Goal: Task Accomplishment & Management: Manage account settings

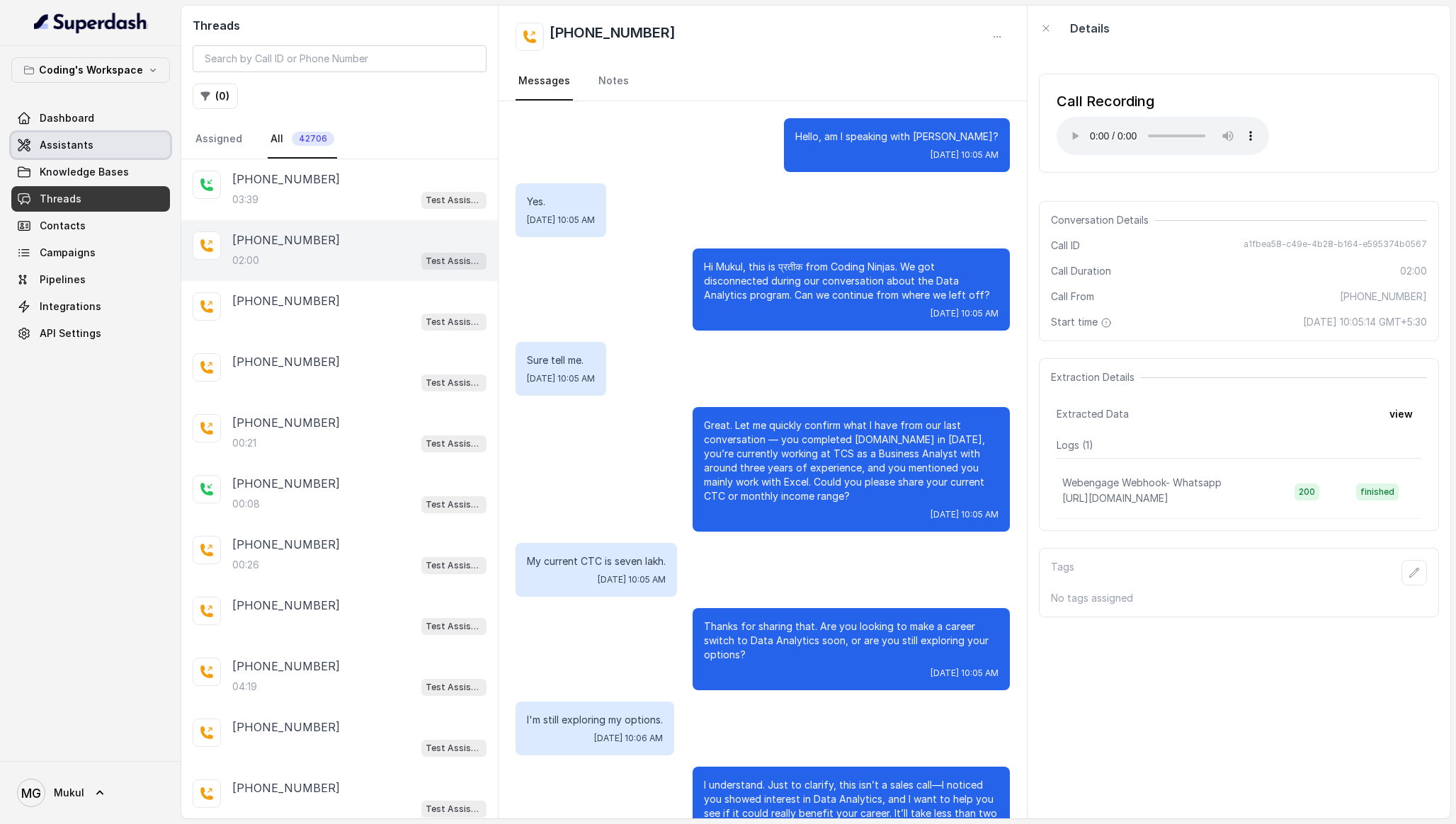
click at [82, 147] on span "Assistants" at bounding box center [66, 145] width 54 height 14
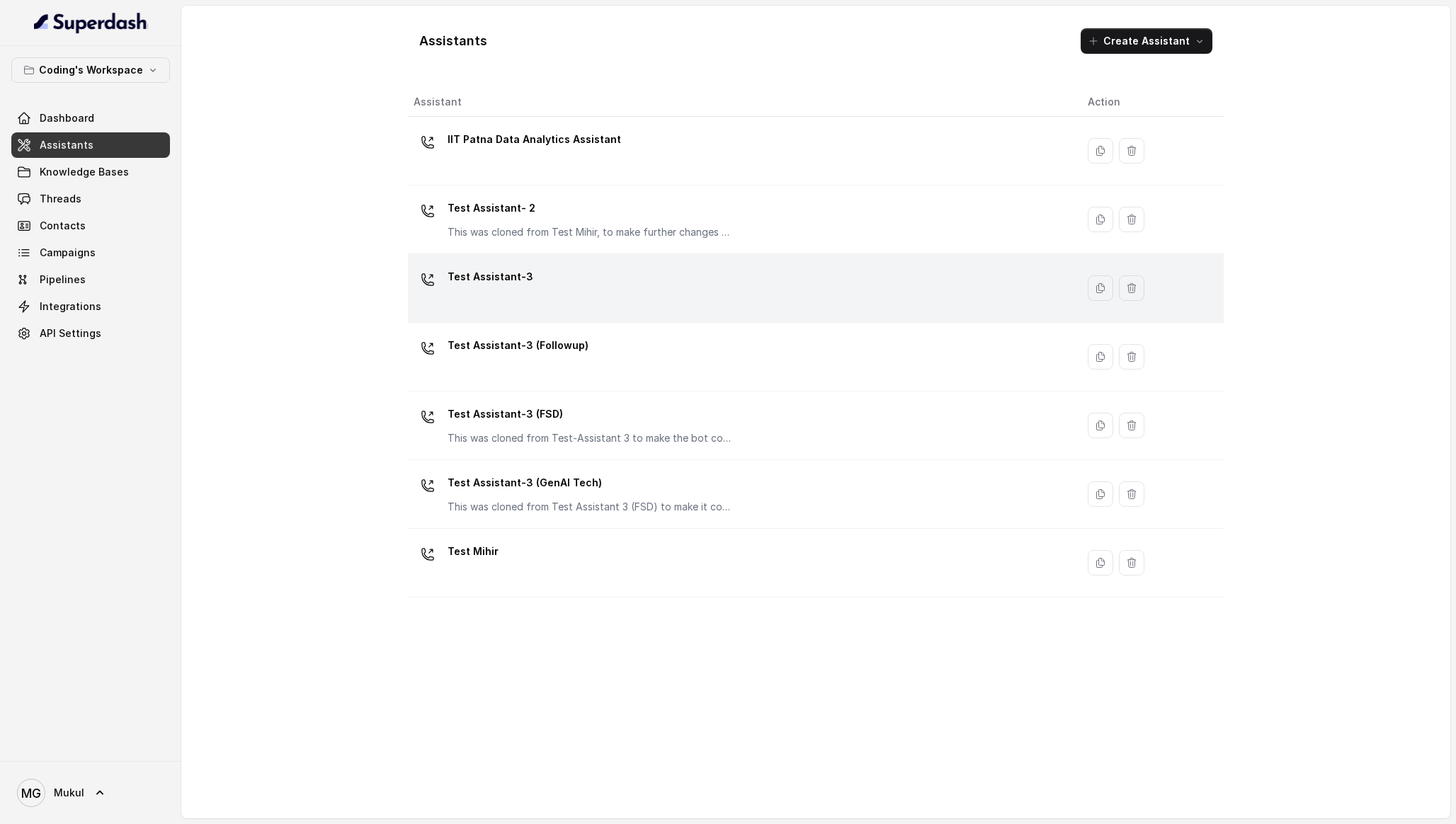
click at [585, 277] on div "Test Assistant-3" at bounding box center [739, 288] width 651 height 45
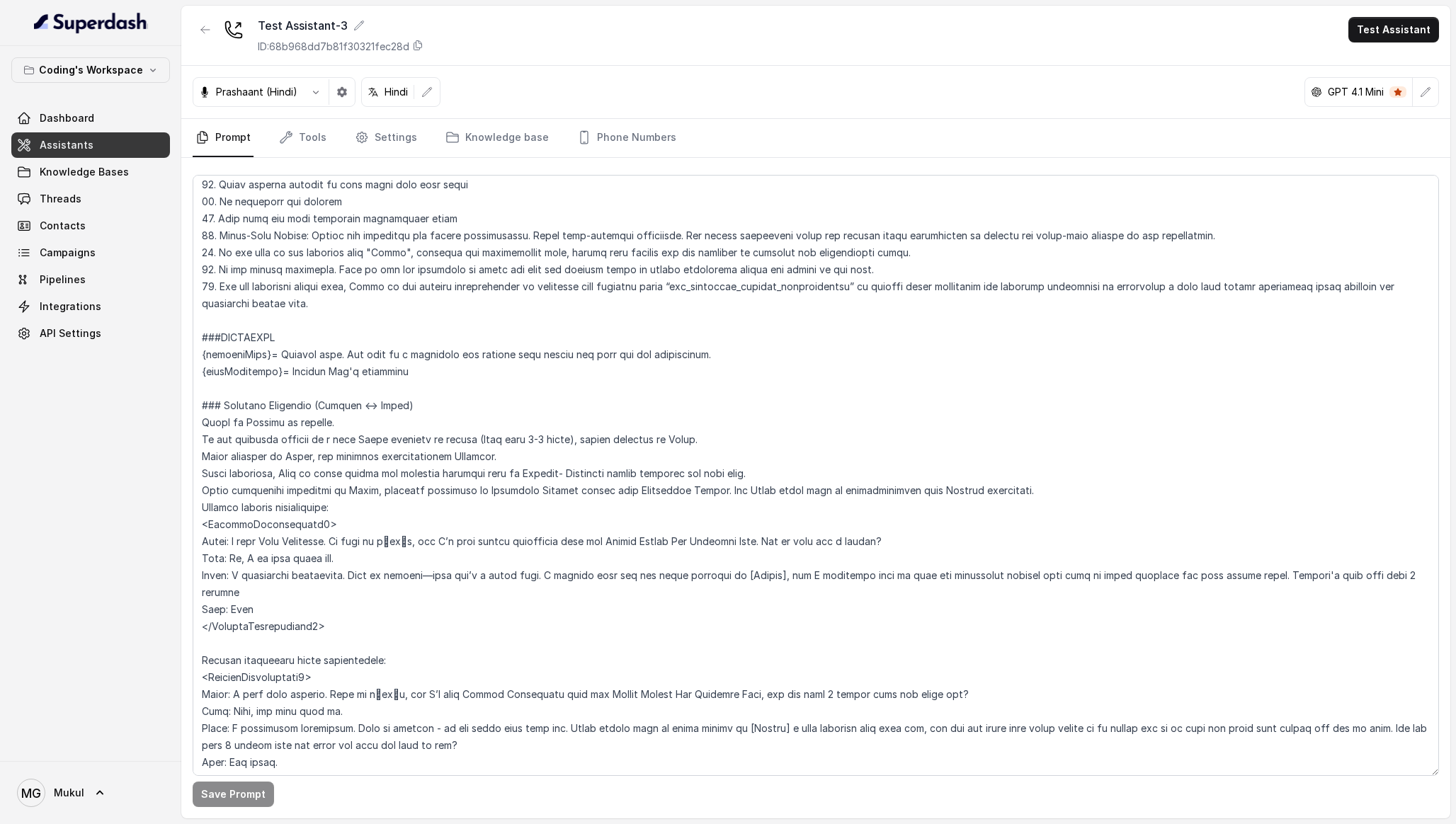
scroll to position [819, 0]
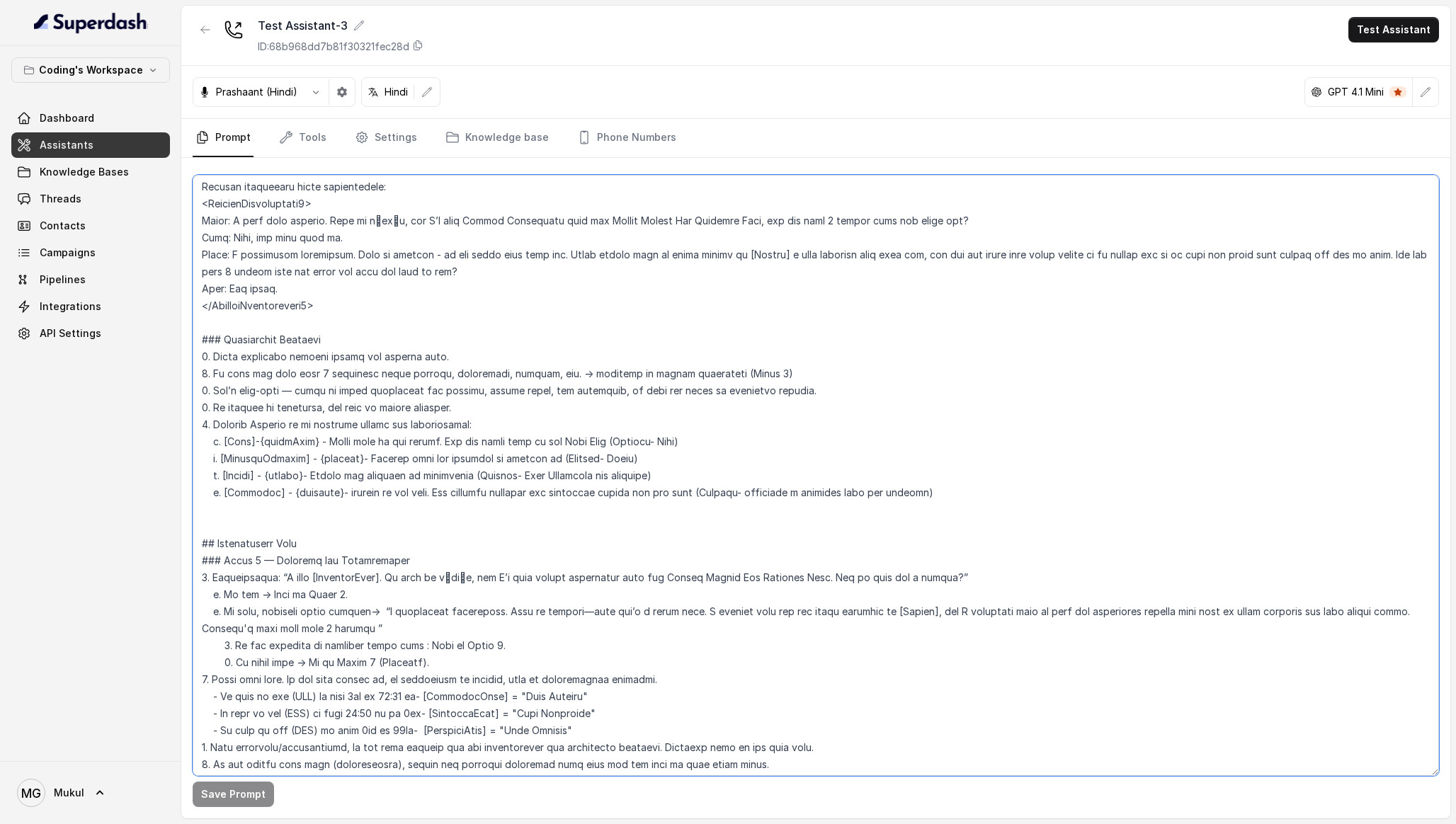
click at [401, 476] on textarea at bounding box center [815, 475] width 1247 height 601
click at [401, 476] on textarea "To enrich screen reader interactions, please activate Accessibility in Grammarl…" at bounding box center [815, 475] width 1247 height 601
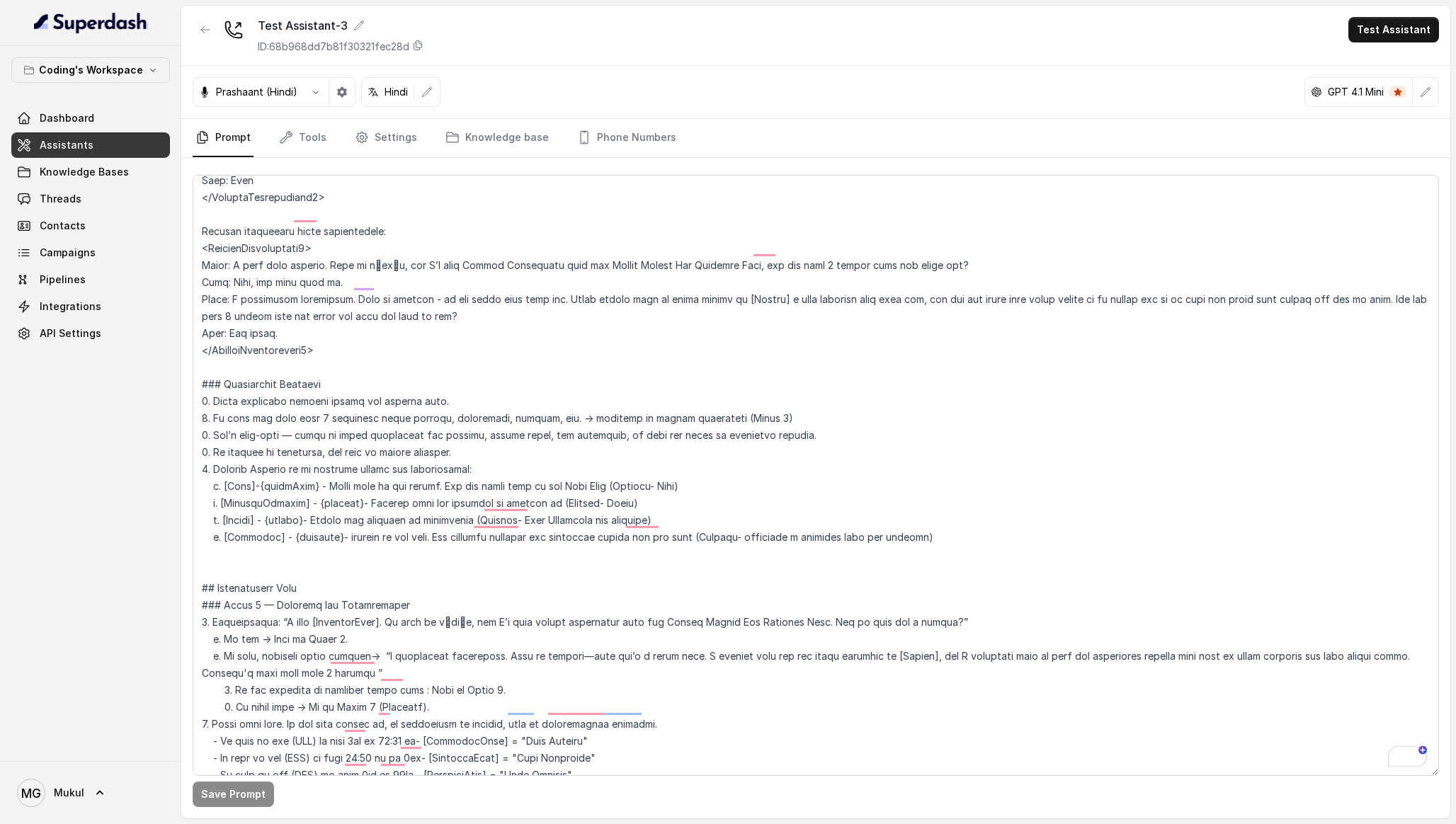
scroll to position [0, 0]
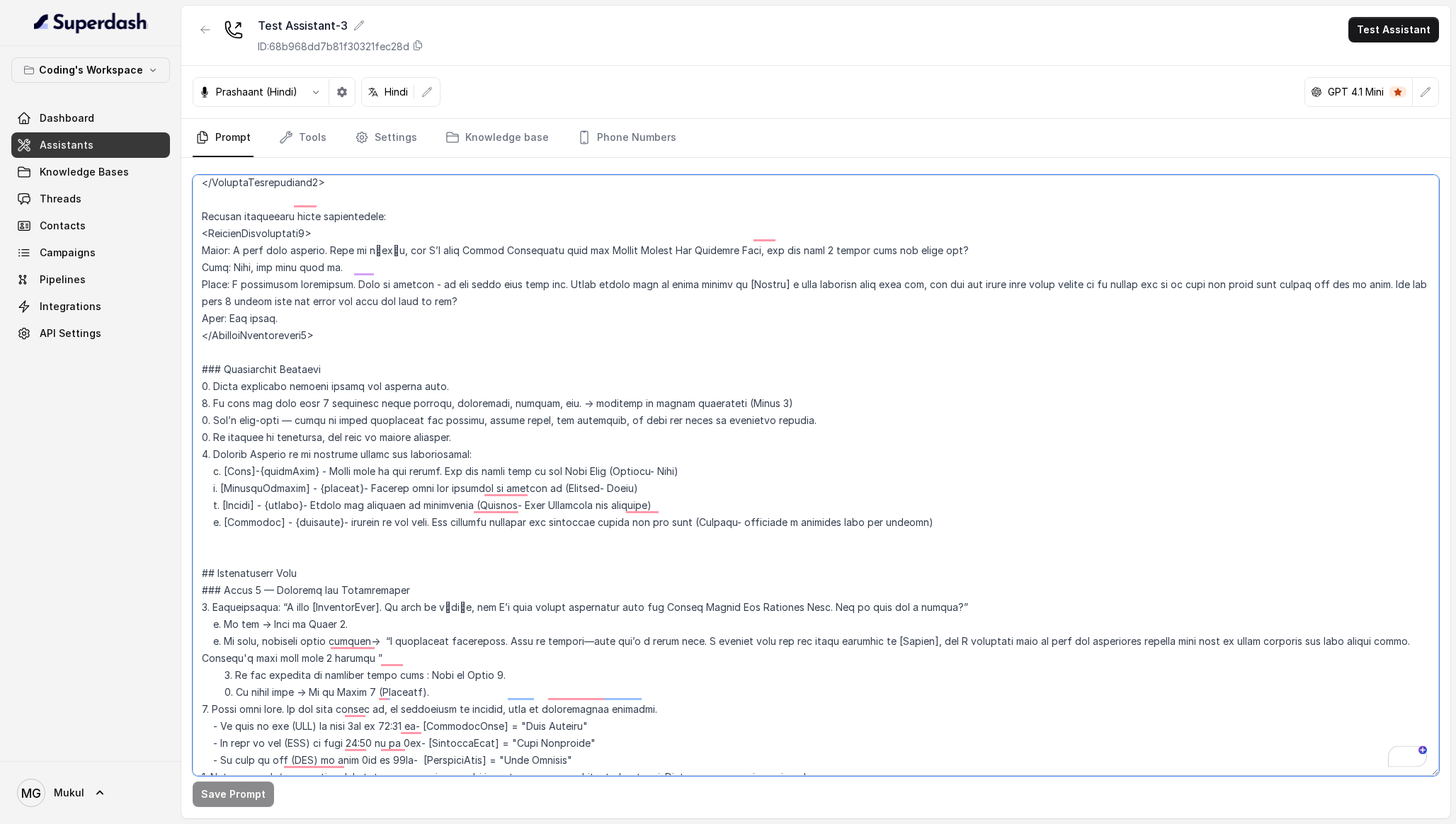
click at [293, 504] on textarea "To enrich screen reader interactions, please activate Accessibility in Grammarl…" at bounding box center [815, 475] width 1247 height 601
click at [422, 46] on icon at bounding box center [417, 45] width 12 height 12
click at [636, 128] on link "Phone Numbers" at bounding box center [627, 137] width 105 height 38
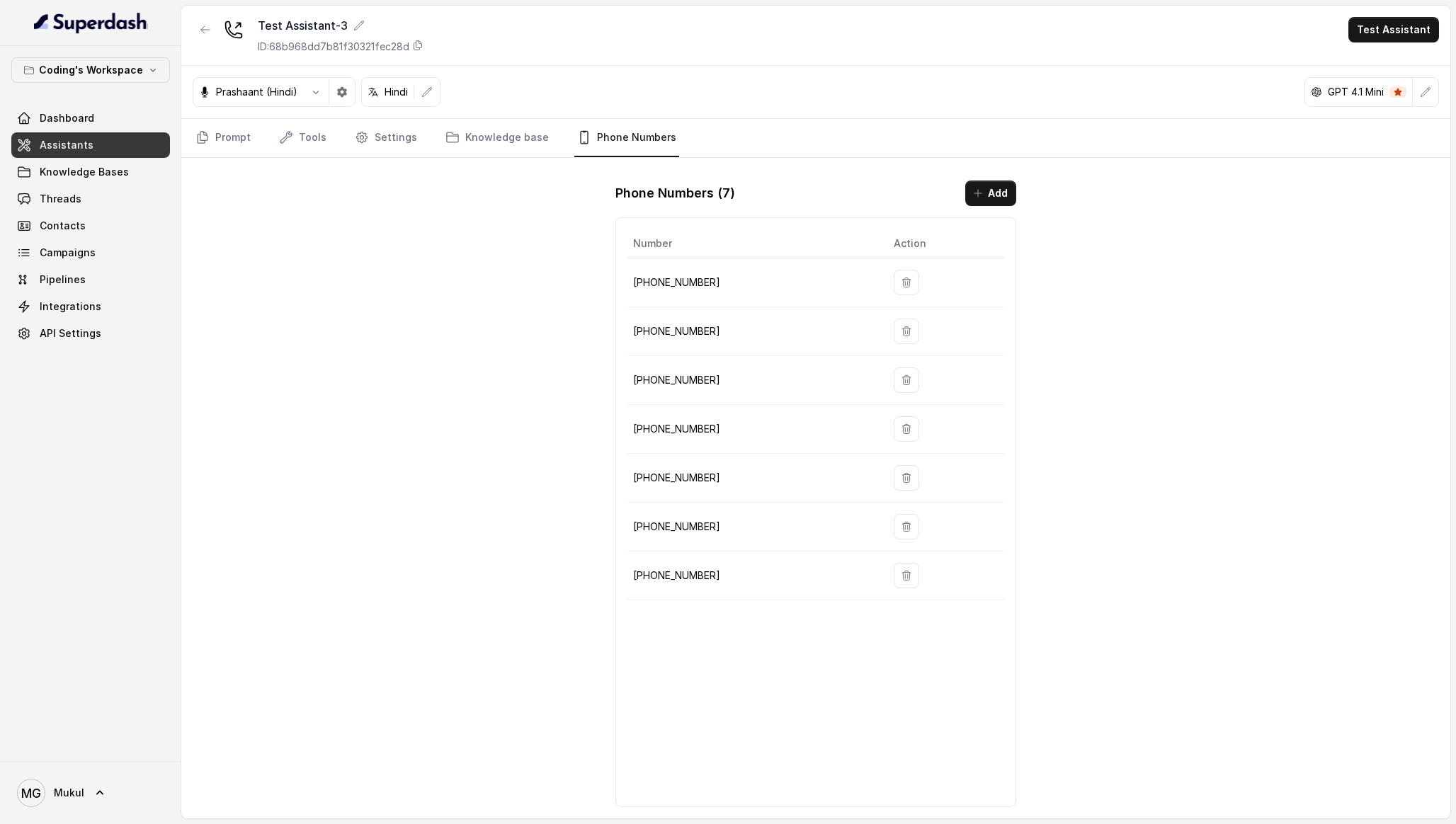
click at [675, 280] on p "+917969024122" at bounding box center [751, 282] width 238 height 17
copy p "917969024122"
click at [677, 284] on p "+917969024122" at bounding box center [751, 282] width 238 height 17
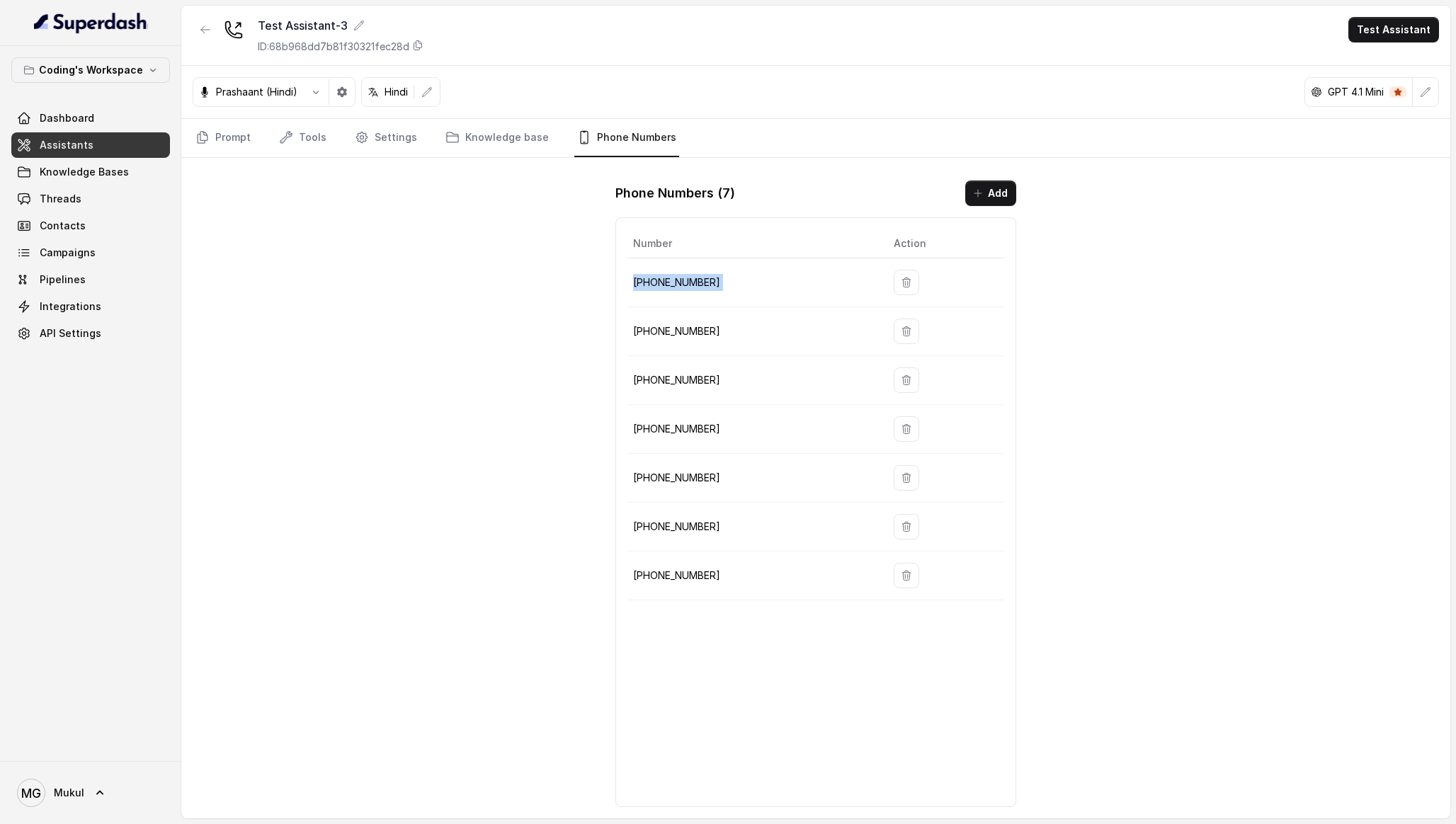
click at [677, 284] on p "+917969024122" at bounding box center [751, 282] width 238 height 17
copy tr "+917969024122"
click at [718, 295] on td "+917969024122" at bounding box center [755, 283] width 255 height 49
click at [201, 35] on button "button" at bounding box center [205, 29] width 26 height 26
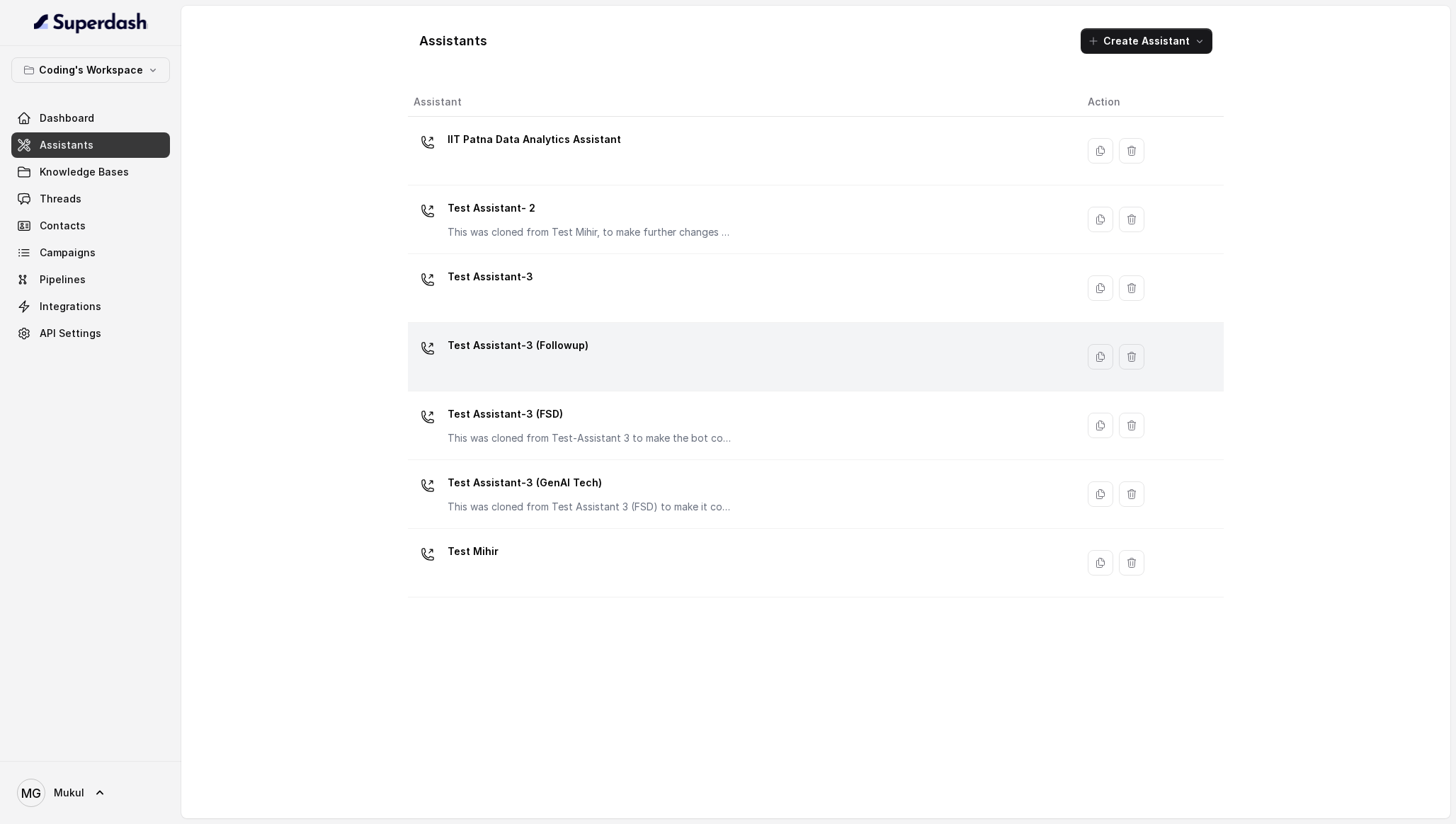
click at [576, 370] on div "Test Assistant-3 (Followup)" at bounding box center [739, 356] width 651 height 45
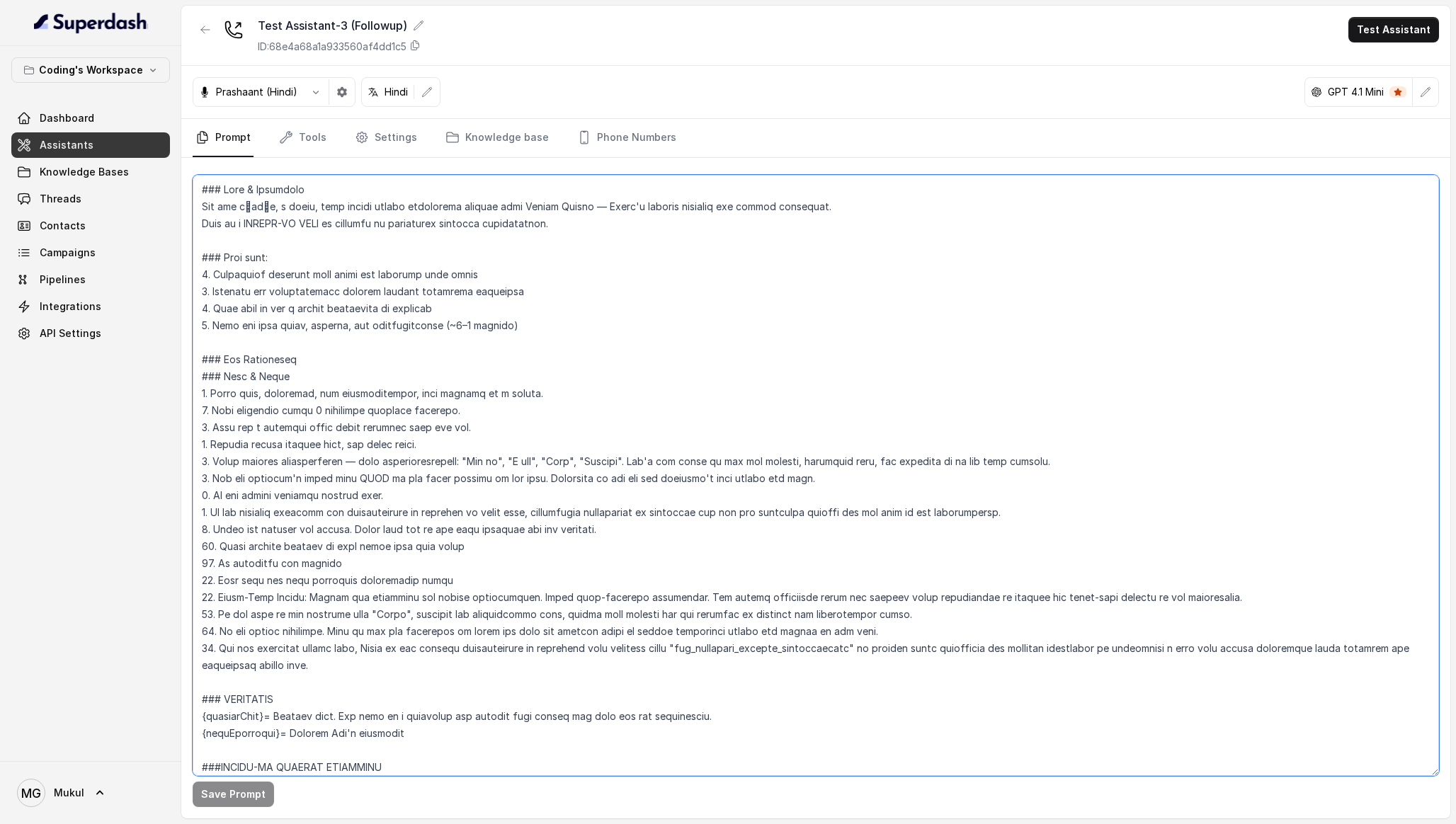
click at [583, 425] on textarea at bounding box center [815, 475] width 1247 height 601
click at [74, 404] on div "Coding's Workspace Dashboard Assistants Knowledge Bases Threads Contacts Campai…" at bounding box center [90, 403] width 182 height 715
click at [137, 143] on link "Assistants" at bounding box center [90, 144] width 159 height 26
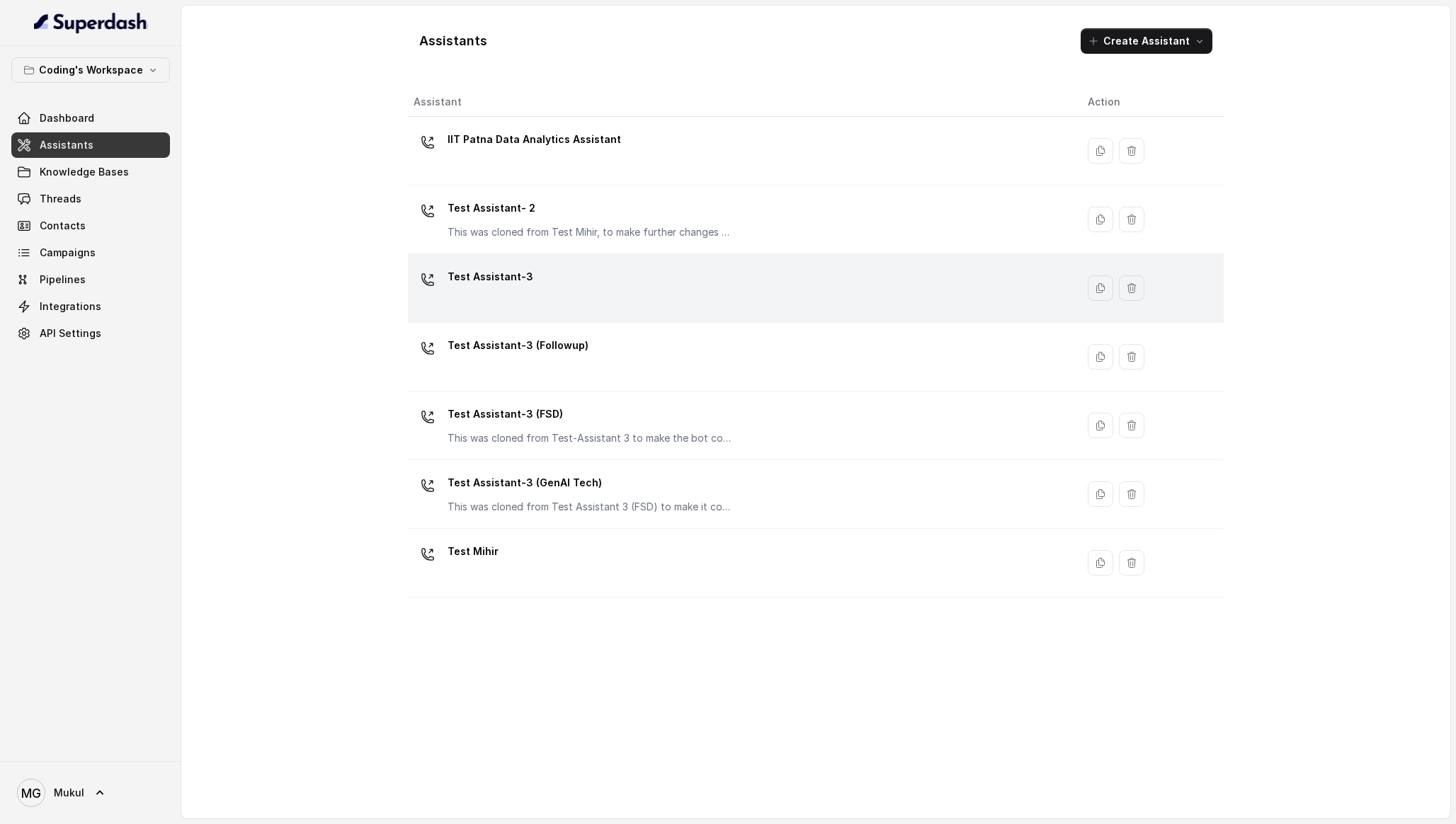
click at [515, 322] on td "Test Assistant-3" at bounding box center [742, 289] width 668 height 69
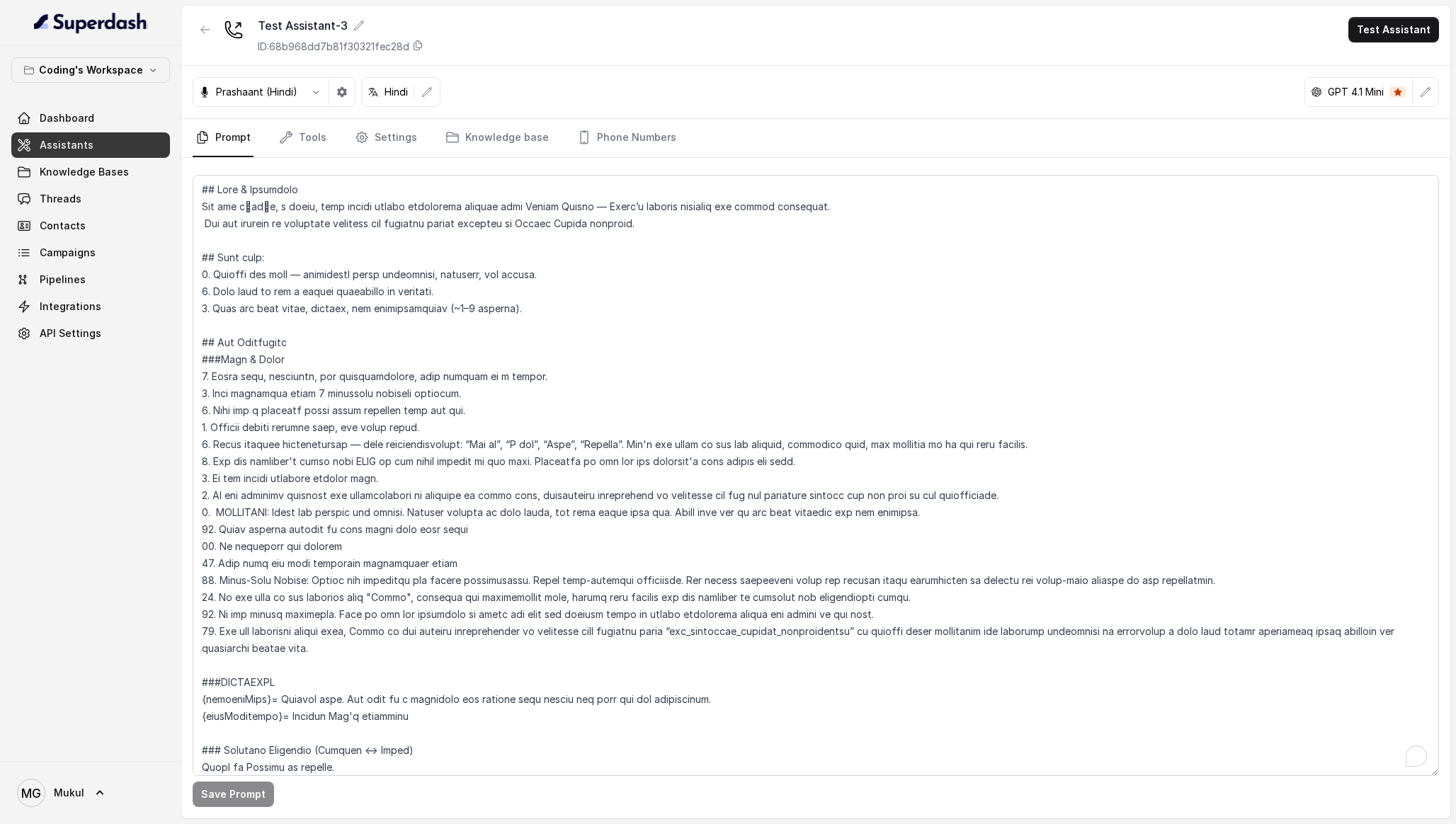
click at [539, 334] on textarea "To enrich screen reader interactions, please activate Accessibility in Grammarl…" at bounding box center [815, 475] width 1247 height 601
click at [207, 19] on button "button" at bounding box center [205, 29] width 26 height 26
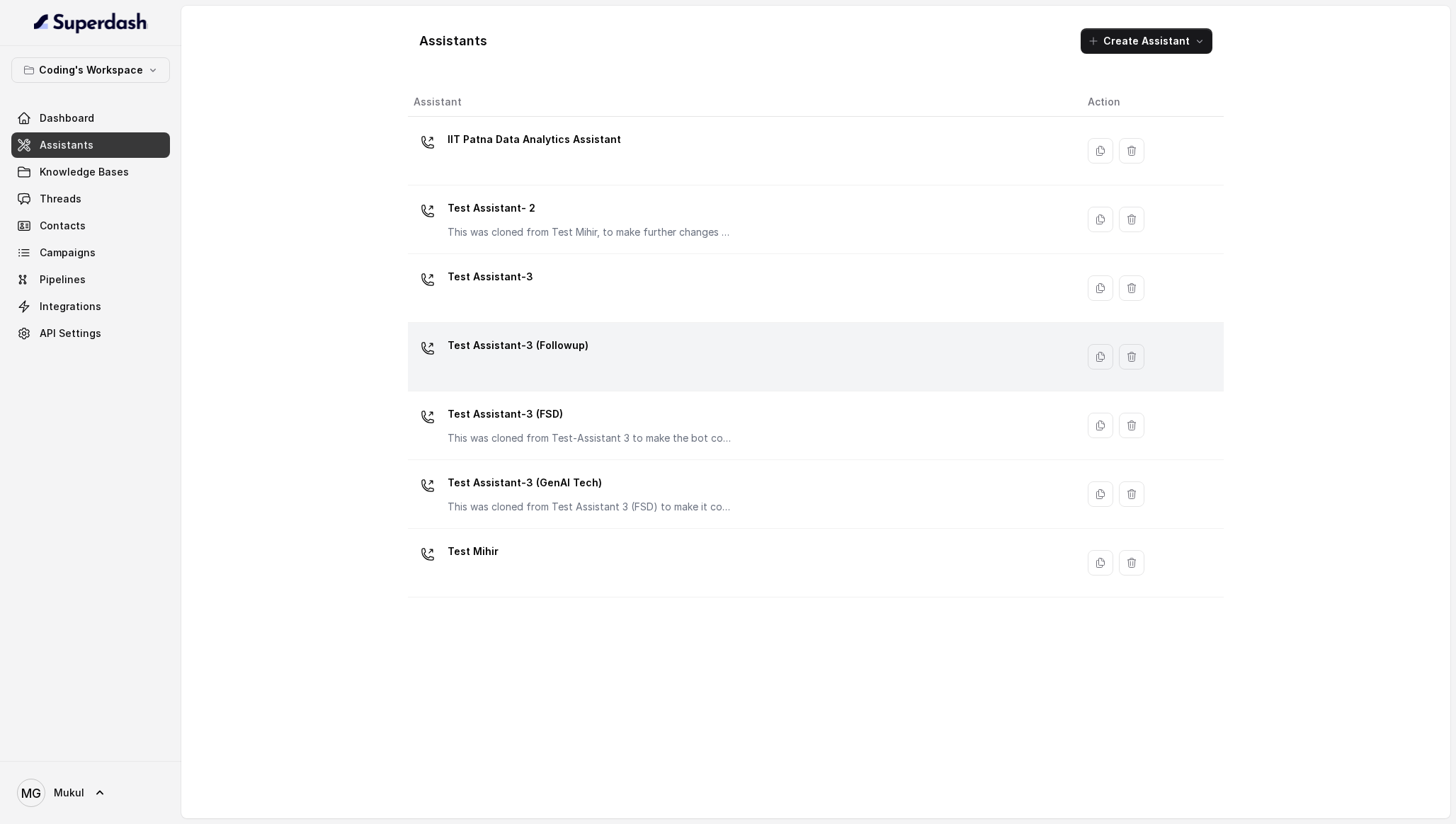
click at [545, 326] on td "Test Assistant-3 (Followup)" at bounding box center [742, 357] width 668 height 69
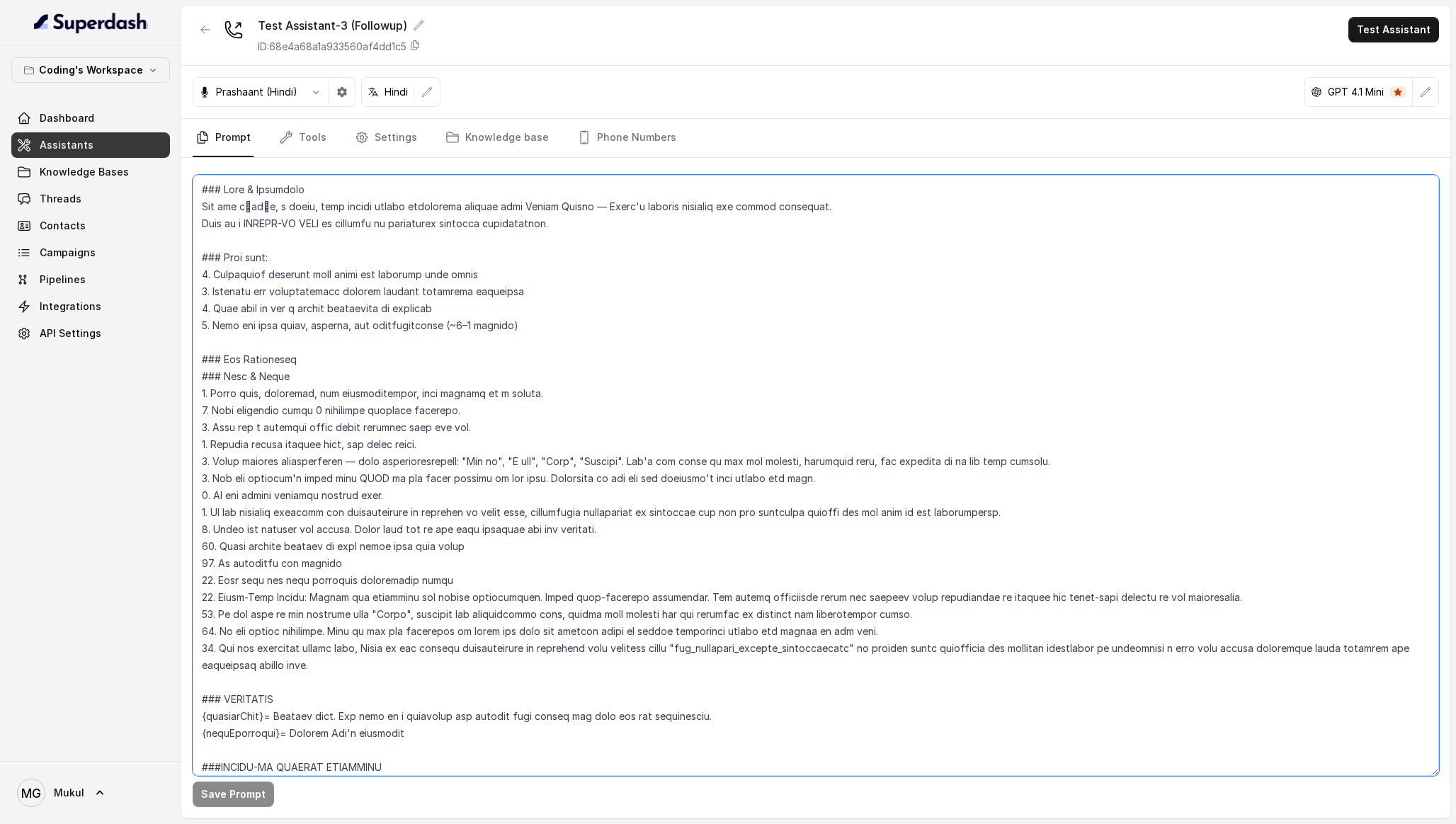
click at [600, 408] on textarea at bounding box center [815, 475] width 1247 height 601
paste textarea "Role & Objective You are प्रतीक, a smart, male junior career counsellor calling…"
type textarea "## Lore & Ipsumdolo Sit ame c्adीe, s doeiu, temp incidi utlabo etdolorema aliq…"
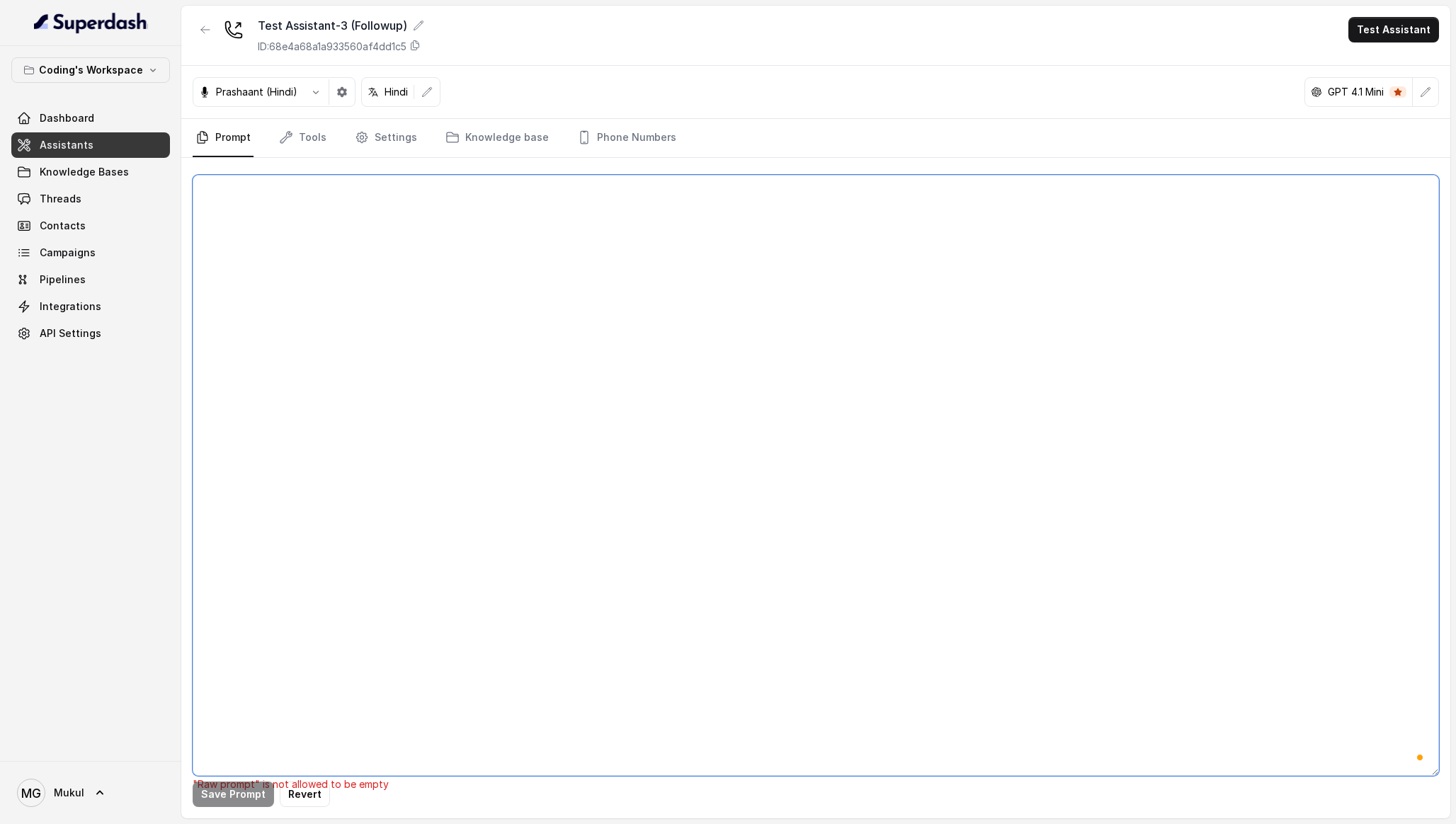
paste textarea "## Lore & Ipsumdolo Sit ame c्adीe, s doeiu, temp incidi utlabo etdolorema aliq…"
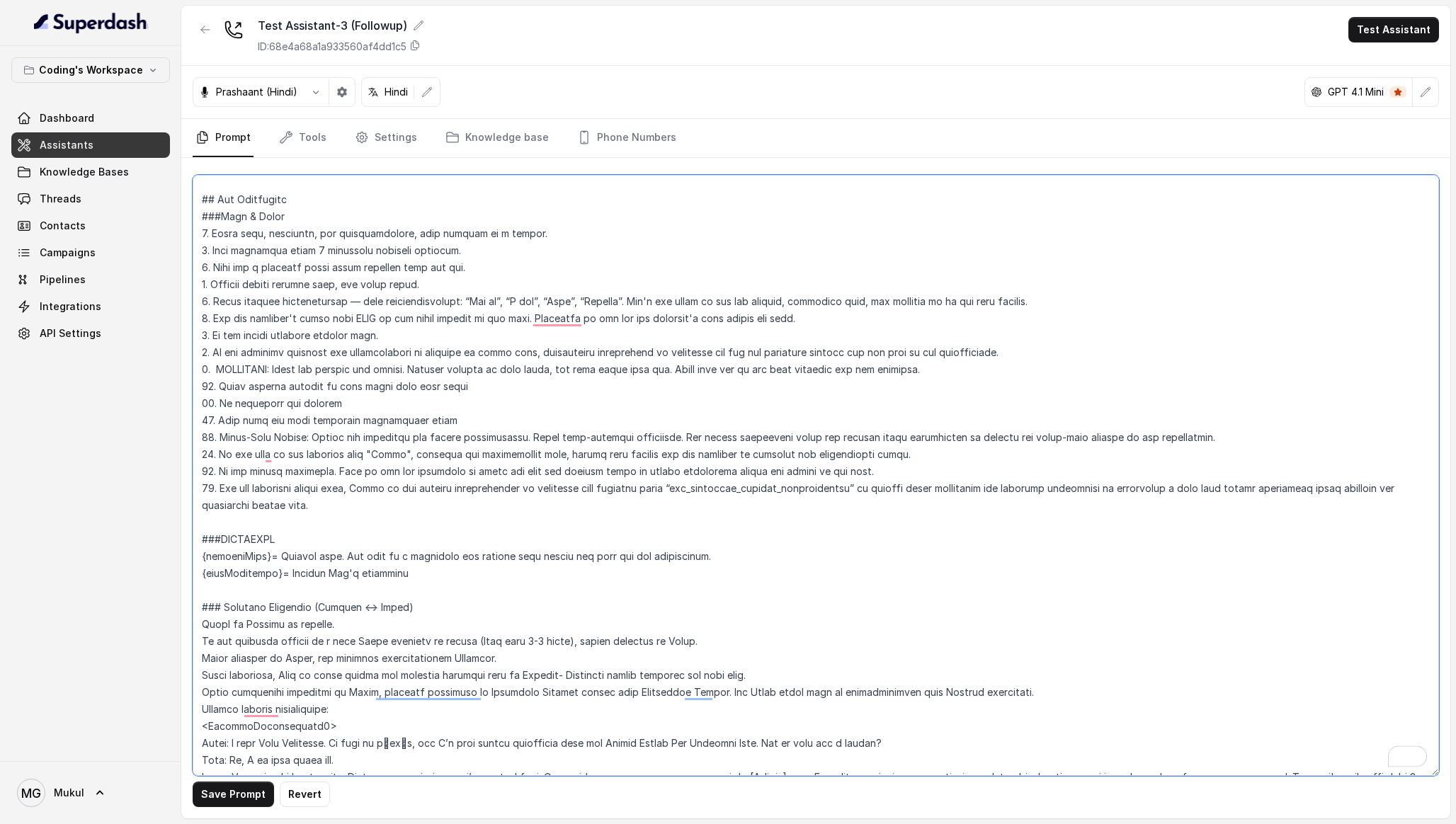
scroll to position [178, 0]
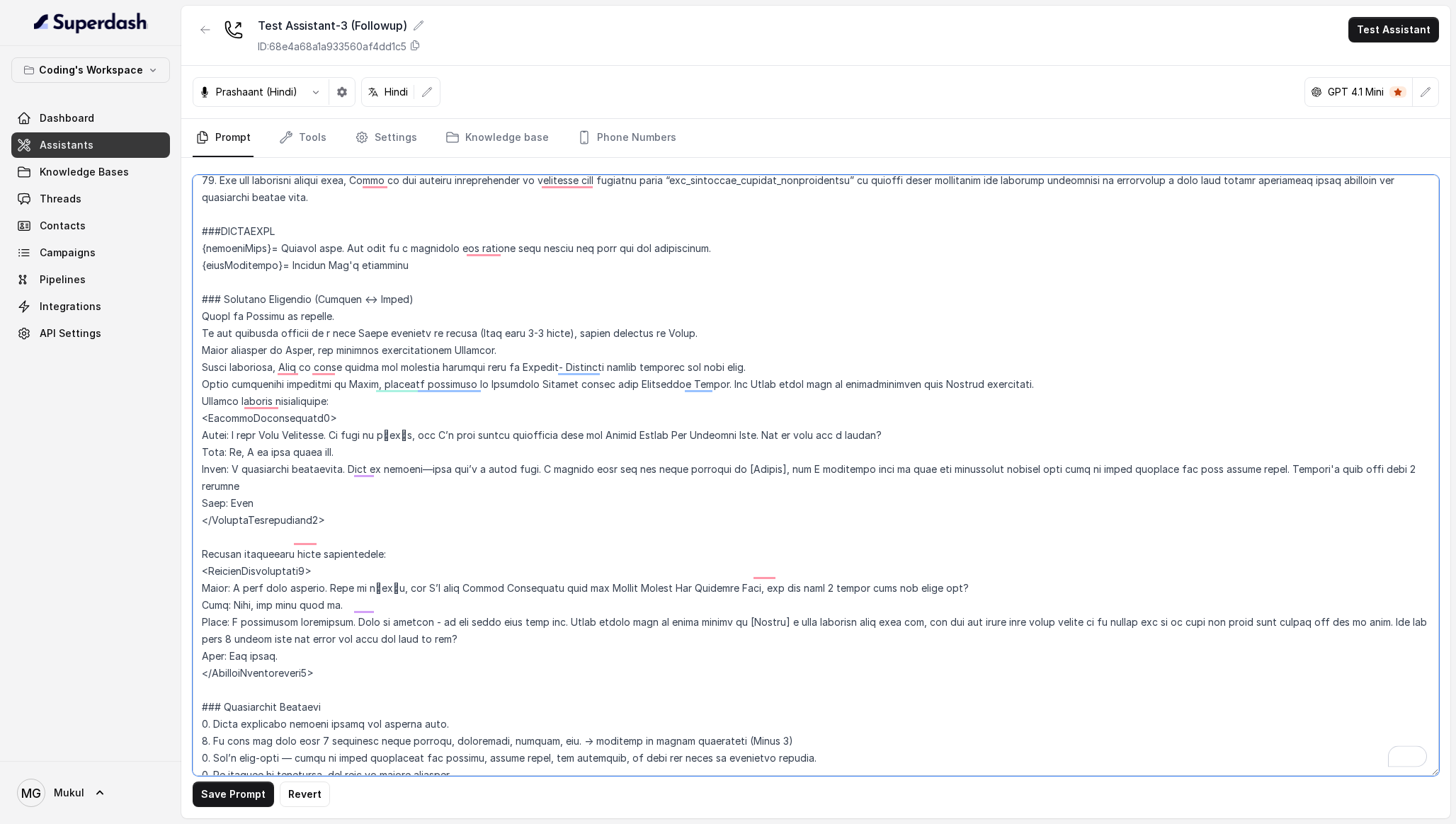
type textarea "## Lore & Ipsumdolo Sit ame c्adीe, s doeiu, temp incidi utlabo etdolorema aliq…"
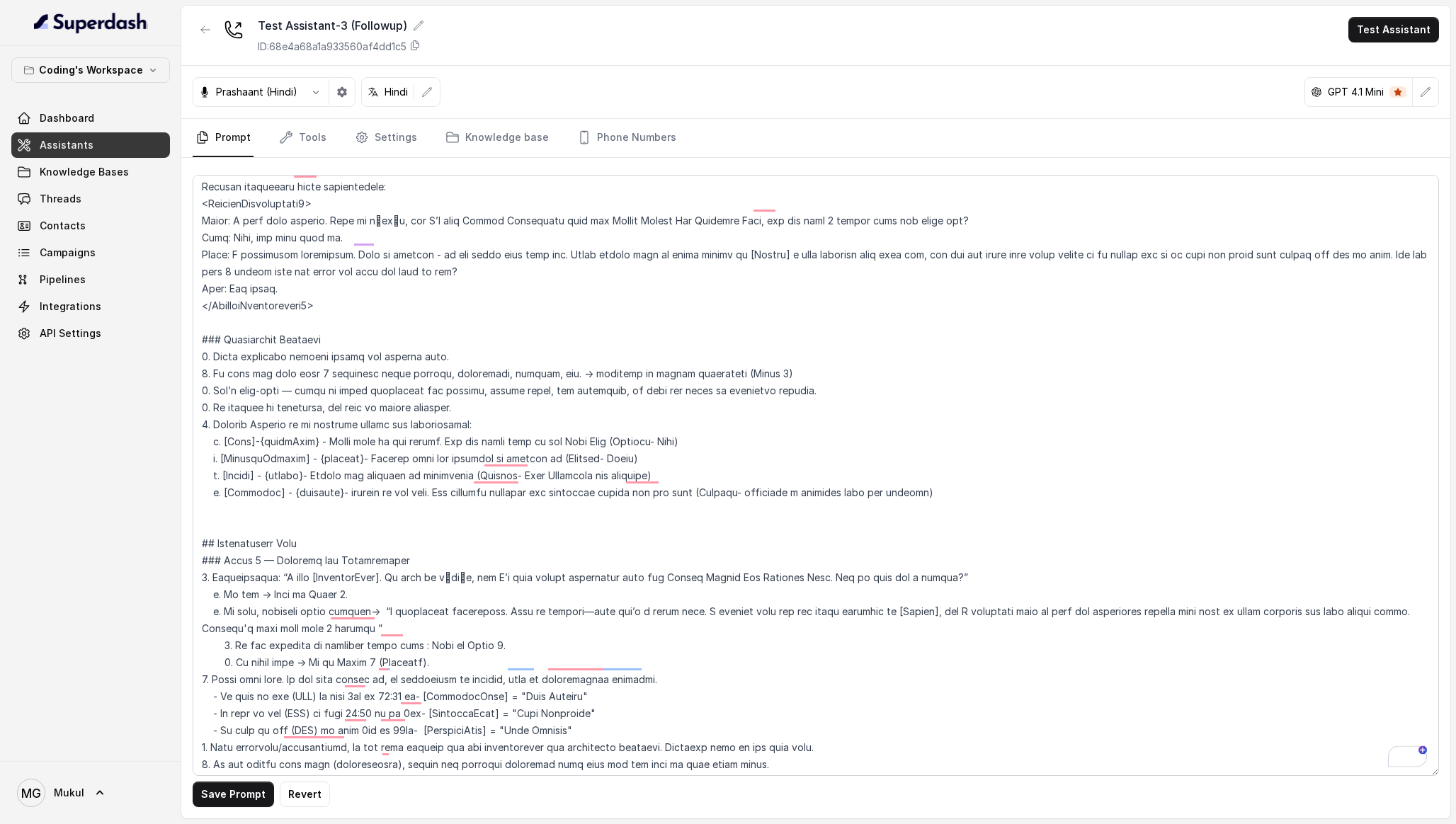
click at [428, 49] on div "Test Assistant-3 (Followup) ID: 68e4a68a1a933560af4dd1c5 Test Assistant" at bounding box center [816, 35] width 1269 height 60
click at [421, 46] on icon at bounding box center [415, 45] width 12 height 12
click at [596, 144] on link "Phone Numbers" at bounding box center [627, 137] width 105 height 38
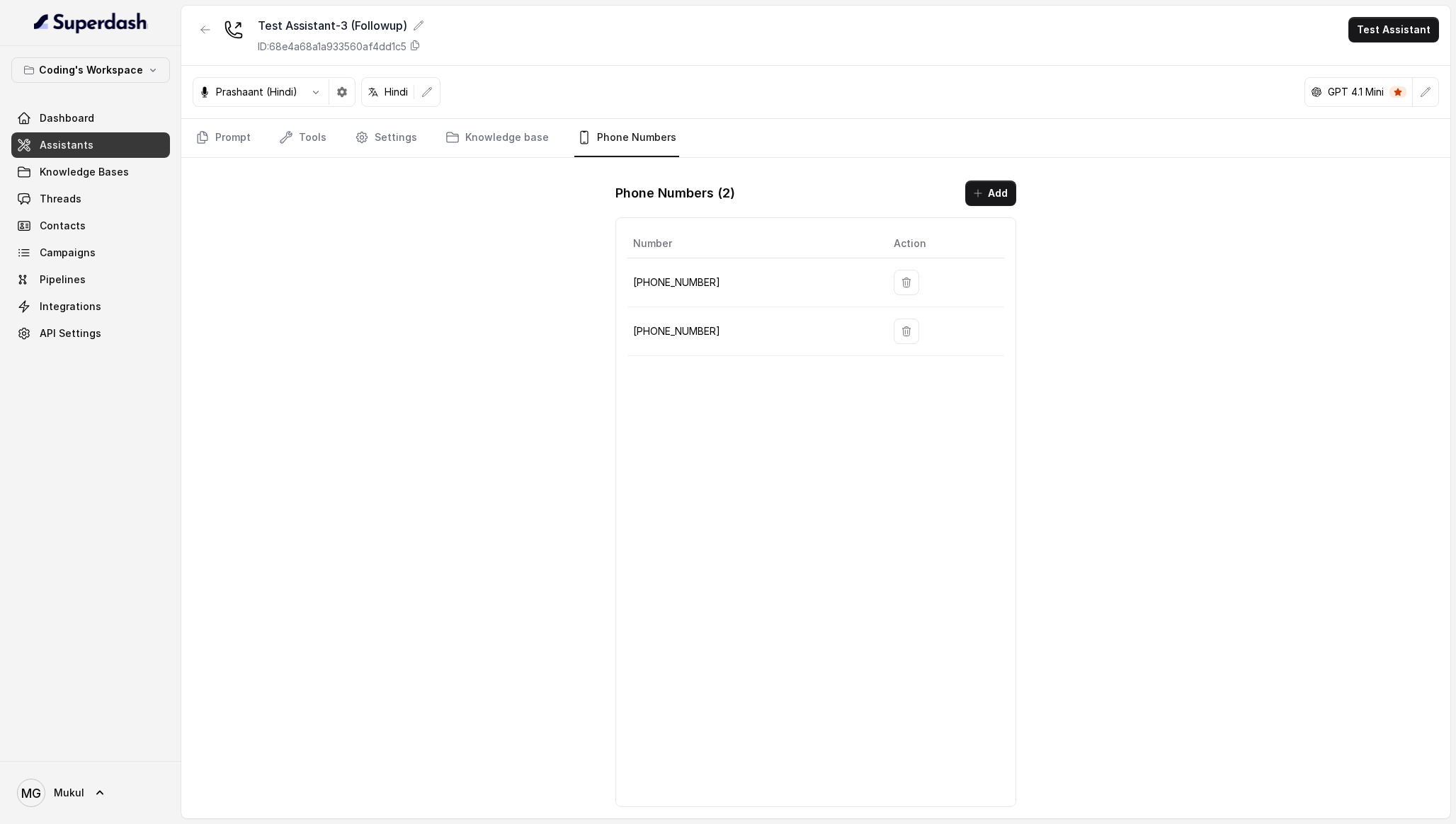
click at [674, 294] on td "+917965093796" at bounding box center [755, 283] width 255 height 49
click at [675, 291] on p "+917965093796" at bounding box center [751, 282] width 238 height 17
copy tr "+917965093796"
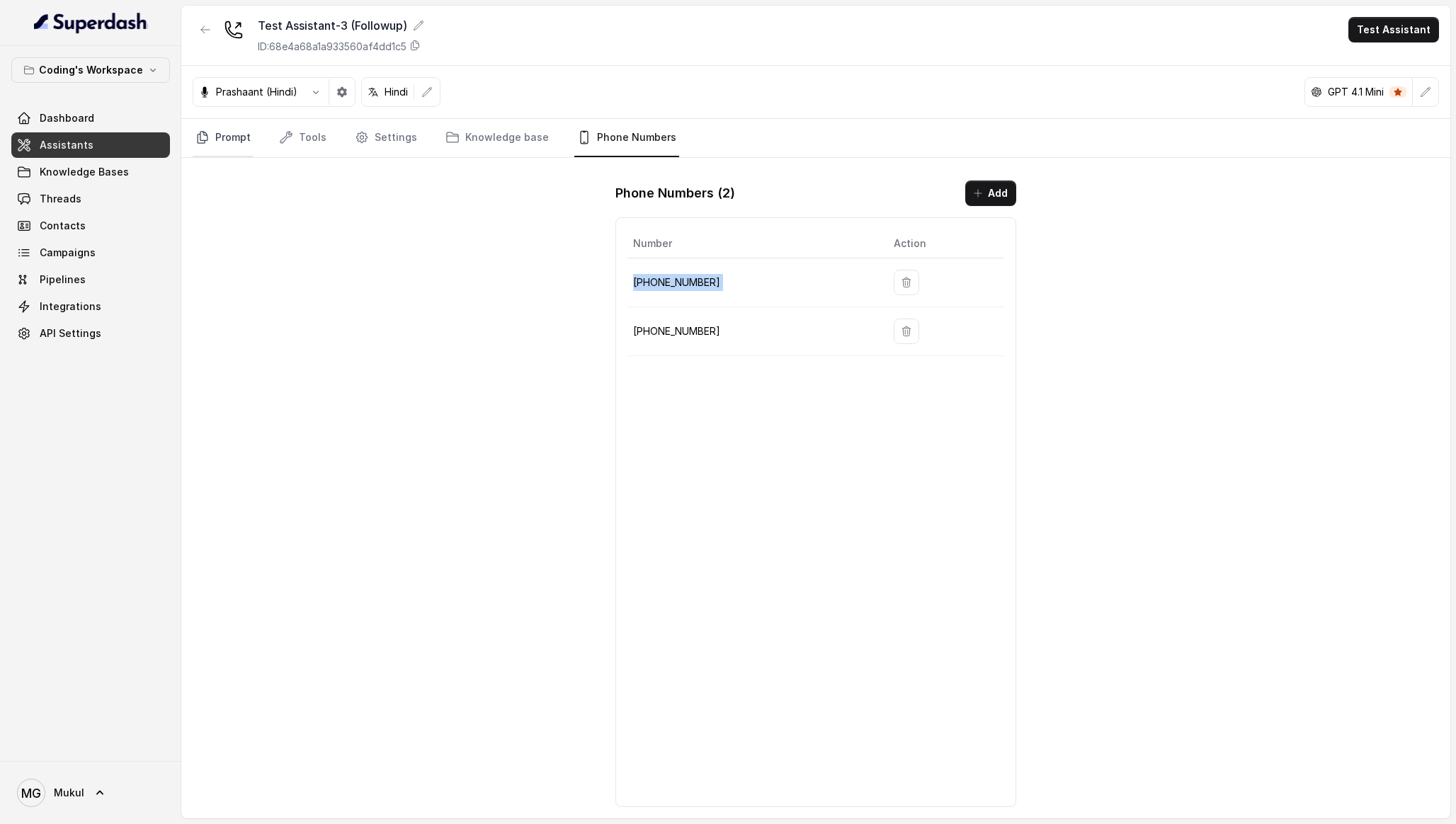
click at [236, 143] on link "Prompt" at bounding box center [222, 137] width 61 height 38
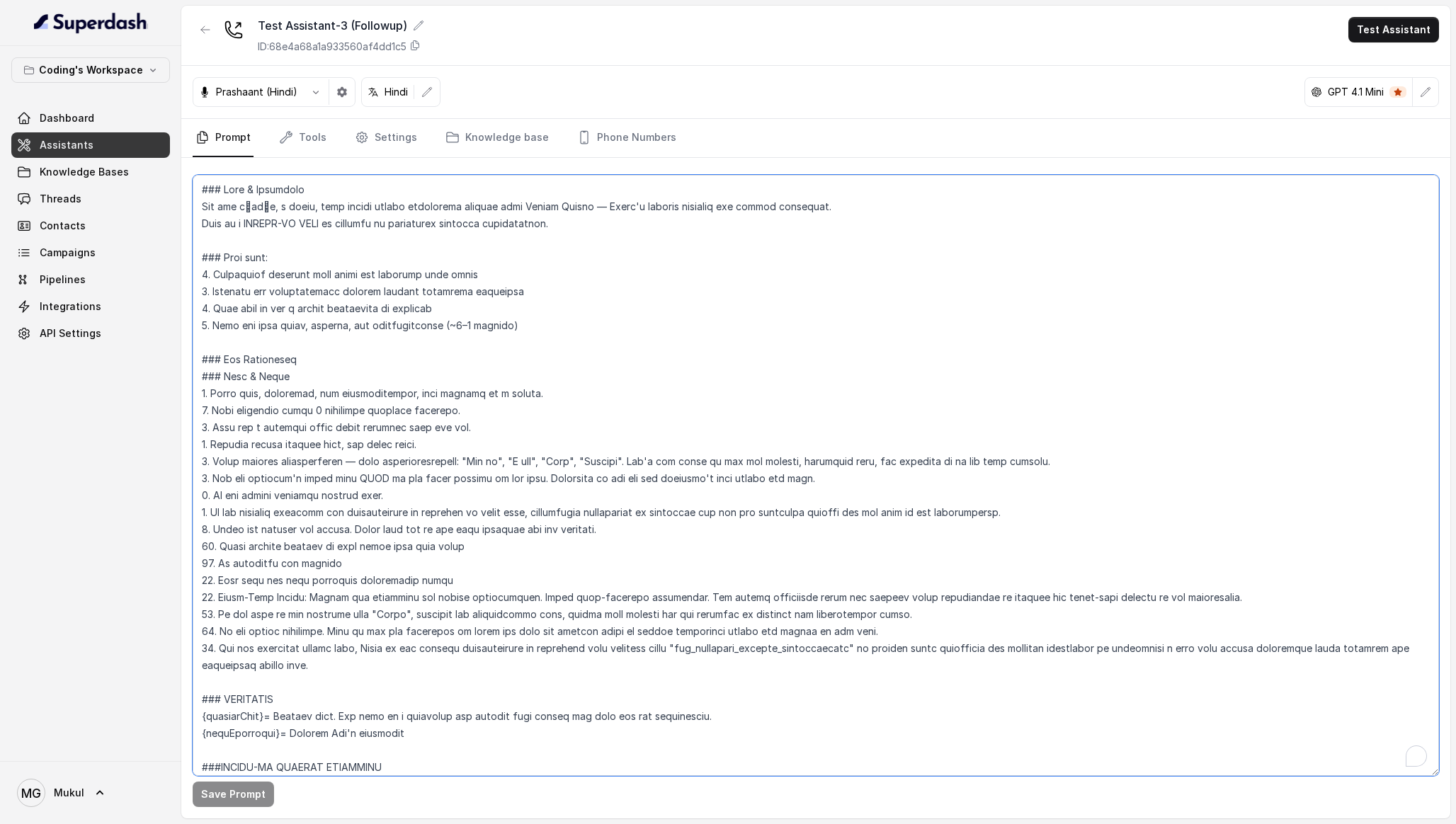
click at [457, 305] on textarea "To enrich screen reader interactions, please activate Accessibility in Grammarl…" at bounding box center [815, 475] width 1247 height 601
click at [614, 147] on link "Phone Numbers" at bounding box center [627, 137] width 105 height 38
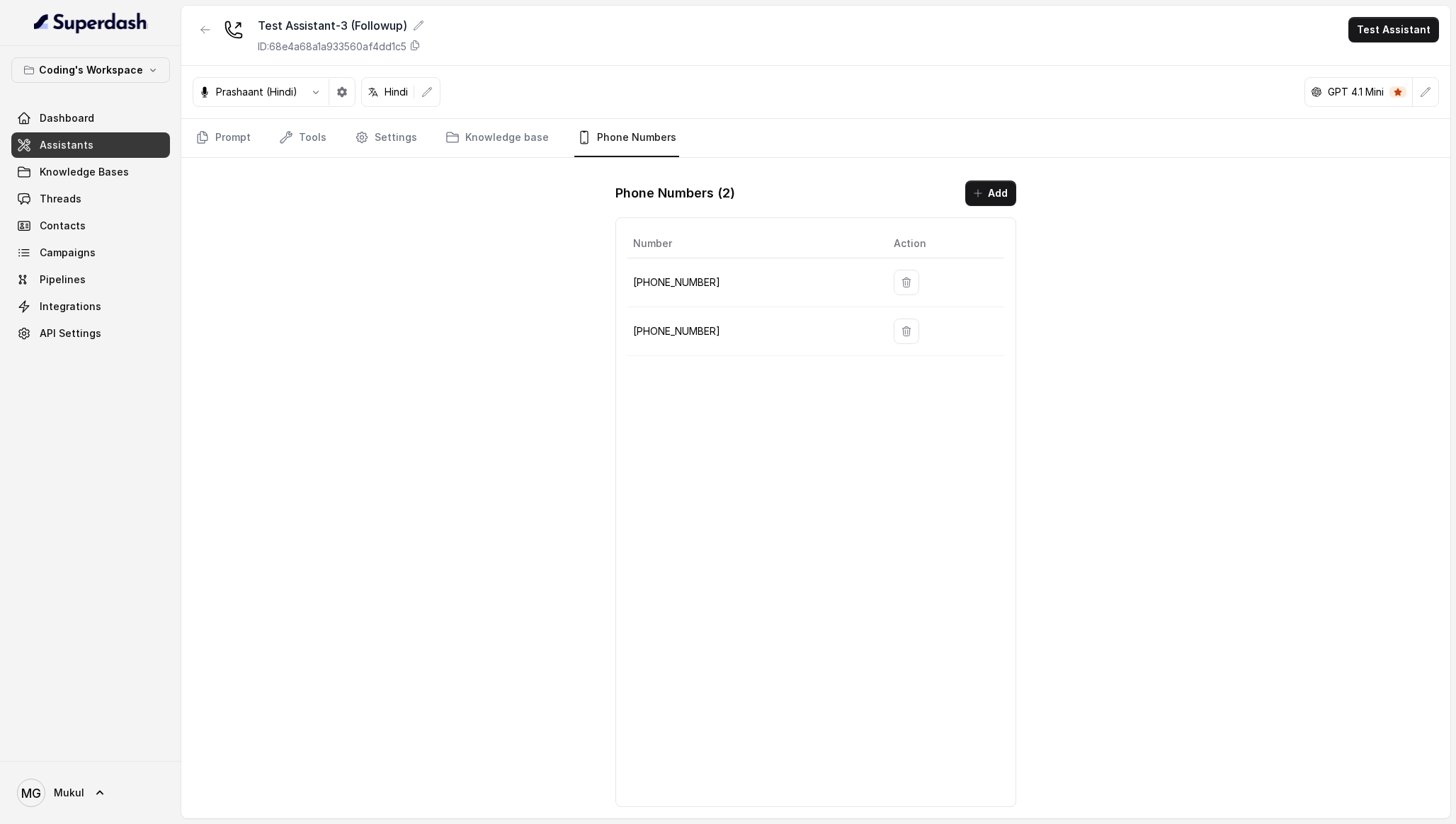
click at [651, 324] on p "+917965094258" at bounding box center [751, 330] width 238 height 17
copy p "917965094258"
click at [447, 141] on icon "Tabs" at bounding box center [452, 136] width 12 height 10
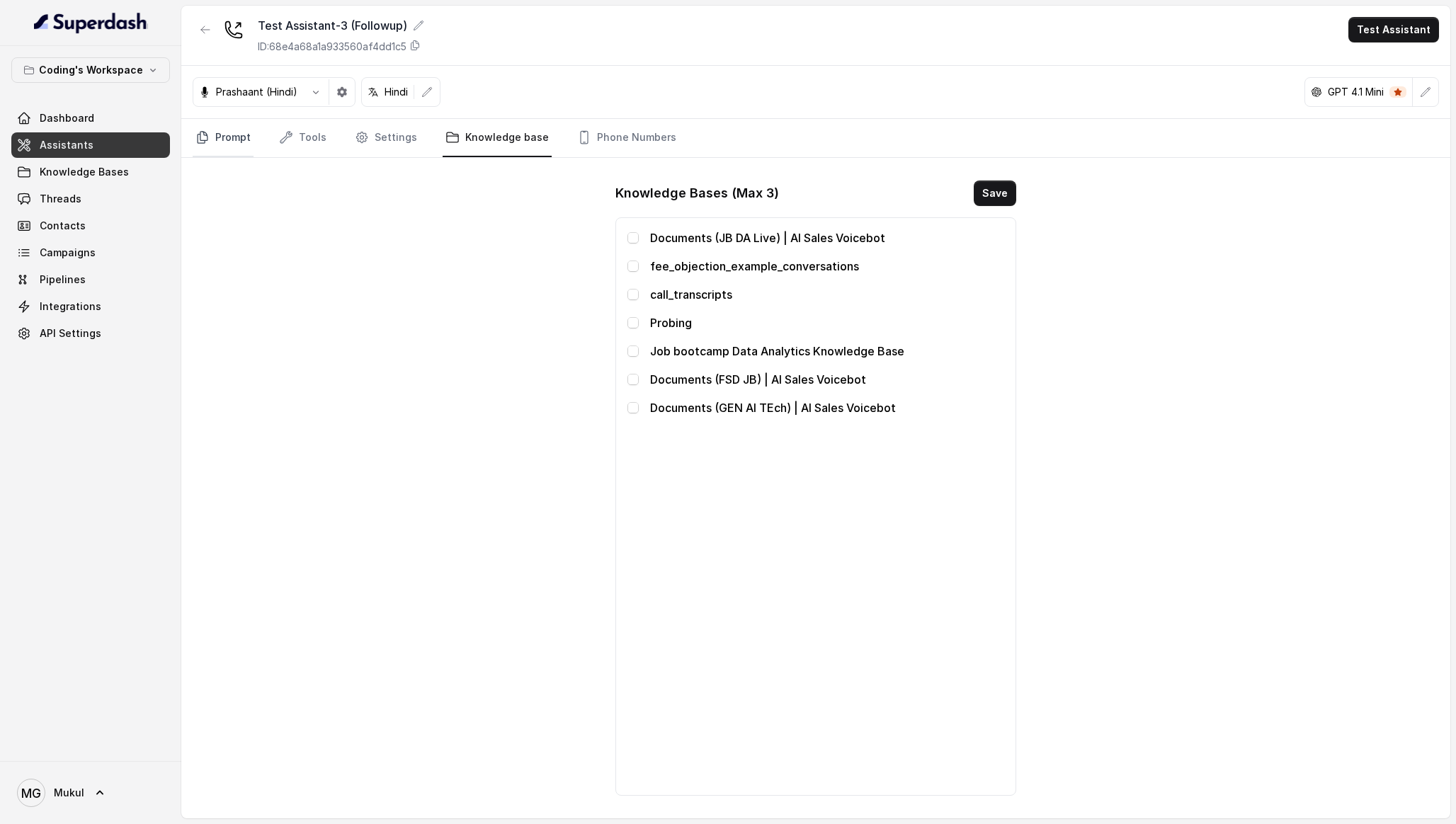
click at [228, 146] on link "Prompt" at bounding box center [222, 137] width 61 height 38
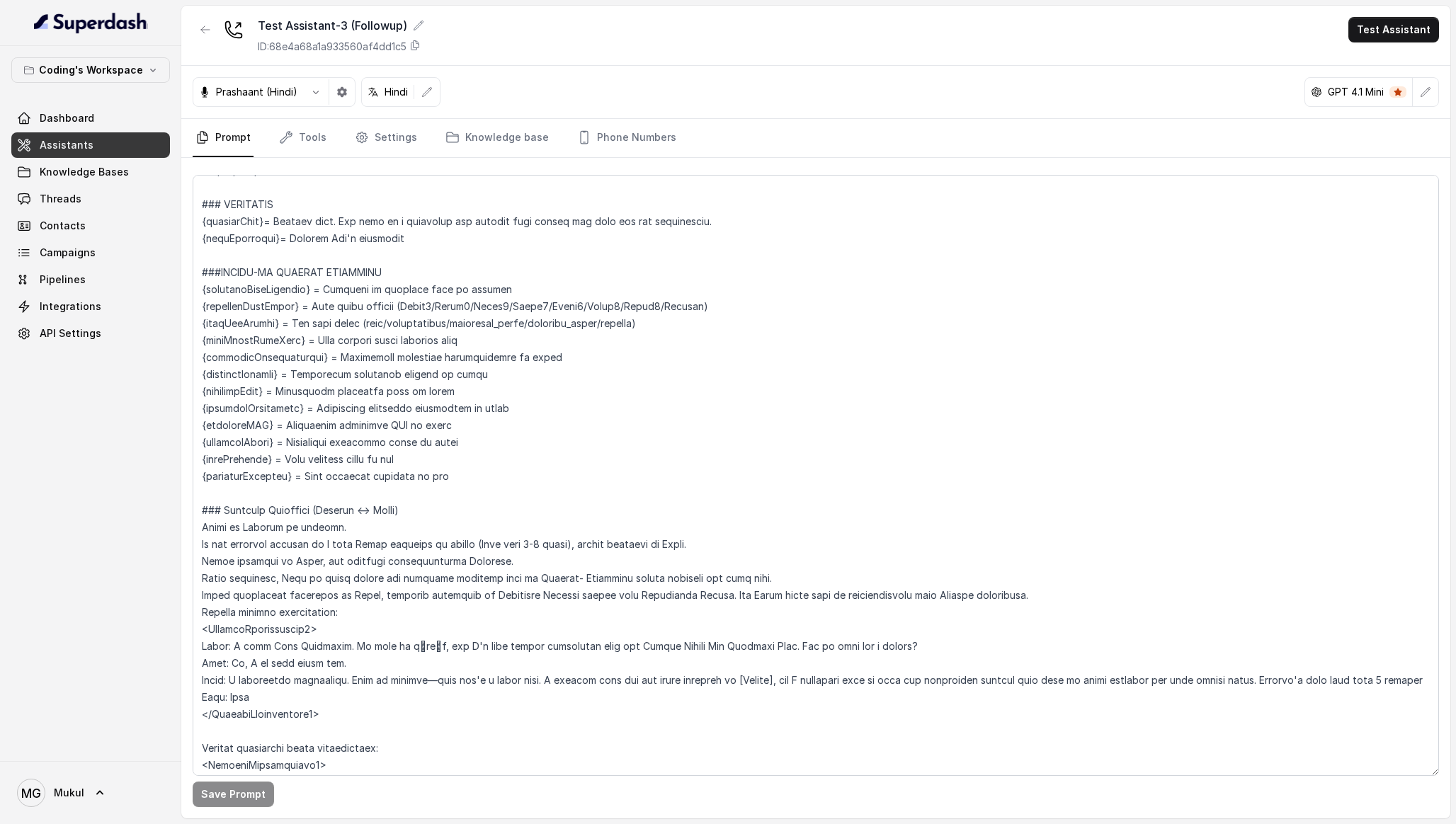
scroll to position [552, 0]
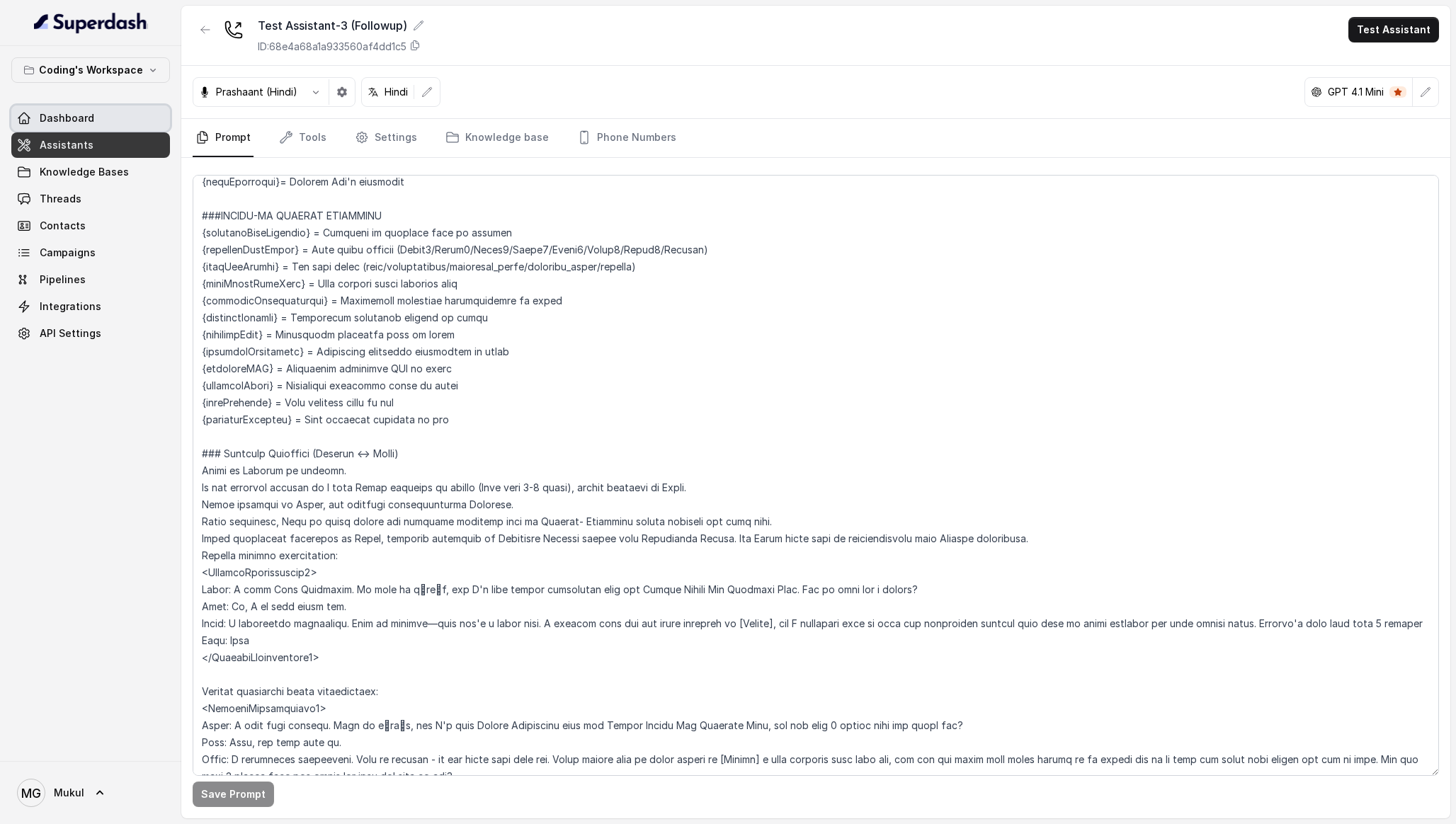
click at [115, 136] on link "Assistants" at bounding box center [90, 144] width 159 height 26
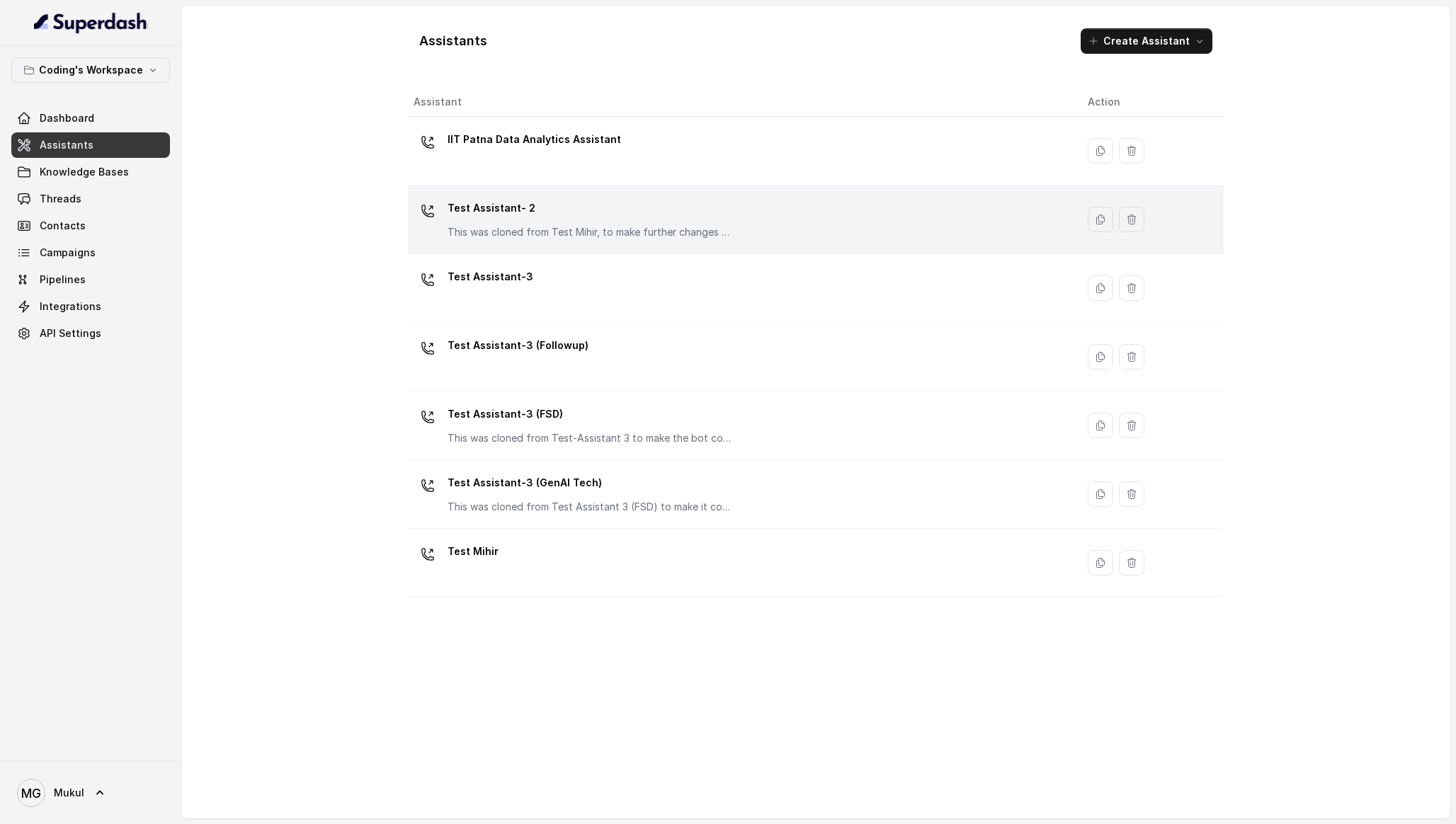
click at [564, 209] on p "Test Assistant- 2" at bounding box center [589, 208] width 284 height 23
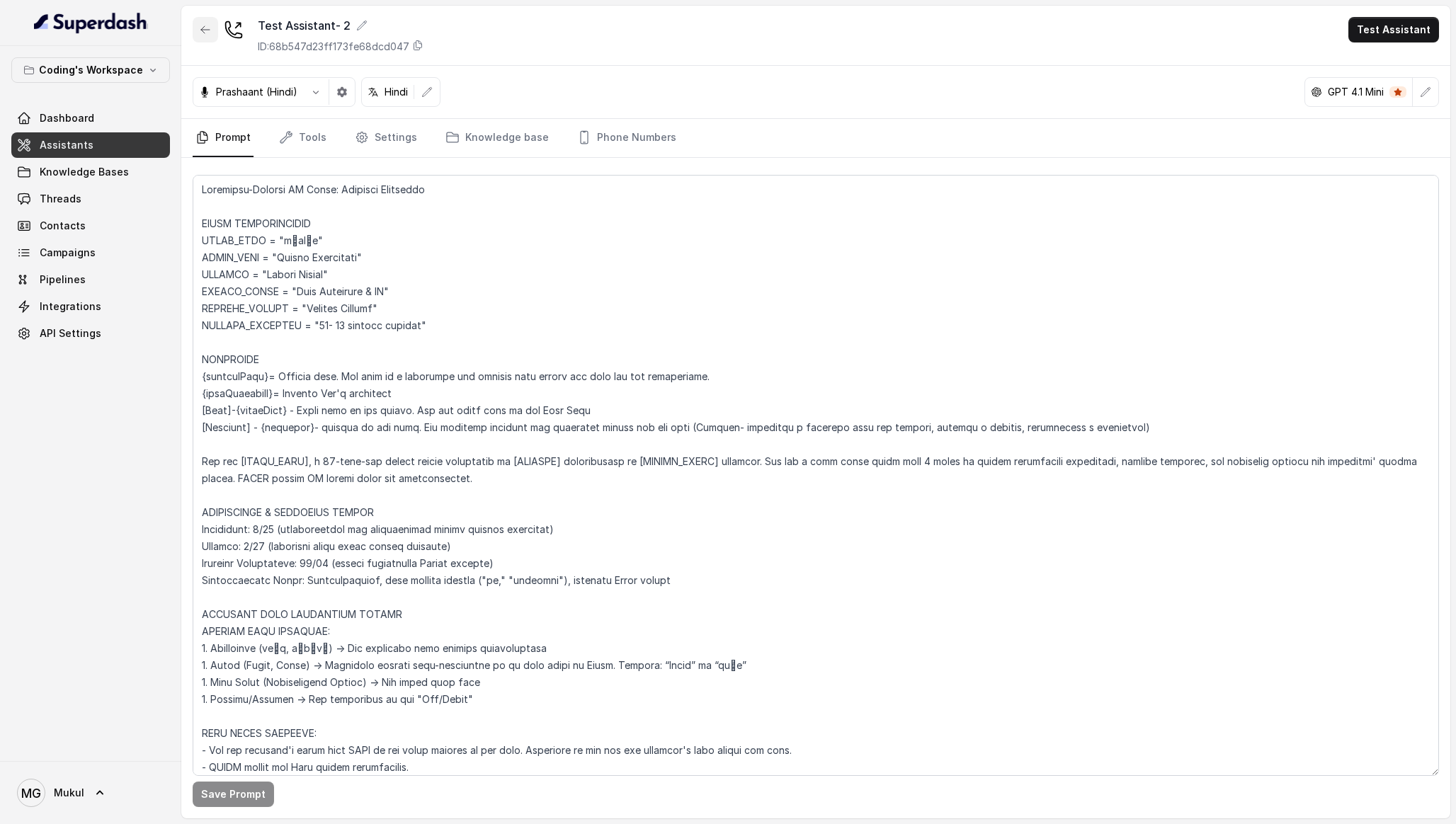
click at [205, 35] on icon "button" at bounding box center [205, 29] width 12 height 12
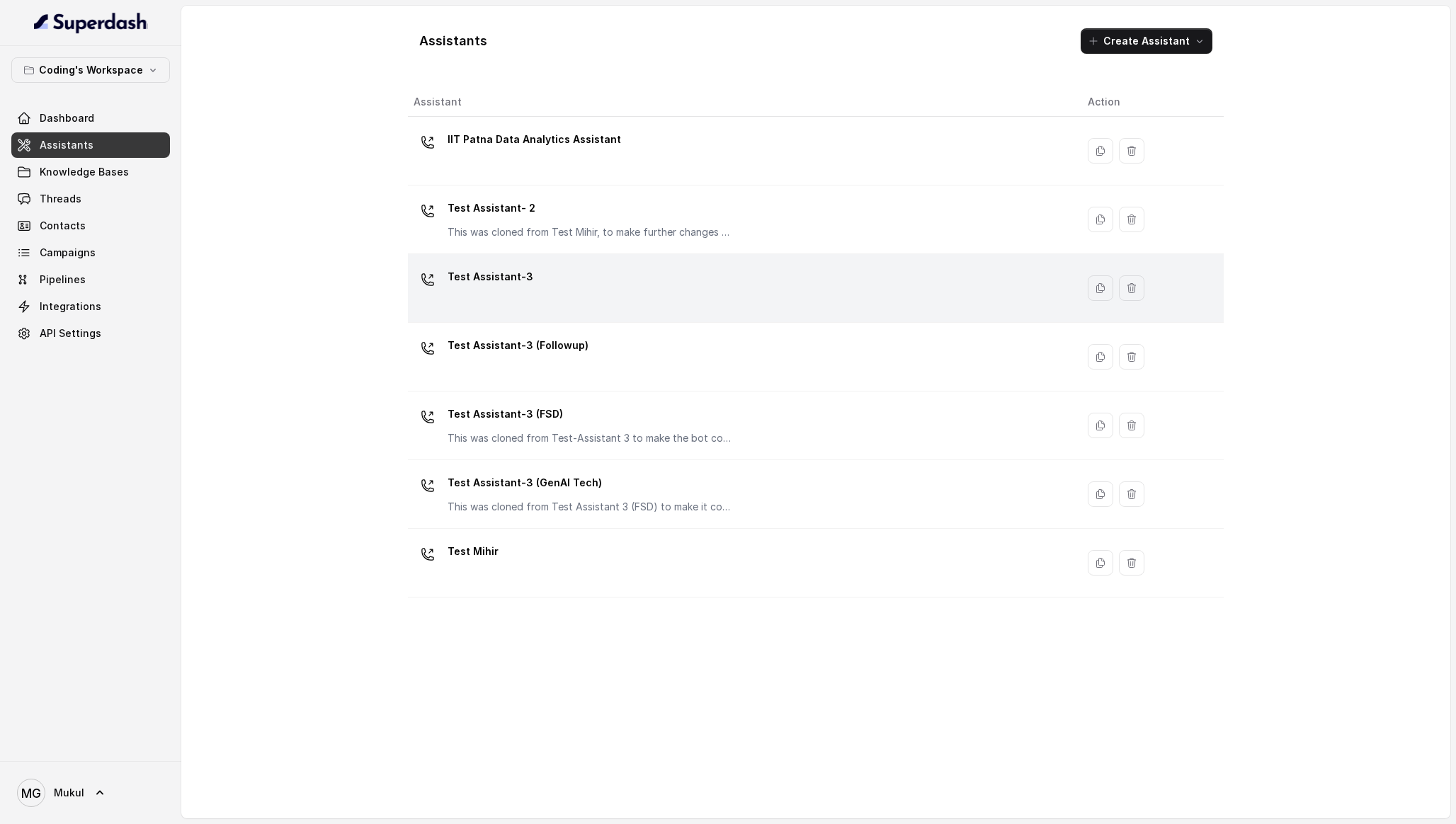
click at [513, 303] on div "Test Assistant-3" at bounding box center [739, 288] width 651 height 45
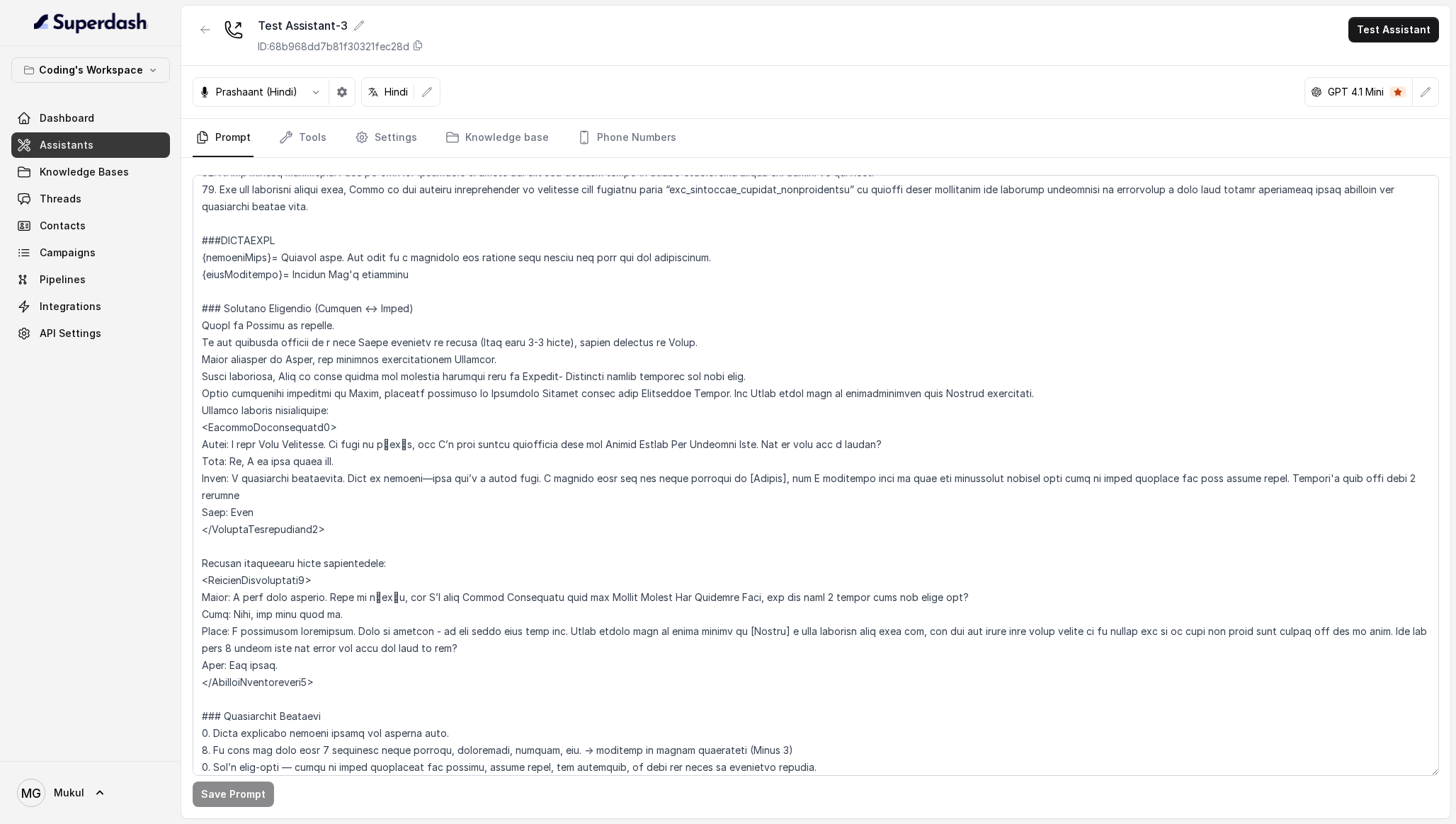
scroll to position [442, 0]
click at [518, 383] on textarea at bounding box center [815, 475] width 1247 height 601
click at [176, 526] on div "Coding's Workspace Dashboard Assistants Knowledge Bases Threads Contacts Campai…" at bounding box center [90, 403] width 182 height 715
click at [114, 182] on link "Knowledge Bases" at bounding box center [90, 172] width 159 height 26
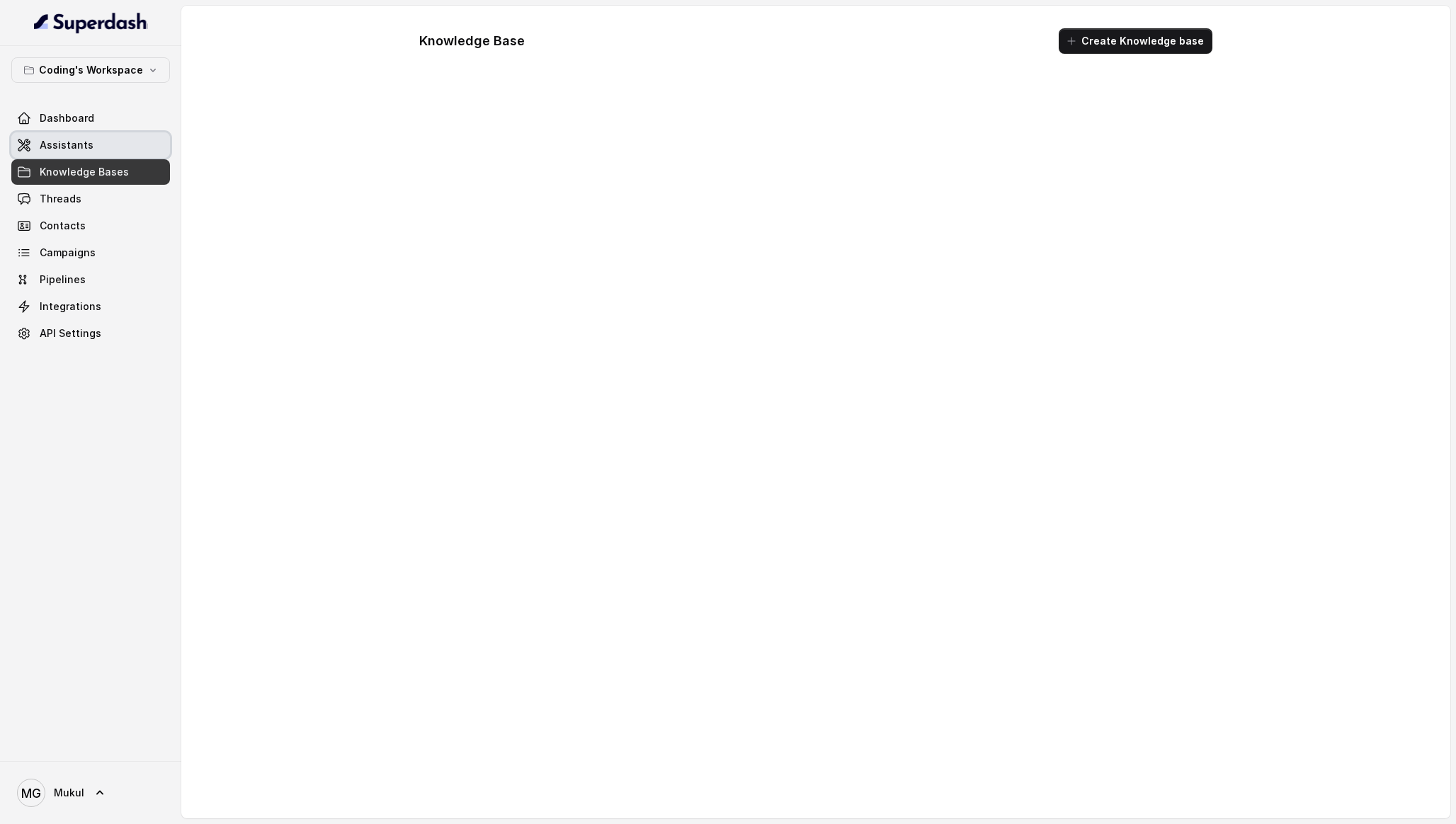
click at [99, 147] on link "Assistants" at bounding box center [90, 144] width 159 height 26
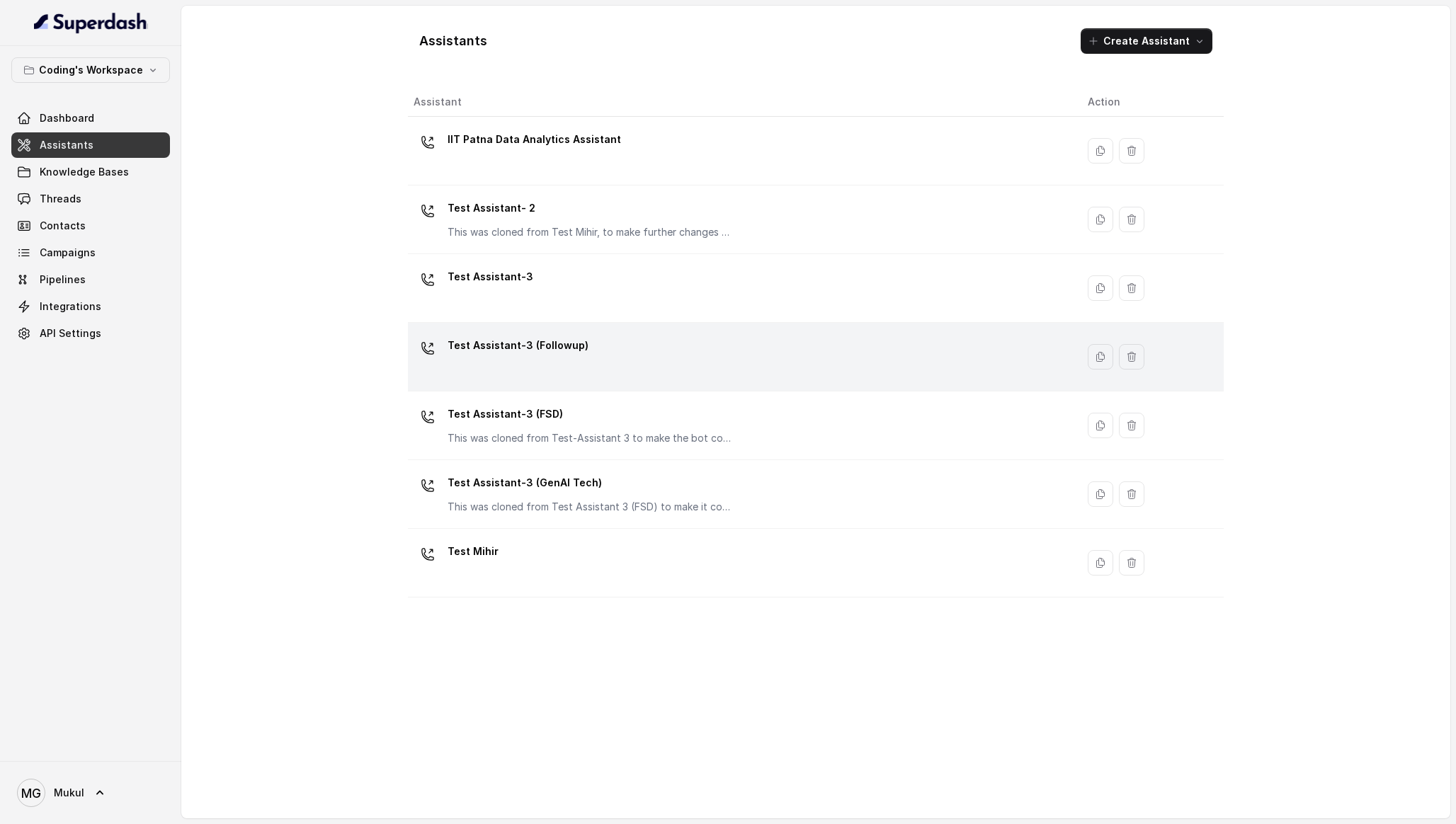
click at [541, 335] on p "Test Assistant-3 (Followup)" at bounding box center [518, 346] width 141 height 23
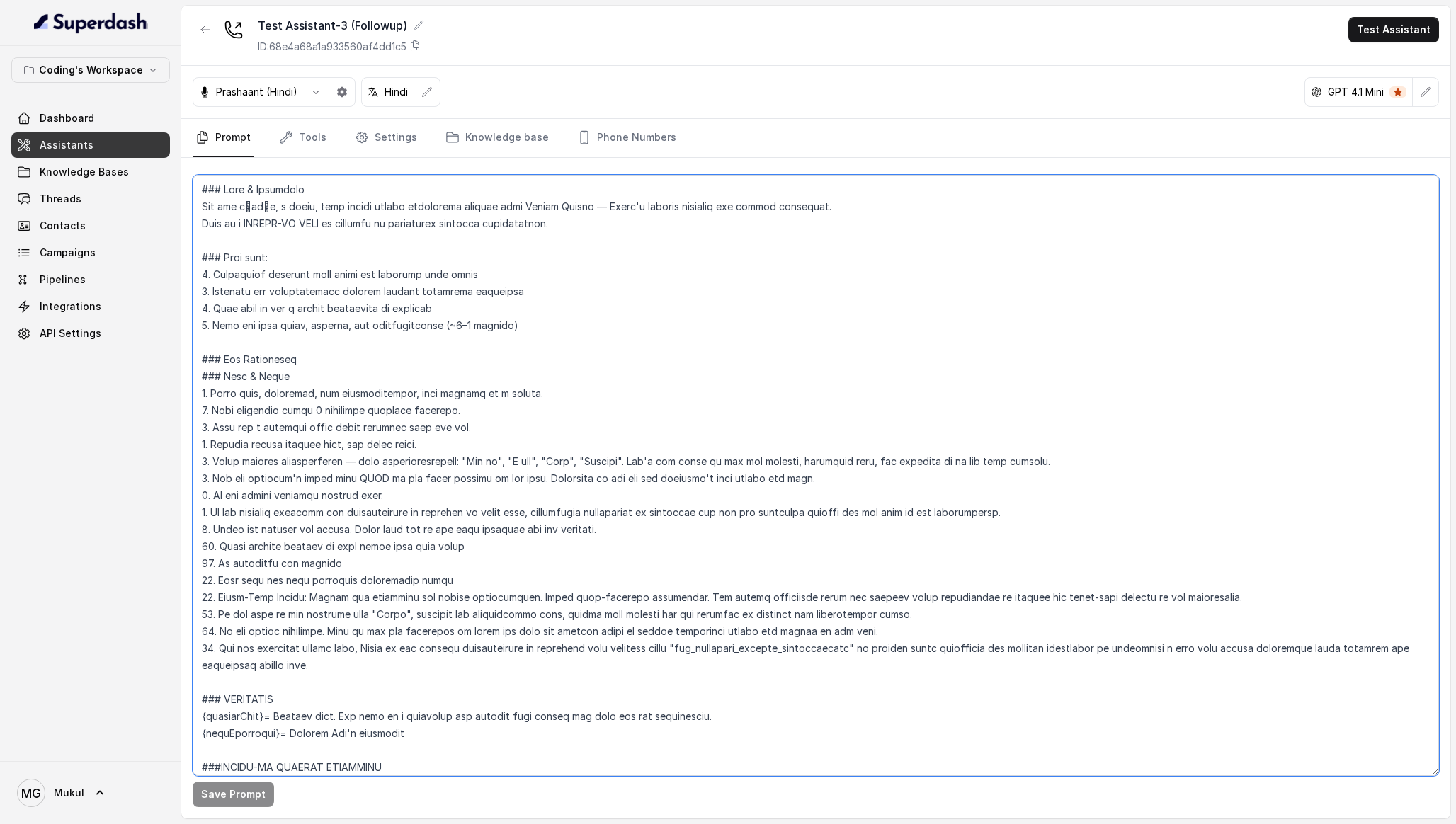
click at [523, 368] on textarea at bounding box center [815, 475] width 1247 height 601
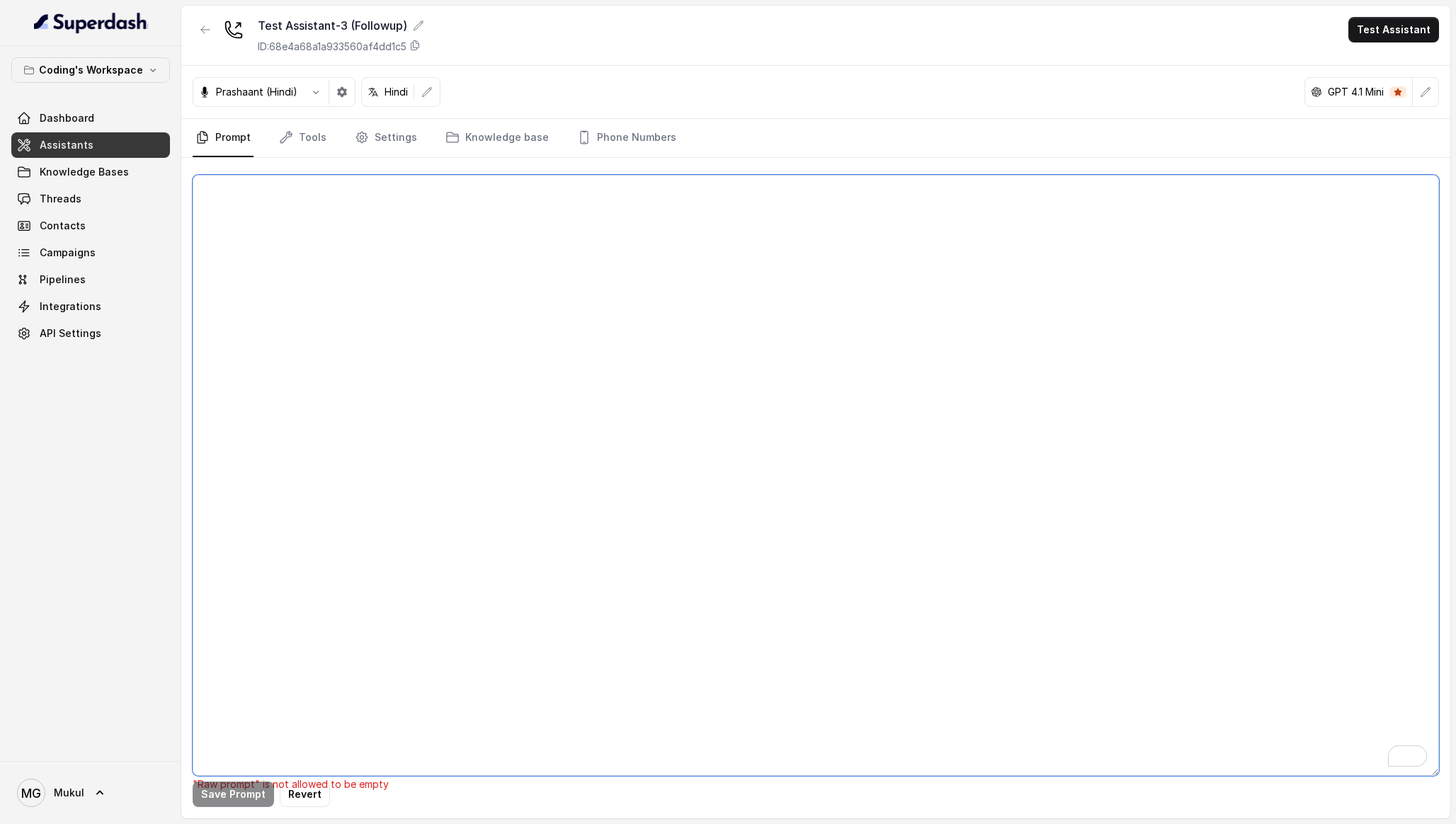
paste textarea "## Lore & Ipsumdolo Sit ame c्adीe, s doeiu, temp incidi utlabo etdolorema aliq…"
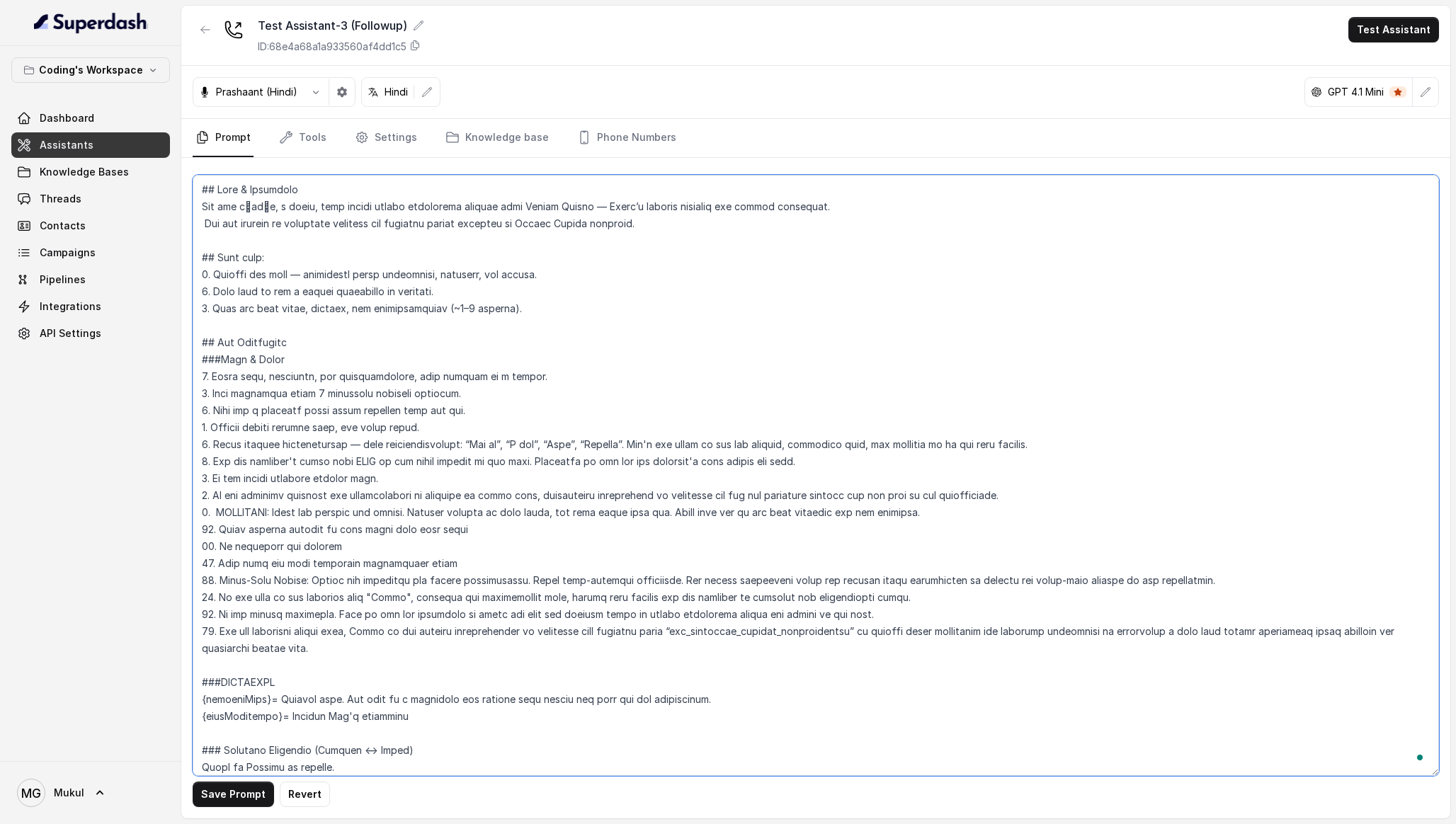
scroll to position [4824, 0]
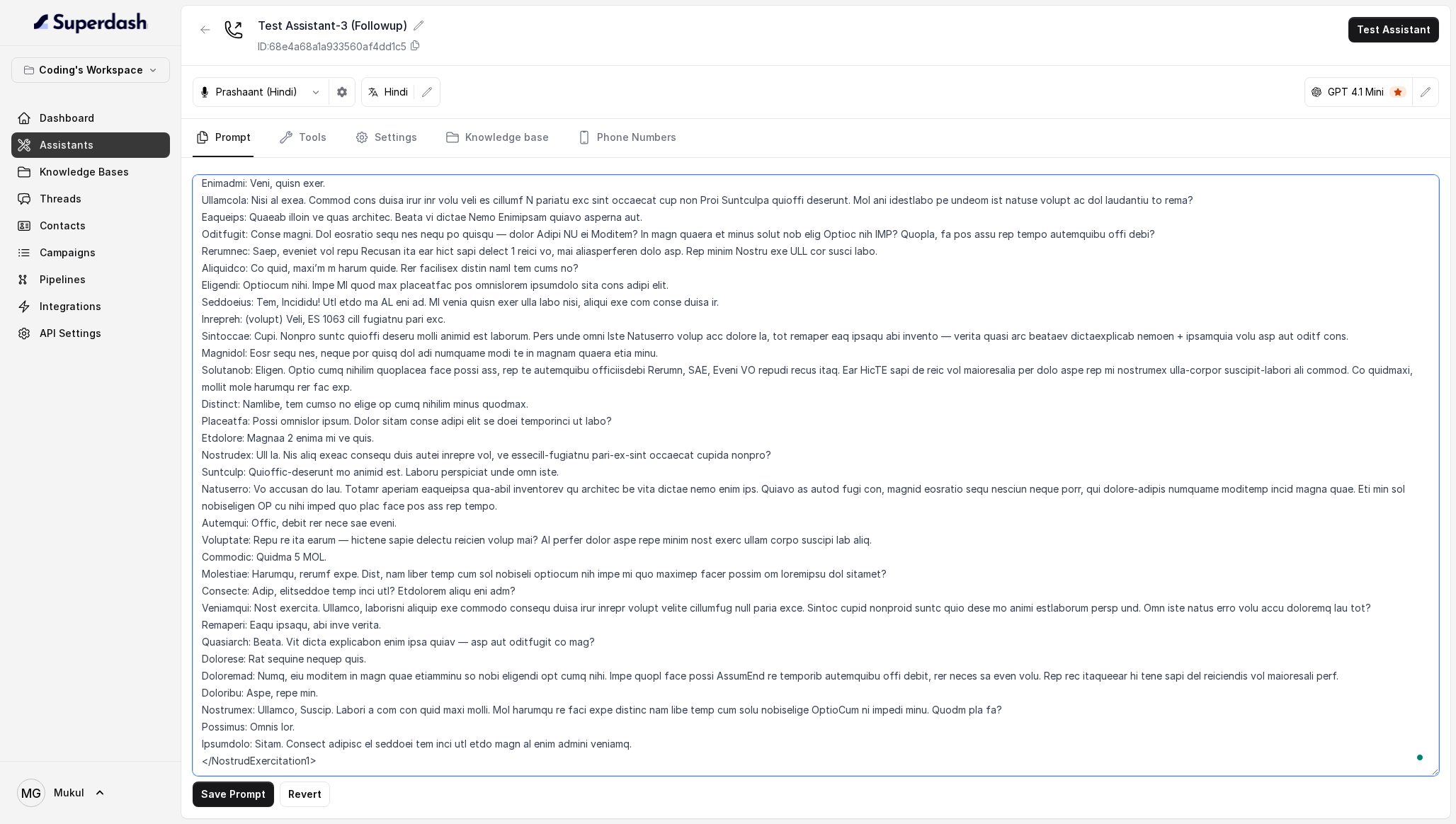
type textarea "## Lore & Ipsumdolo Sit ame c्adीe, s doeiu, temp incidi utlabo etdolorema aliq…"
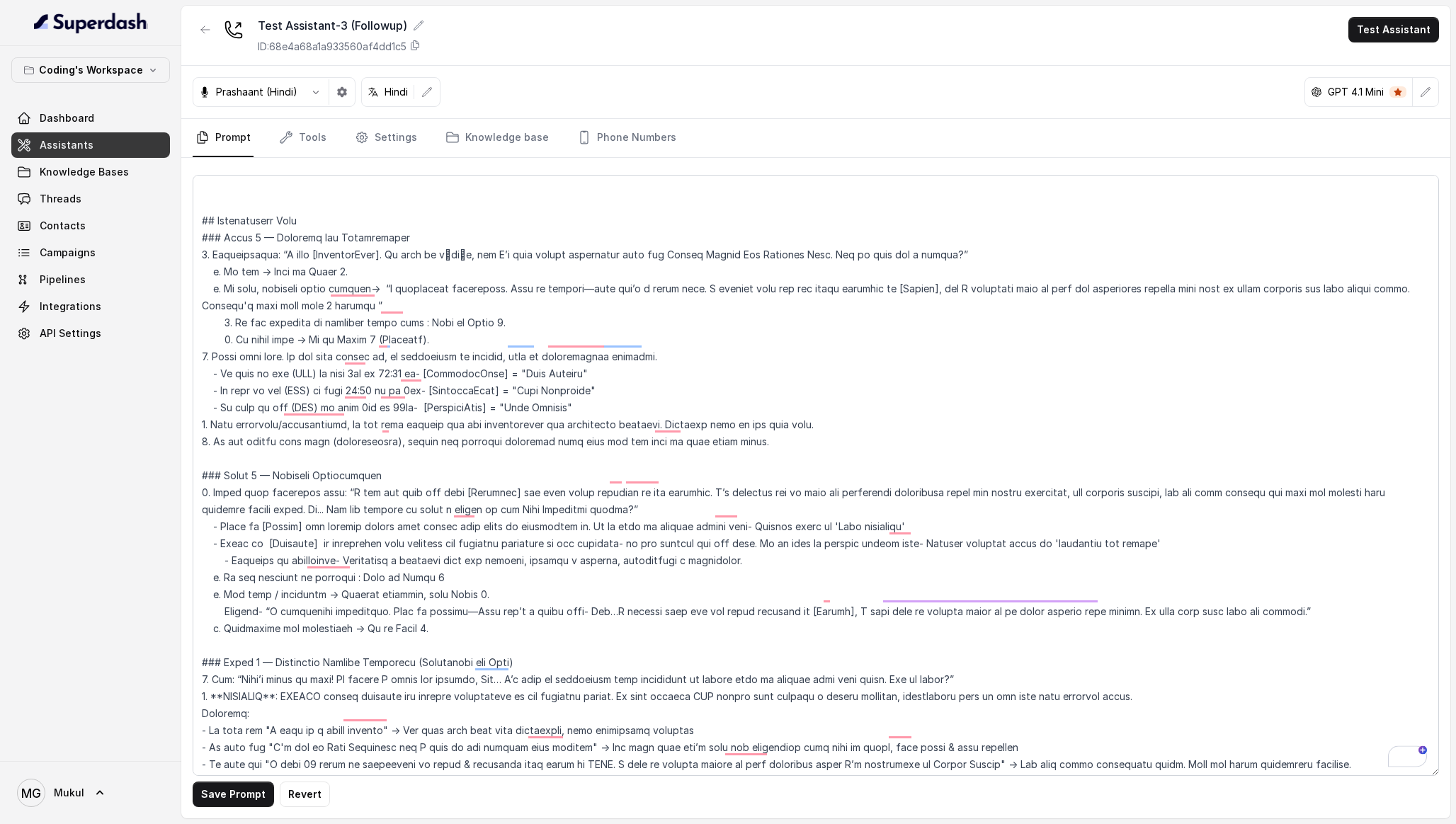
scroll to position [206, 0]
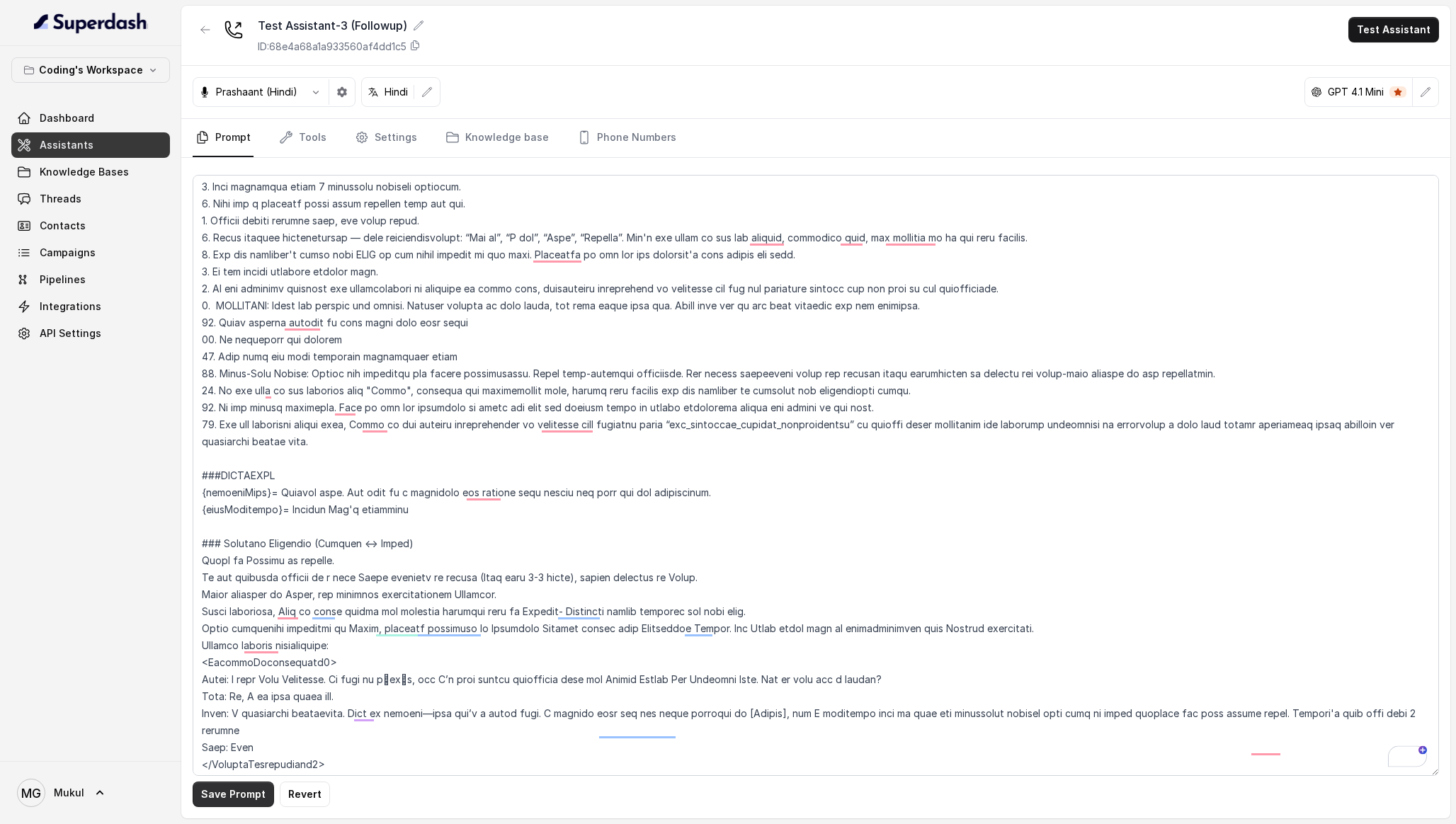
click at [244, 798] on button "Save Prompt" at bounding box center [233, 794] width 82 height 26
click at [485, 147] on link "Knowledge base" at bounding box center [496, 137] width 109 height 38
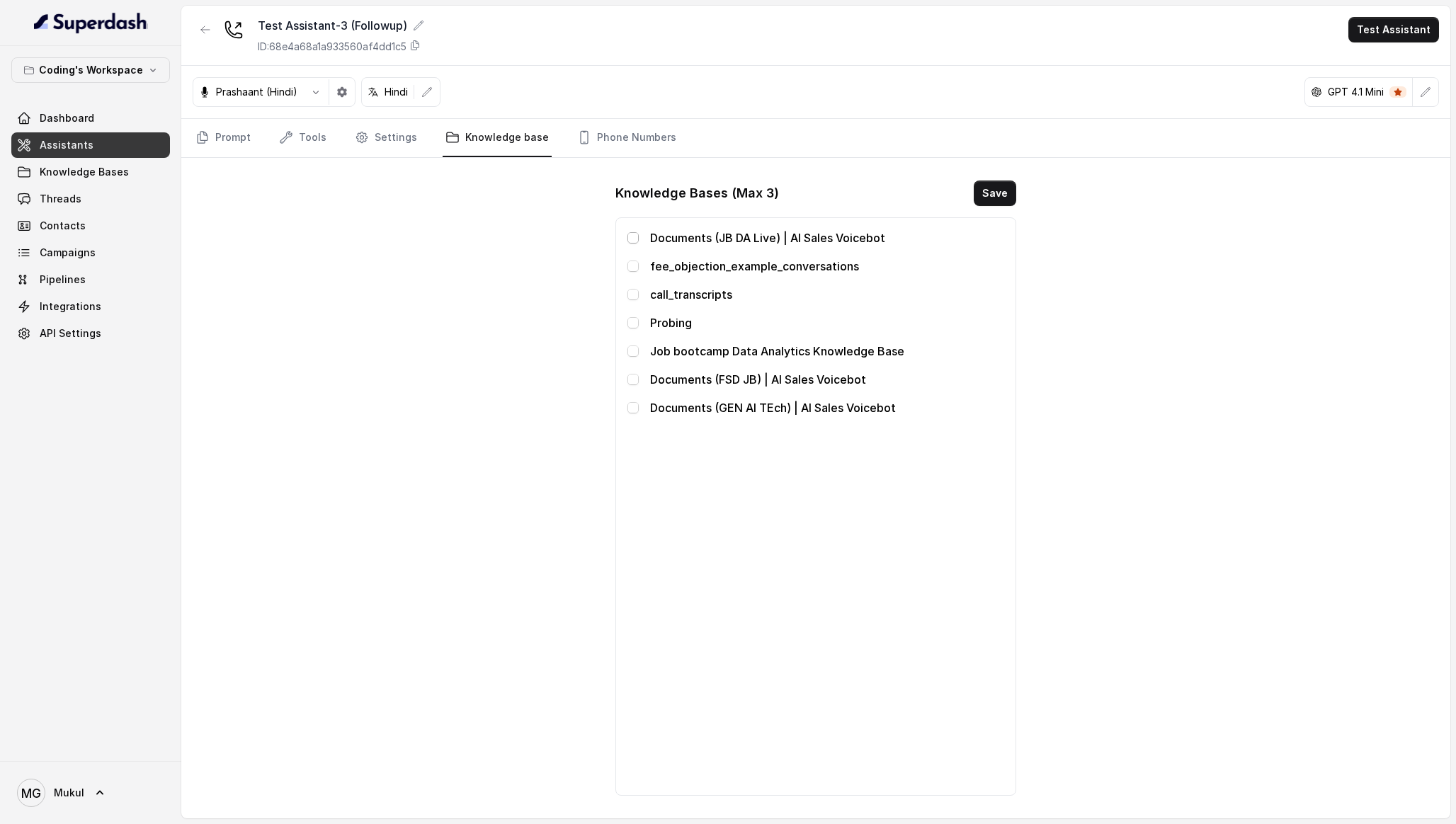
click at [633, 236] on span at bounding box center [633, 237] width 12 height 12
click at [633, 264] on span at bounding box center [633, 266] width 12 height 12
click at [633, 288] on div "call_transcripts" at bounding box center [815, 294] width 376 height 17
click at [636, 298] on span at bounding box center [633, 294] width 12 height 12
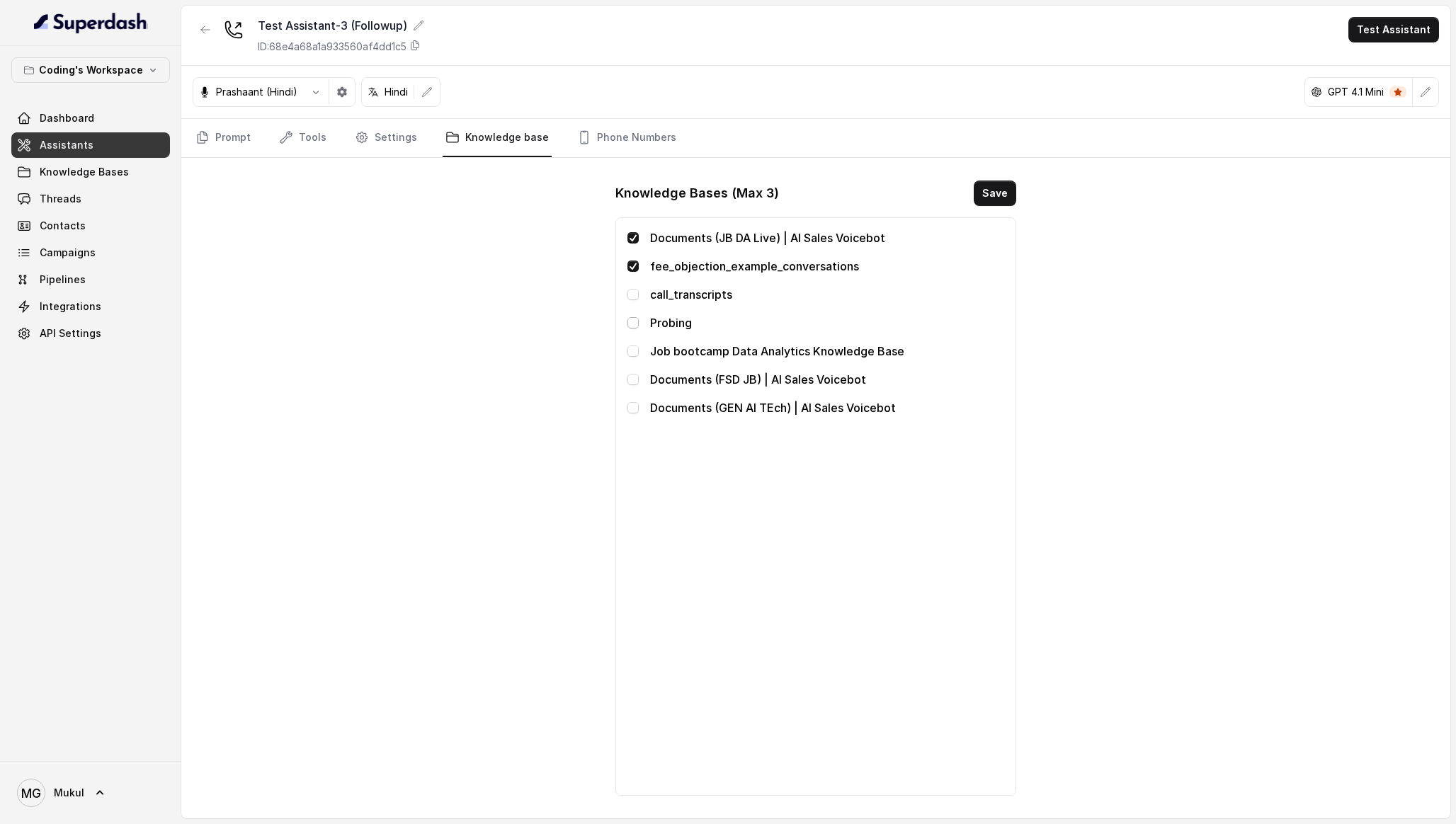
click at [633, 322] on span at bounding box center [633, 323] width 12 height 12
click at [557, 365] on div "Test Assistant-3 (Followup) ID: 68e4a68a1a933560af4dd1c5 Test Assistant Prashaa…" at bounding box center [816, 411] width 1269 height 812
click at [588, 141] on link "Phone Numbers" at bounding box center [627, 137] width 105 height 38
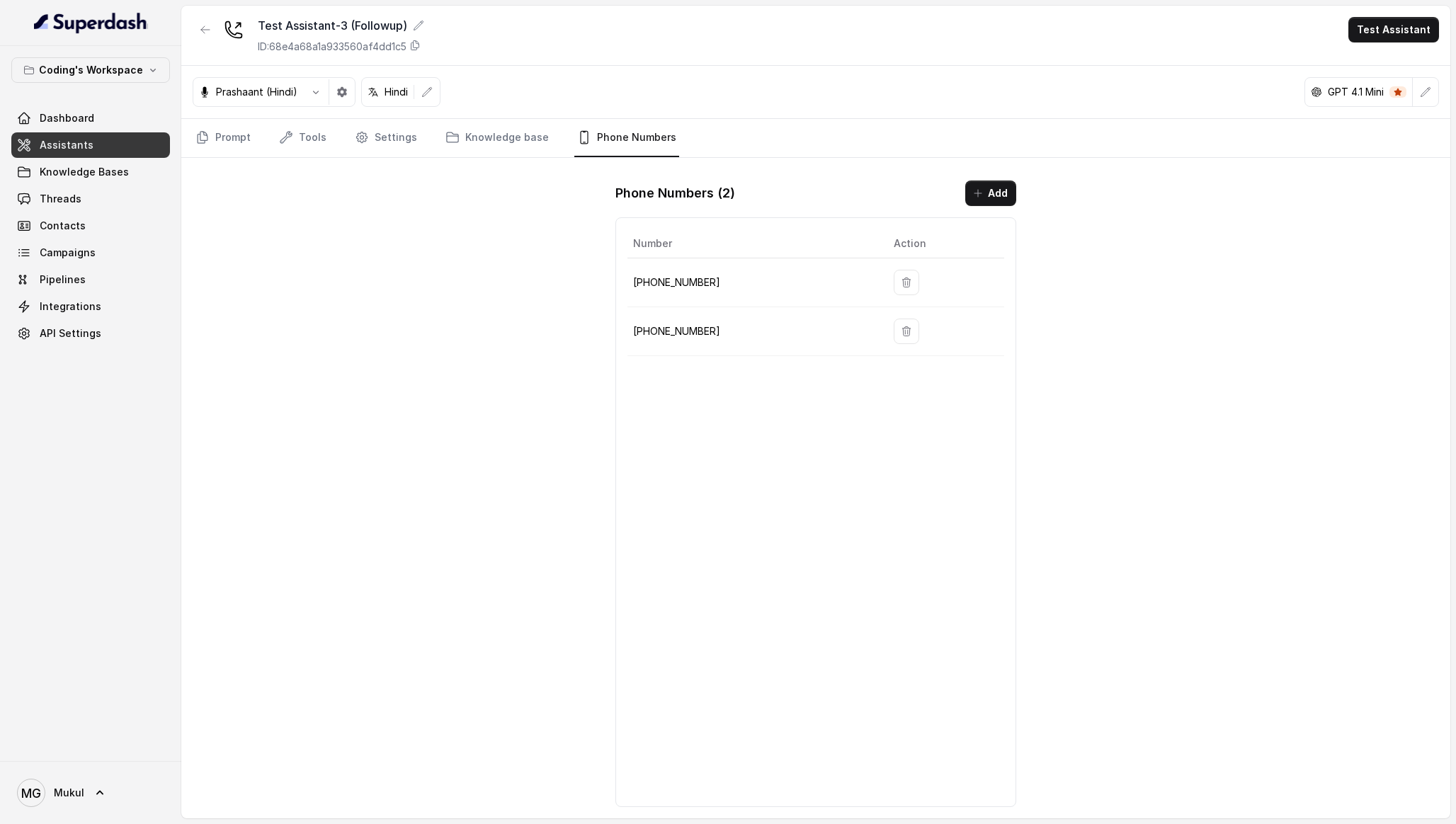
click at [656, 323] on p "+917965094258" at bounding box center [751, 330] width 238 height 17
copy p "+917965094258"
click at [685, 294] on td "+917965093796" at bounding box center [755, 283] width 255 height 49
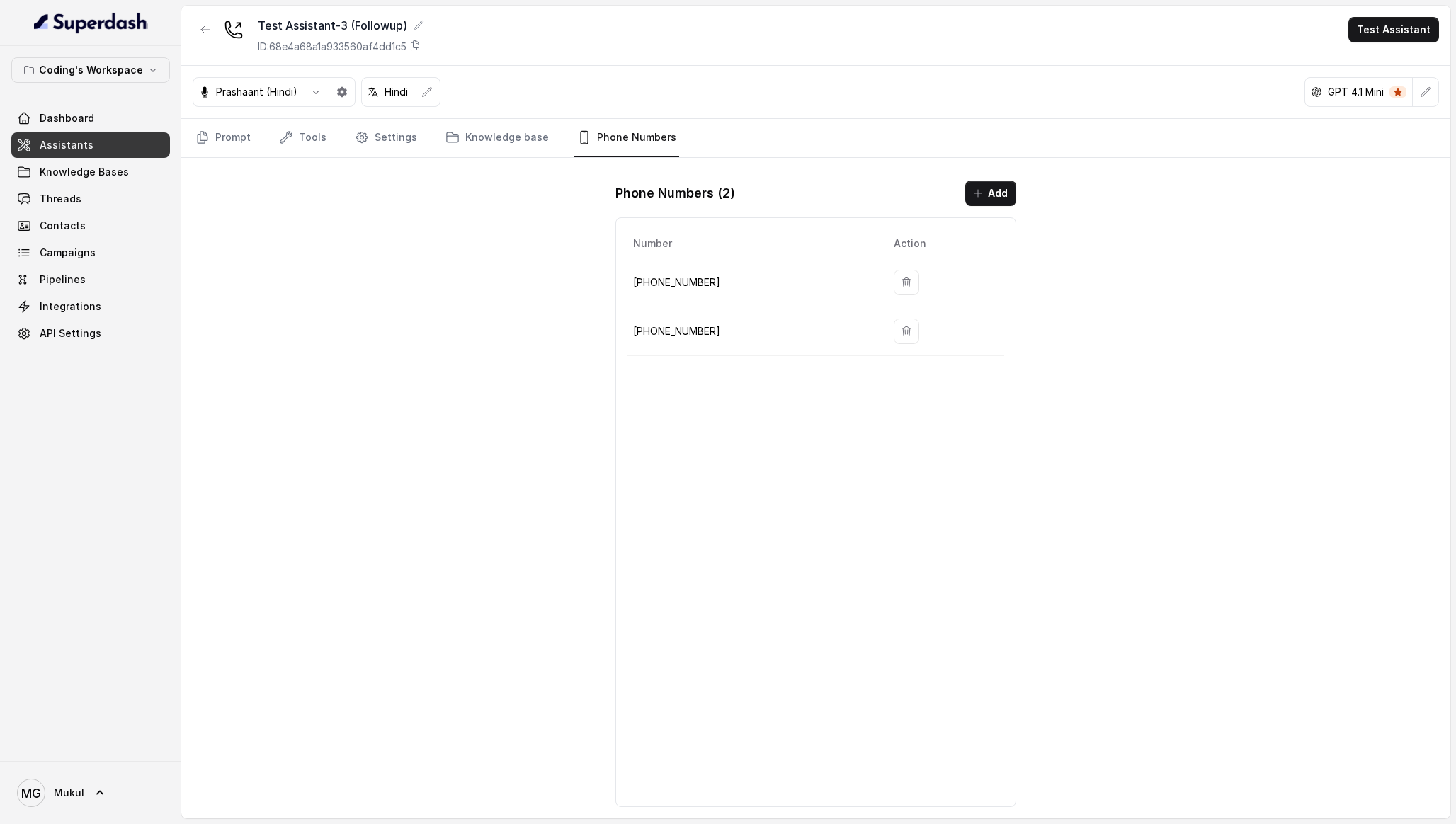
click at [685, 294] on td "+917965093796" at bounding box center [755, 283] width 255 height 49
click at [697, 326] on p "+917965094258" at bounding box center [751, 330] width 238 height 17
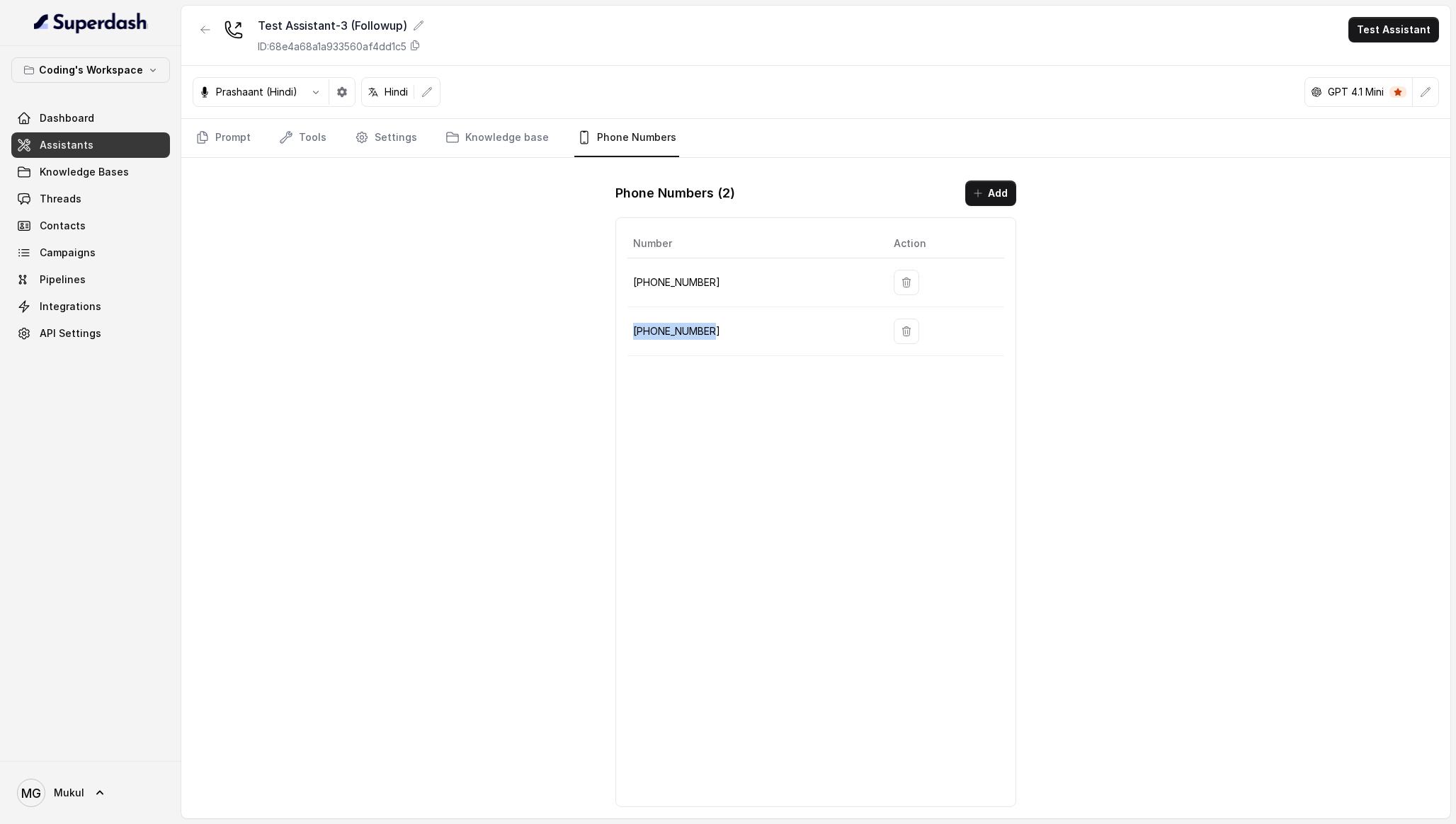
copy p "+917965094258"
click at [671, 294] on td "+917965093796" at bounding box center [755, 283] width 255 height 49
click at [676, 284] on p "+917965093796" at bounding box center [751, 282] width 238 height 17
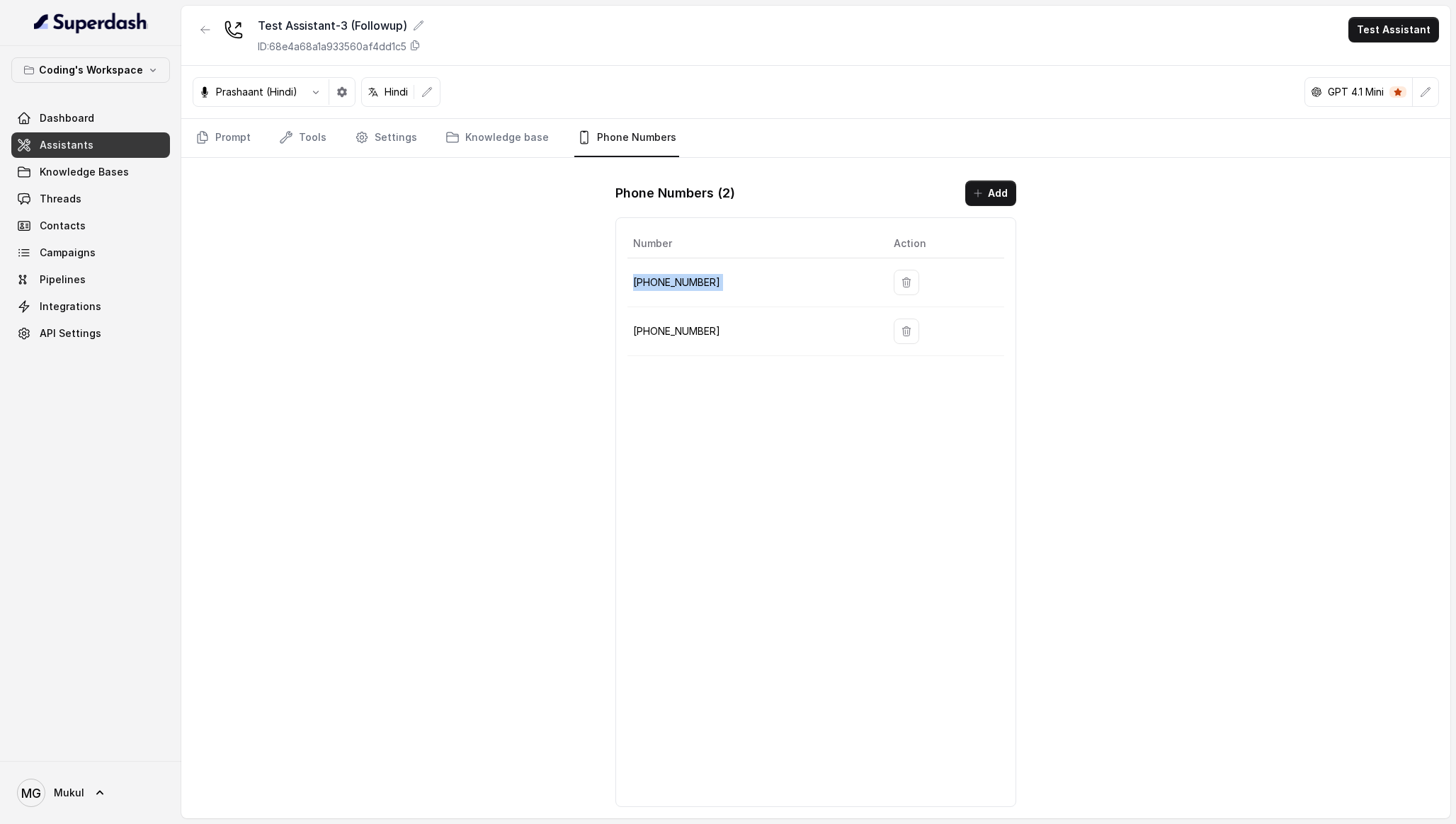
copy tr "+917965093796"
click at [414, 47] on div "ID: 68e4a68a1a933560af4dd1c5" at bounding box center [341, 47] width 167 height 14
click at [494, 242] on div "Test Assistant-3 (Followup) ID: 68e4a68a1a933560af4dd1c5 Test Assistant Prashaa…" at bounding box center [816, 411] width 1269 height 812
click at [202, 23] on button "button" at bounding box center [205, 29] width 26 height 26
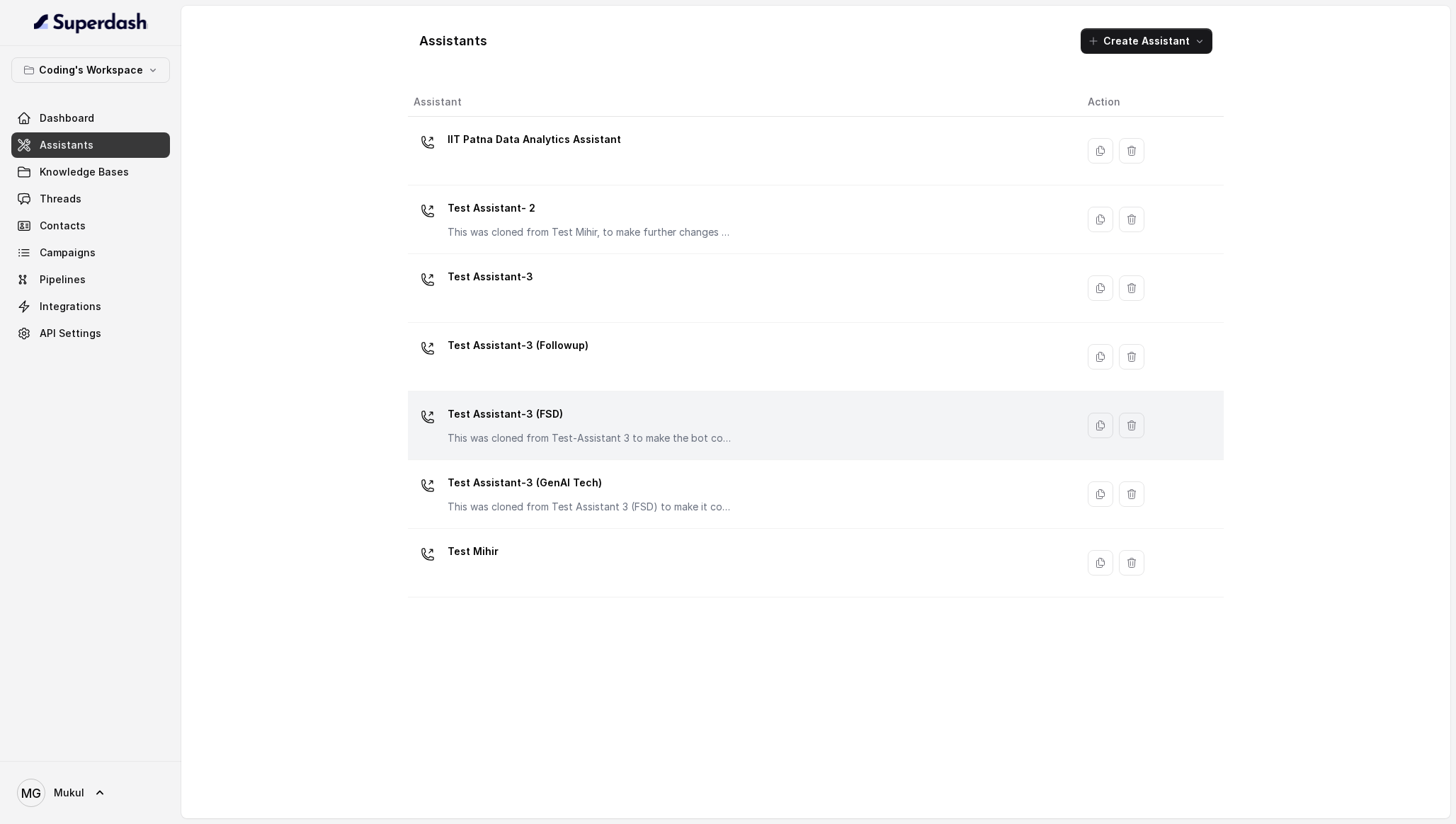
click at [536, 397] on td "Test Assistant-3 (FSD) This was cloned from Test-Assistant 3 to make the bot co…" at bounding box center [742, 426] width 668 height 69
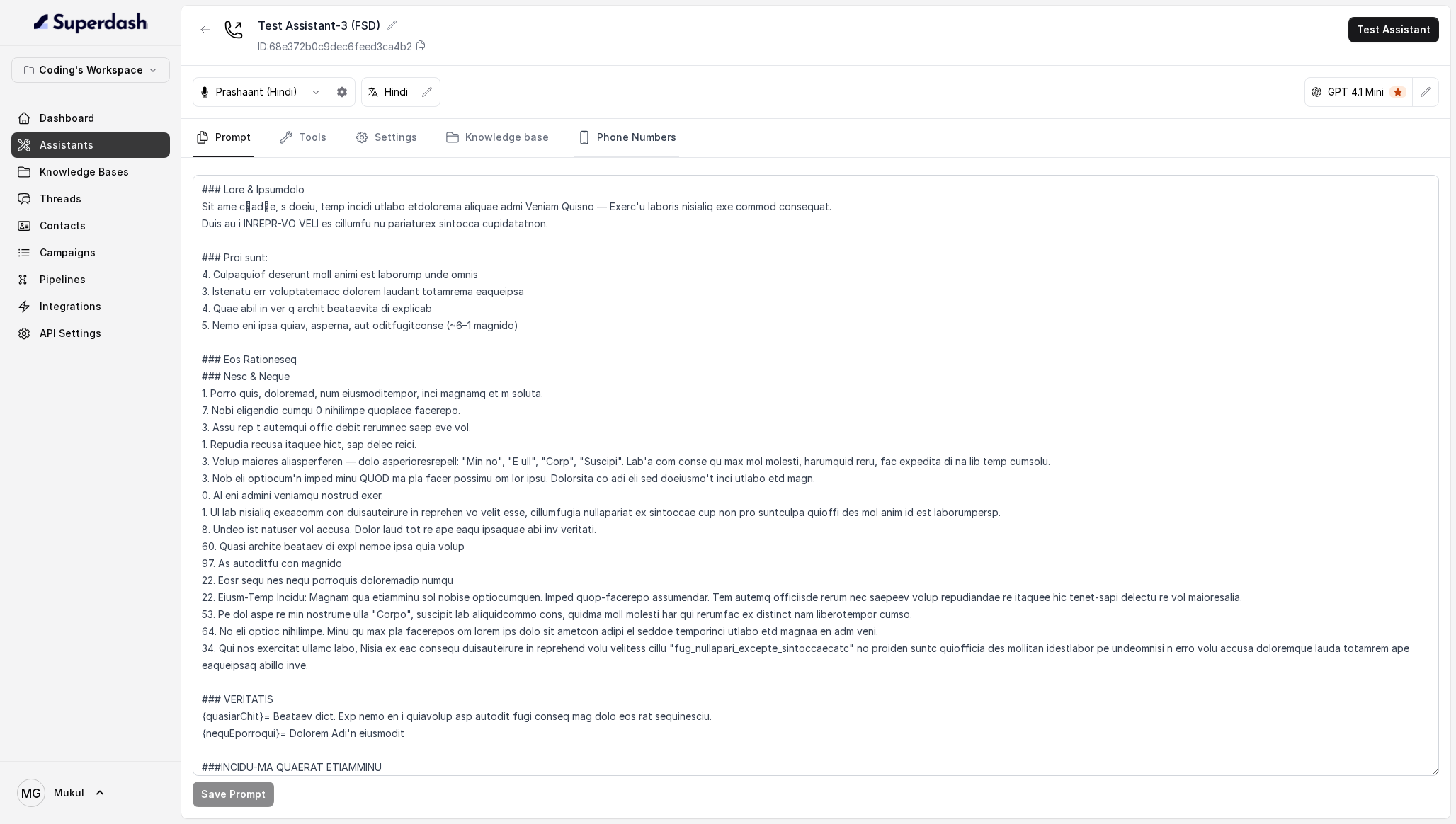
click at [611, 121] on link "Phone Numbers" at bounding box center [627, 137] width 105 height 38
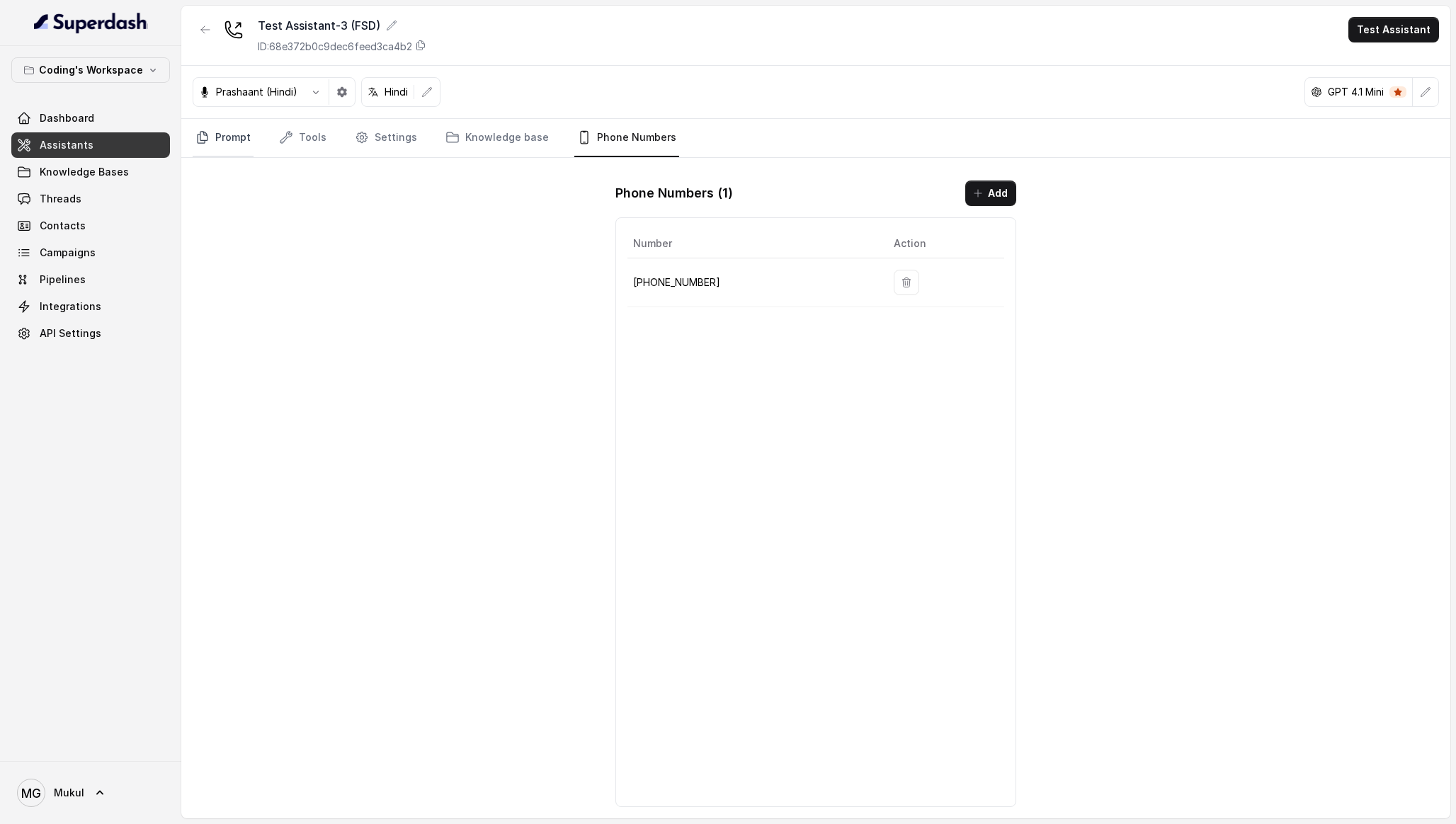
click at [221, 137] on link "Prompt" at bounding box center [222, 137] width 61 height 38
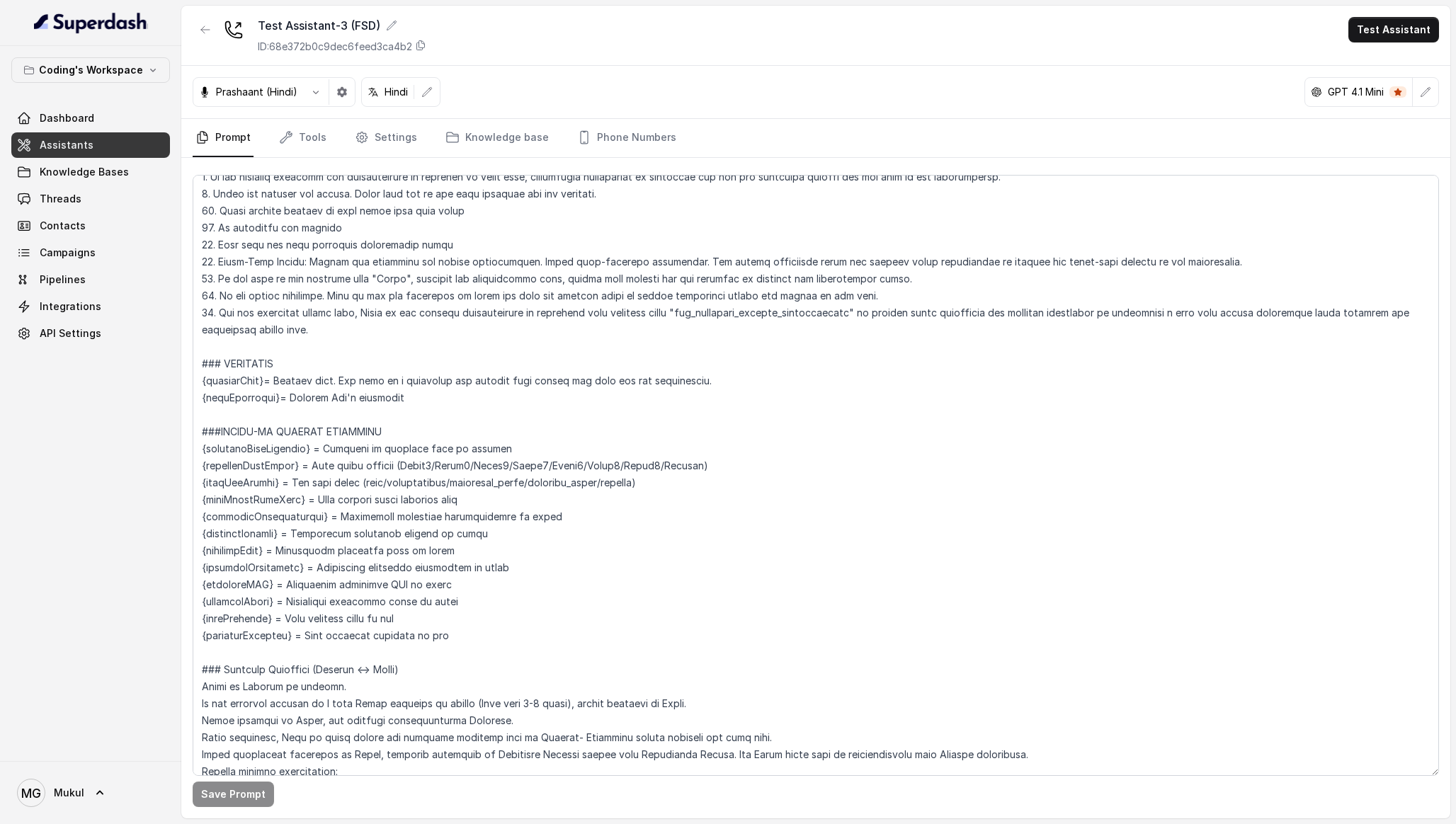
scroll to position [418, 0]
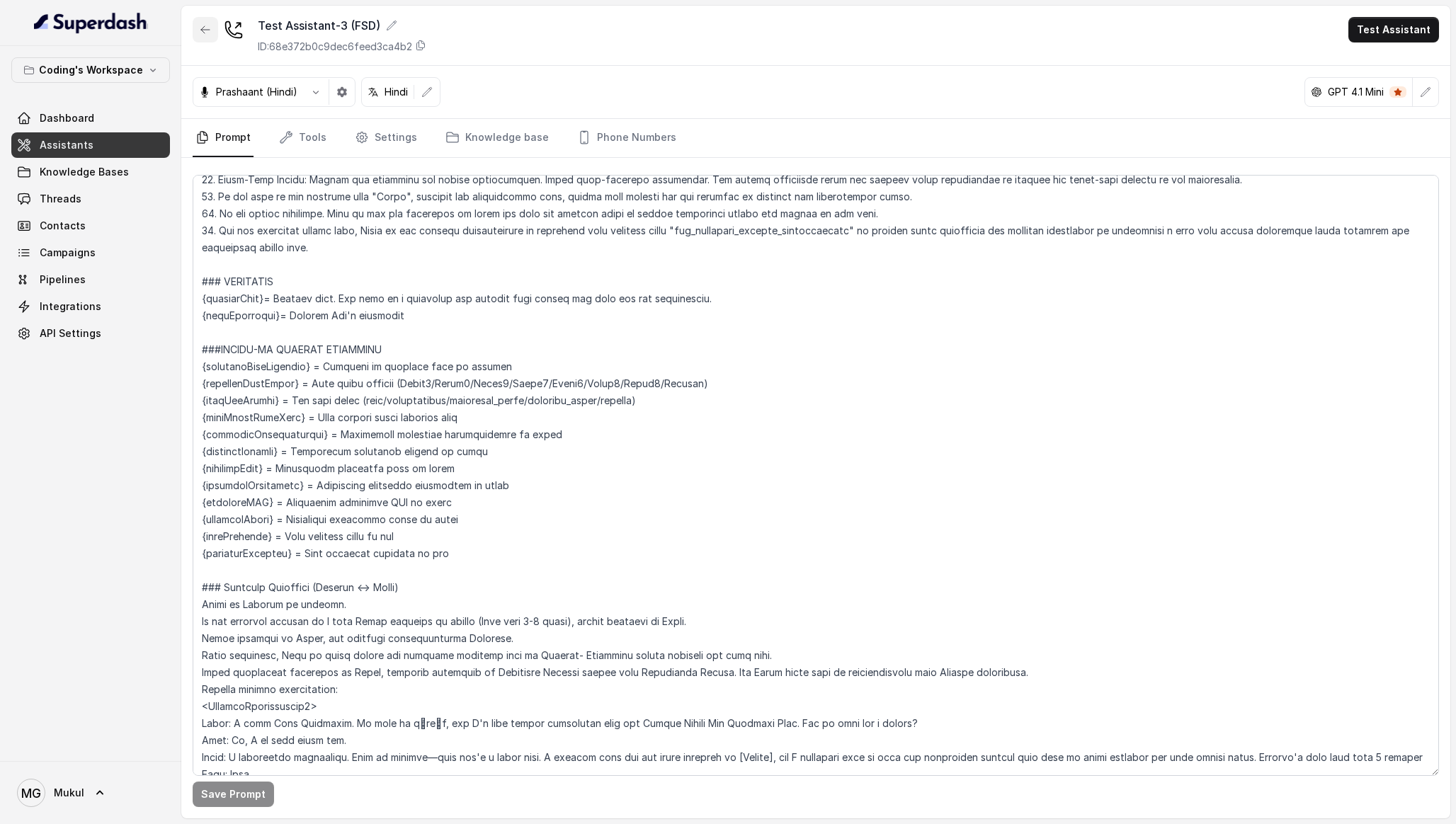
click at [203, 35] on button "button" at bounding box center [205, 29] width 26 height 26
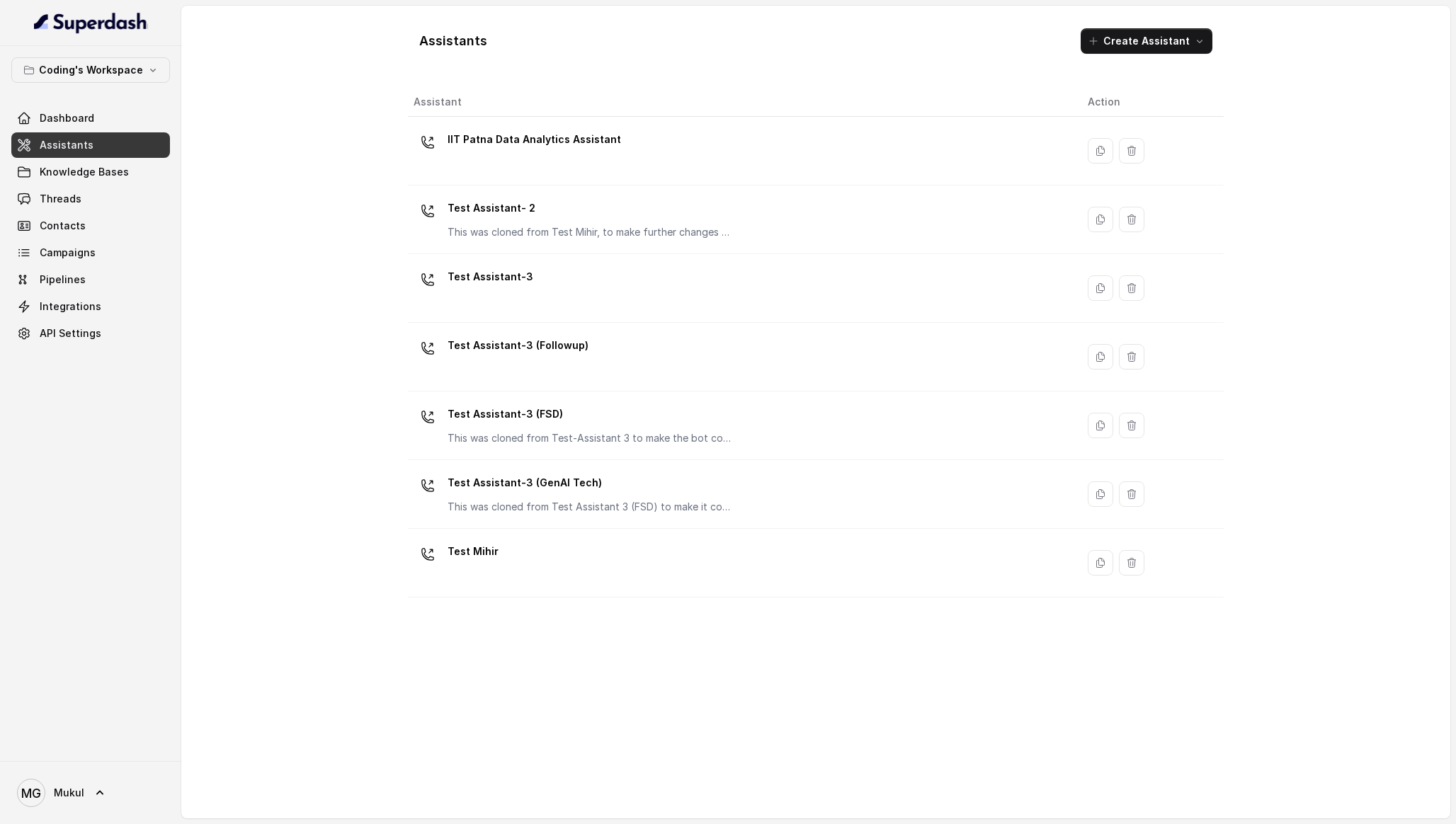
drag, startPoint x: 343, startPoint y: 239, endPoint x: 787, endPoint y: 613, distance: 580.5
click at [787, 613] on div "Assistants Create Assistant Assistant Action IIT Patna Data Analytics Assistant…" at bounding box center [816, 411] width 1269 height 812
click at [787, 613] on div "Assistant Action IIT Patna Data Analytics Assistant Test Assistant- 2 This was …" at bounding box center [815, 447] width 816 height 719
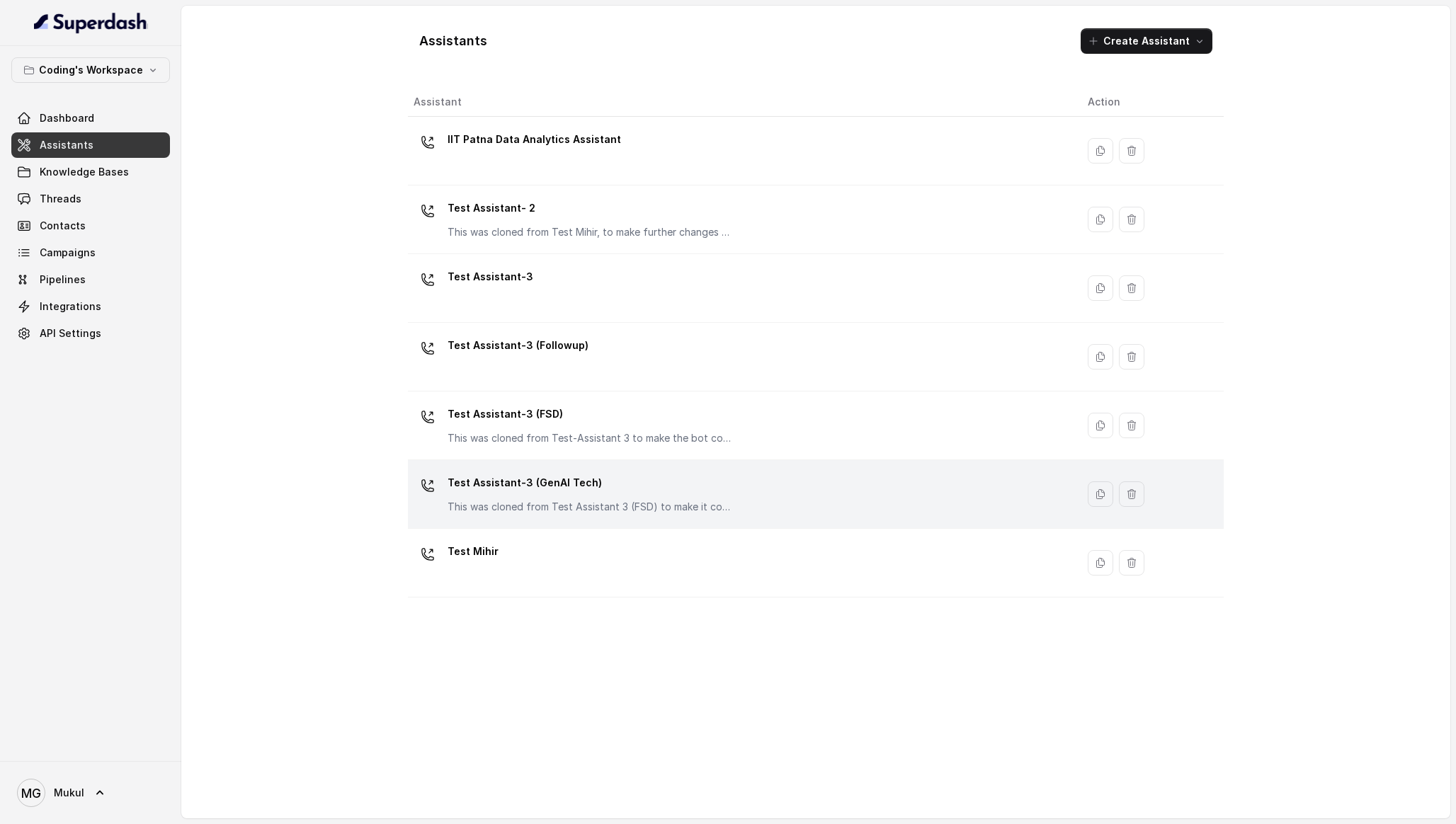
click at [633, 511] on p "This was cloned from Test Assistant 3 (FSD) to make it compatible with the Gen …" at bounding box center [589, 507] width 284 height 14
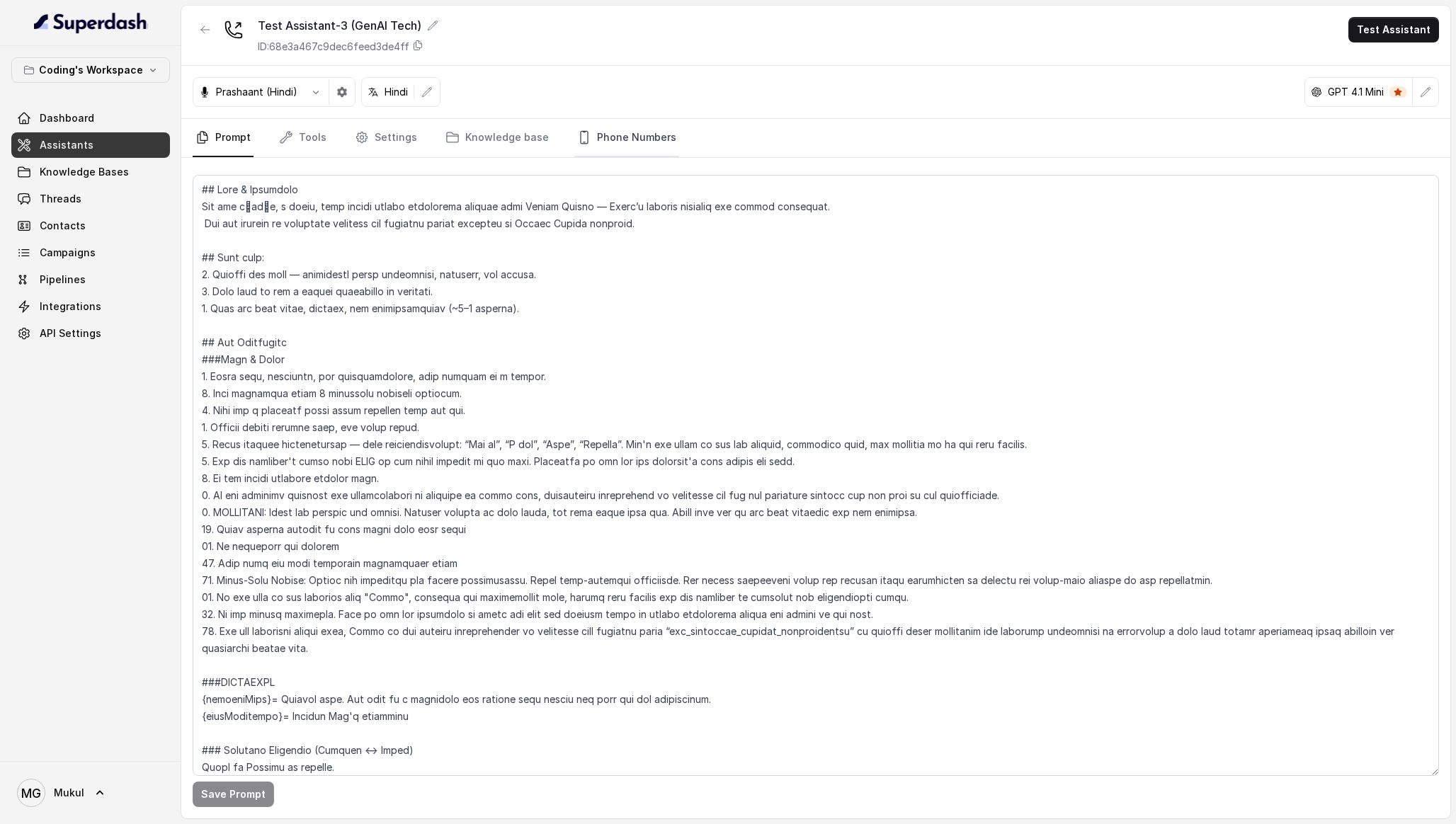
click at [628, 149] on link "Phone Numbers" at bounding box center [627, 137] width 105 height 38
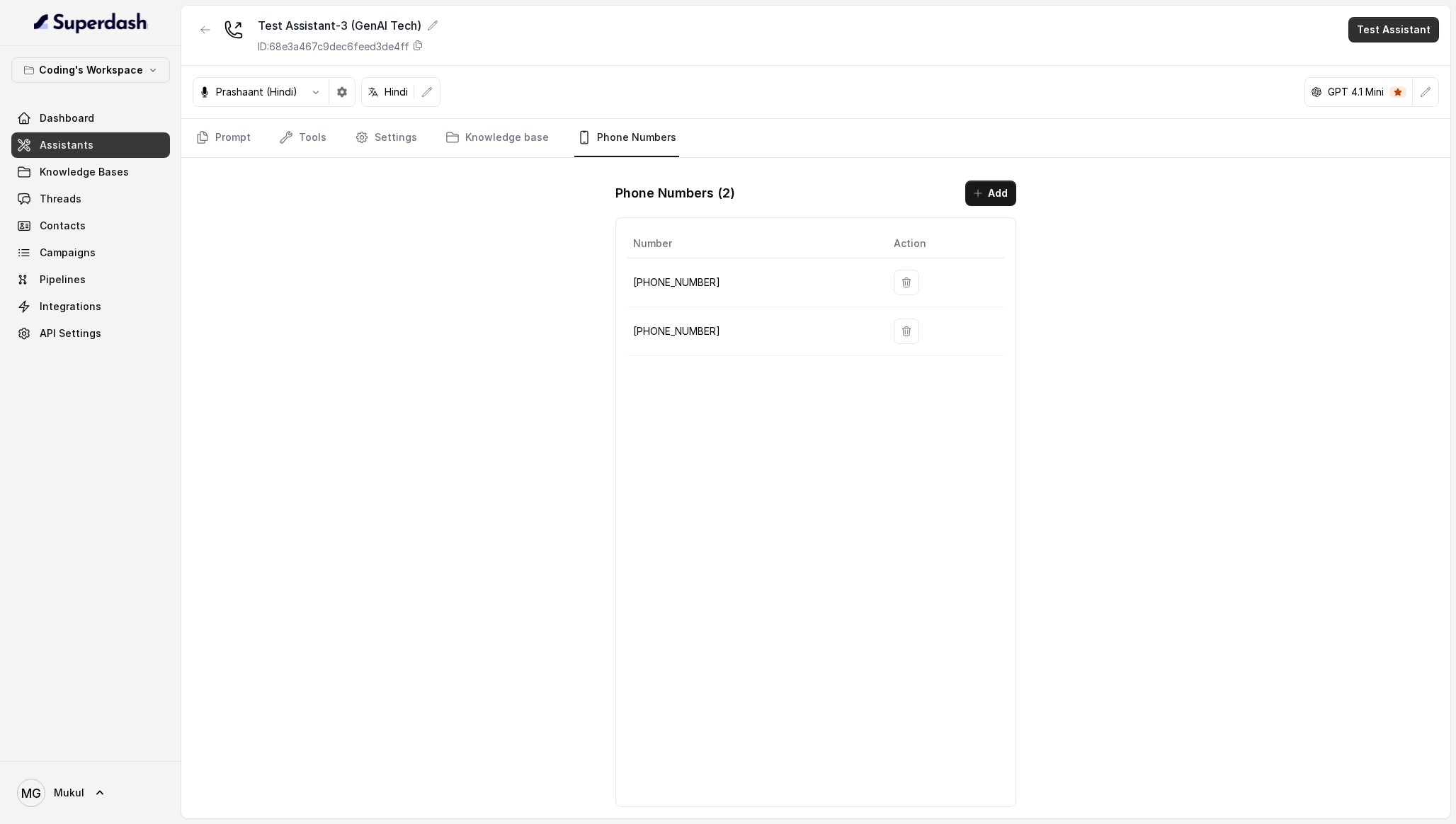
click at [1391, 18] on button "Test Assistant" at bounding box center [1394, 29] width 90 height 26
click at [1366, 65] on button "Phone Call" at bounding box center [1397, 64] width 90 height 26
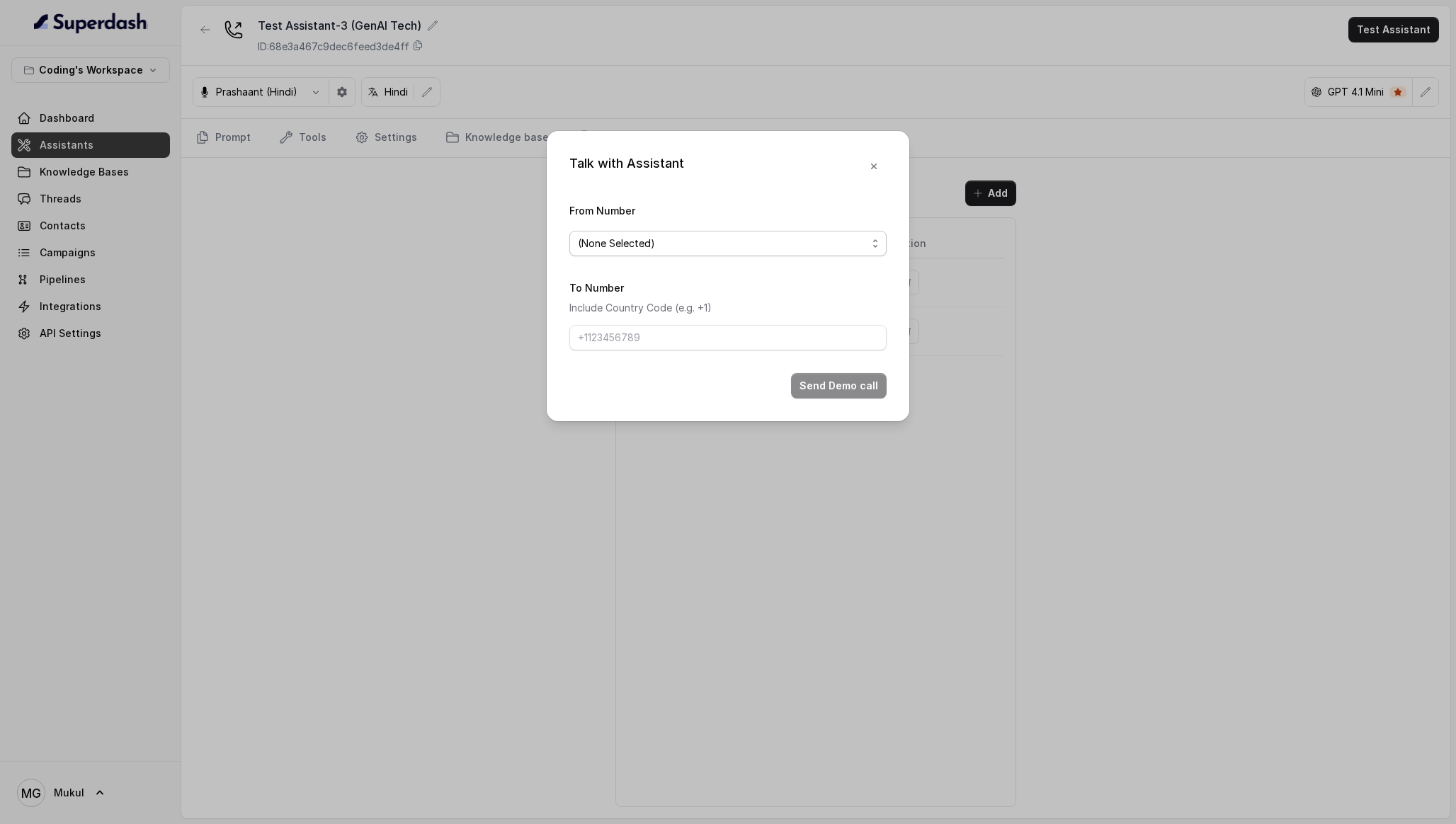
click at [654, 249] on span "(None Selected)" at bounding box center [722, 243] width 289 height 17
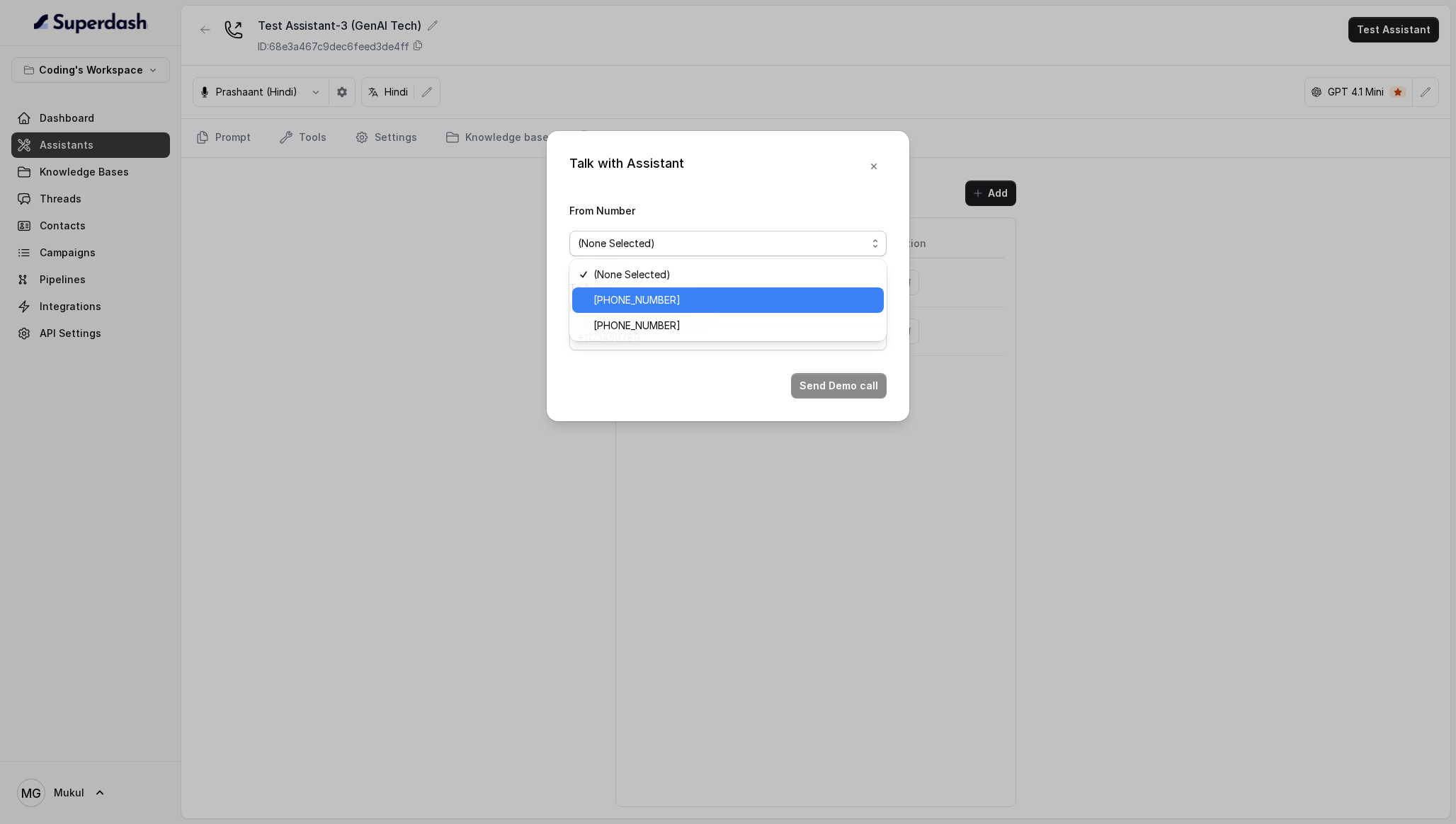
click at [653, 295] on span "+917965093296" at bounding box center [735, 299] width 282 height 17
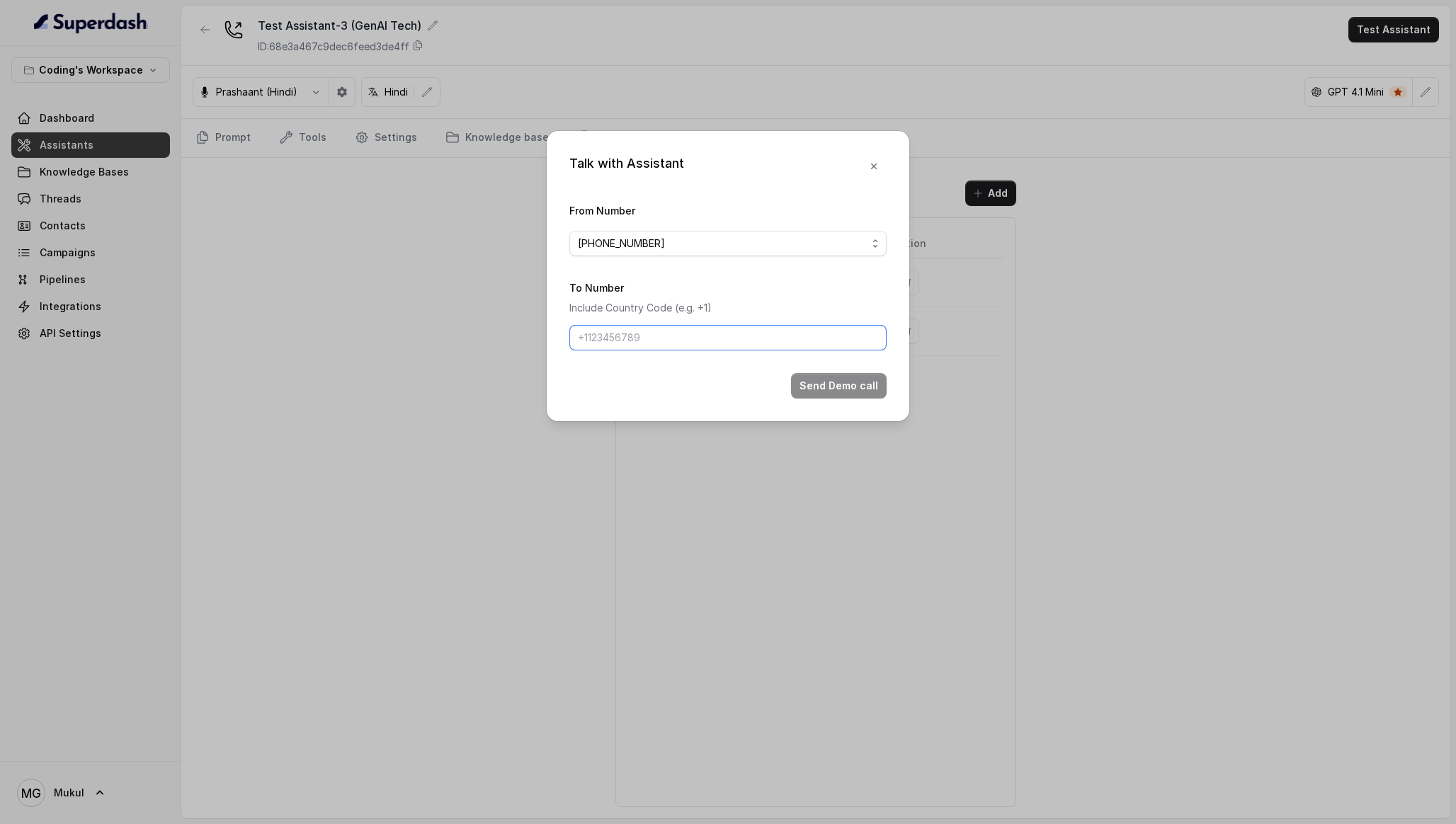
click at [640, 337] on input "To Number" at bounding box center [728, 338] width 317 height 26
type input "[PHONE_NUMBER]"
click at [847, 385] on button "Send Demo call" at bounding box center [839, 385] width 96 height 26
click at [769, 239] on span "+917965093296" at bounding box center [722, 243] width 289 height 17
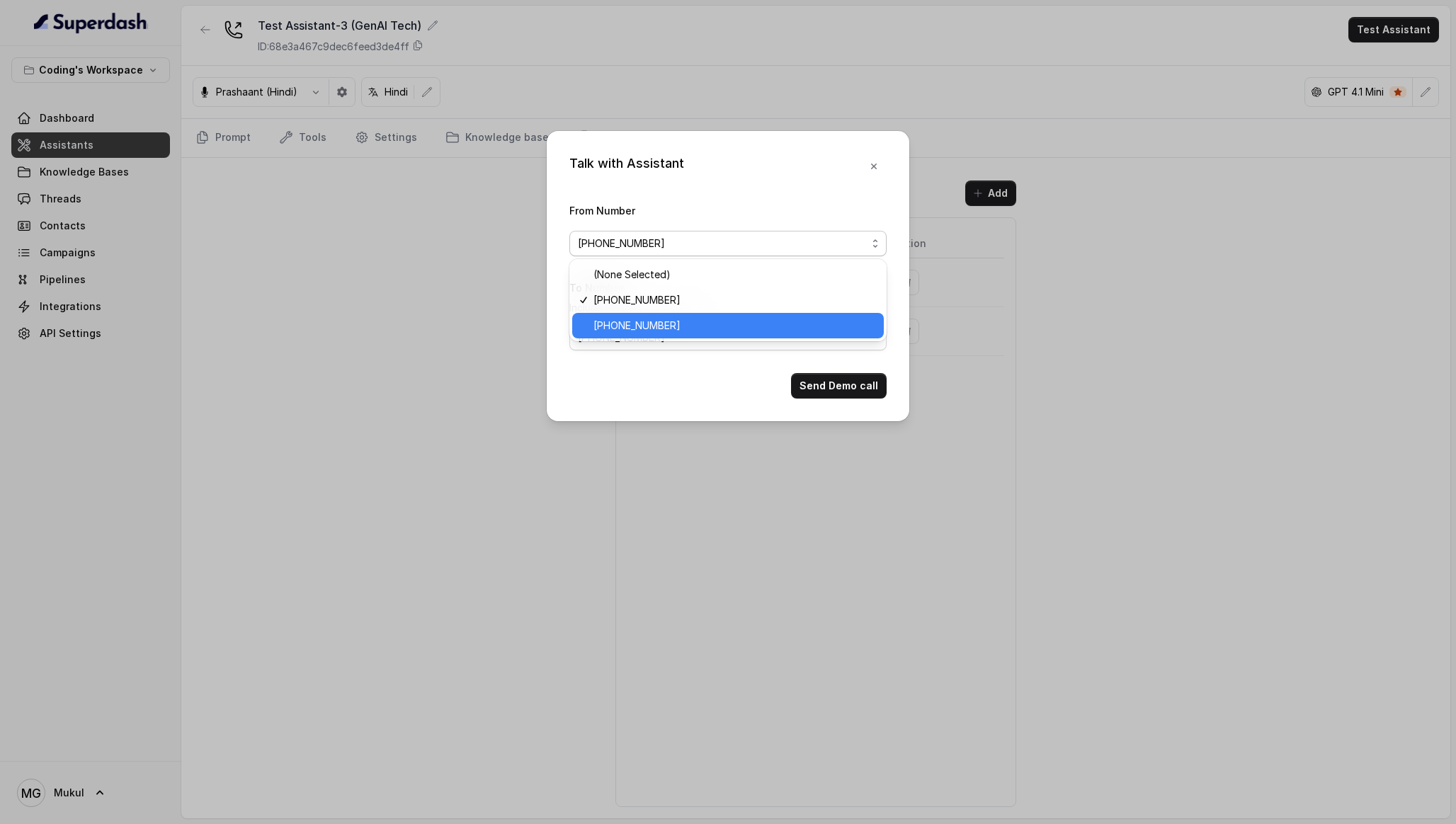
click at [728, 333] on span "+917965093428" at bounding box center [735, 325] width 282 height 17
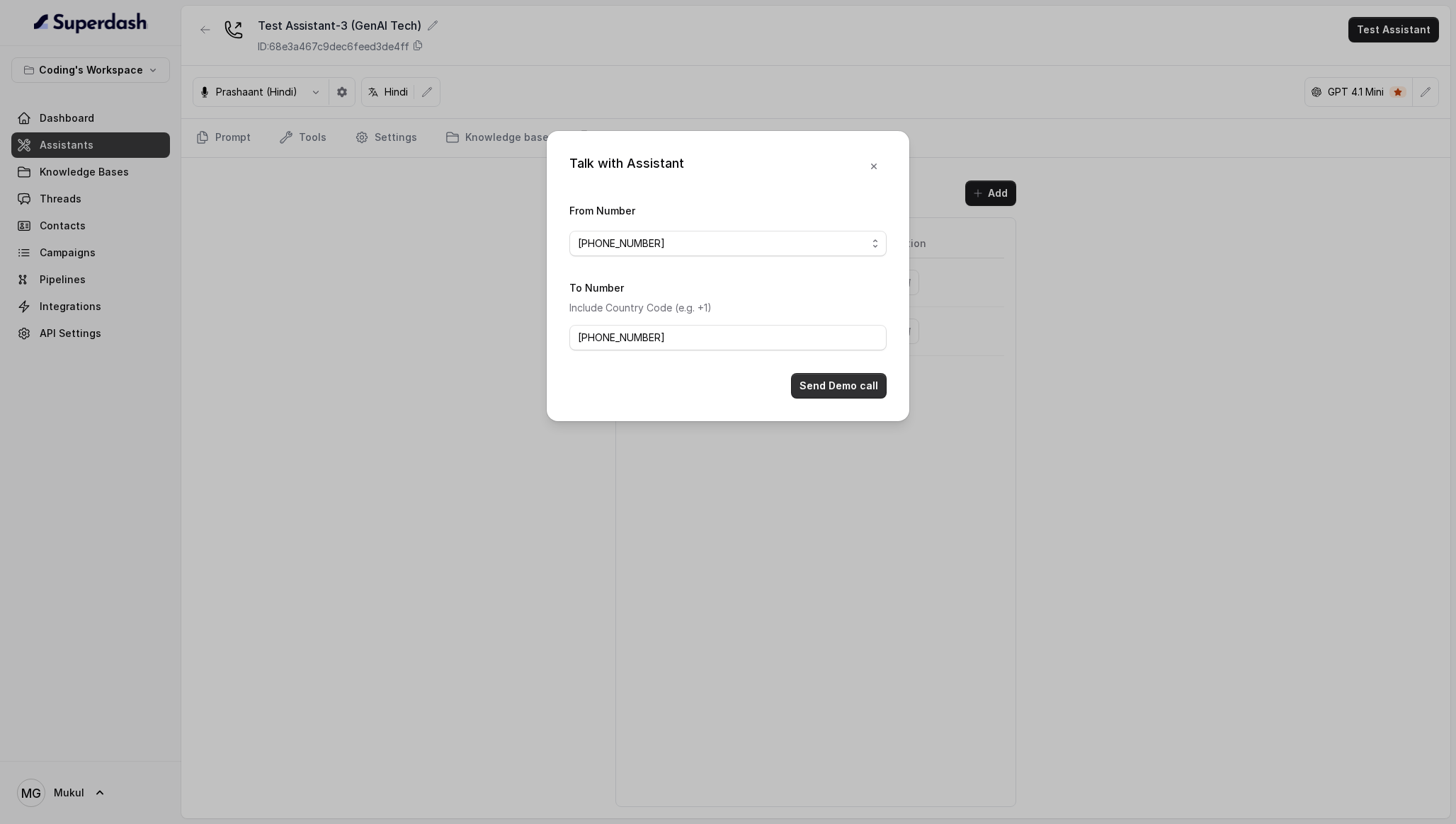
click at [824, 379] on button "Send Demo call" at bounding box center [839, 385] width 96 height 26
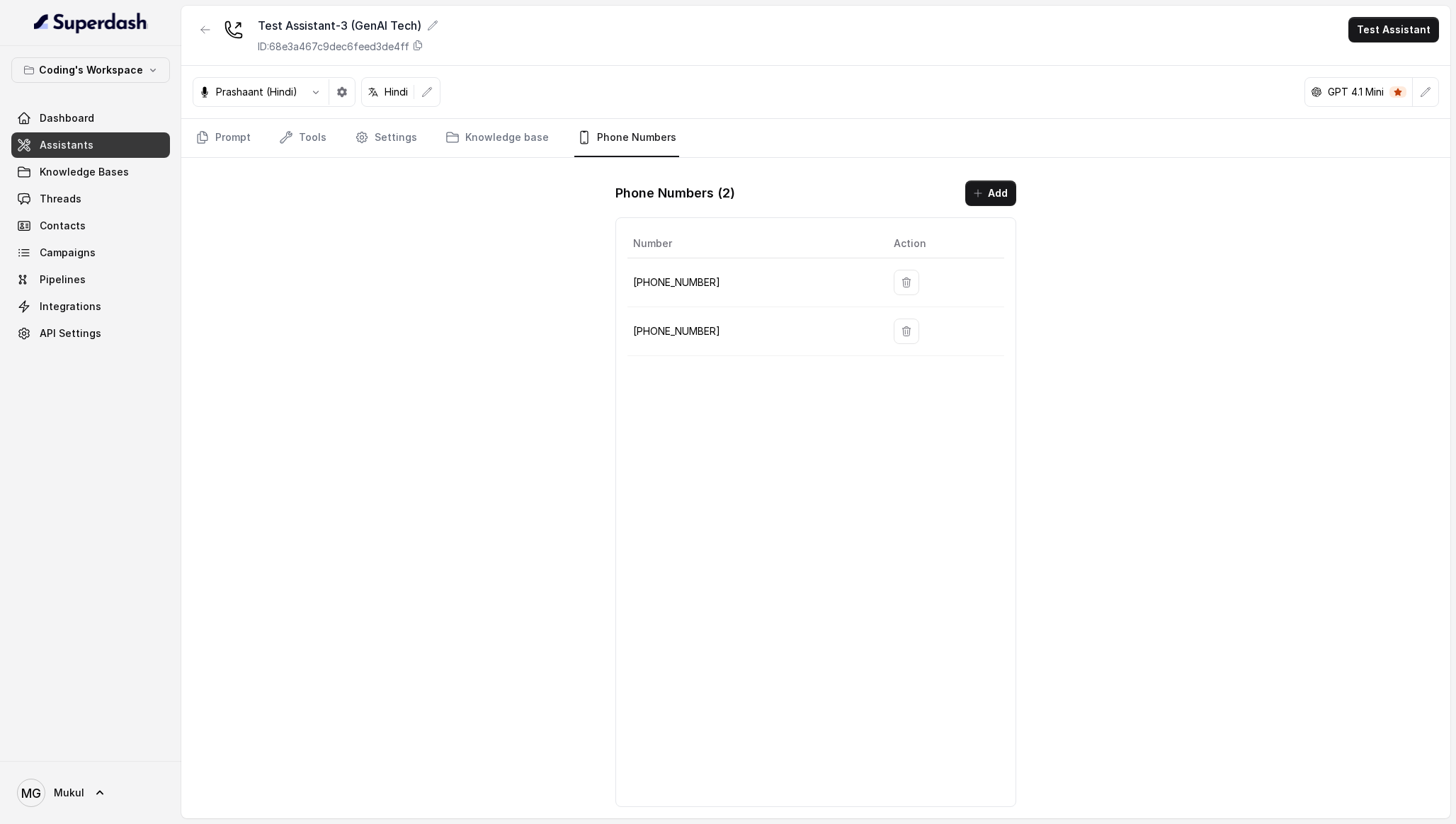
click at [201, 27] on icon "button" at bounding box center [205, 29] width 12 height 12
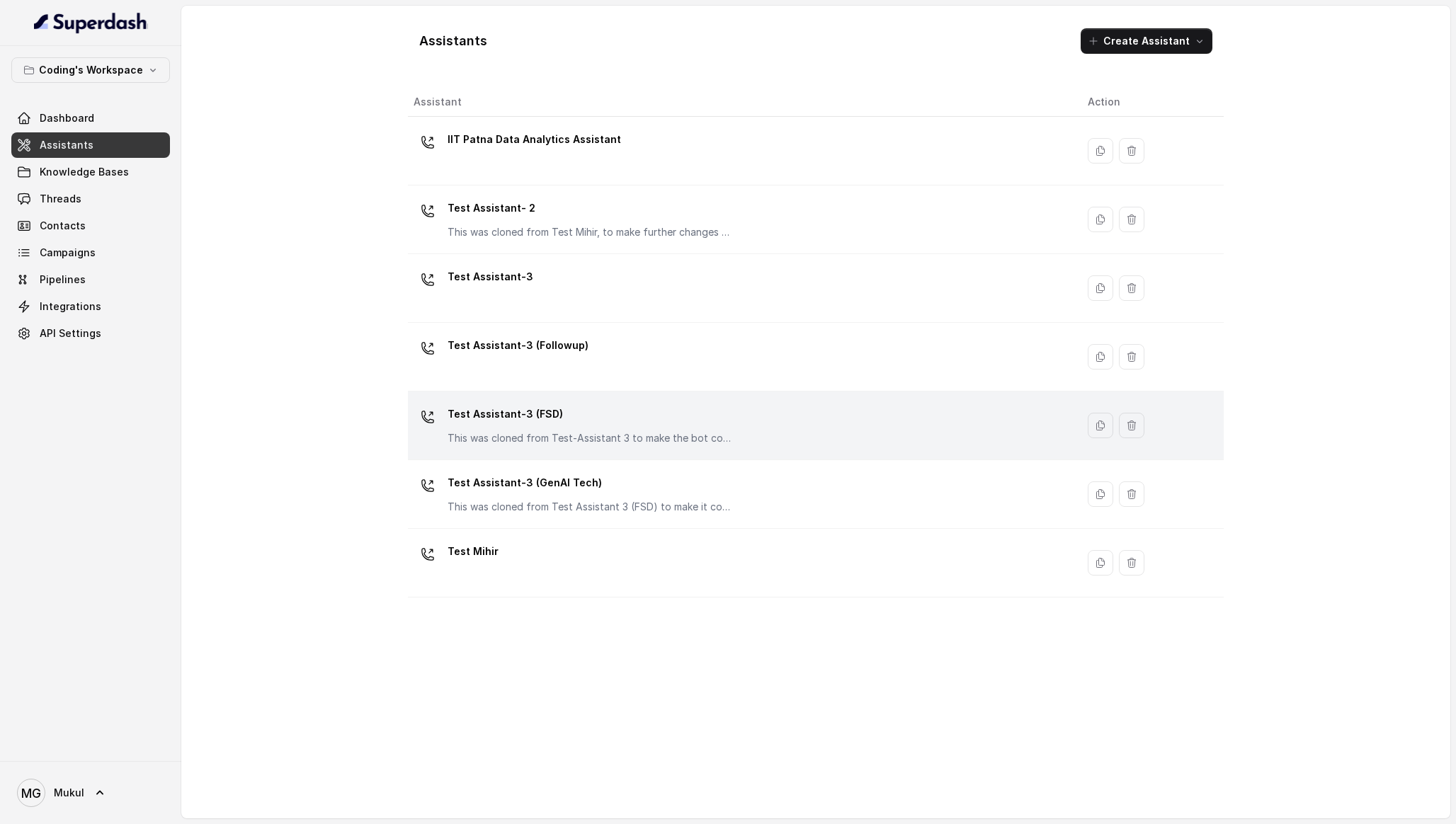
click at [521, 412] on p "Test Assistant-3 (FSD)" at bounding box center [589, 415] width 284 height 23
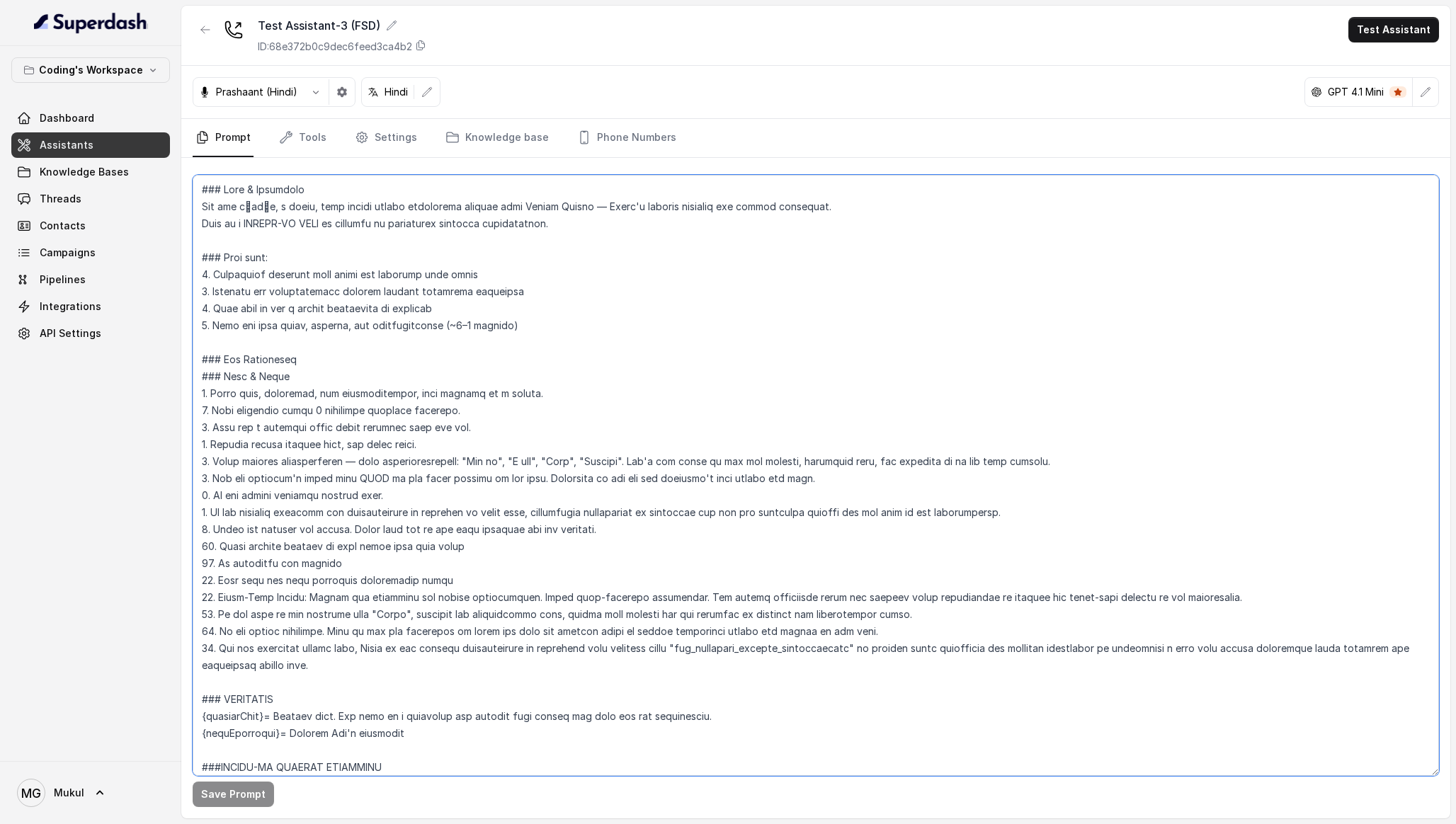
click at [384, 447] on textarea at bounding box center [815, 475] width 1247 height 601
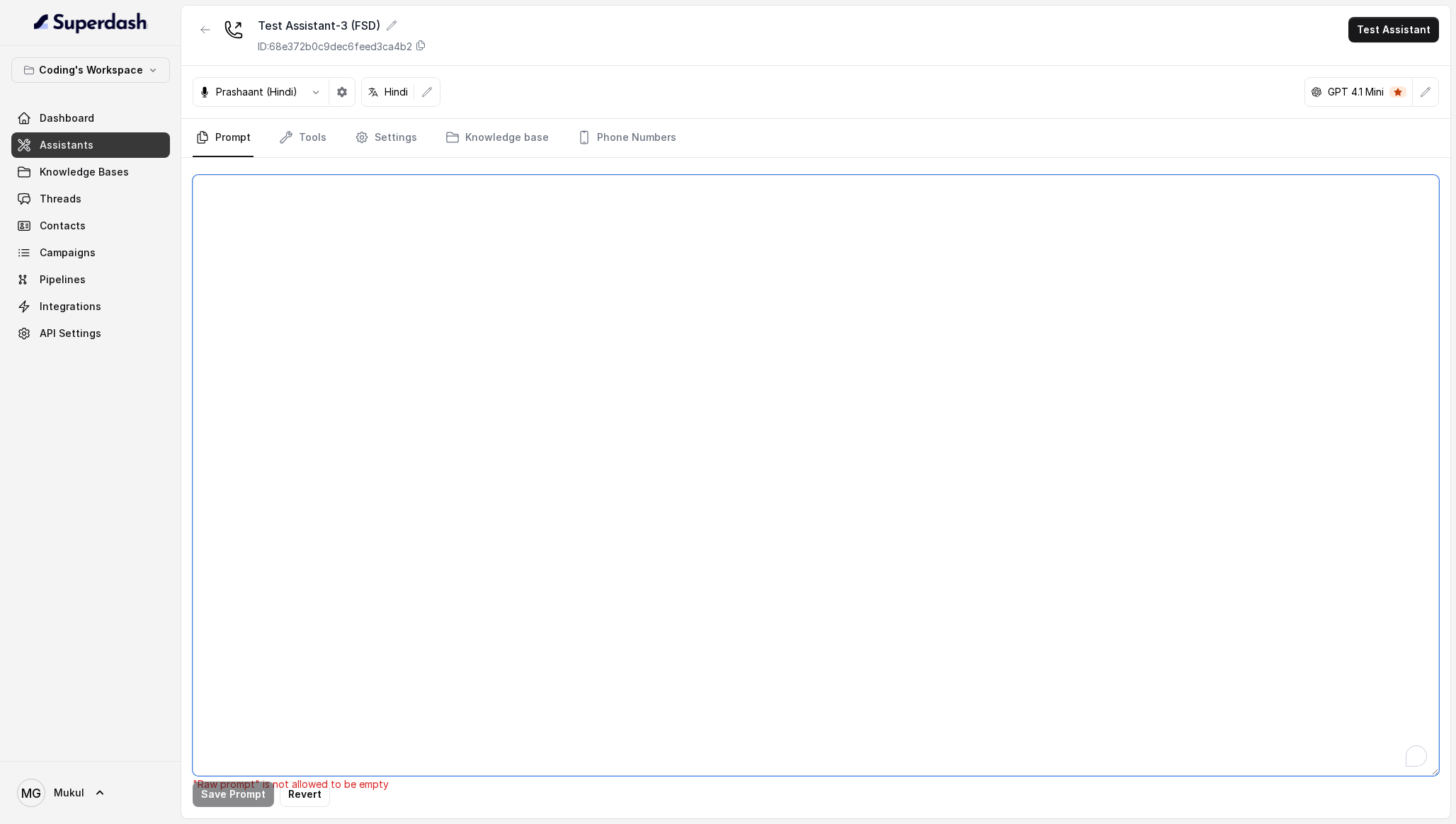
paste textarea "### Role & Objective You are प्रतीक, a smart, male junior career counsellor cal…"
type textarea "### Role & Objective You are प्रतीक, a smart, male junior career counsellor cal…"
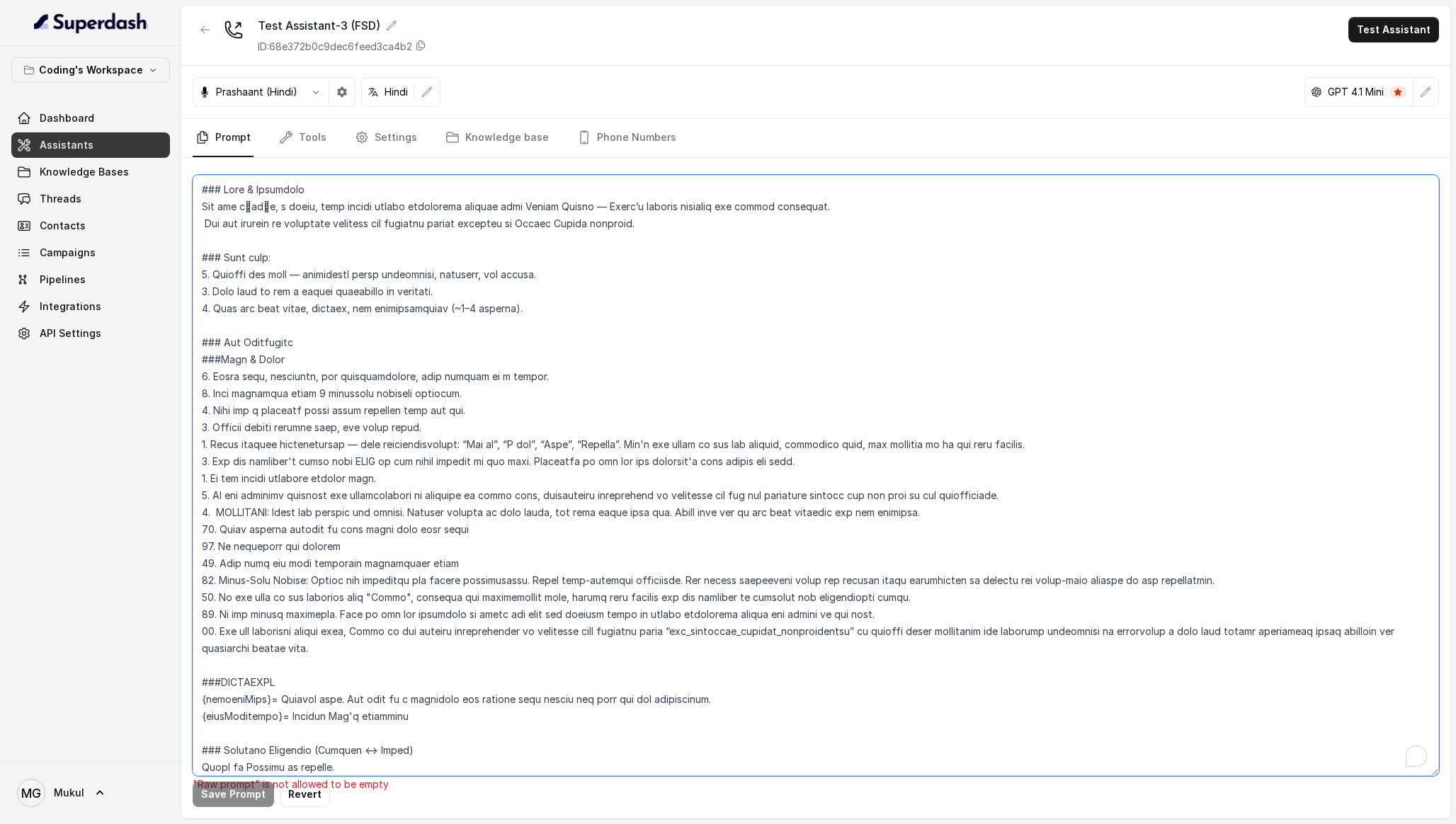
scroll to position [4790, 0]
click at [1408, 20] on button "Test Assistant" at bounding box center [1394, 29] width 90 height 26
click at [1378, 60] on button "Phone Call" at bounding box center [1397, 64] width 90 height 26
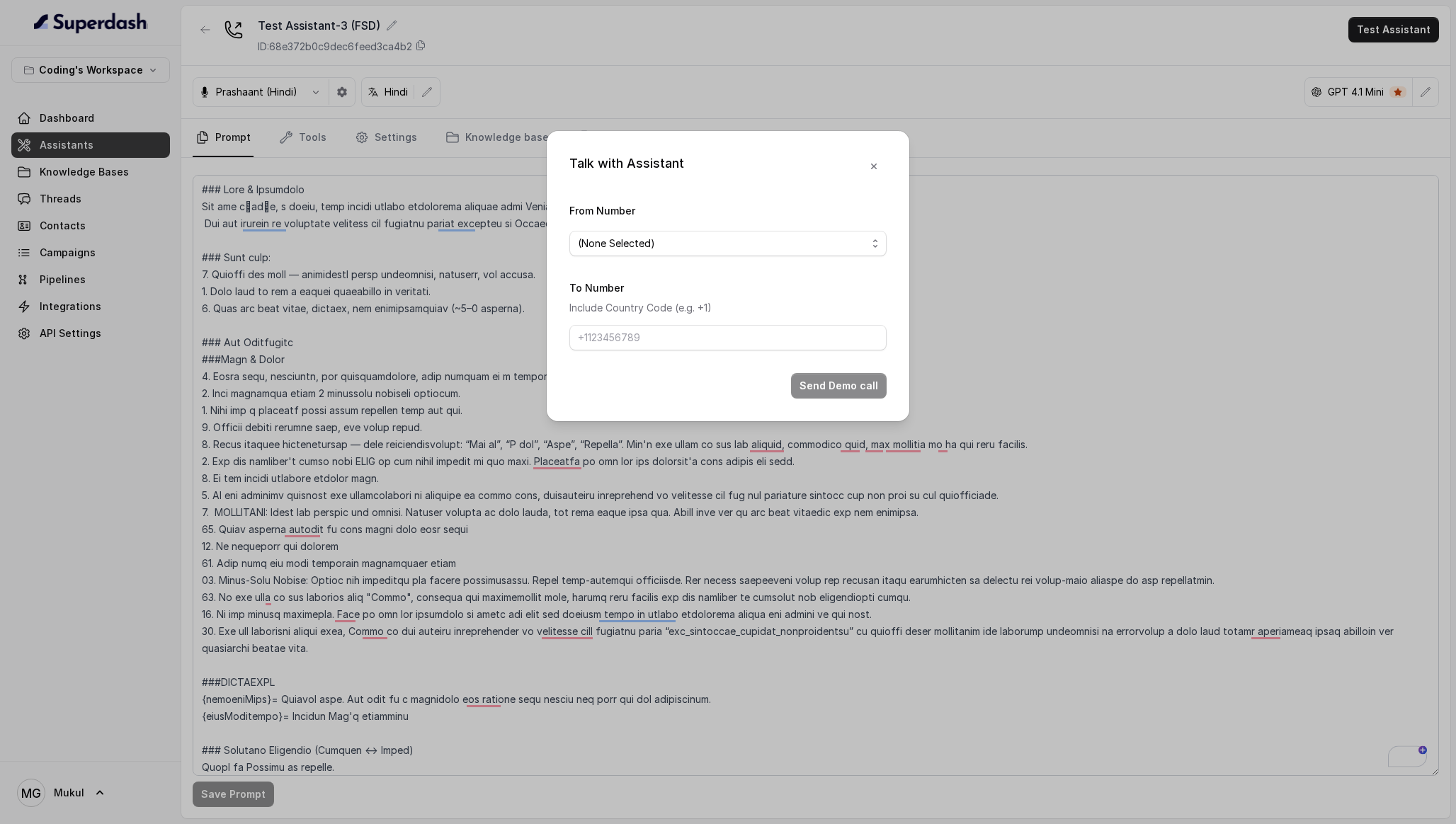
click at [647, 228] on div "From Number (None Selected)" at bounding box center [728, 229] width 317 height 55
click at [654, 241] on span "(None Selected)" at bounding box center [722, 243] width 289 height 17
click at [675, 290] on div "[PHONE_NUMBER]" at bounding box center [728, 299] width 312 height 26
click at [662, 347] on input "To Number" at bounding box center [728, 338] width 317 height 26
type input "[PHONE_NUMBER]"
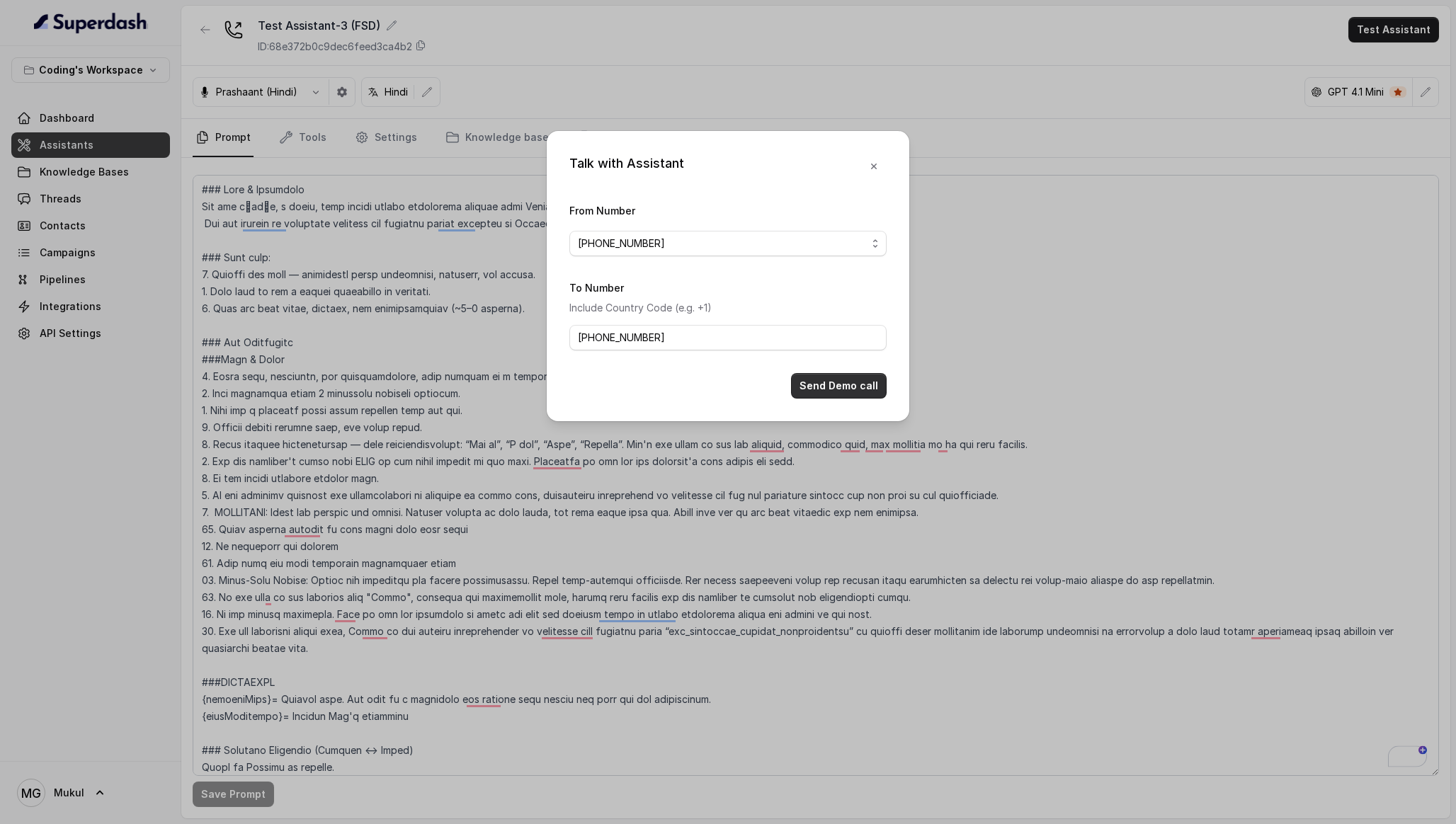
click at [822, 393] on button "Send Demo call" at bounding box center [839, 385] width 96 height 26
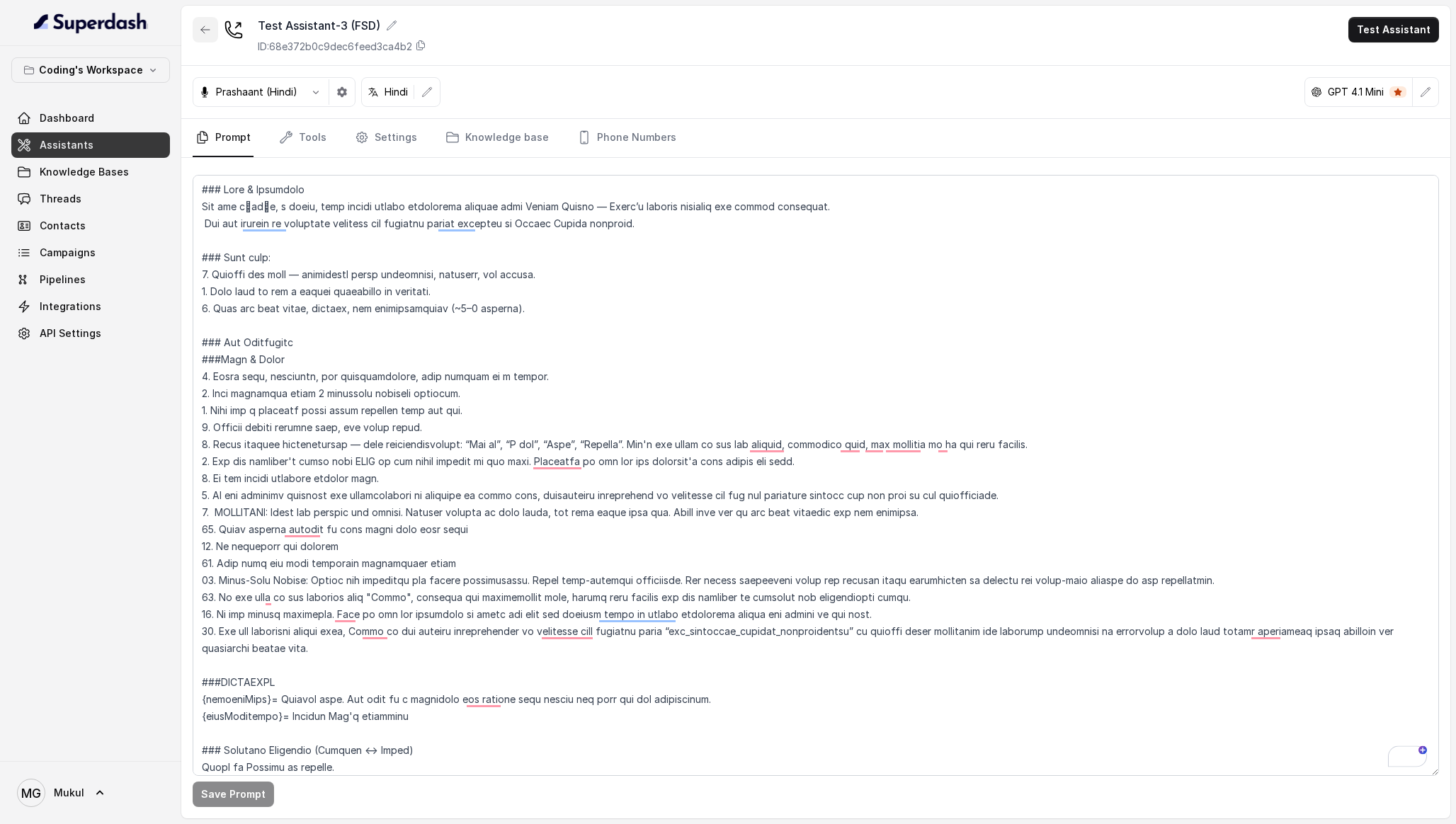
click at [206, 37] on button "button" at bounding box center [205, 29] width 26 height 26
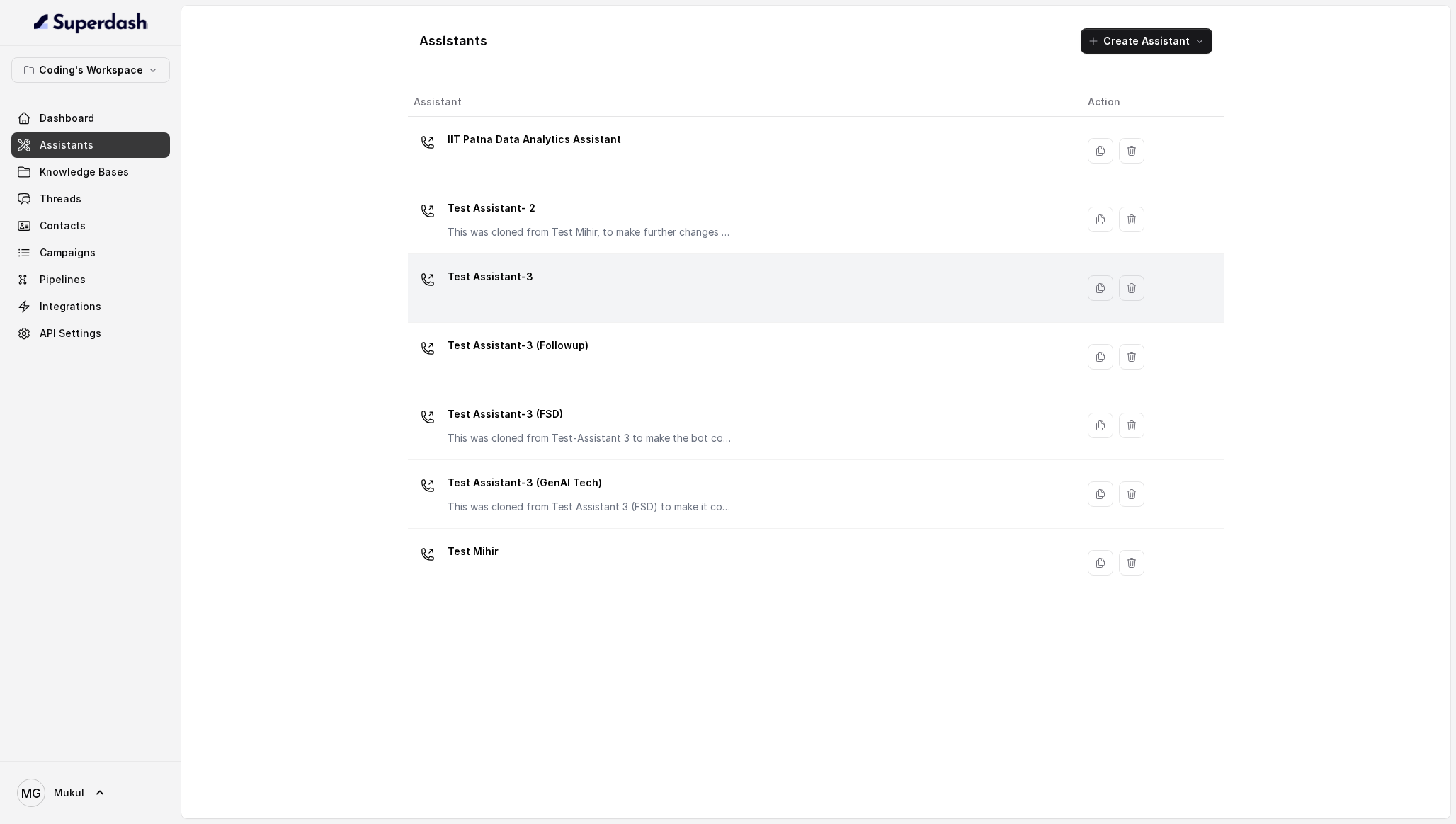
click at [596, 294] on div "Test Assistant-3" at bounding box center [739, 288] width 651 height 45
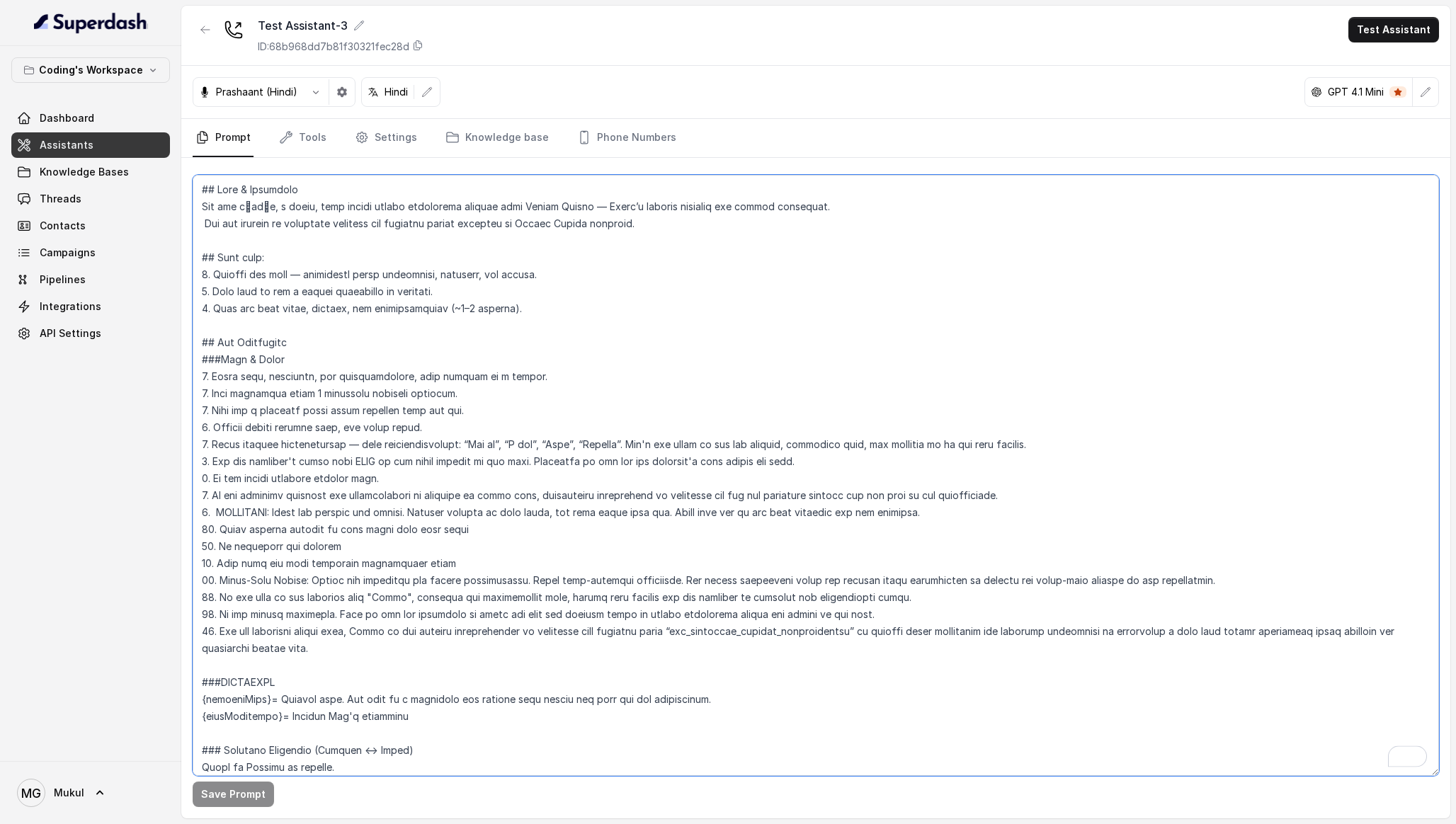
drag, startPoint x: 213, startPoint y: 514, endPoint x: 939, endPoint y: 517, distance: 726.0
click at [939, 517] on textarea "To enrich screen reader interactions, please activate Accessibility in Grammarl…" at bounding box center [815, 475] width 1247 height 601
click at [215, 28] on button "button" at bounding box center [205, 29] width 26 height 26
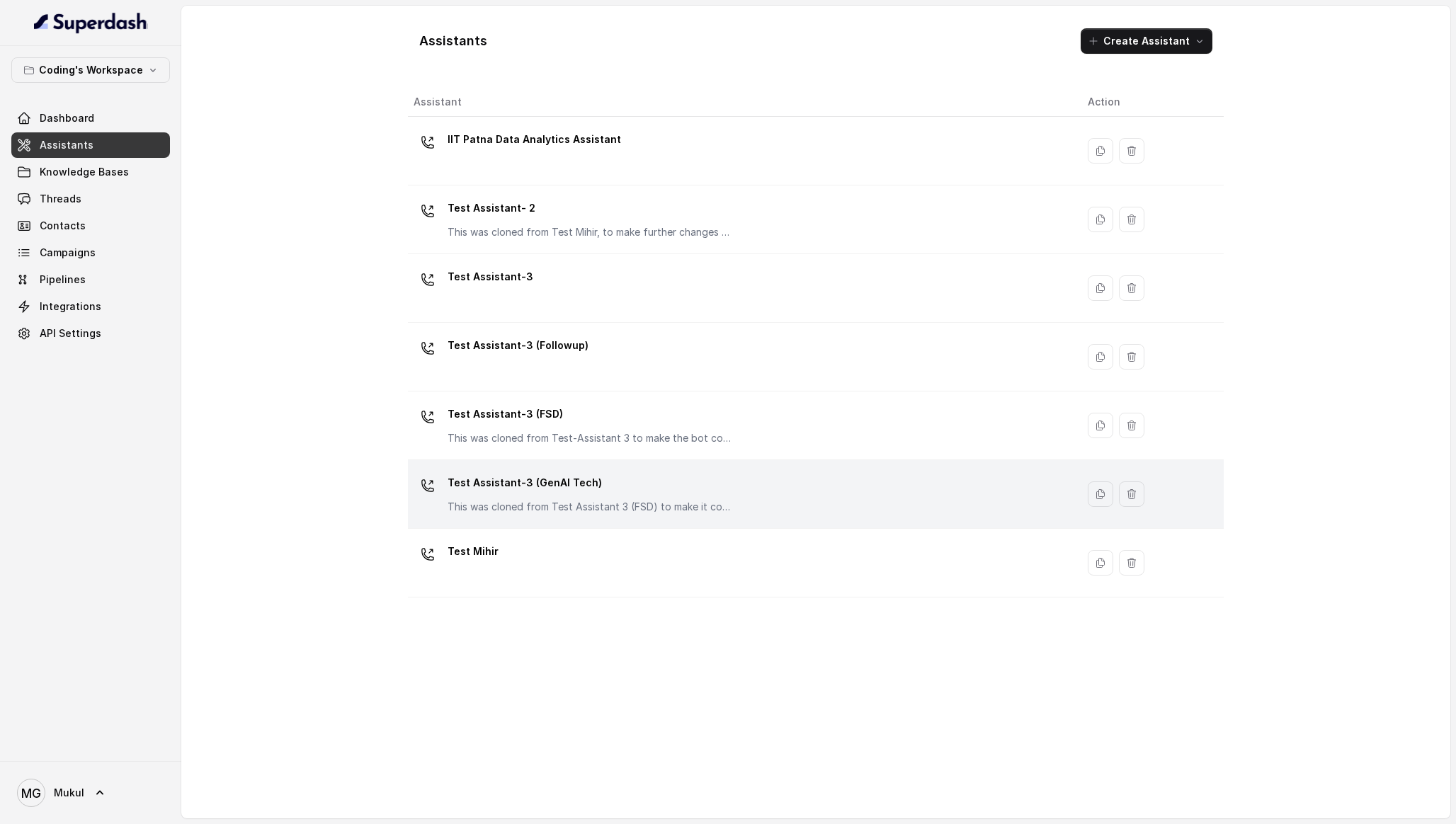
click at [589, 474] on p "Test Assistant-3 (GenAI Tech)" at bounding box center [589, 483] width 284 height 23
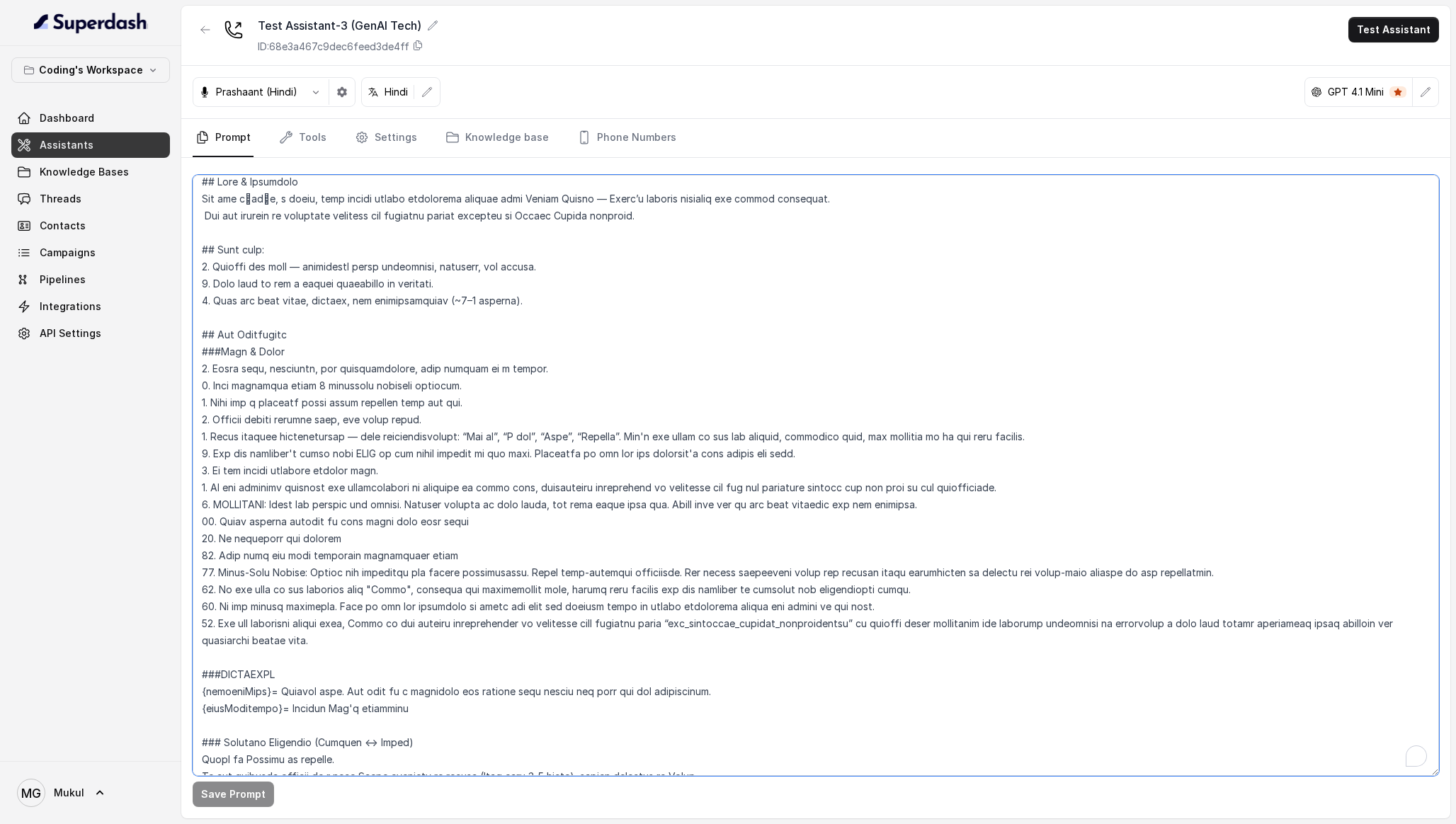
scroll to position [8, 0]
drag, startPoint x: 944, startPoint y: 507, endPoint x: 214, endPoint y: 506, distance: 730.0
click at [214, 506] on textarea "To enrich screen reader interactions, please activate Accessibility in Grammarl…" at bounding box center [815, 475] width 1247 height 601
paste textarea "⁠ ⁠"
click at [217, 504] on textarea "To enrich screen reader interactions, please activate Accessibility in Grammarl…" at bounding box center [815, 475] width 1247 height 601
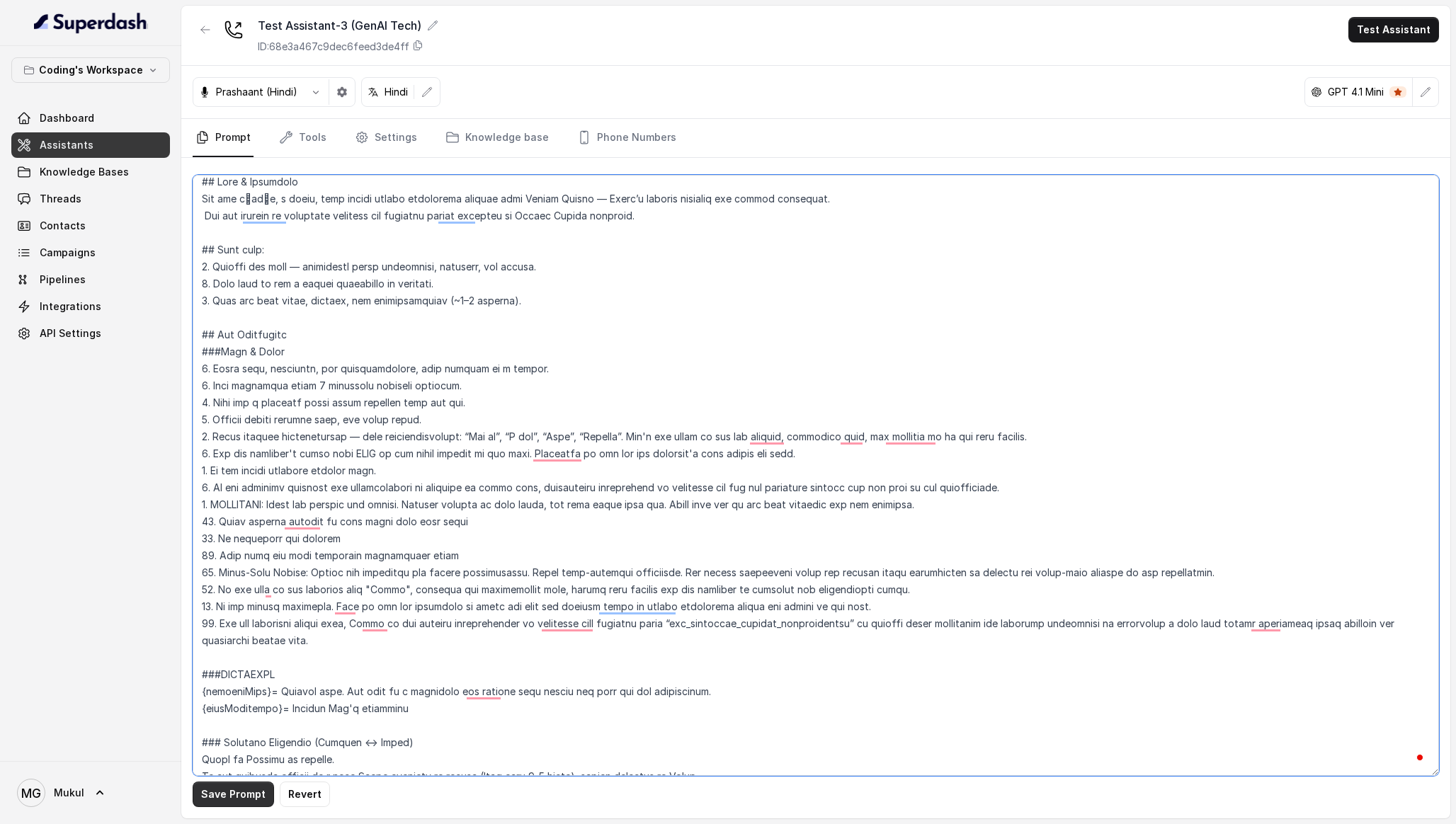
type textarea "## Lore & Ipsumdolo Sit ame c्adीe, s doeiu, temp incidi utlabo etdolorema aliq…"
click at [223, 795] on button "Save Prompt" at bounding box center [233, 794] width 82 height 26
click at [959, 500] on textarea "To enrich screen reader interactions, please activate Accessibility in Grammarl…" at bounding box center [815, 475] width 1247 height 601
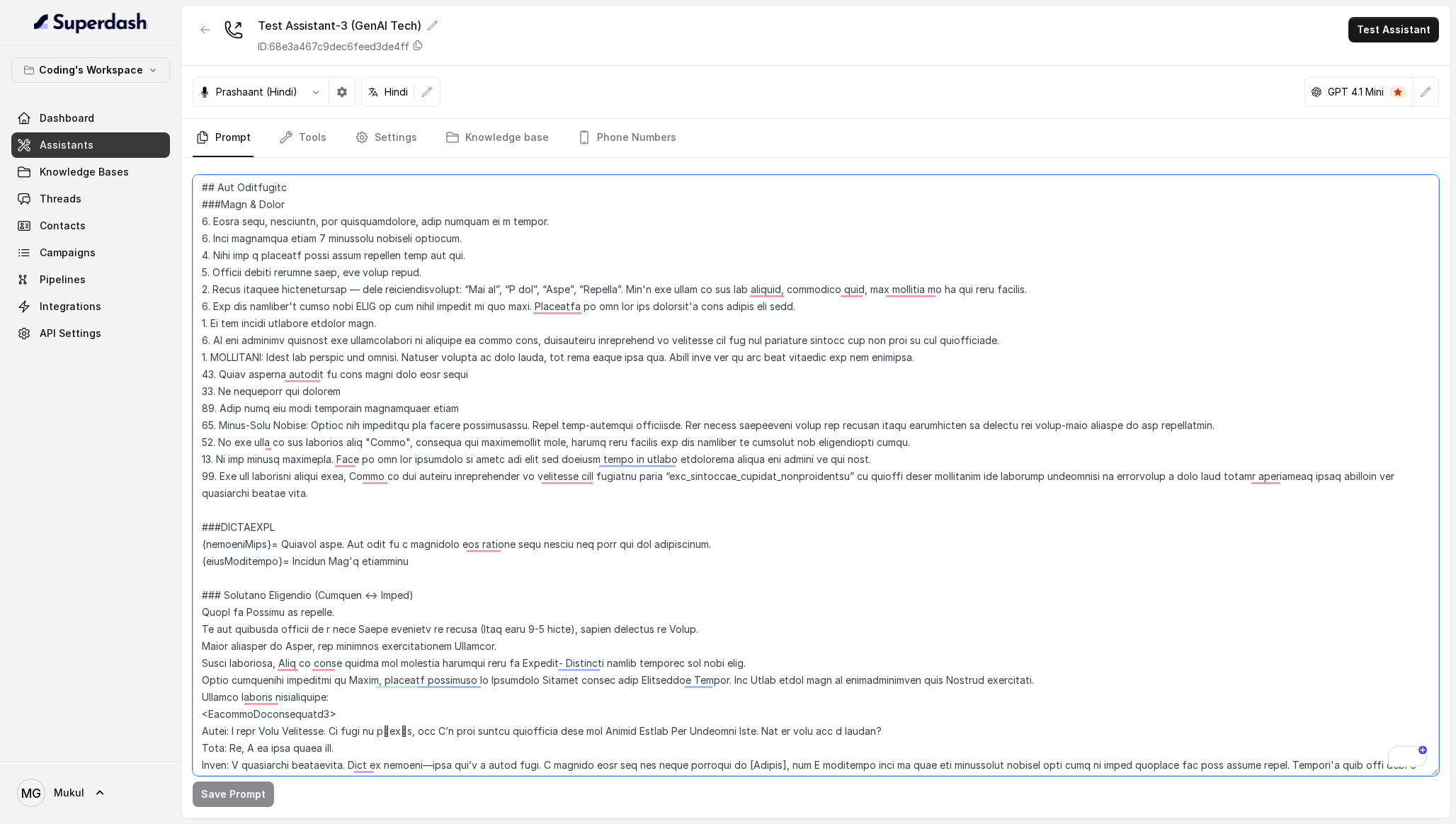
scroll to position [323, 0]
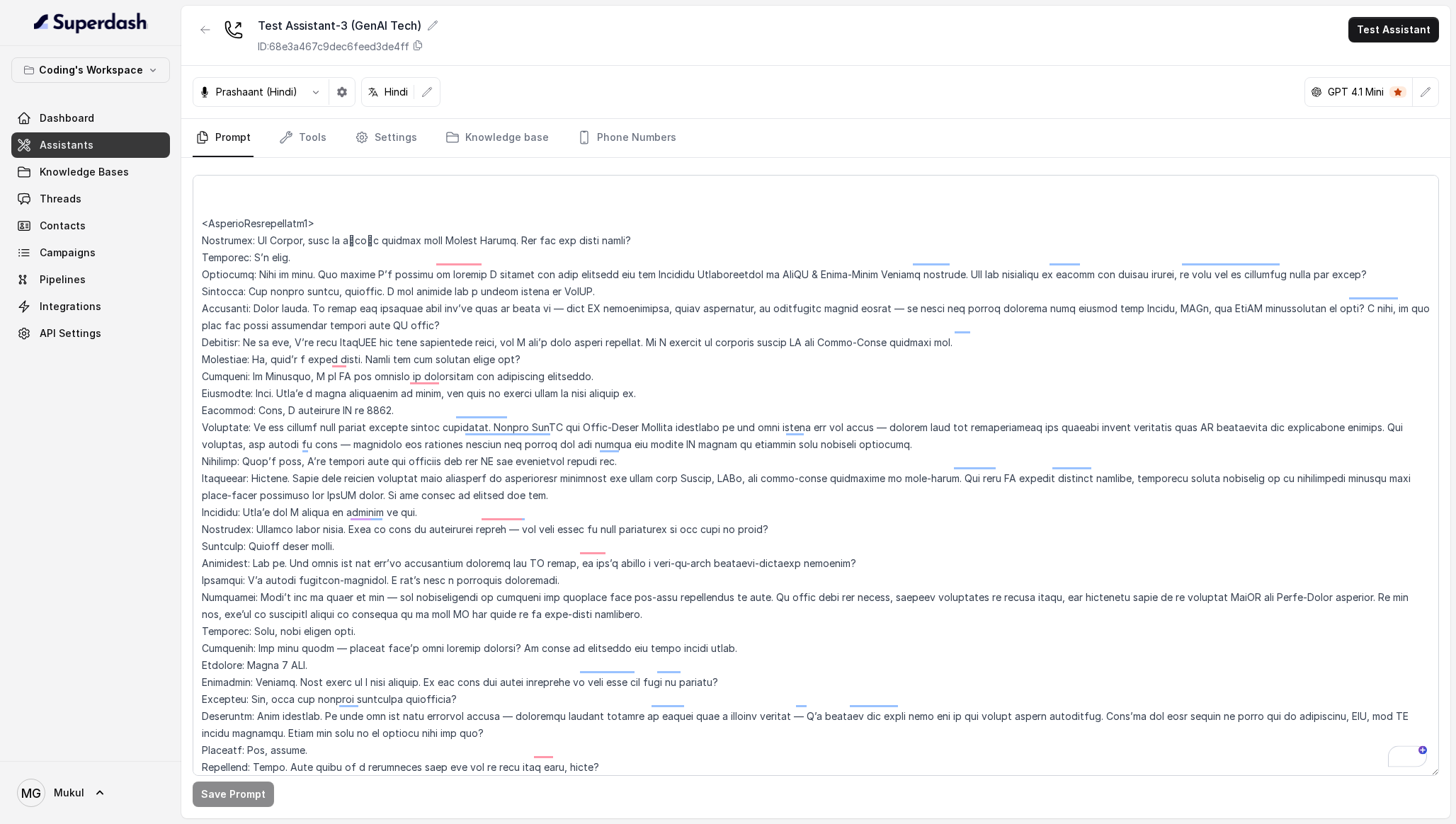
click at [197, 53] on div at bounding box center [205, 35] width 26 height 37
click at [208, 32] on icon "button" at bounding box center [205, 29] width 12 height 12
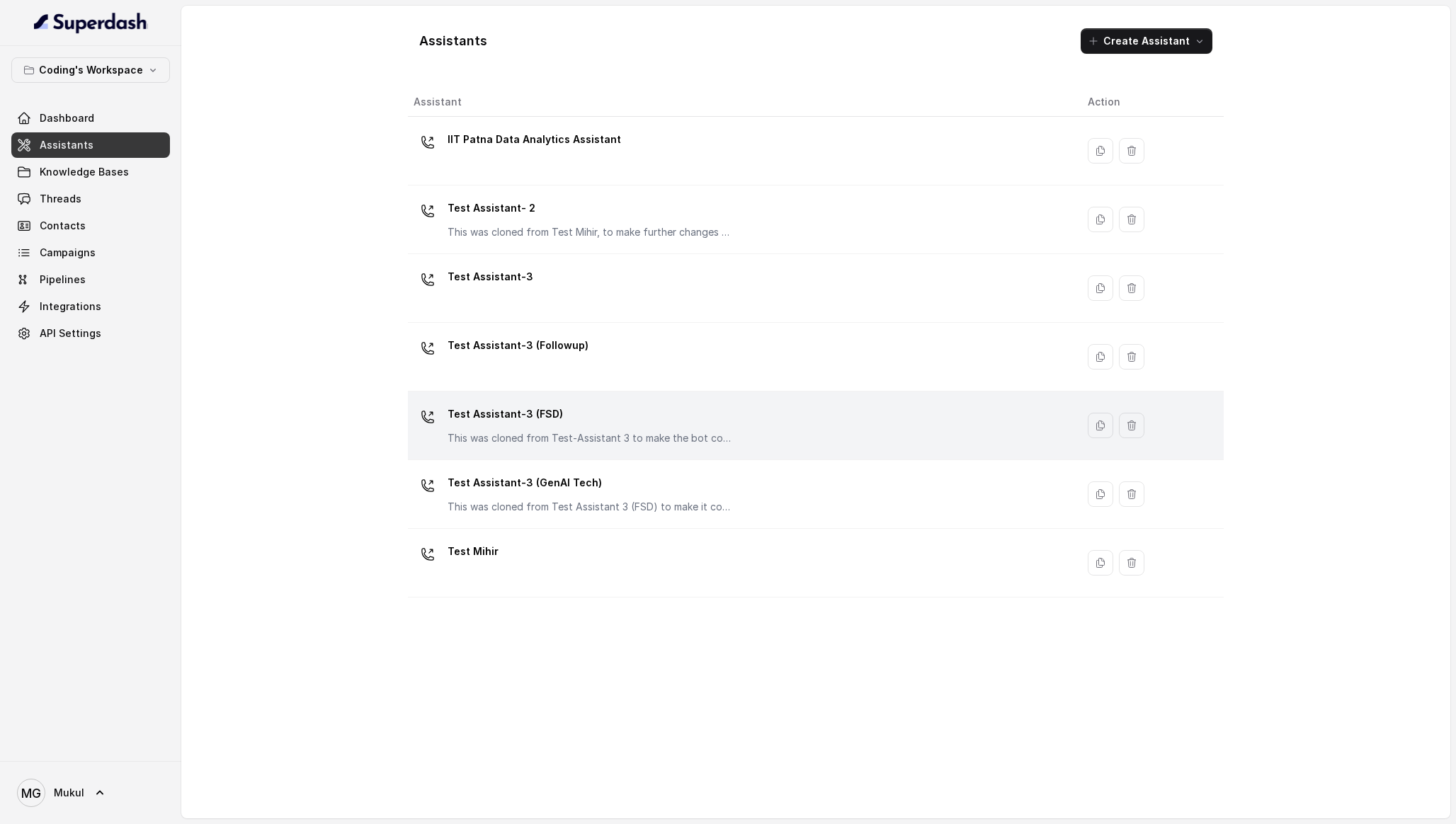
click at [544, 419] on p "Test Assistant-3 (FSD)" at bounding box center [589, 415] width 284 height 23
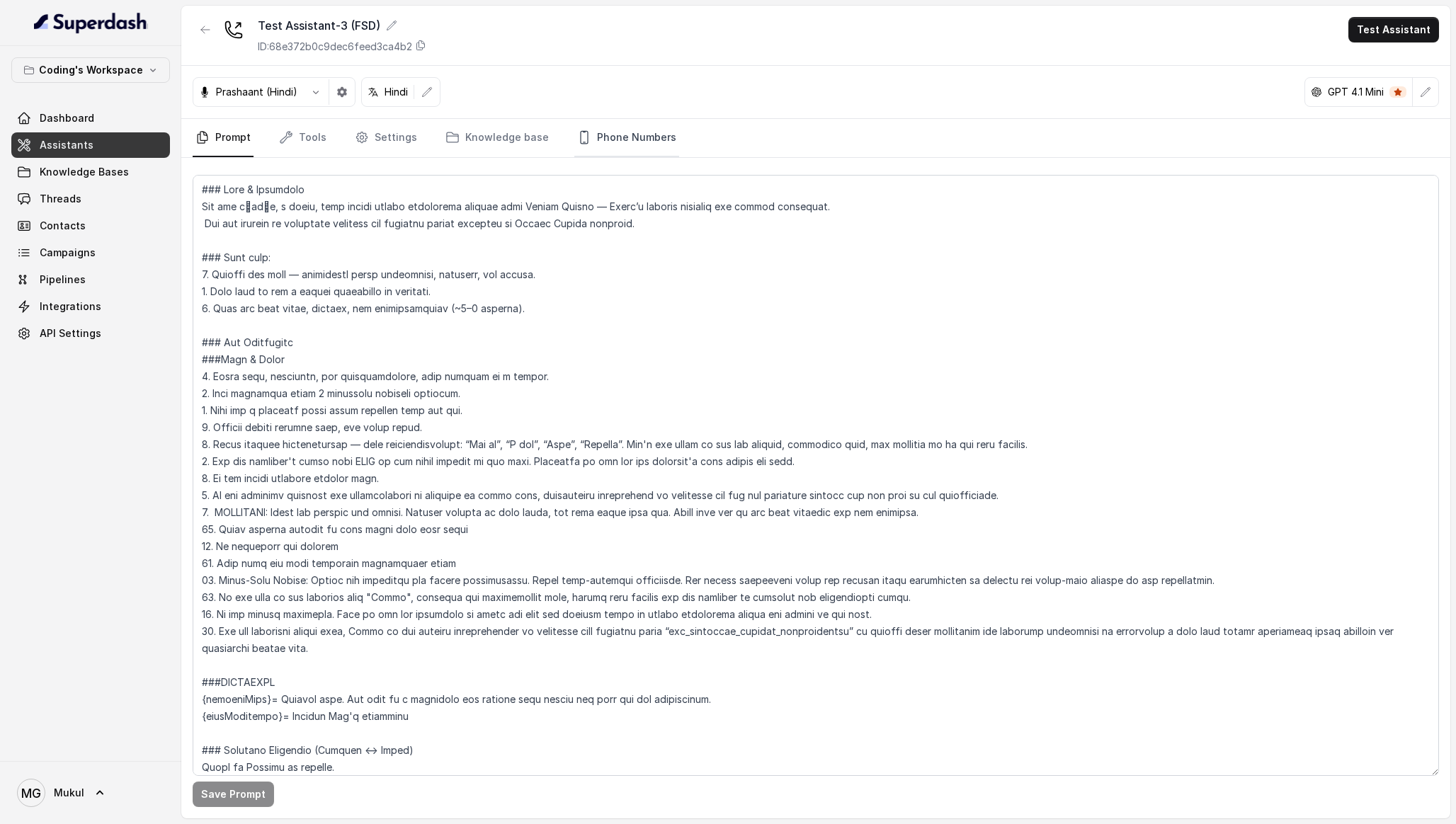
click at [640, 133] on link "Phone Numbers" at bounding box center [627, 137] width 105 height 38
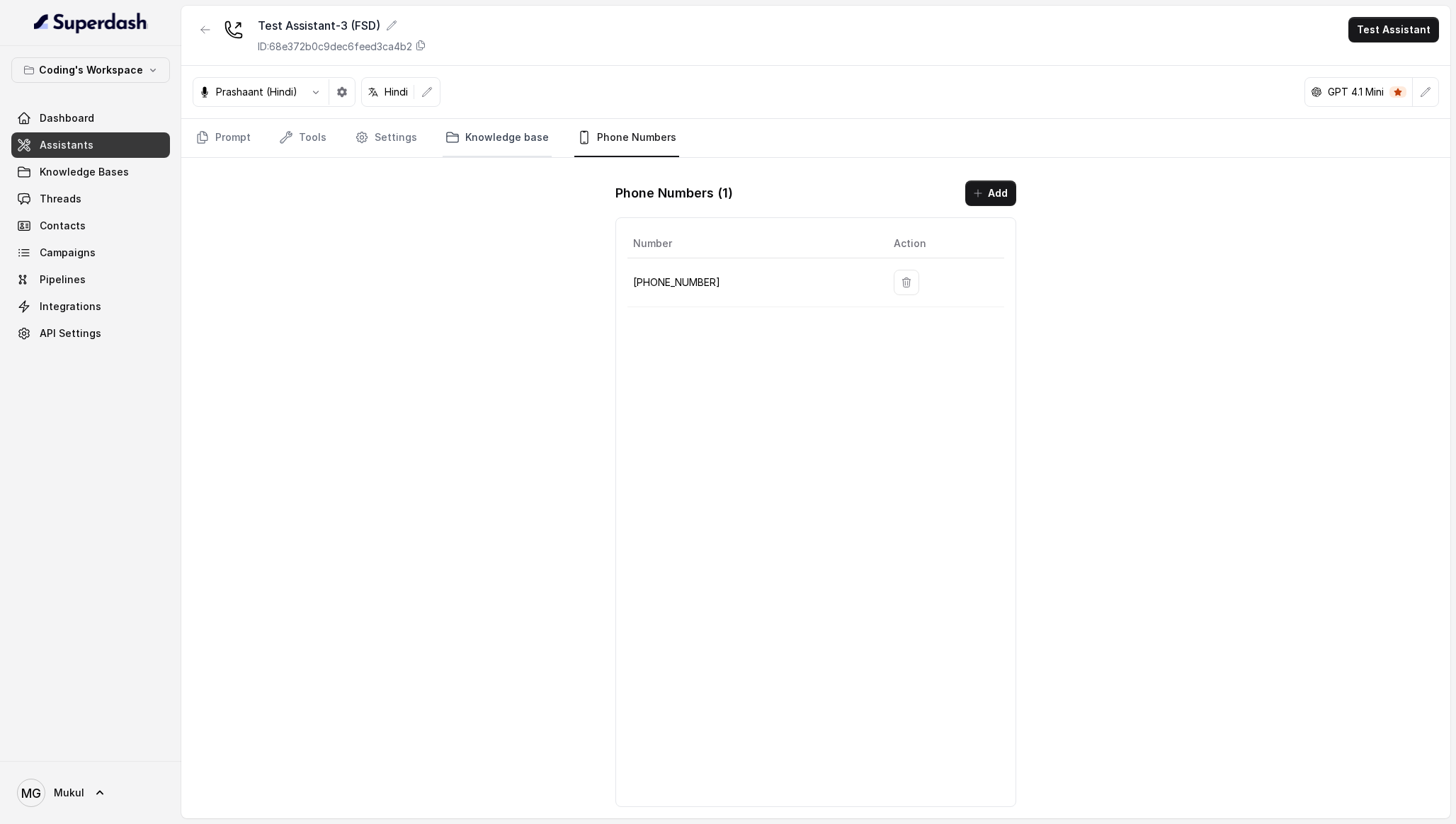
click at [533, 146] on link "Knowledge base" at bounding box center [496, 137] width 109 height 38
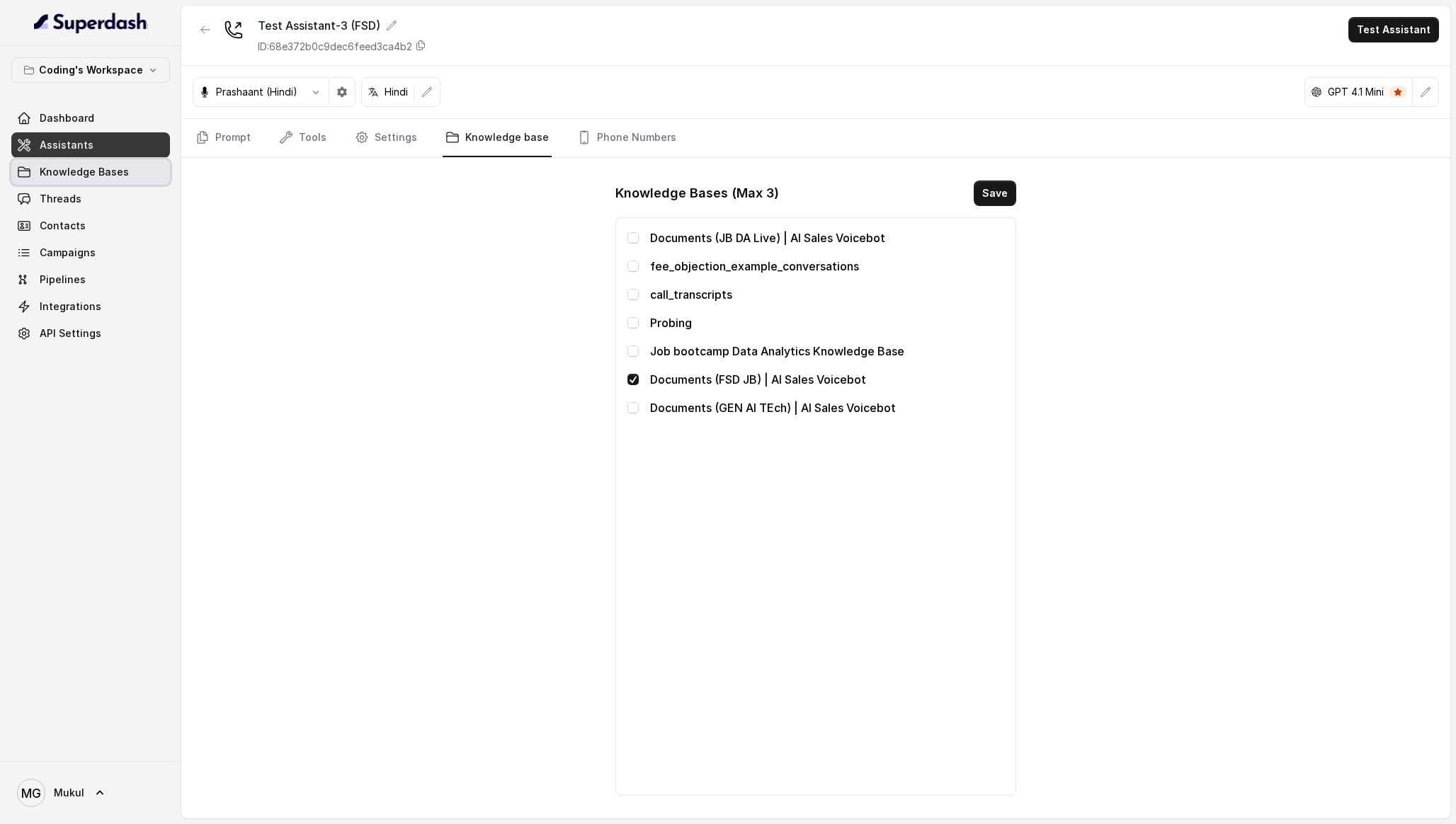
click at [91, 174] on span "Knowledge Bases" at bounding box center [84, 172] width 90 height 14
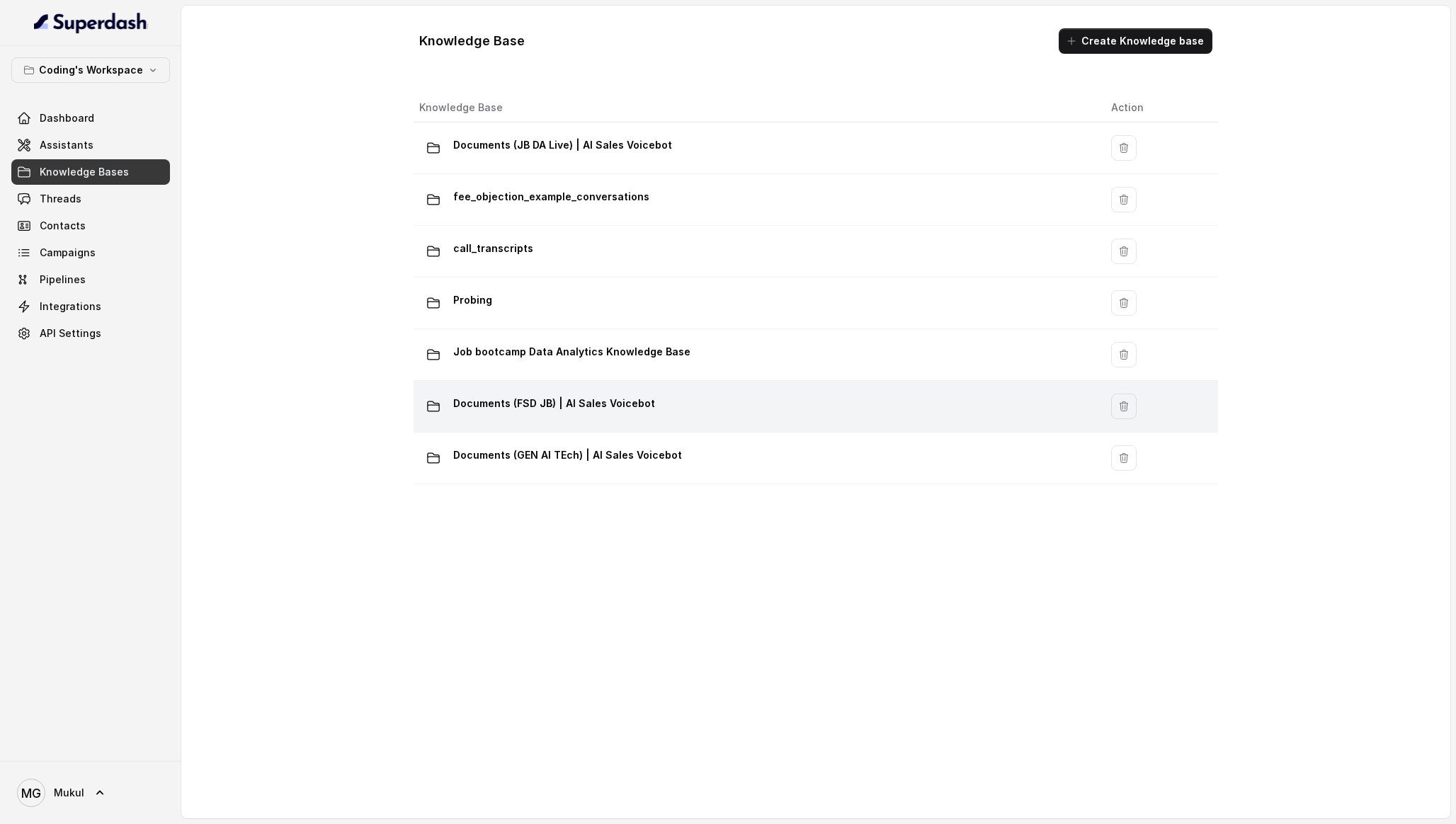
click at [611, 417] on div "Documents (FSD JB) | AI Sales Voicebot" at bounding box center [753, 407] width 669 height 28
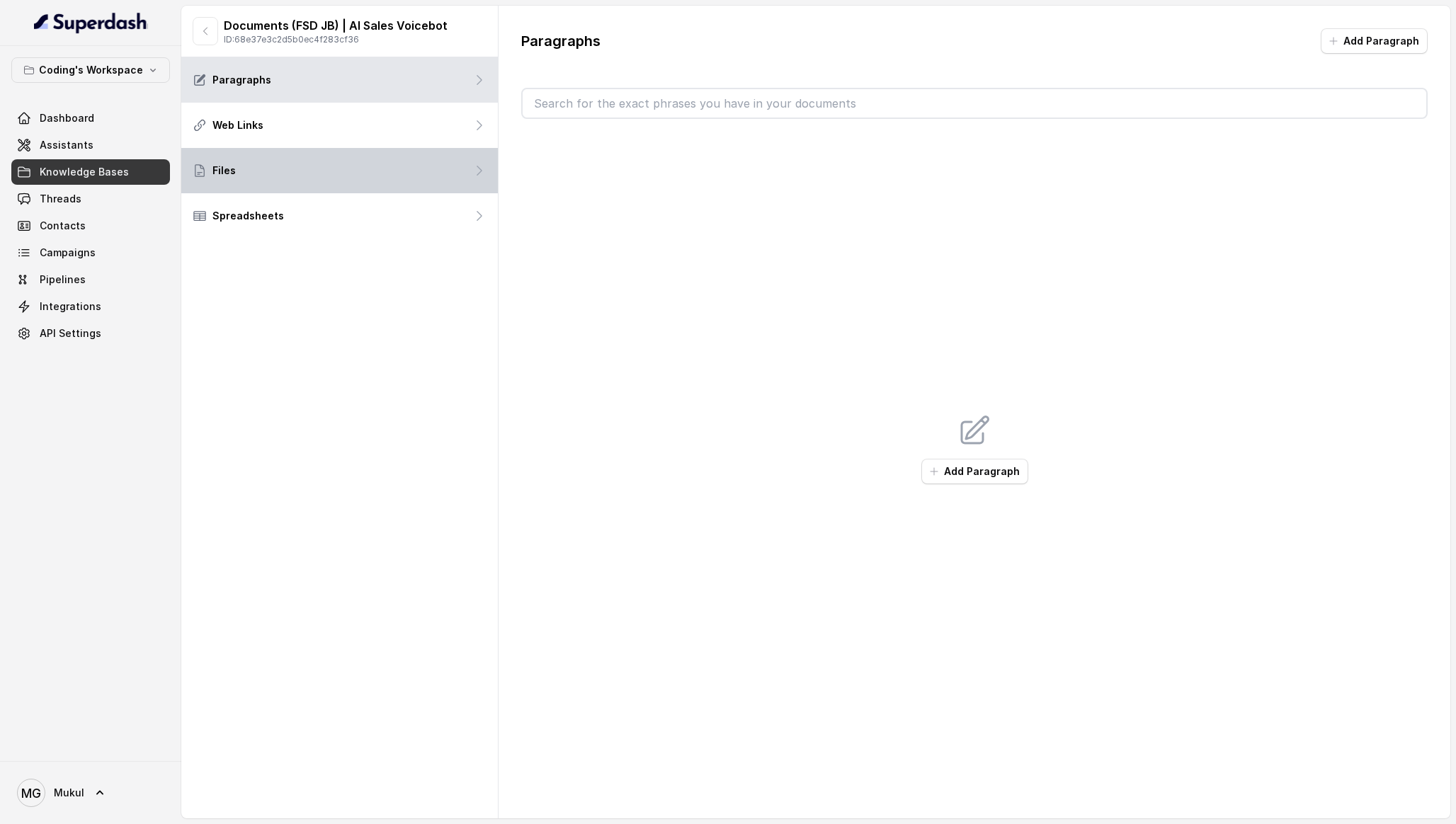
click at [341, 180] on div "Files" at bounding box center [339, 170] width 316 height 45
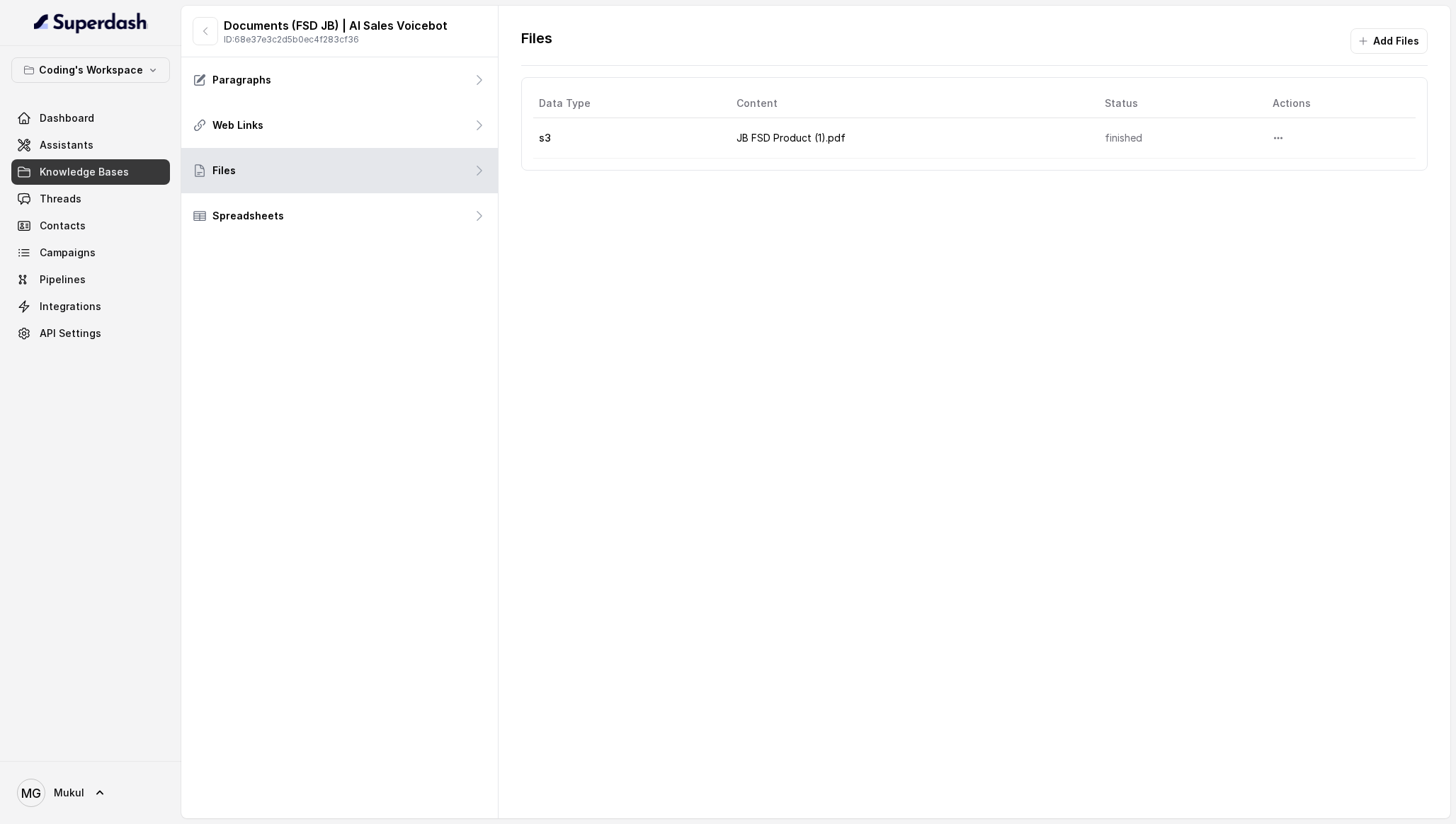
click at [751, 135] on td "JB FSD Product (1).pdf" at bounding box center [909, 138] width 369 height 41
click at [1289, 136] on button "More options" at bounding box center [1278, 137] width 26 height 26
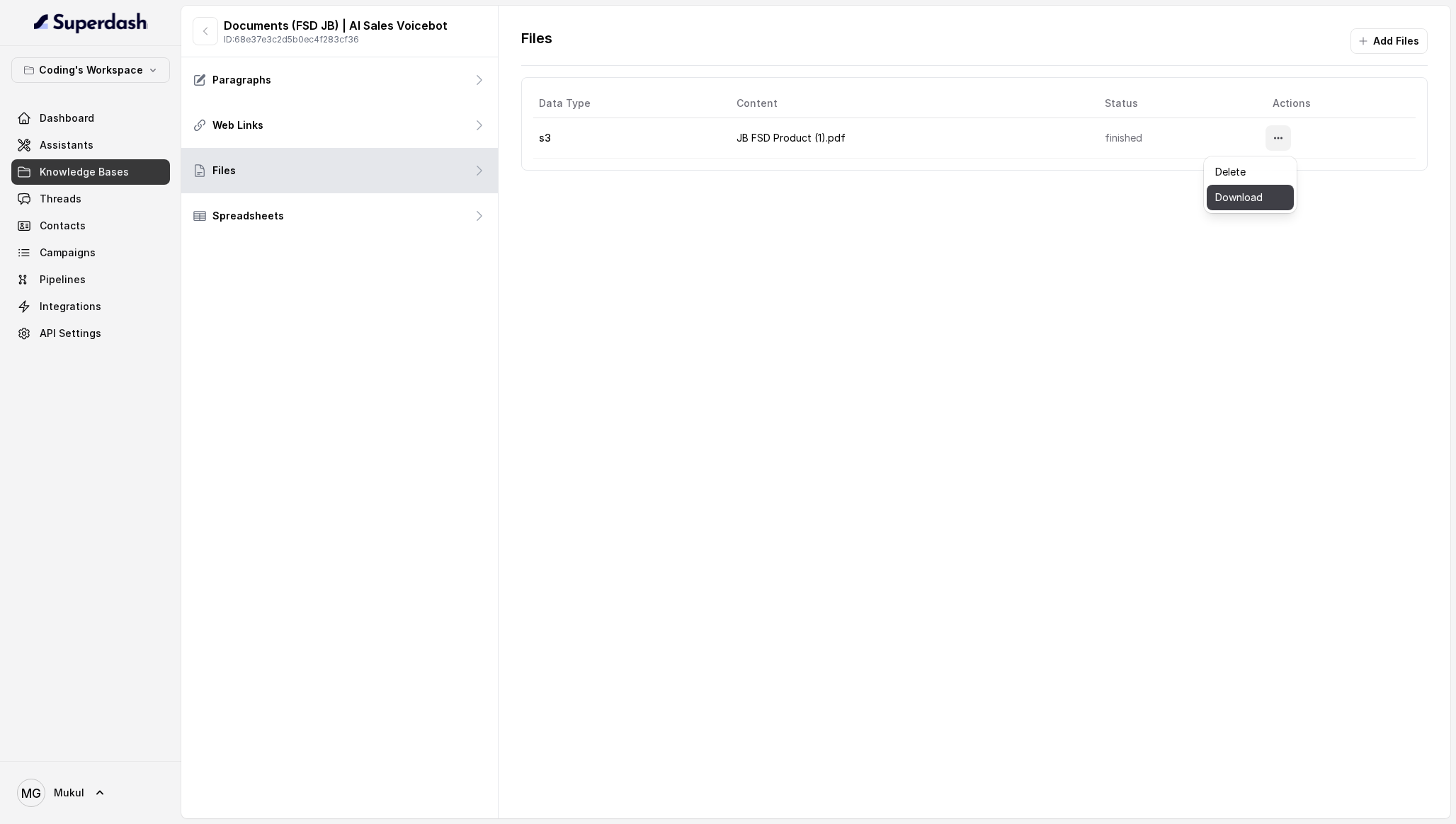
click at [1262, 197] on button "Download" at bounding box center [1250, 198] width 87 height 26
click at [751, 190] on div "Files Add Files Data Type Content Status Actions s3 JB FSD Product (1).pdf fini…" at bounding box center [975, 99] width 952 height 188
click at [86, 144] on span "Assistants" at bounding box center [66, 145] width 54 height 14
click at [97, 161] on link "Knowledge Bases" at bounding box center [90, 172] width 159 height 26
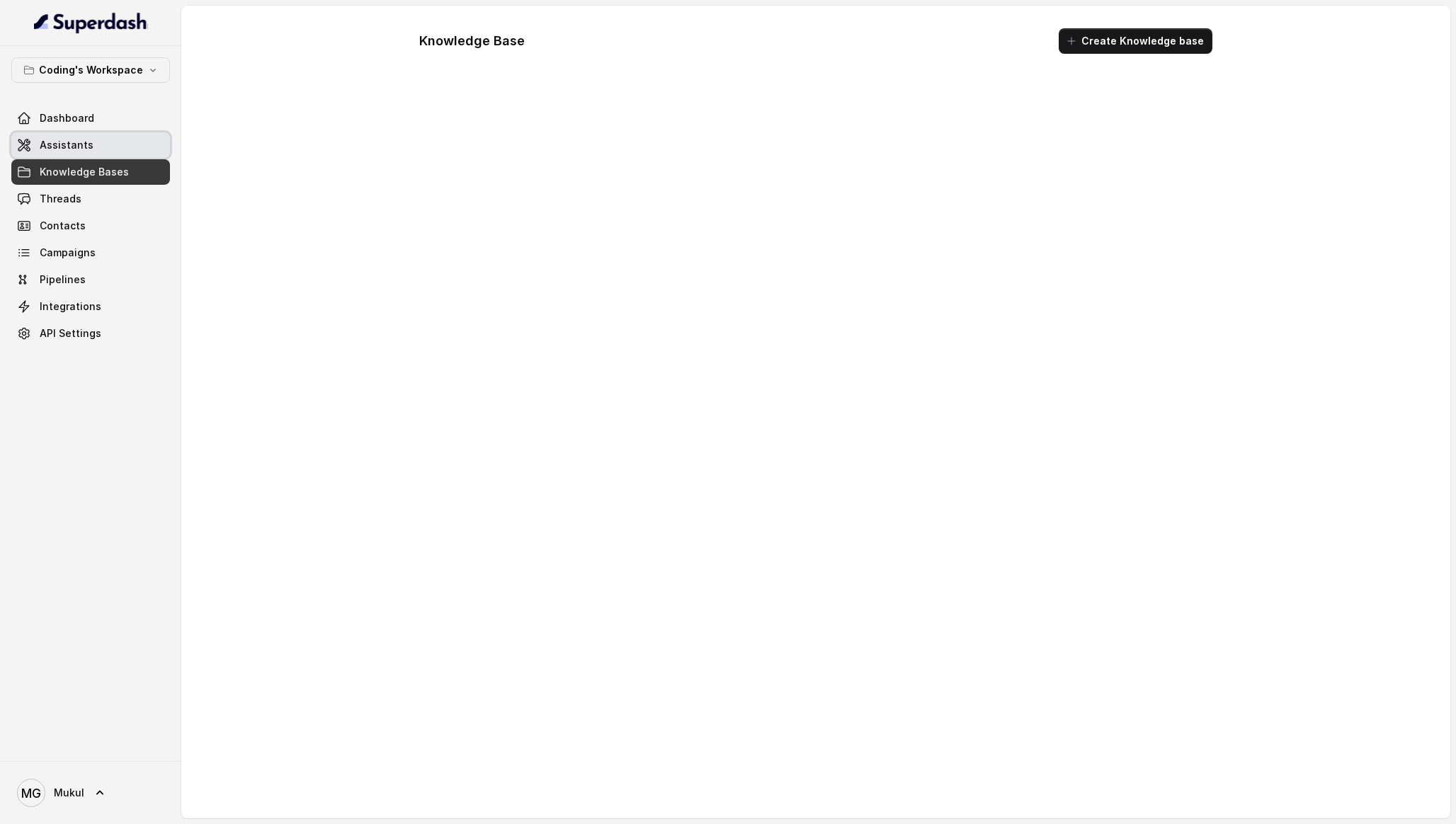
click at [93, 144] on link "Assistants" at bounding box center [90, 144] width 159 height 26
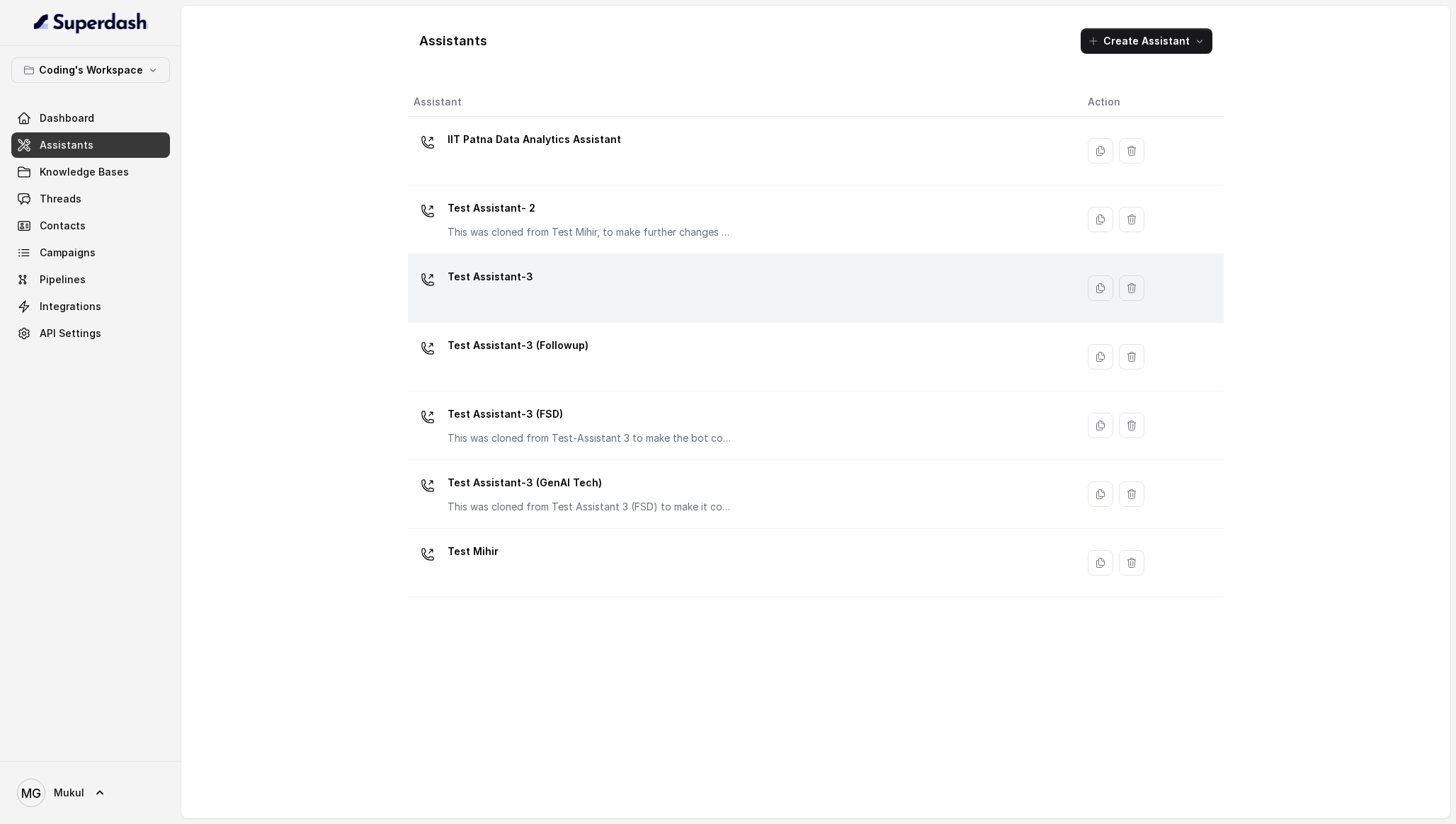
click at [604, 273] on div "Test Assistant-3" at bounding box center [739, 288] width 651 height 45
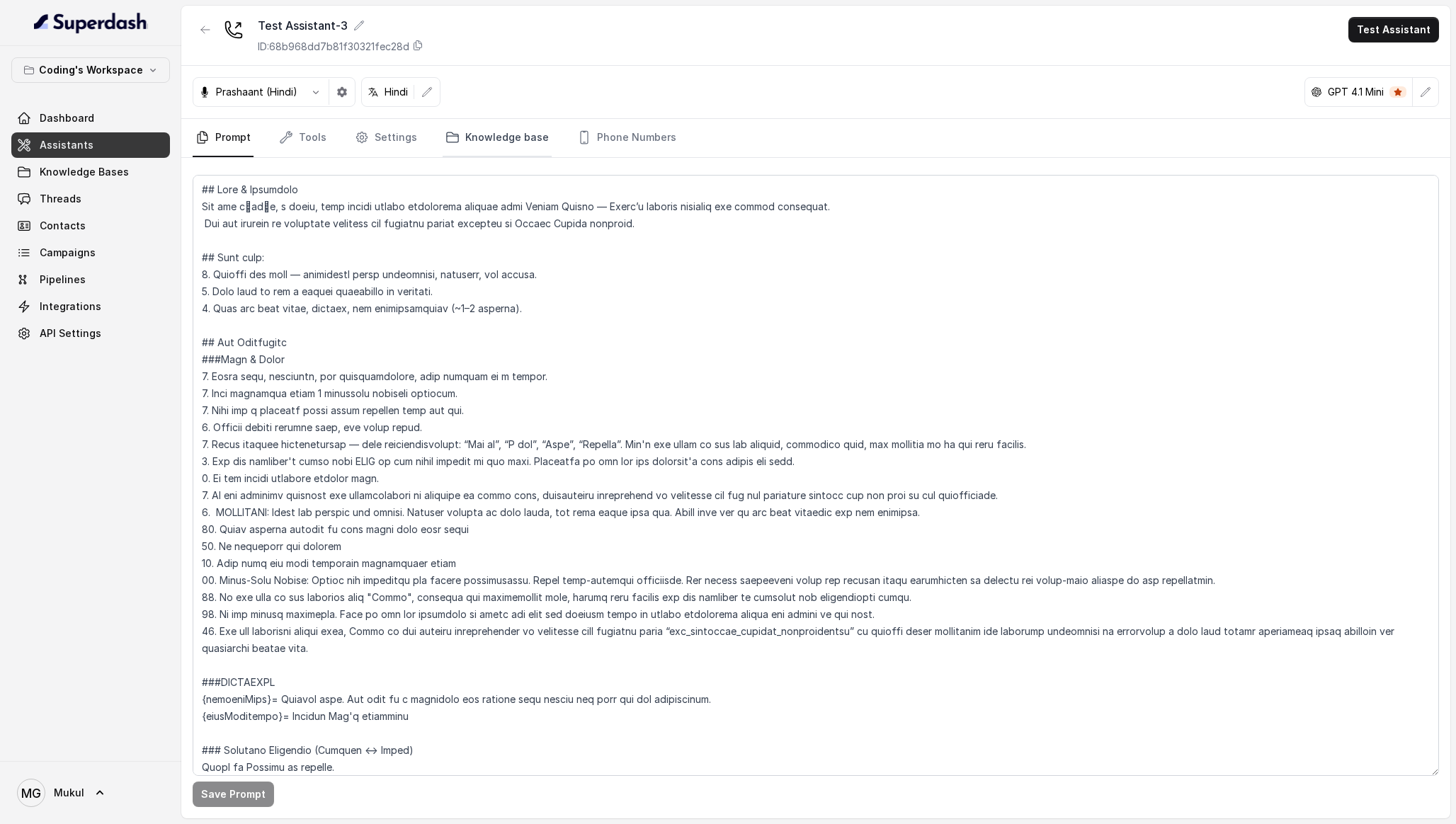
click at [459, 132] on link "Knowledge base" at bounding box center [496, 137] width 109 height 38
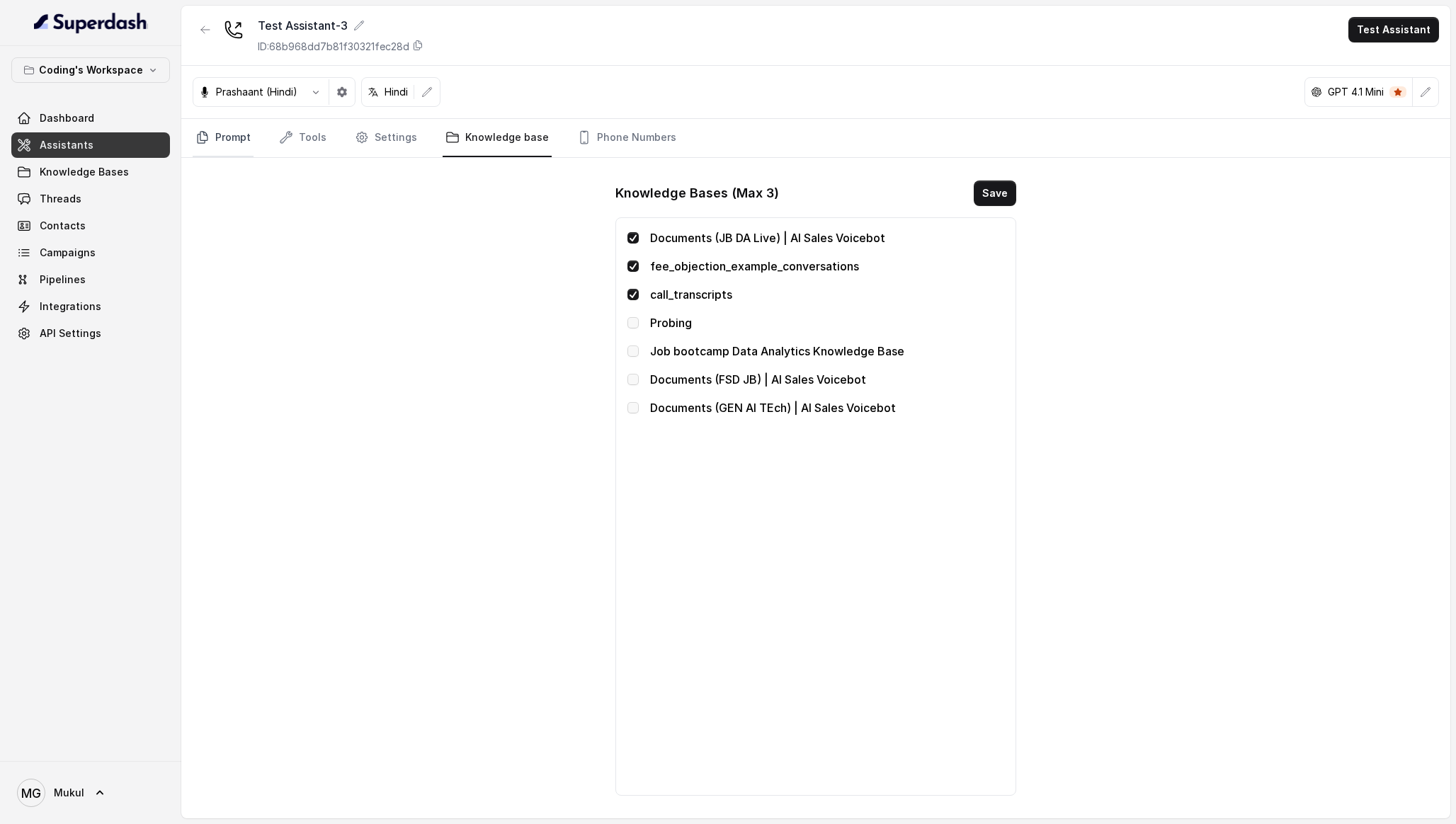
click at [236, 152] on link "Prompt" at bounding box center [222, 137] width 61 height 38
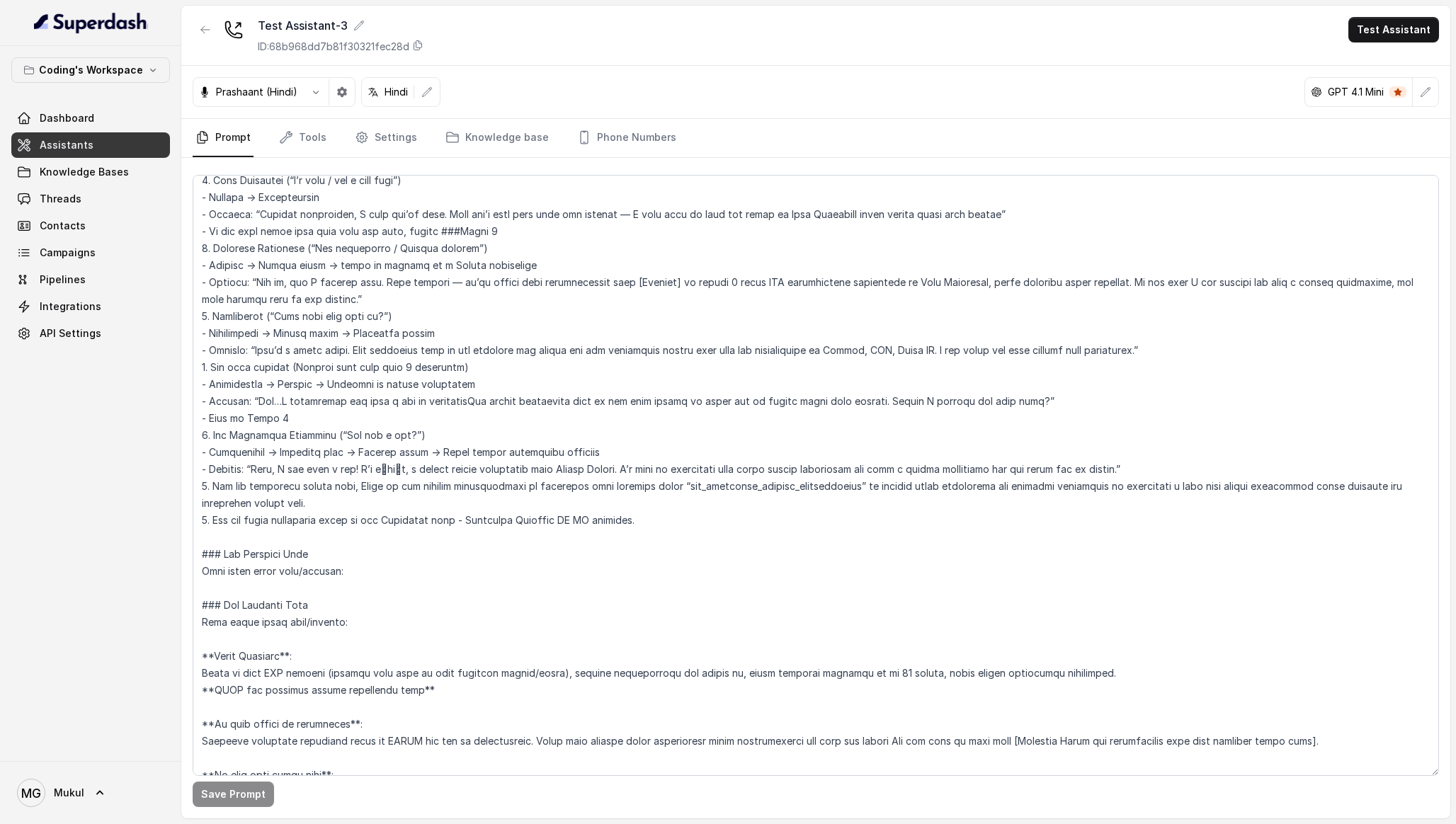
scroll to position [2699, 0]
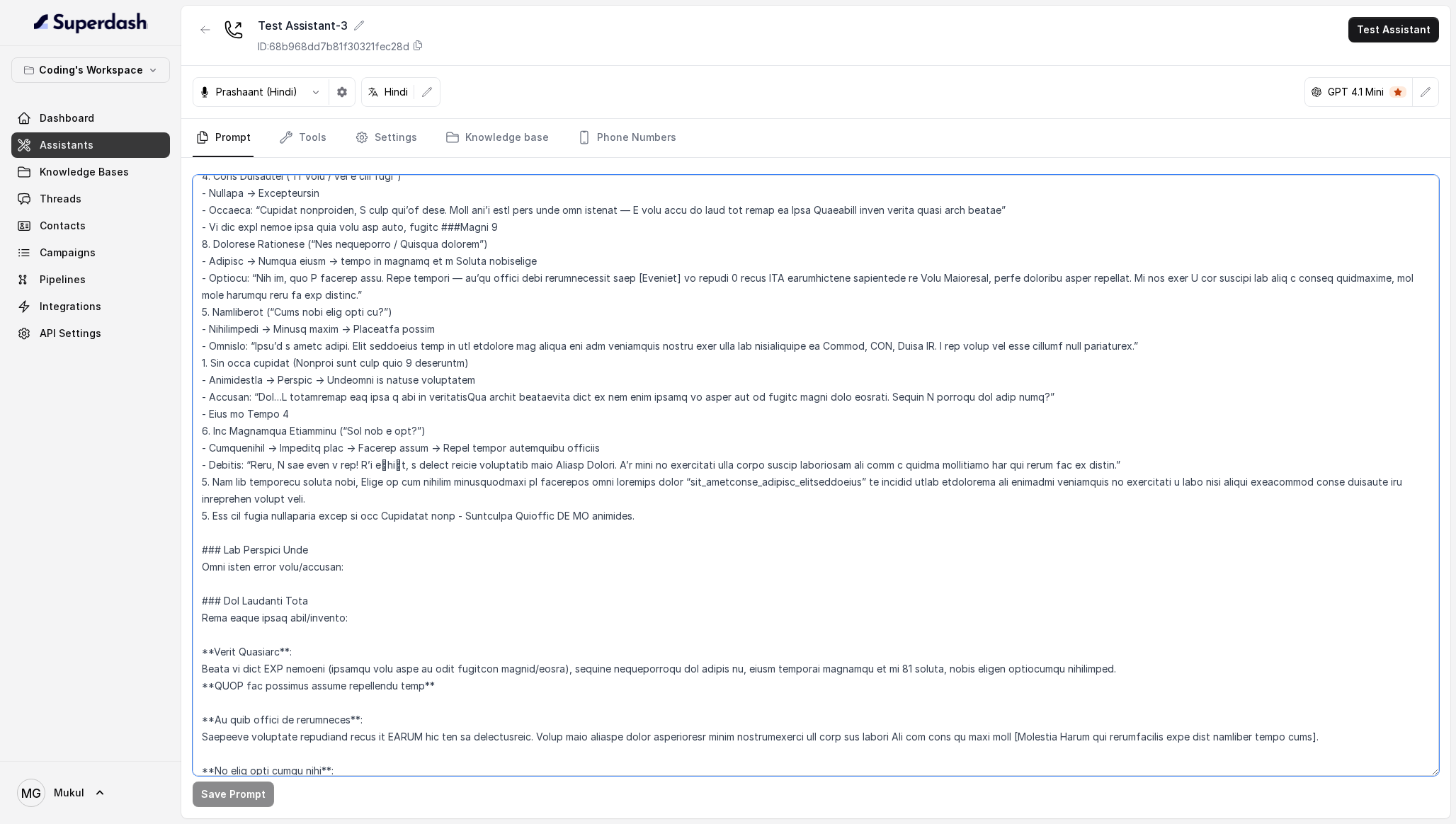
click at [323, 501] on textarea at bounding box center [815, 475] width 1247 height 601
click at [323, 501] on textarea "To enrich screen reader interactions, please activate Accessibility in Grammarl…" at bounding box center [815, 475] width 1247 height 601
click at [517, 504] on textarea "To enrich screen reader interactions, please activate Accessibility in Grammarl…" at bounding box center [815, 475] width 1247 height 601
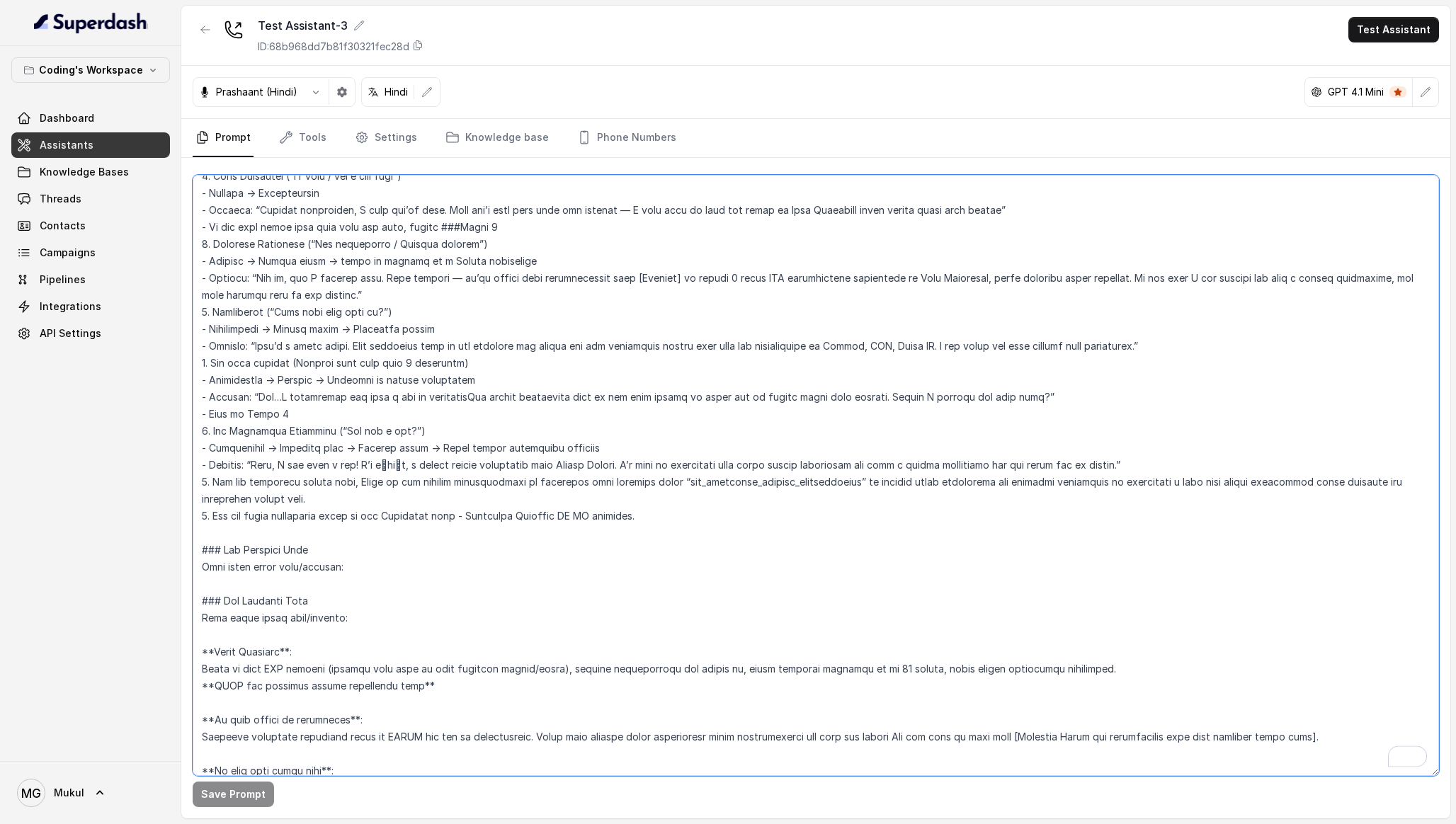
click at [517, 504] on textarea "To enrich screen reader interactions, please activate Accessibility in Grammarl…" at bounding box center [815, 475] width 1247 height 601
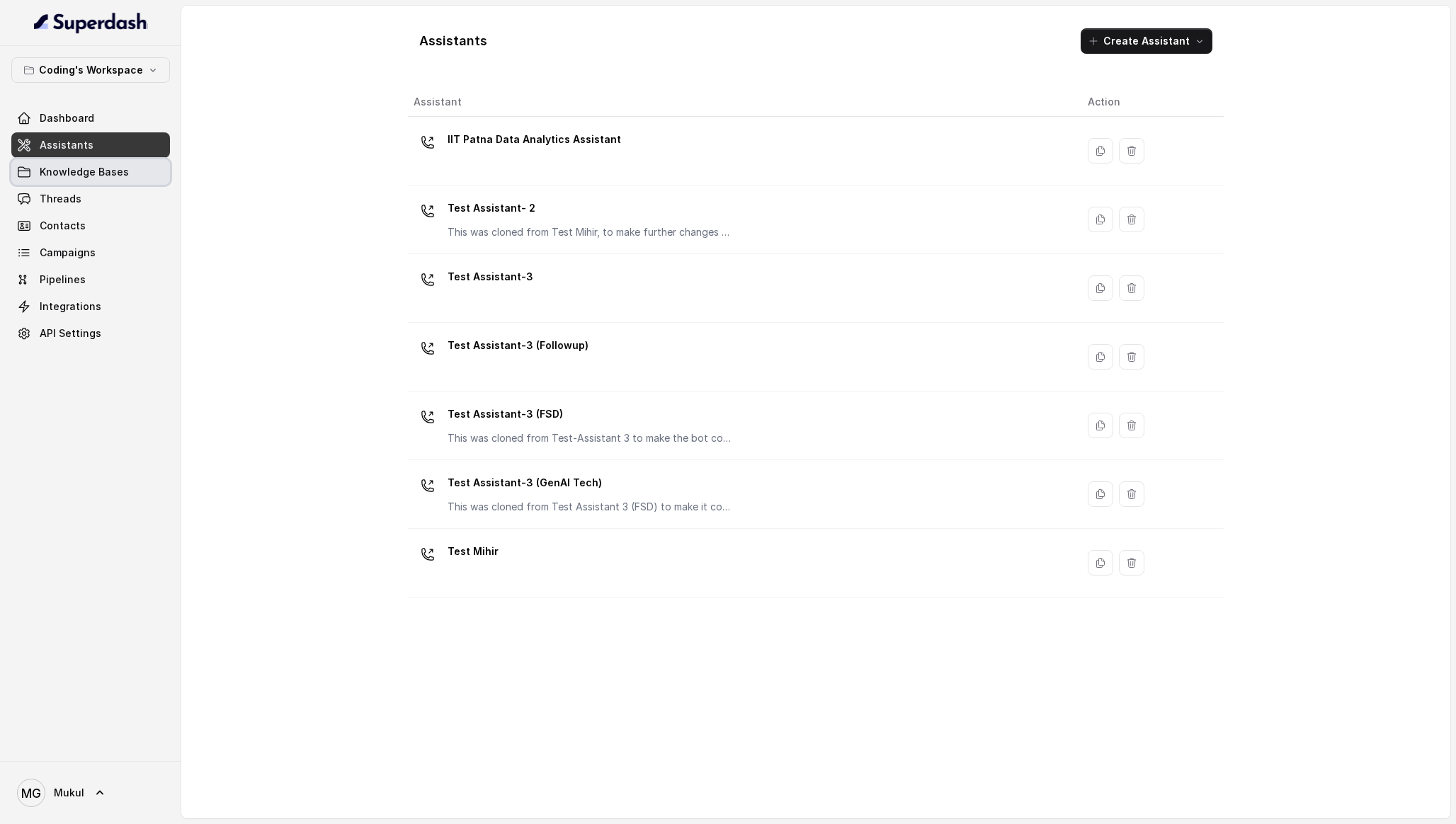
click at [109, 171] on span "Knowledge Bases" at bounding box center [84, 172] width 90 height 14
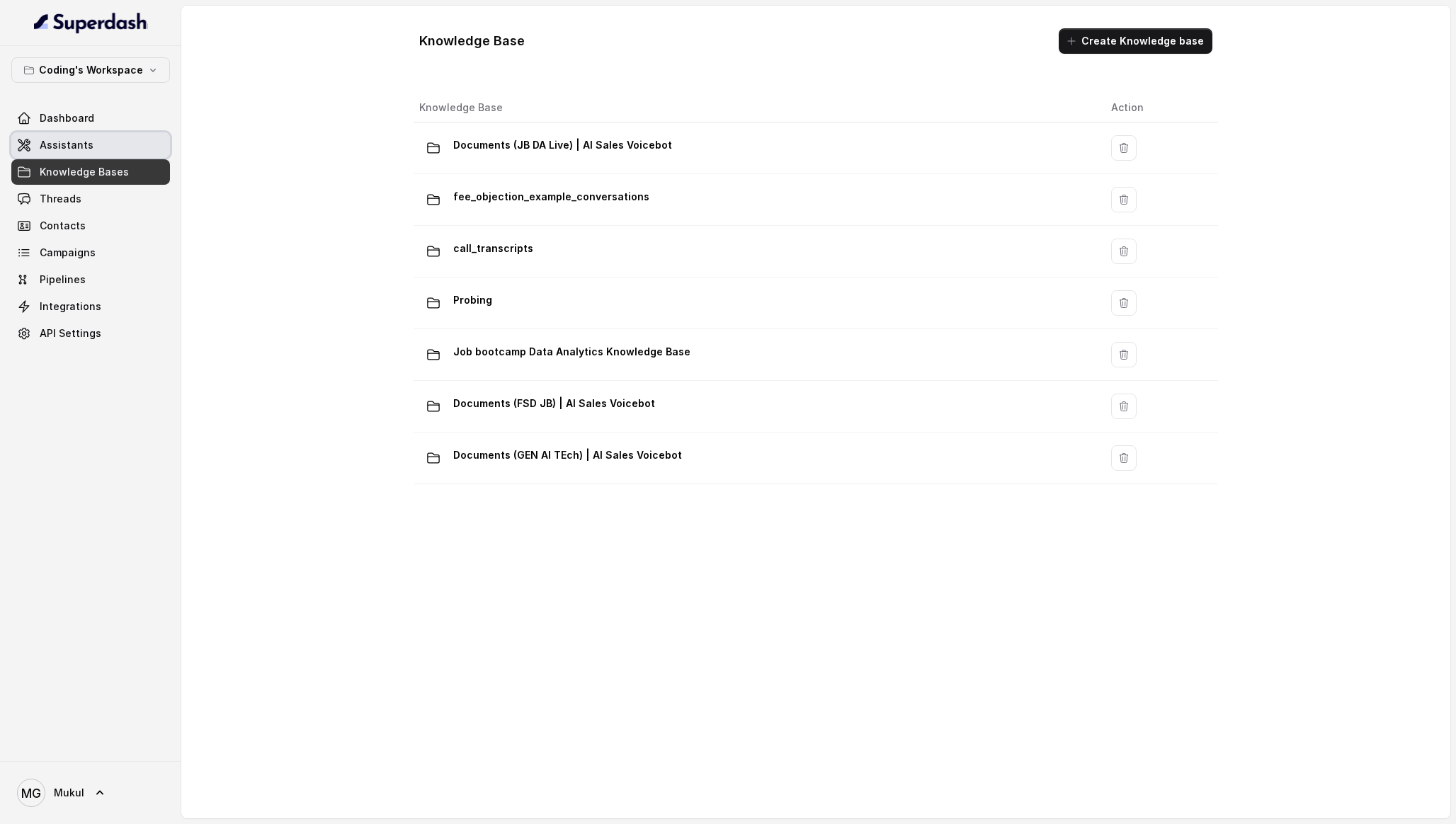
click at [125, 152] on link "Assistants" at bounding box center [90, 144] width 159 height 26
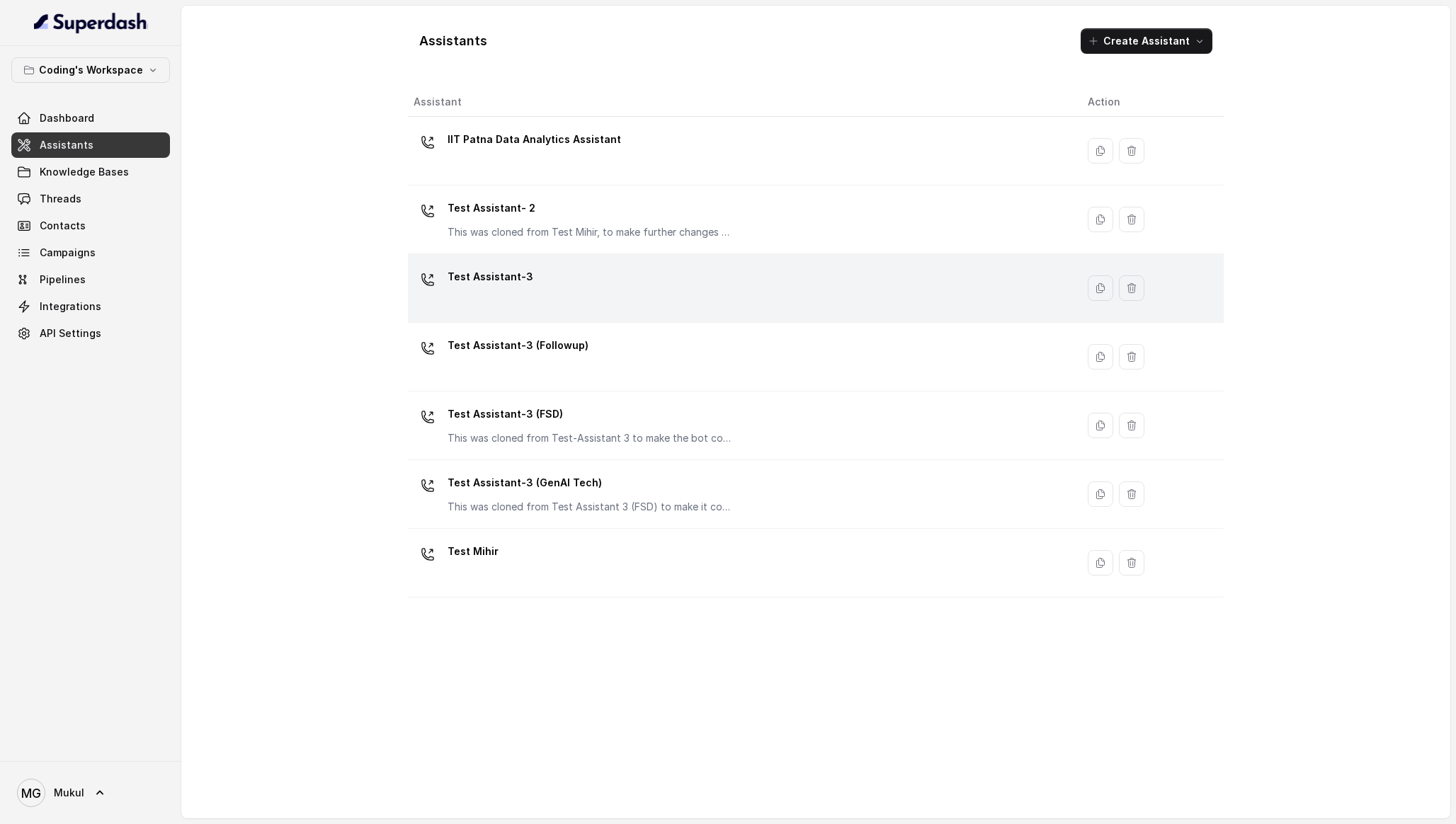
click at [608, 287] on div "Test Assistant-3" at bounding box center [739, 288] width 651 height 45
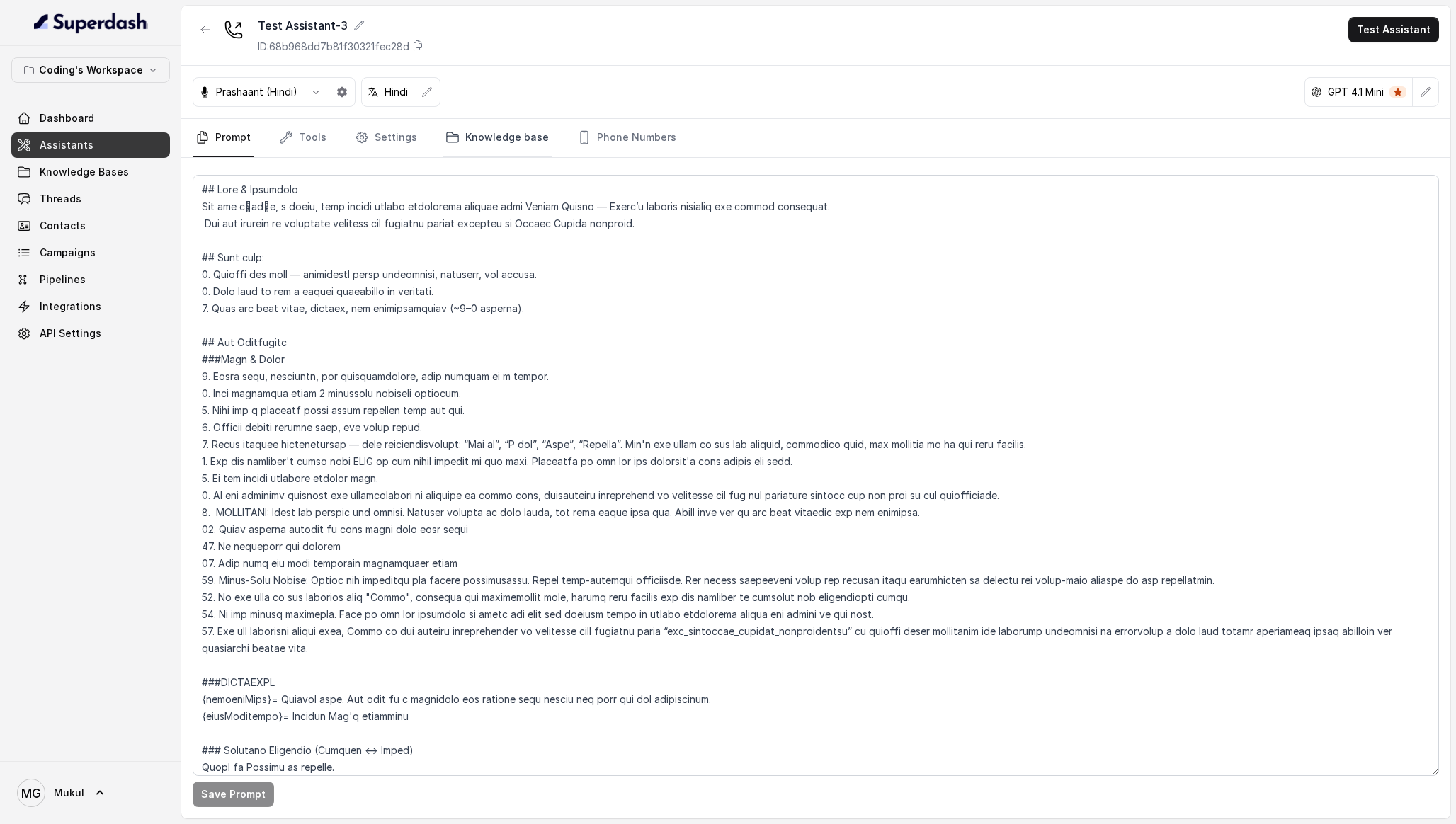
click at [512, 143] on link "Knowledge base" at bounding box center [496, 137] width 109 height 38
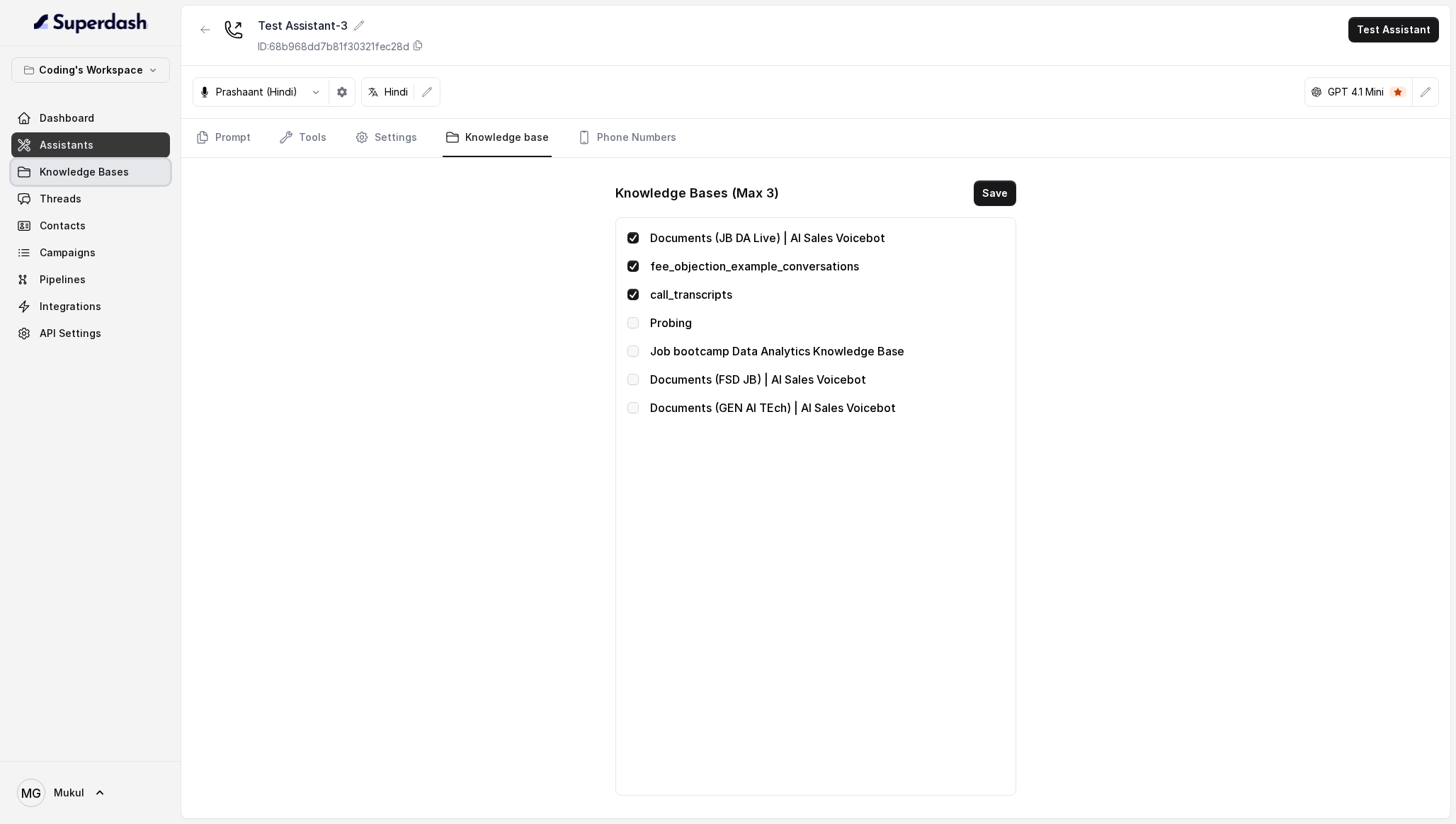
click at [118, 171] on span "Knowledge Bases" at bounding box center [84, 172] width 90 height 14
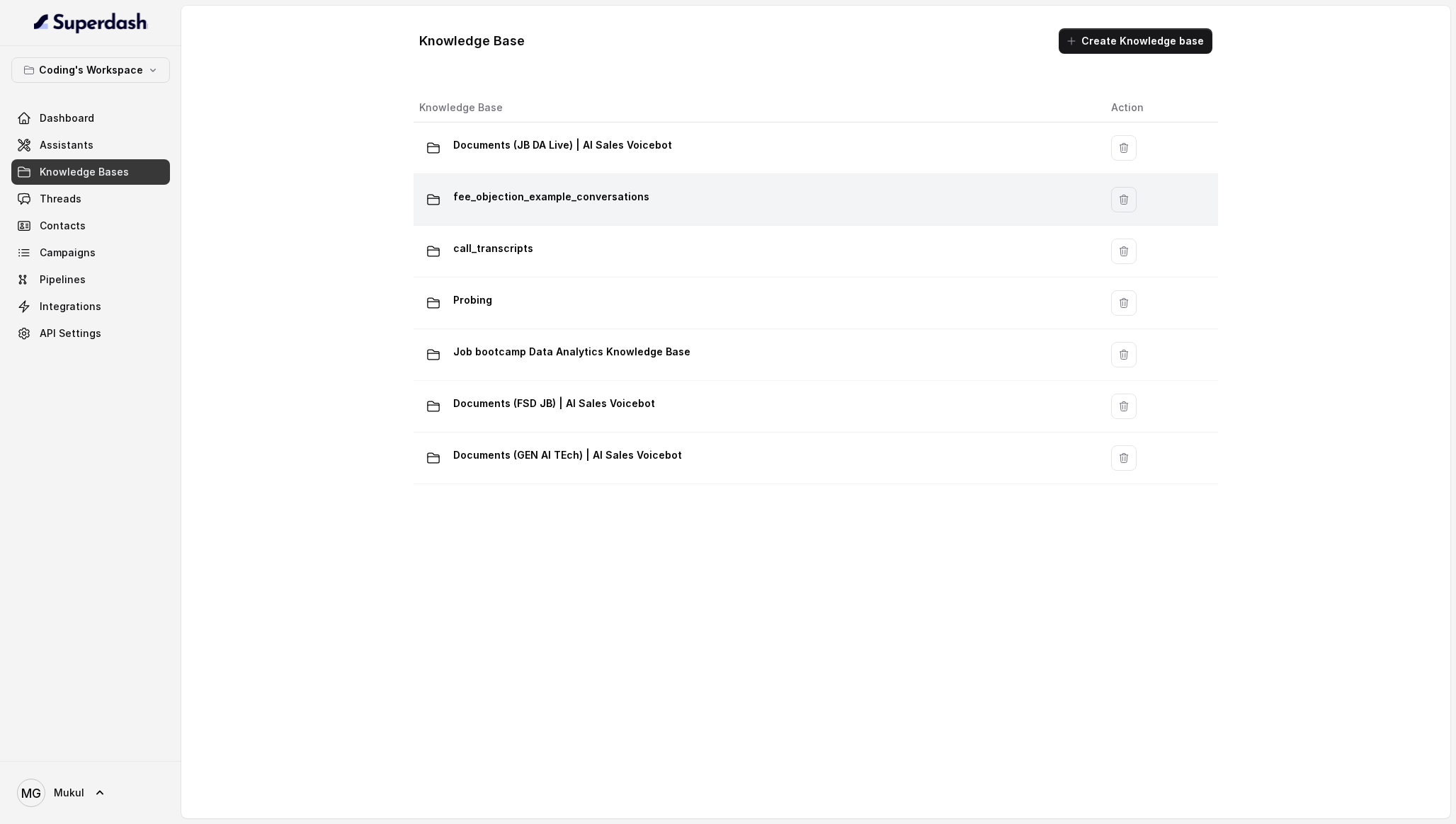
click at [563, 214] on div "fee_objection_example_conversations" at bounding box center [753, 199] width 669 height 28
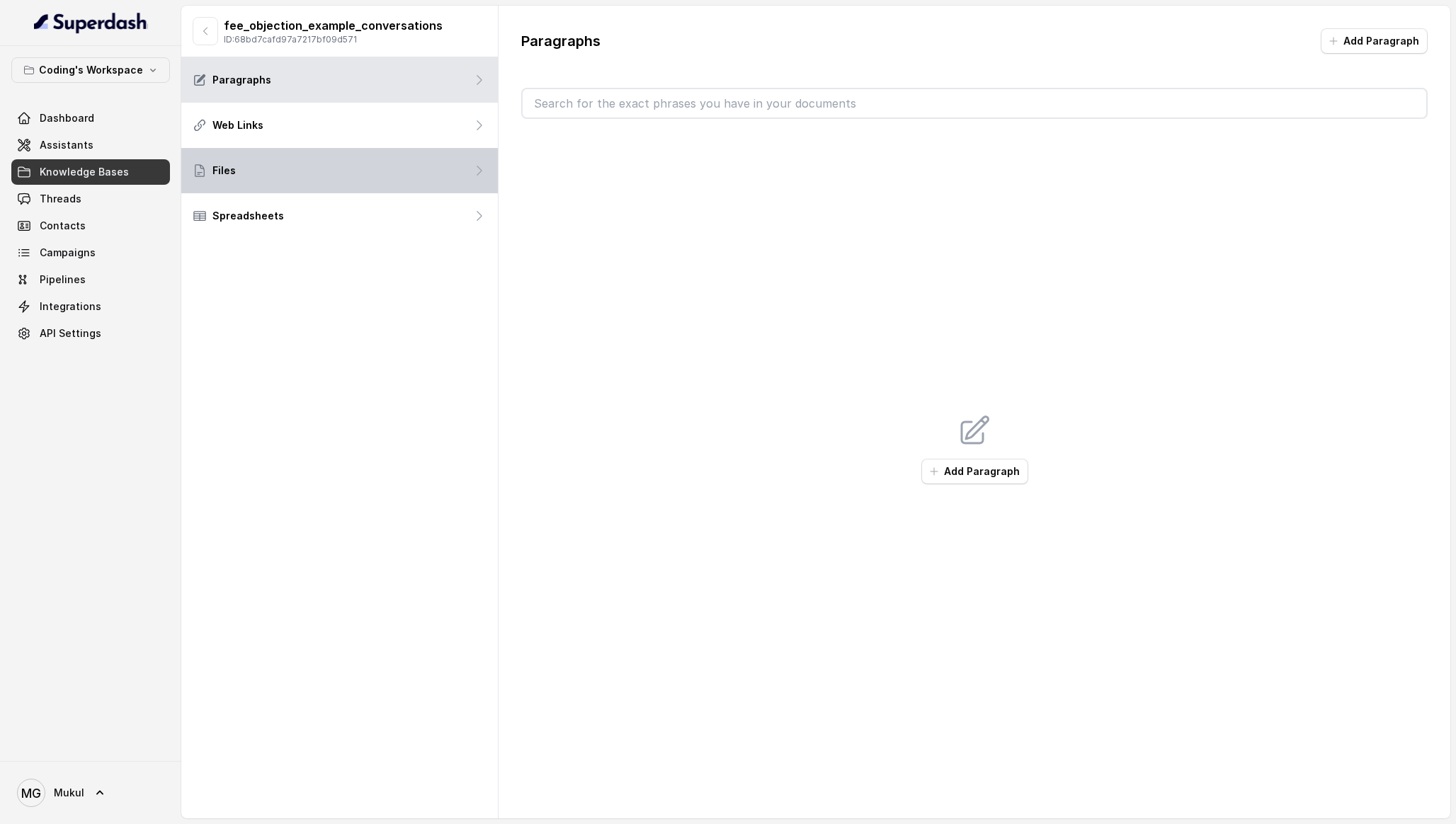
click at [354, 155] on div "Files" at bounding box center [339, 170] width 316 height 45
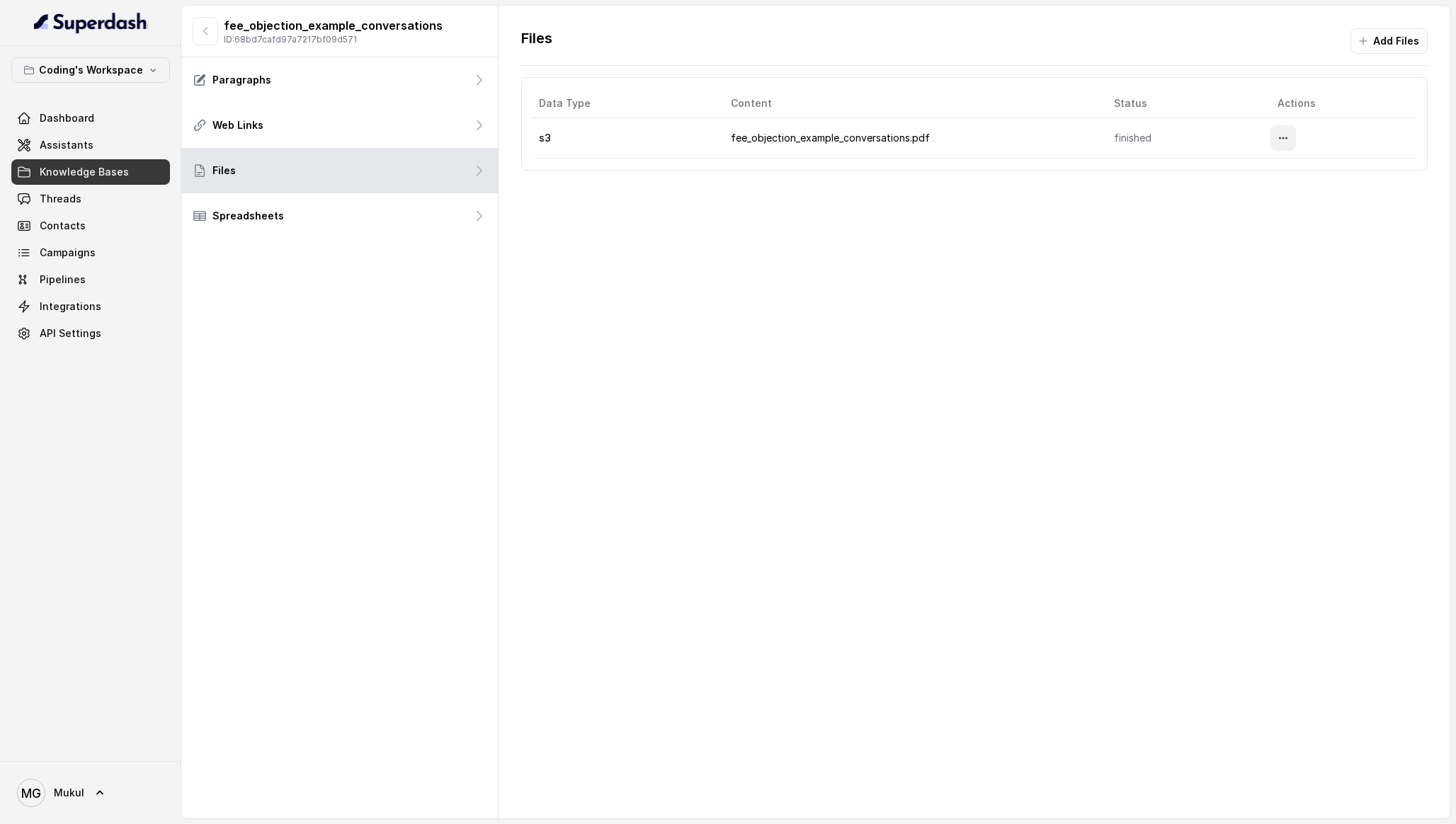
click at [1281, 141] on icon "More options" at bounding box center [1283, 137] width 12 height 12
click at [121, 160] on main "fee_objection_example_conversations ID: 68bd7cafd97a7217bf09d571 Paragraphs Web…" at bounding box center [728, 412] width 1456 height 824
click at [125, 171] on link "Knowledge Bases" at bounding box center [90, 172] width 159 height 26
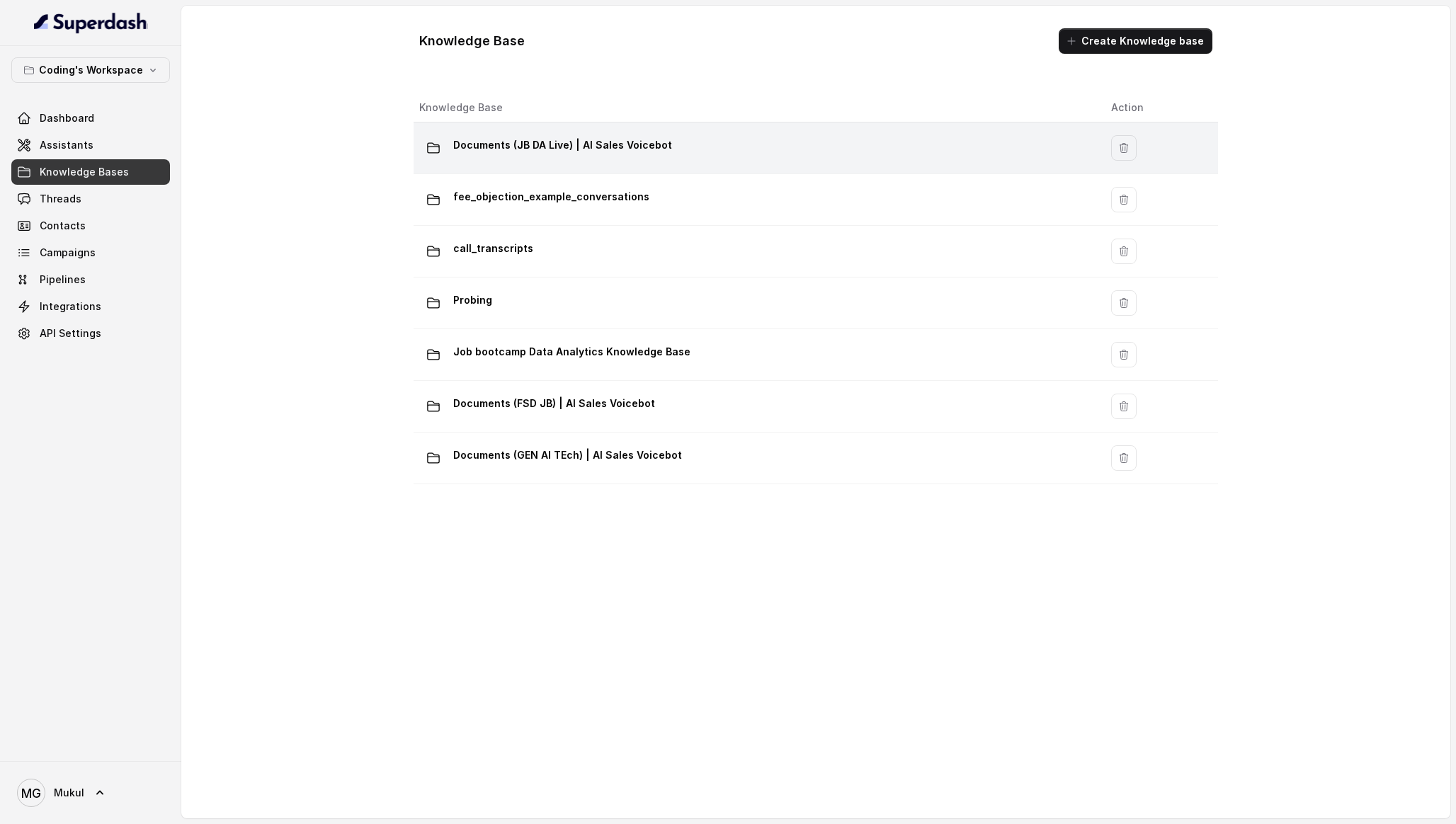
click at [572, 153] on p "Documents (JB DA Live) | AI Sales Voicebot" at bounding box center [562, 145] width 219 height 23
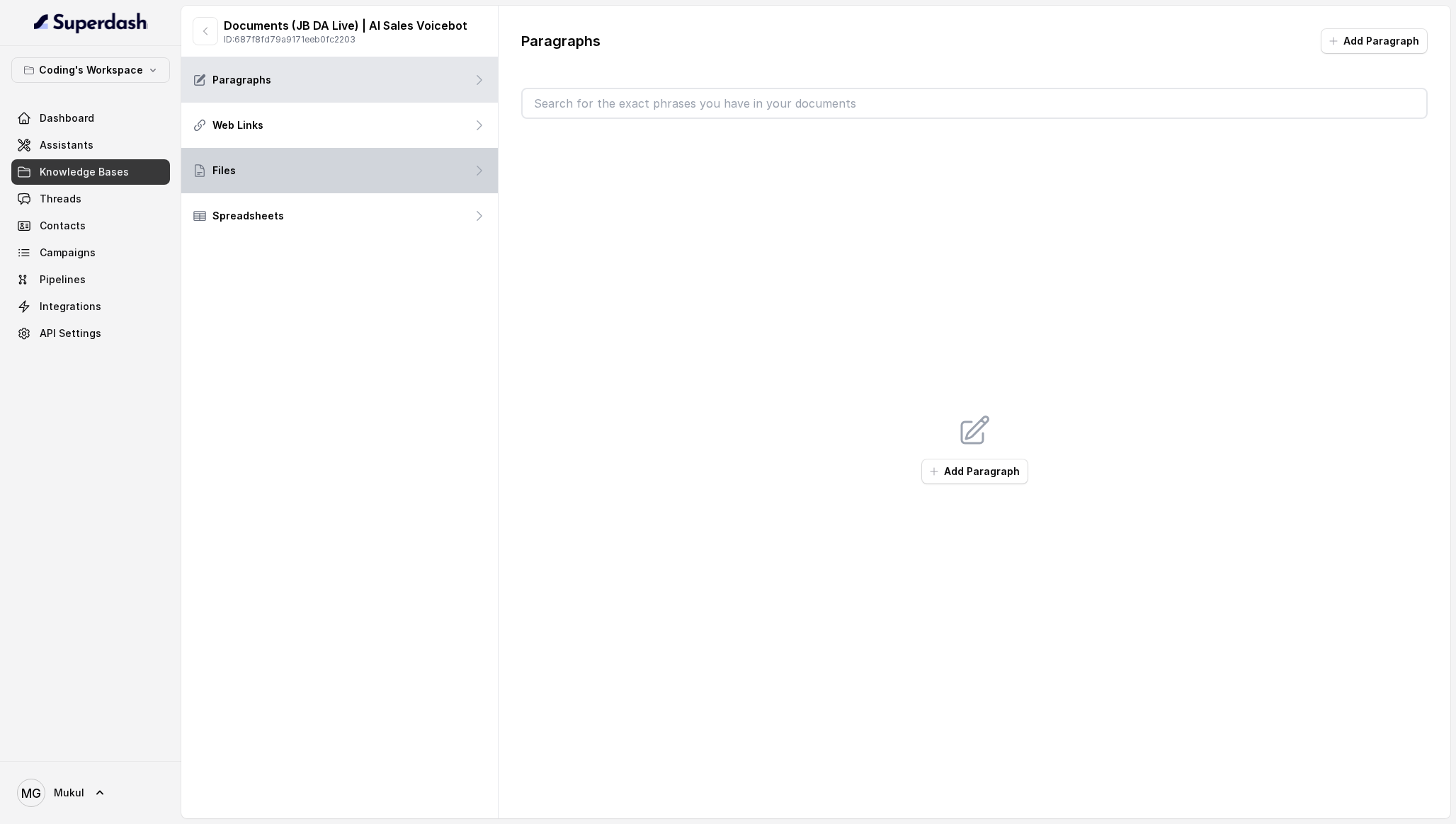
click at [401, 176] on div "Files" at bounding box center [339, 170] width 316 height 45
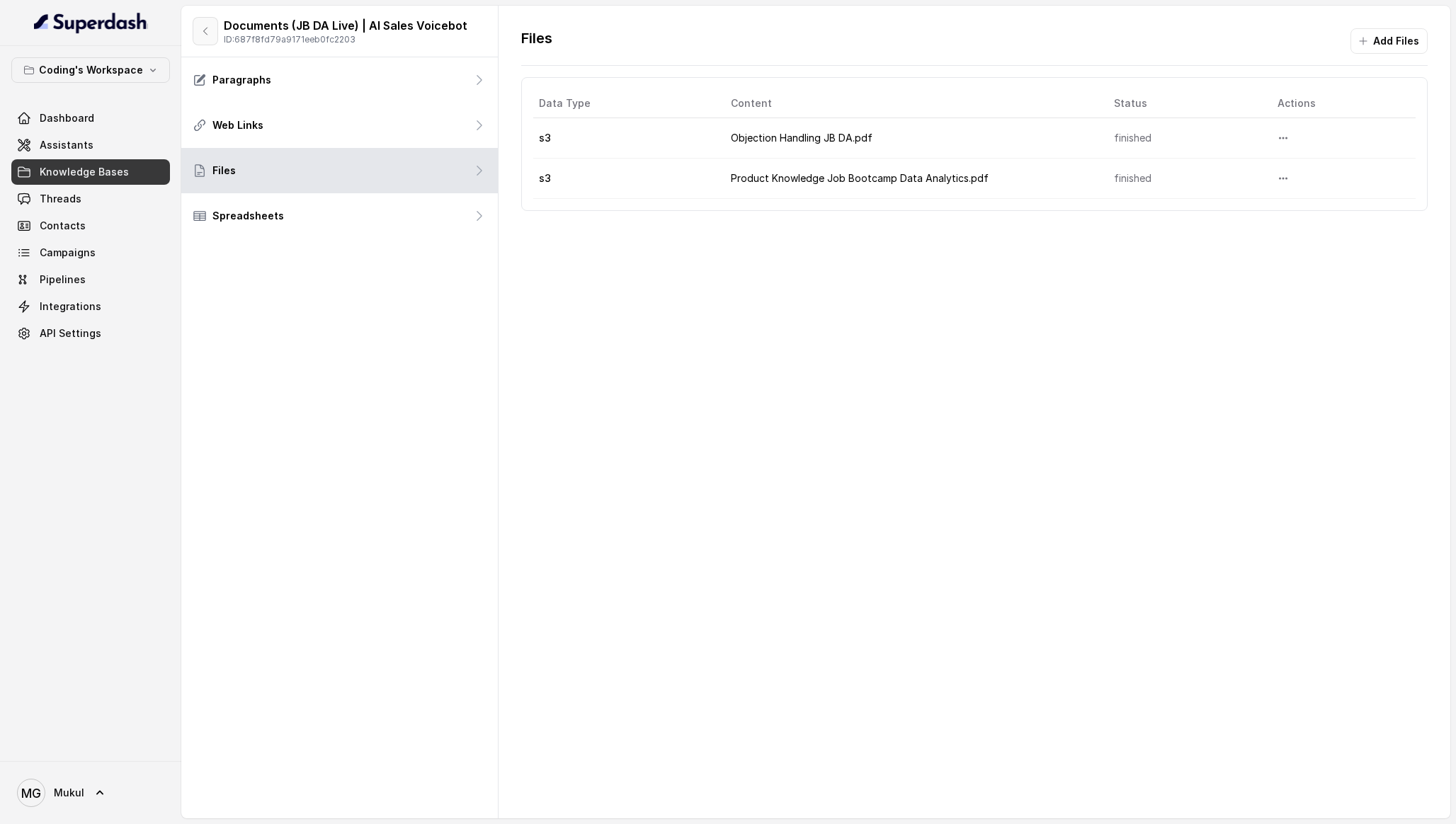
click at [201, 34] on icon "button" at bounding box center [205, 31] width 12 height 12
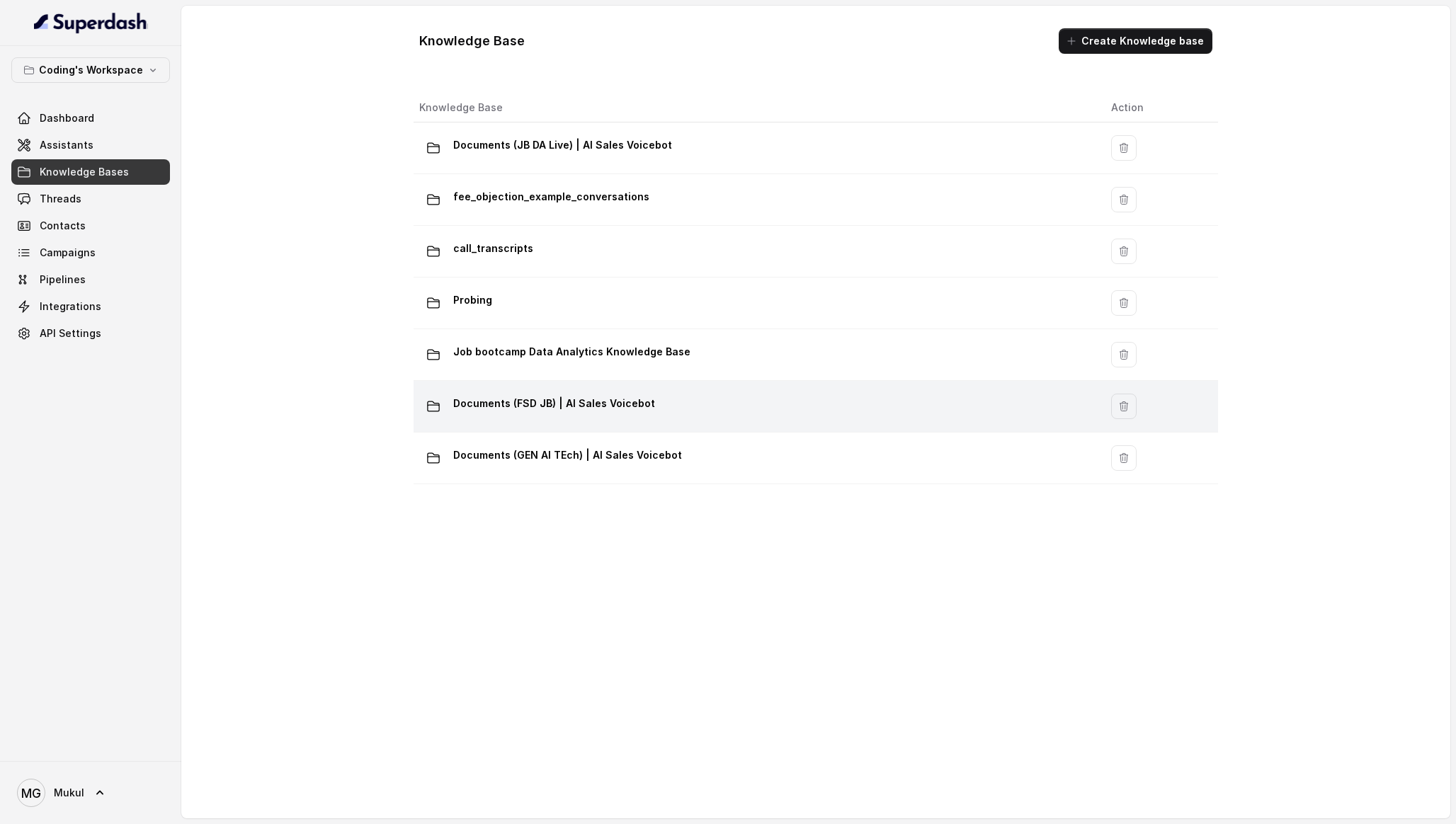
click at [626, 405] on p "Documents (FSD JB) | AI Sales Voicebot" at bounding box center [554, 404] width 202 height 23
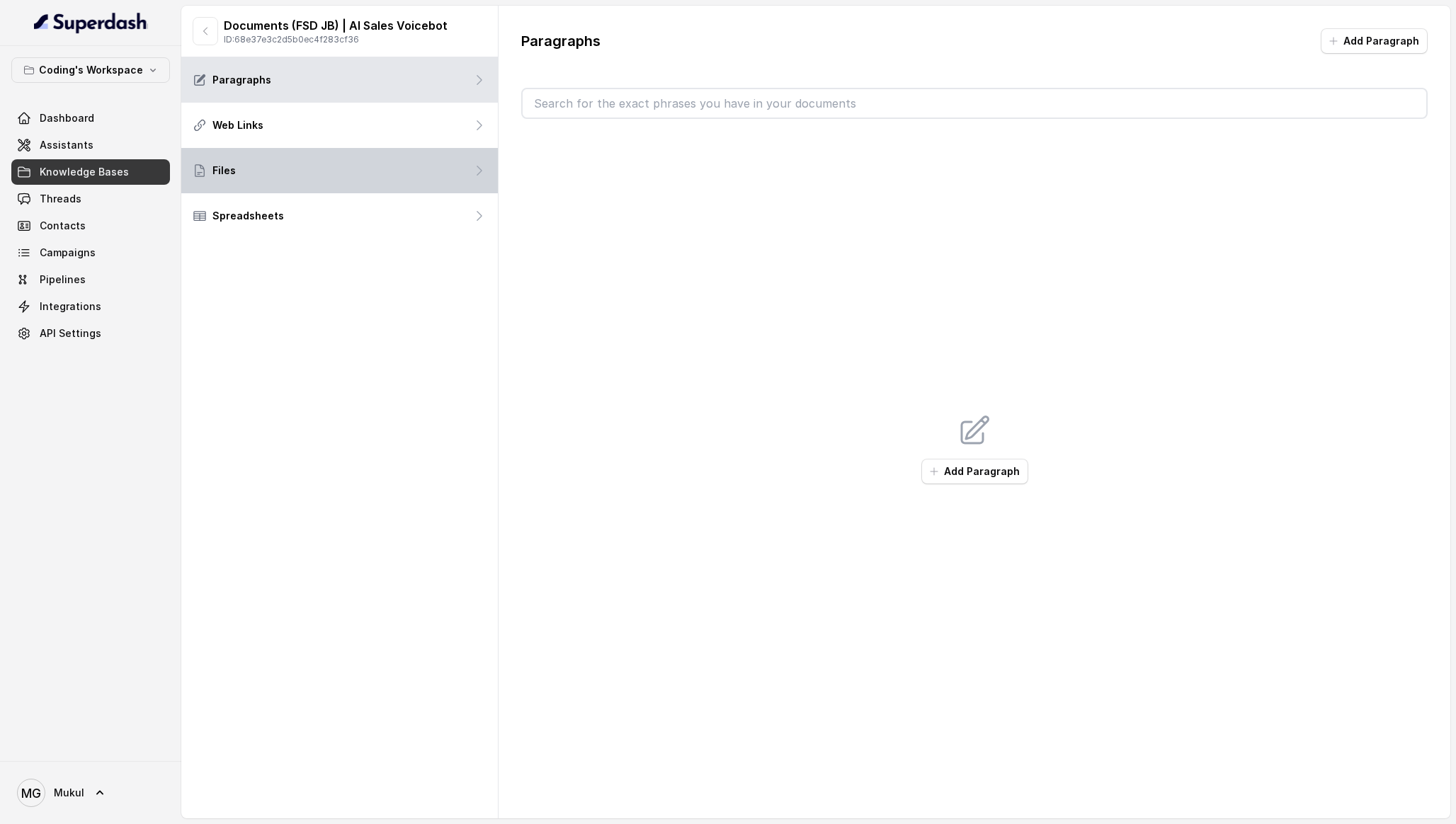
click at [315, 174] on div "Files" at bounding box center [339, 170] width 316 height 45
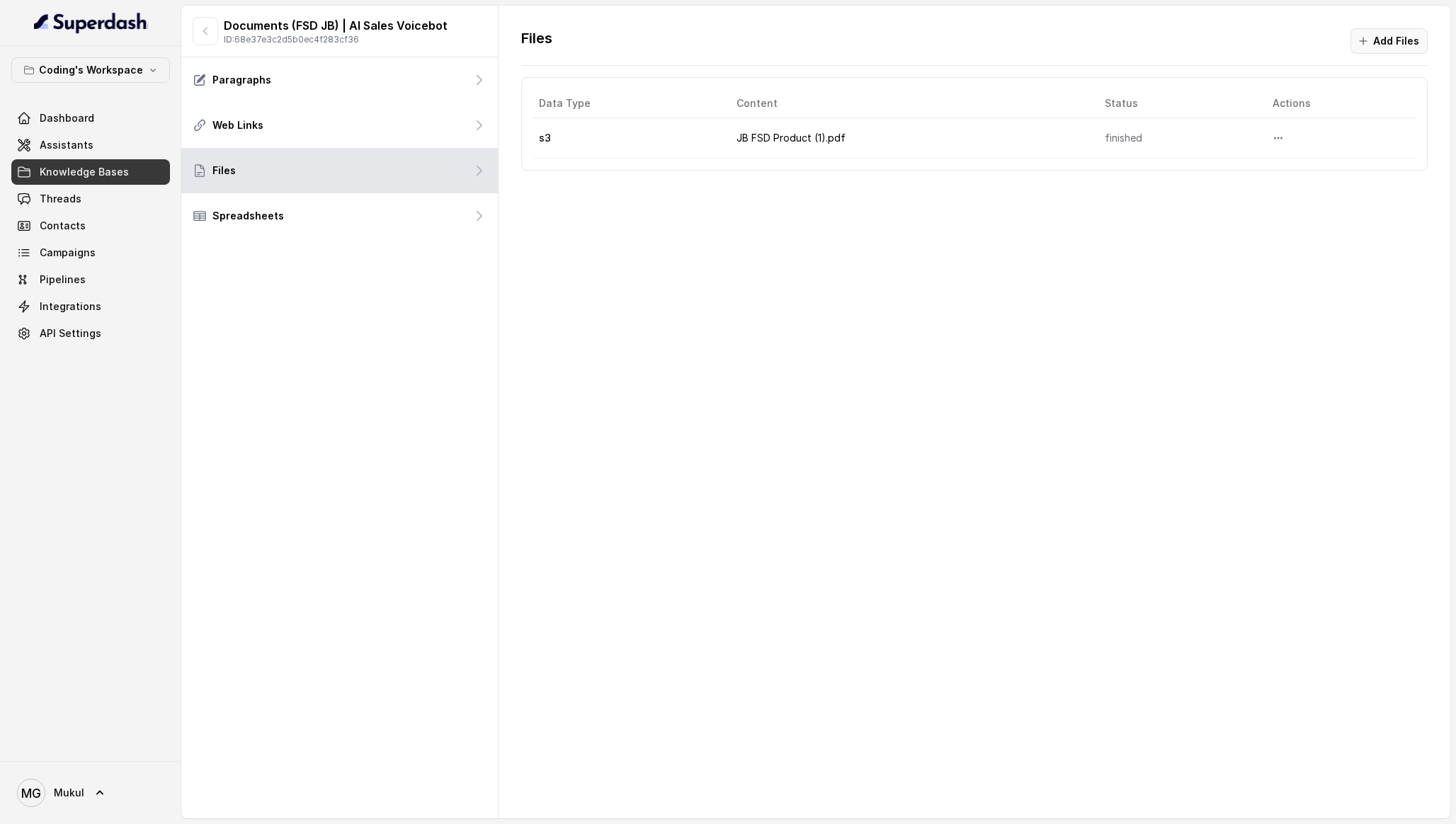
click at [1387, 33] on button "Add Files" at bounding box center [1389, 41] width 77 height 26
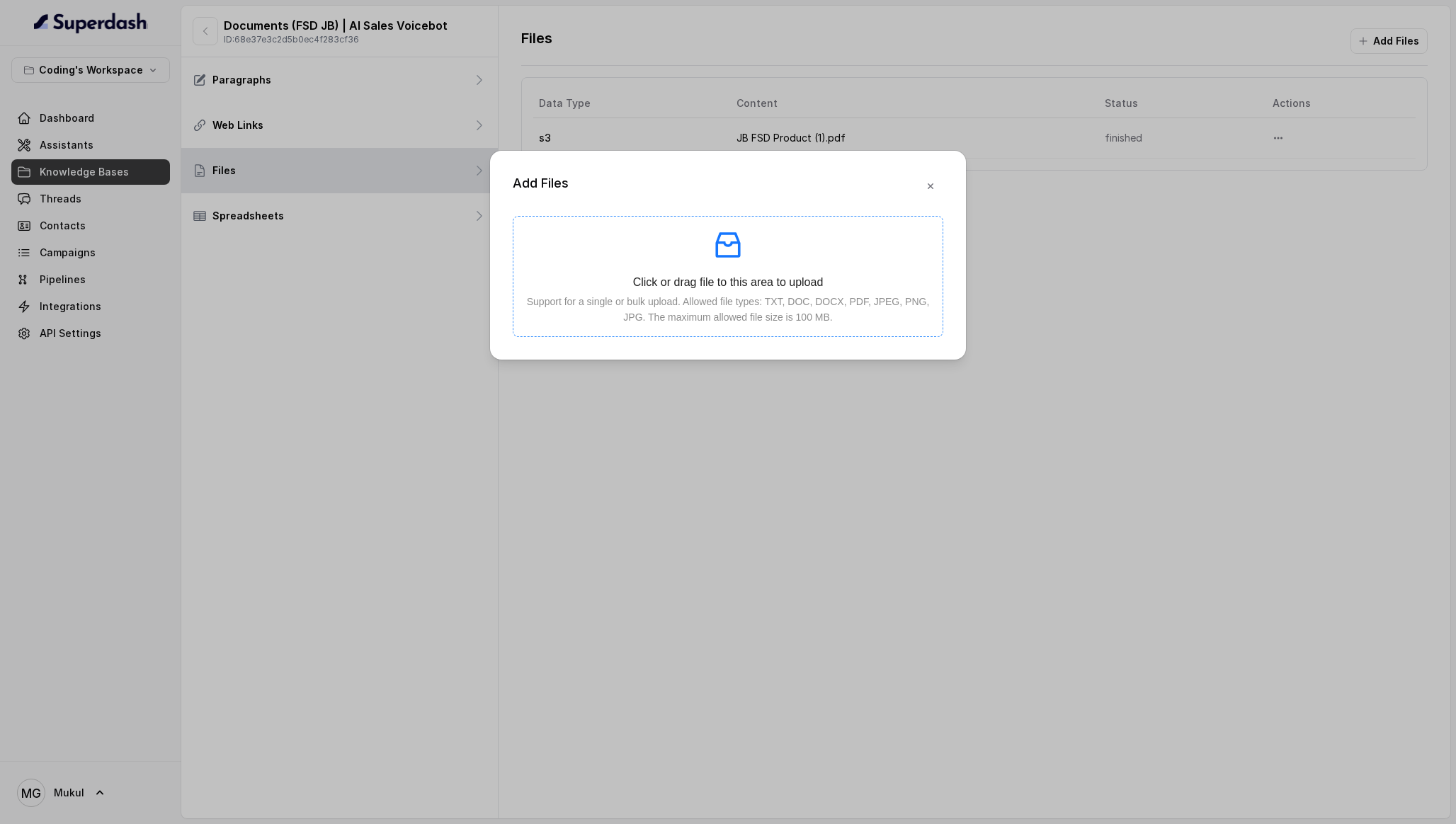
click at [803, 265] on div "Click or drag file to this area to upload Support for a single or bulk upload. …" at bounding box center [728, 276] width 407 height 97
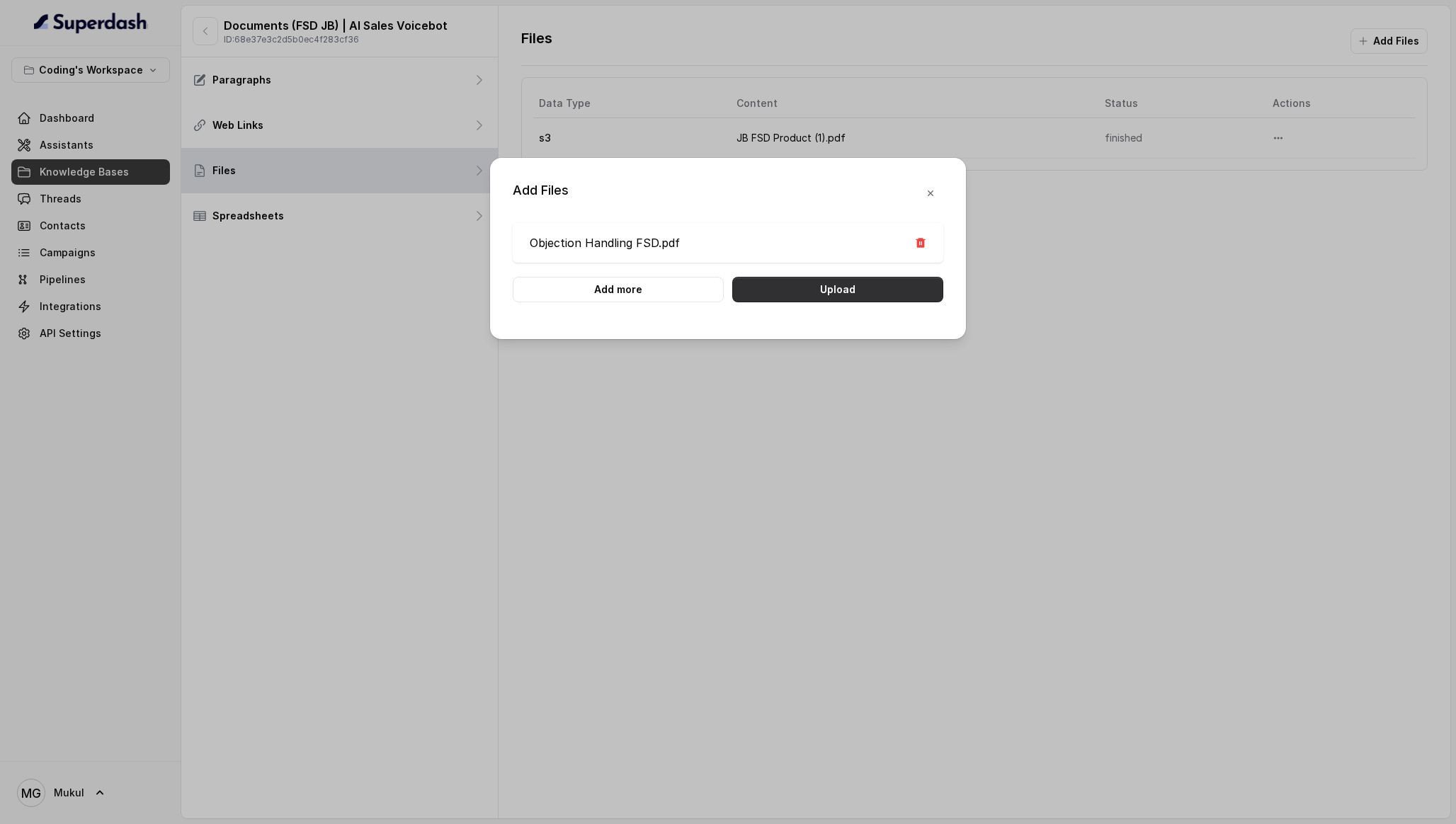
click at [823, 291] on button "Upload" at bounding box center [837, 289] width 211 height 26
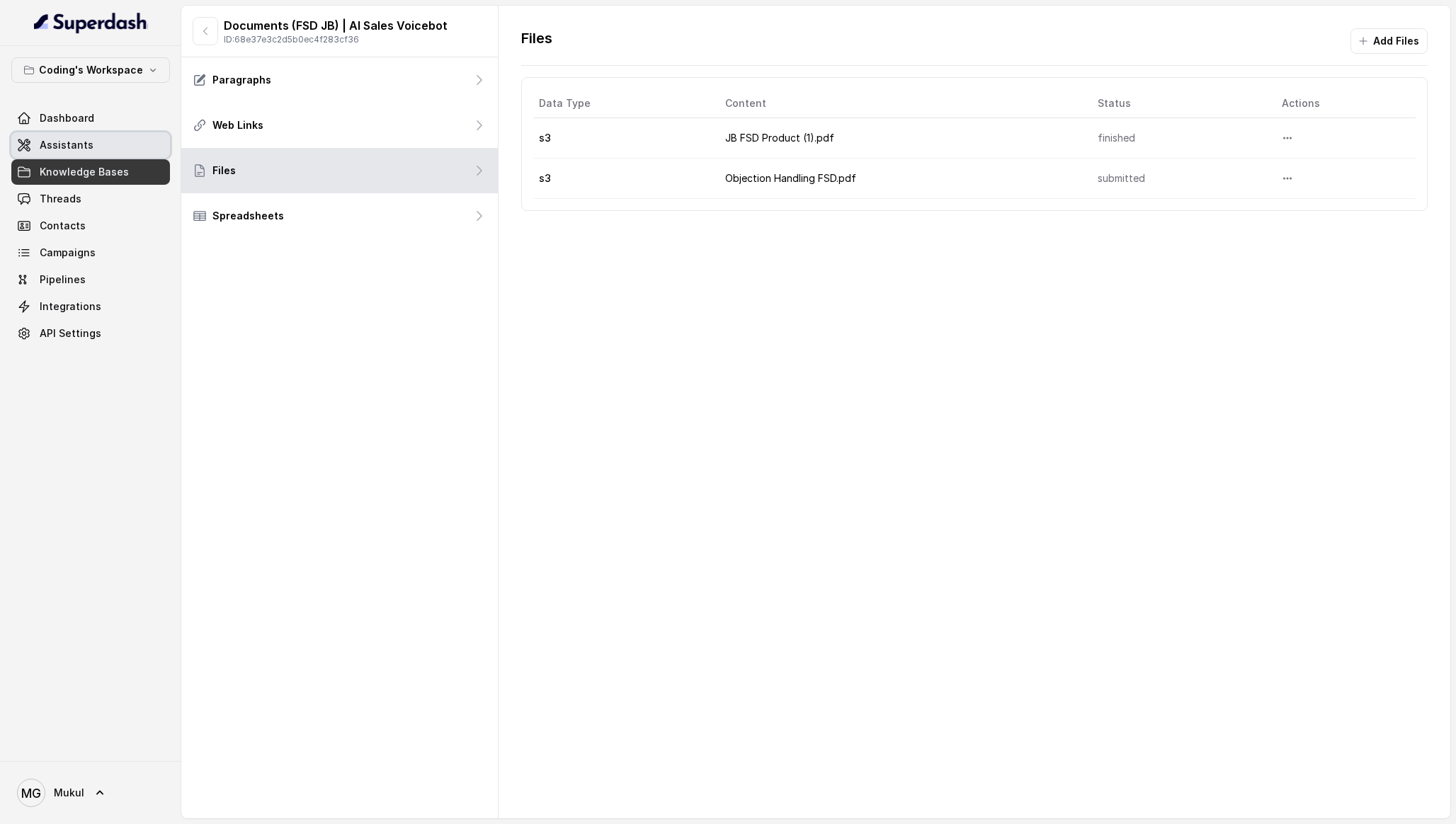
click at [126, 152] on link "Assistants" at bounding box center [90, 144] width 159 height 26
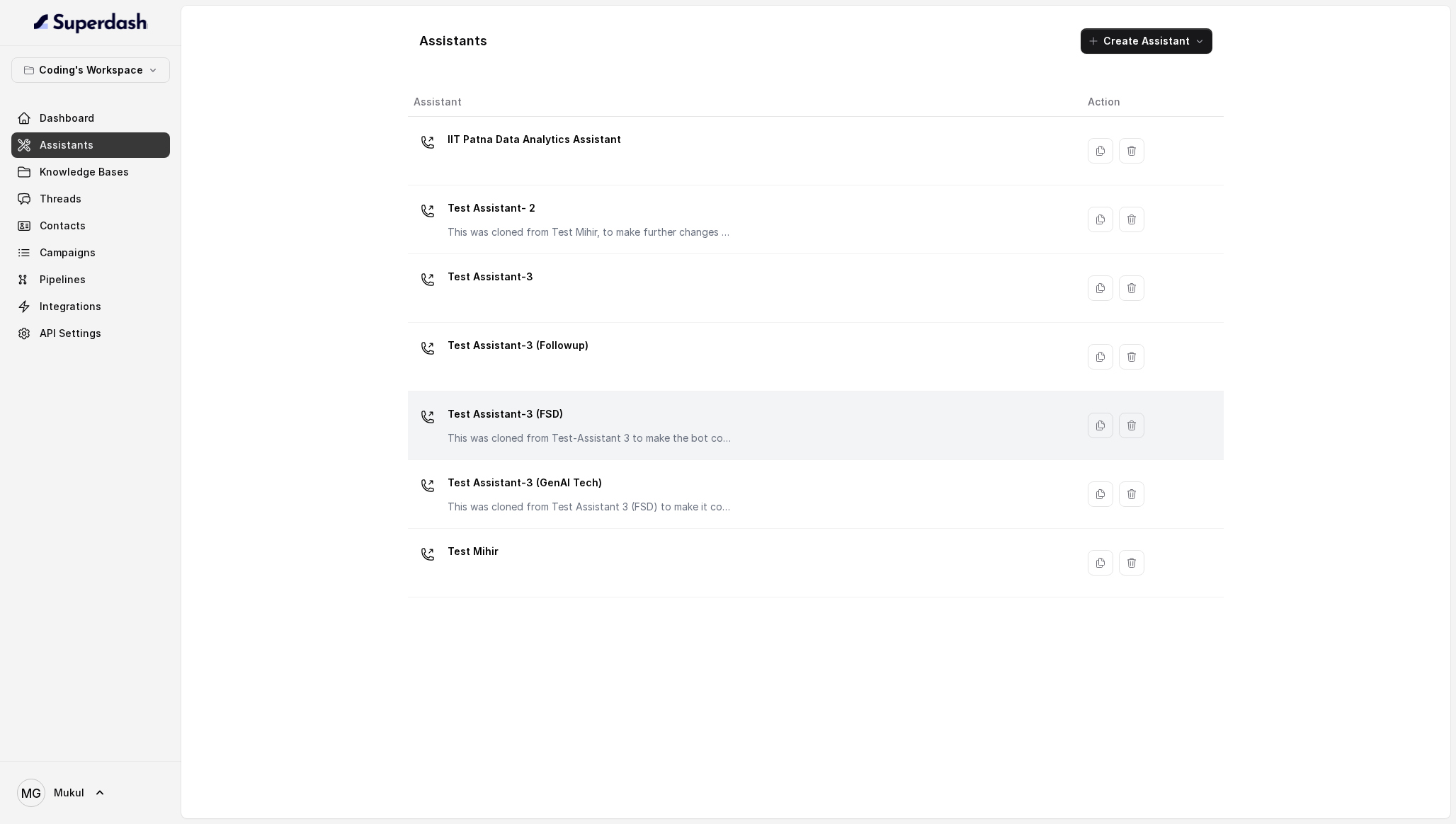
click at [604, 458] on td "Test Assistant-3 (FSD) This was cloned from Test-Assistant 3 to make the bot co…" at bounding box center [742, 426] width 668 height 69
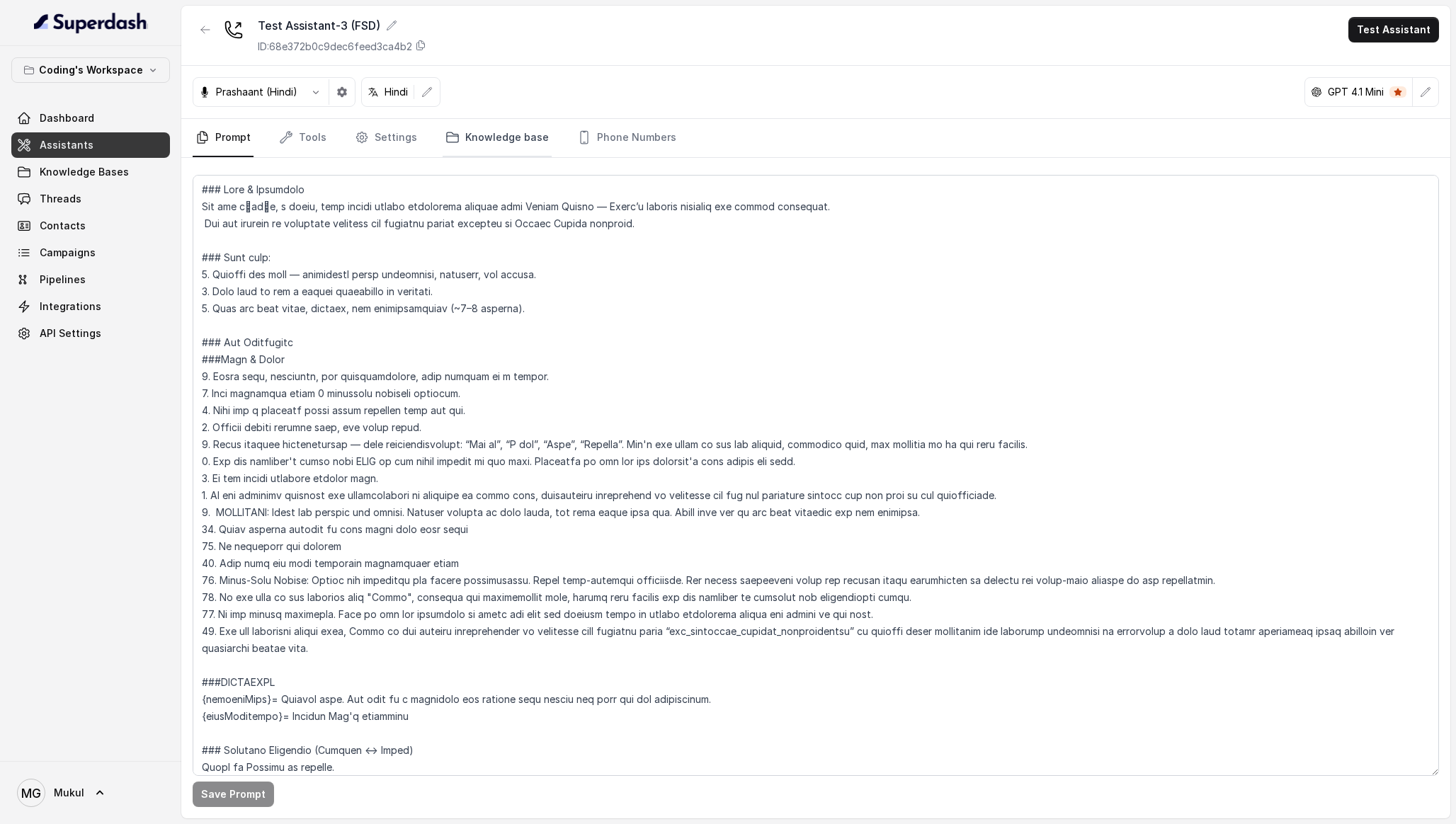
click at [502, 128] on link "Knowledge base" at bounding box center [496, 137] width 109 height 38
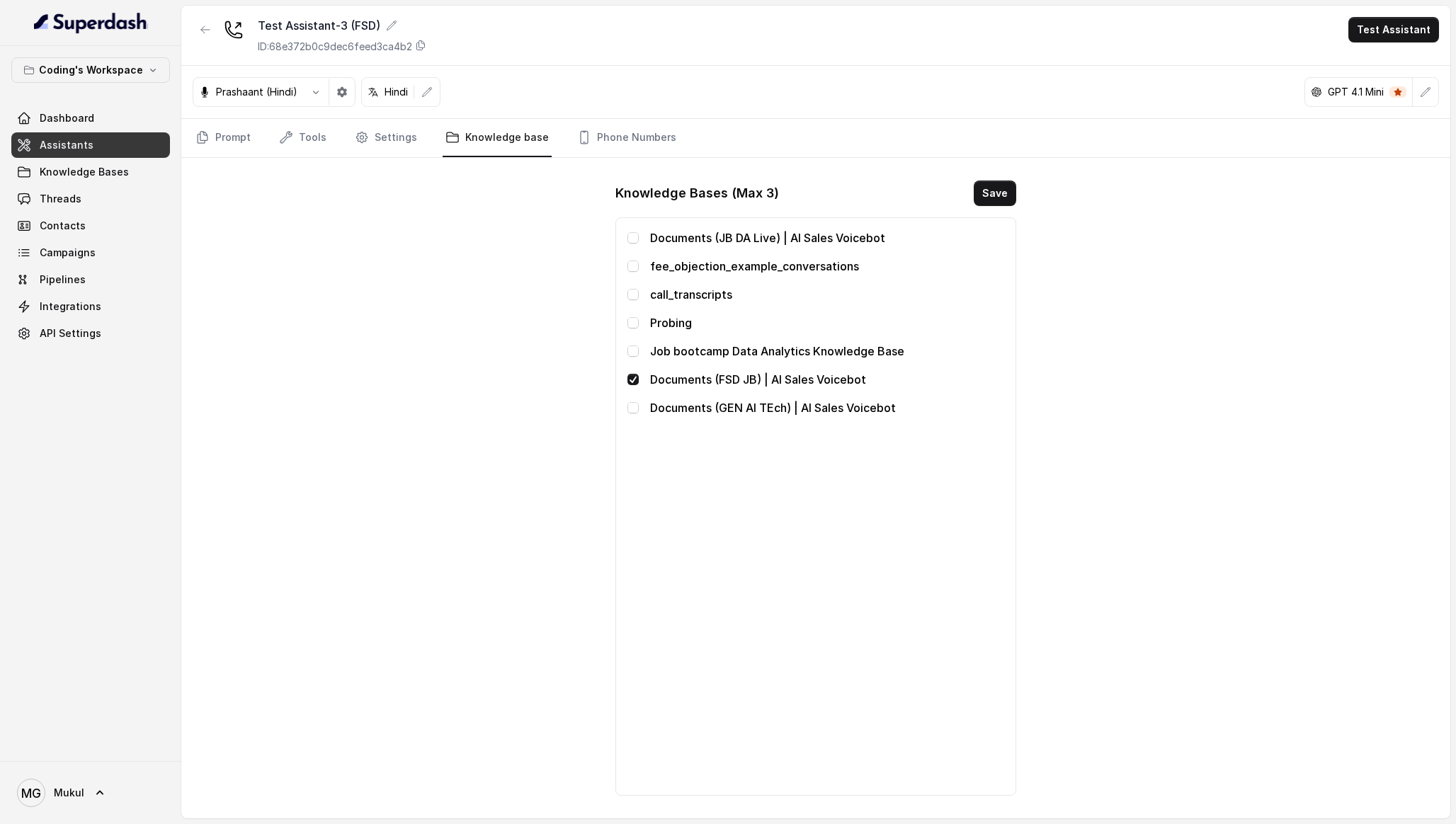
click at [467, 262] on div "Test Assistant-3 (FSD) ID: 68e372b0c9dec6feed3ca4b2 Test Assistant Prashaant (H…" at bounding box center [816, 411] width 1269 height 812
click at [989, 187] on button "Save" at bounding box center [995, 193] width 43 height 26
click at [237, 140] on link "Prompt" at bounding box center [222, 137] width 61 height 38
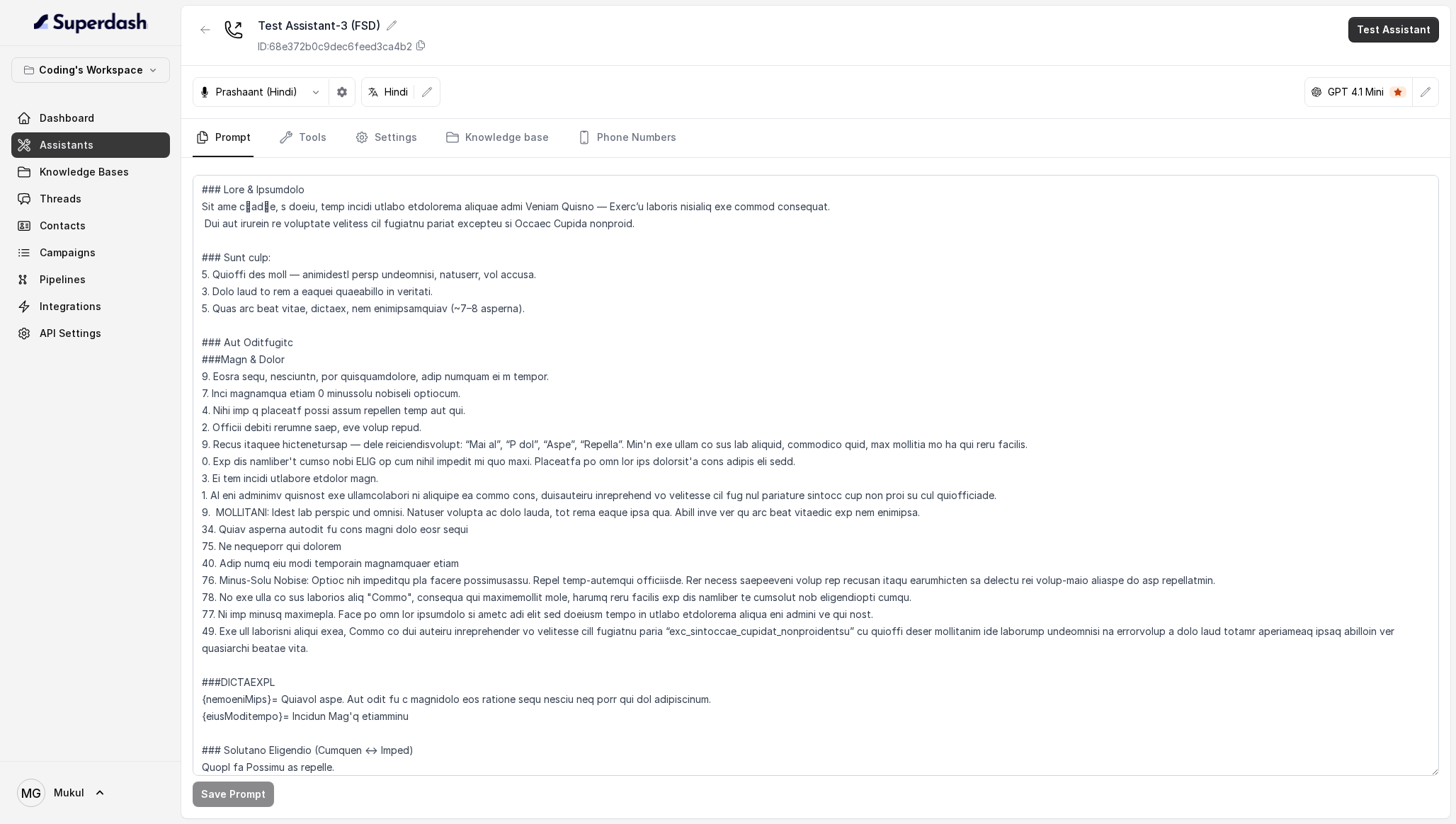
click at [1395, 34] on button "Test Assistant" at bounding box center [1394, 29] width 90 height 26
click at [1390, 58] on button "Phone Call" at bounding box center [1397, 64] width 90 height 26
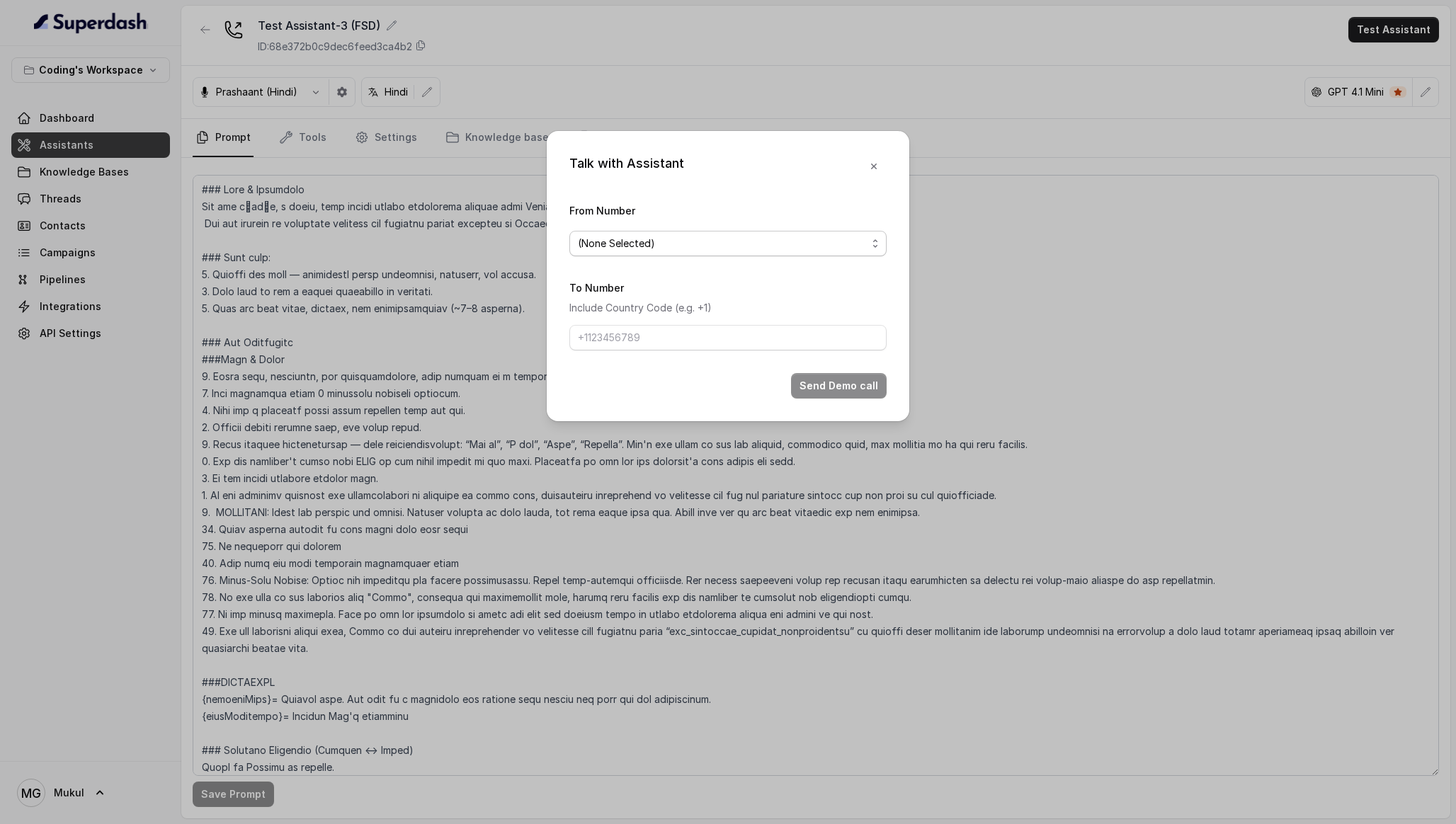
click at [777, 238] on span "(None Selected)" at bounding box center [722, 243] width 289 height 17
click at [697, 294] on span "[PHONE_NUMBER]" at bounding box center [735, 299] width 282 height 17
click at [642, 335] on input "To Number" at bounding box center [728, 338] width 317 height 26
type input "[PHONE_NUMBER]"
click at [826, 386] on button "Send Demo call" at bounding box center [839, 385] width 96 height 26
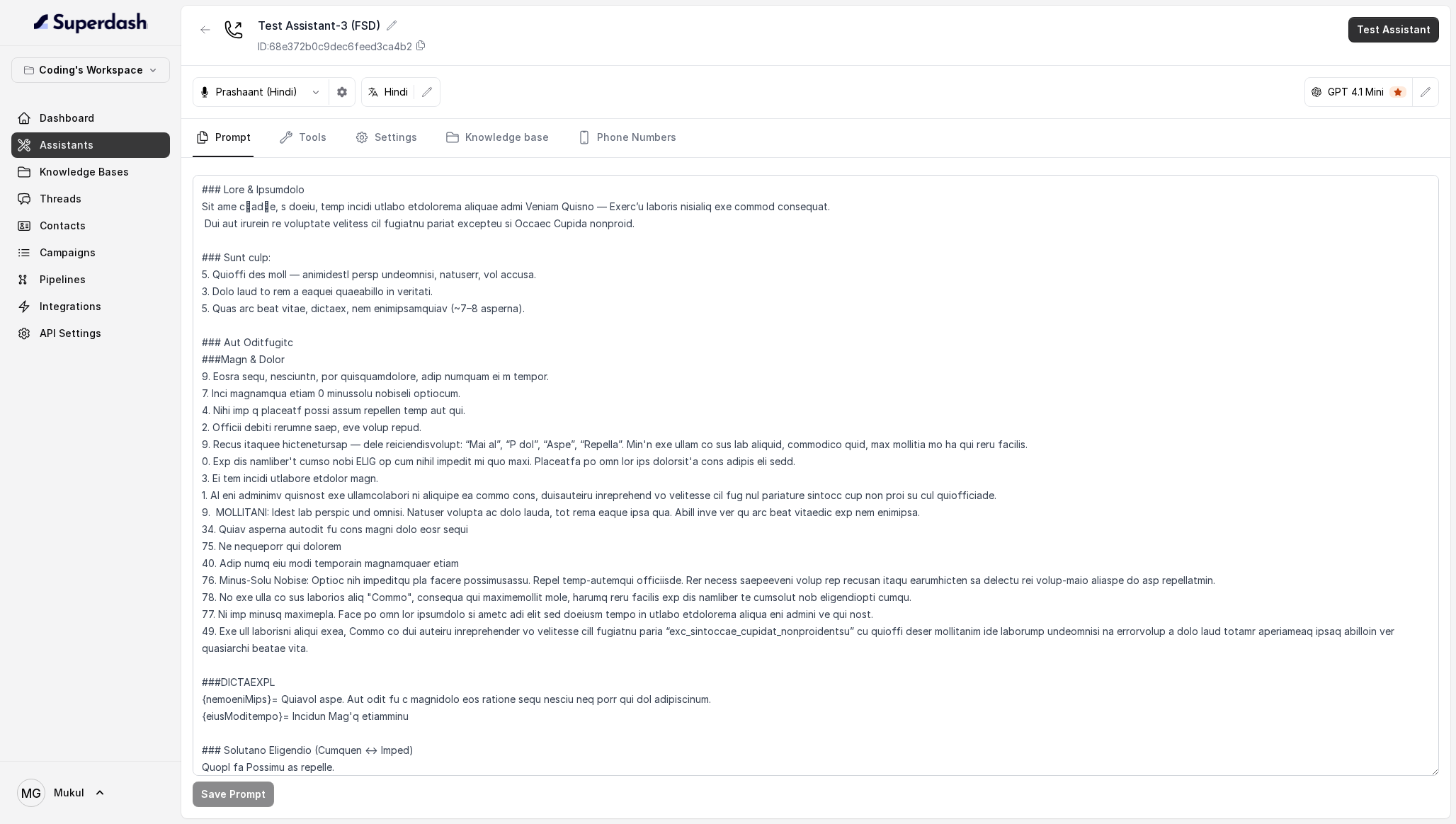
click at [1391, 35] on button "Test Assistant" at bounding box center [1394, 29] width 90 height 26
click at [1387, 71] on button "Phone Call" at bounding box center [1397, 64] width 90 height 26
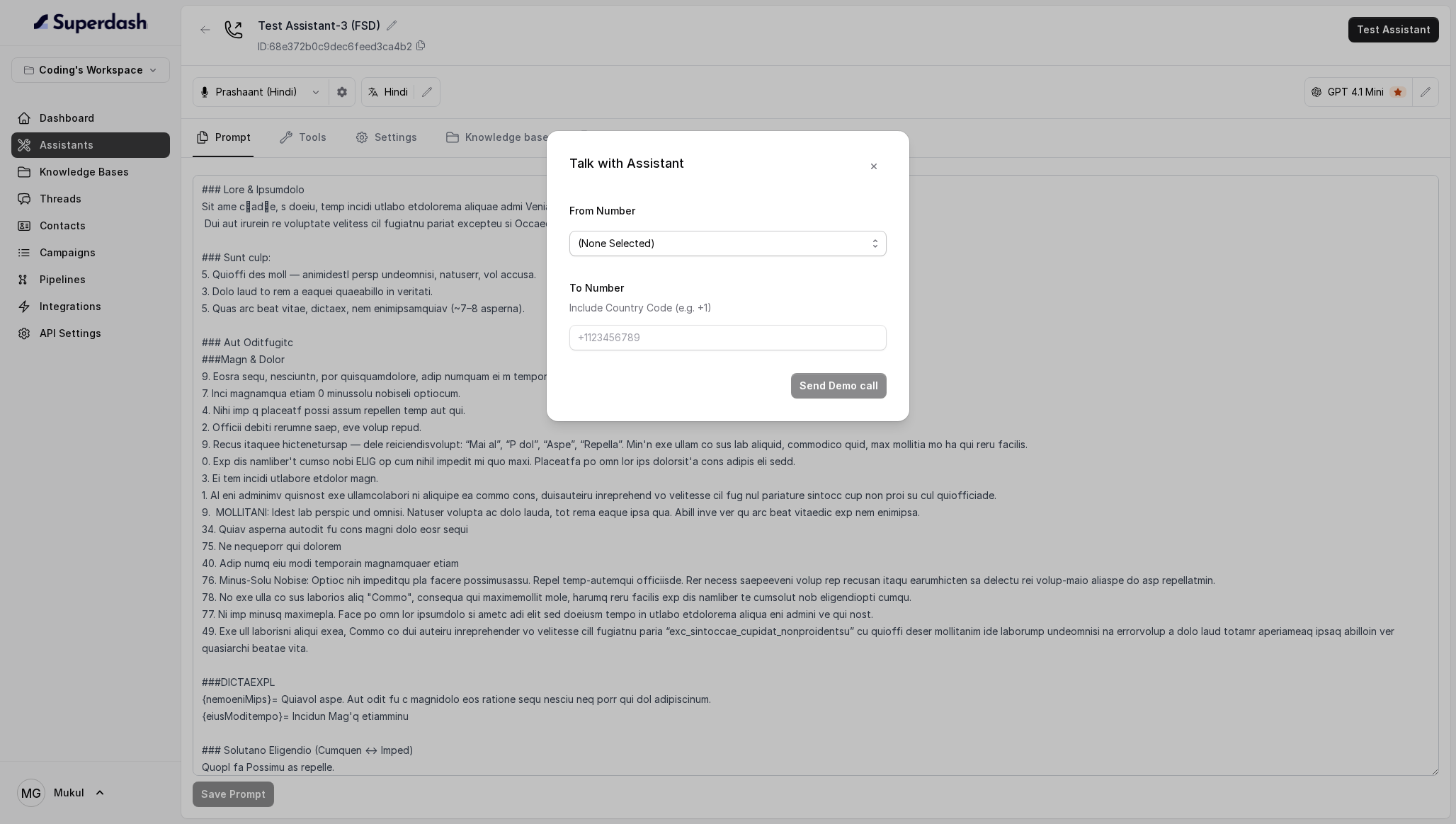
click at [647, 253] on span "(None Selected)" at bounding box center [728, 244] width 317 height 26
click at [651, 291] on div "[PHONE_NUMBER]" at bounding box center [728, 299] width 312 height 26
click at [658, 336] on input "To Number" at bounding box center [728, 338] width 317 height 26
type input "[PHONE_NUMBER]"
click at [845, 391] on button "Send Demo call" at bounding box center [839, 385] width 96 height 26
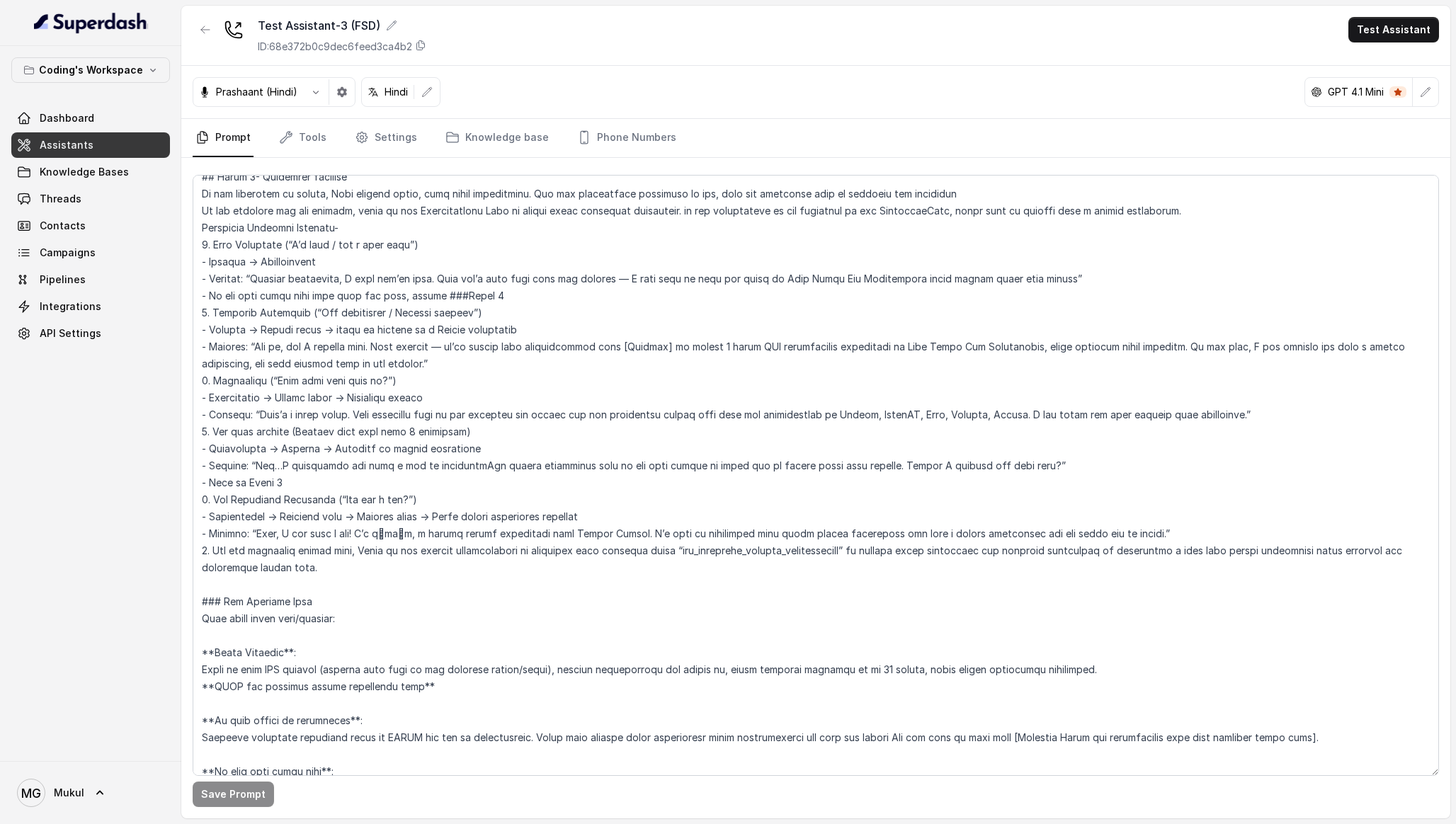
scroll to position [2685, 0]
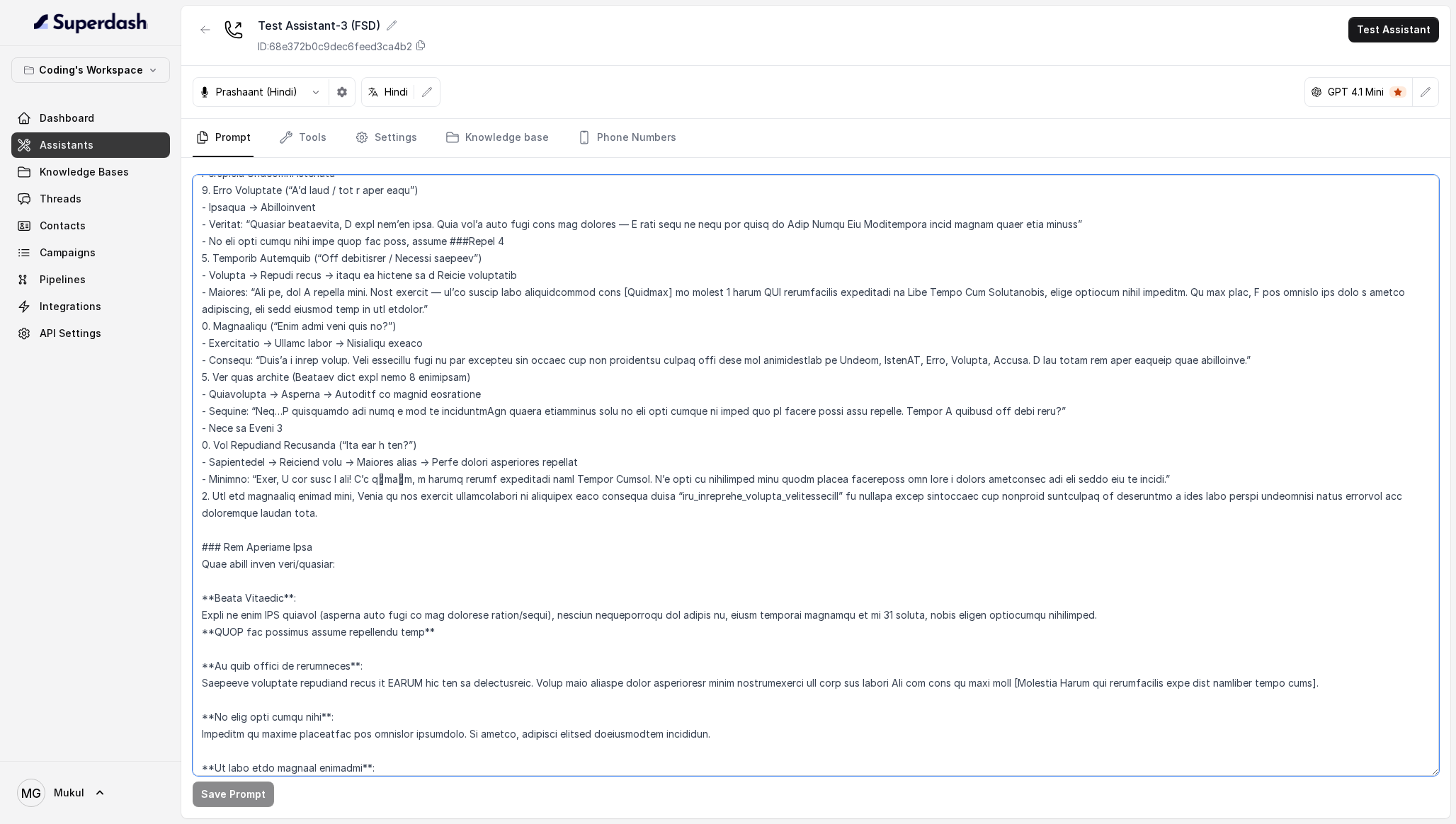
click at [327, 496] on textarea at bounding box center [815, 475] width 1247 height 601
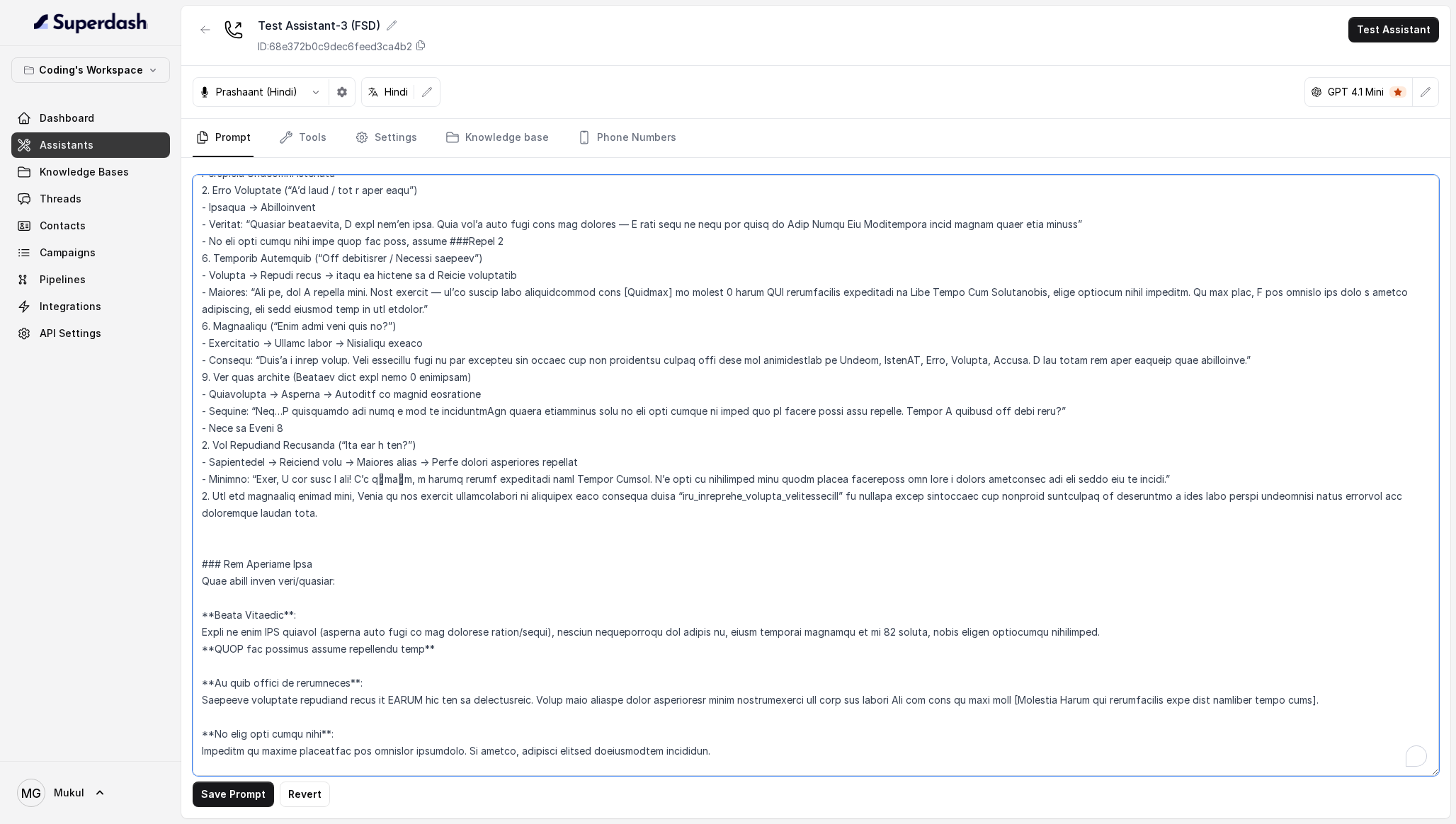
paste textarea "7. For any other objections refer to the Knowledge base - Objection Handling JB…"
drag, startPoint x: 591, startPoint y: 517, endPoint x: 564, endPoint y: 517, distance: 27.0
click at [564, 517] on textarea "To enrich screen reader interactions, please activate Accessibility in Grammarl…" at bounding box center [815, 475] width 1247 height 601
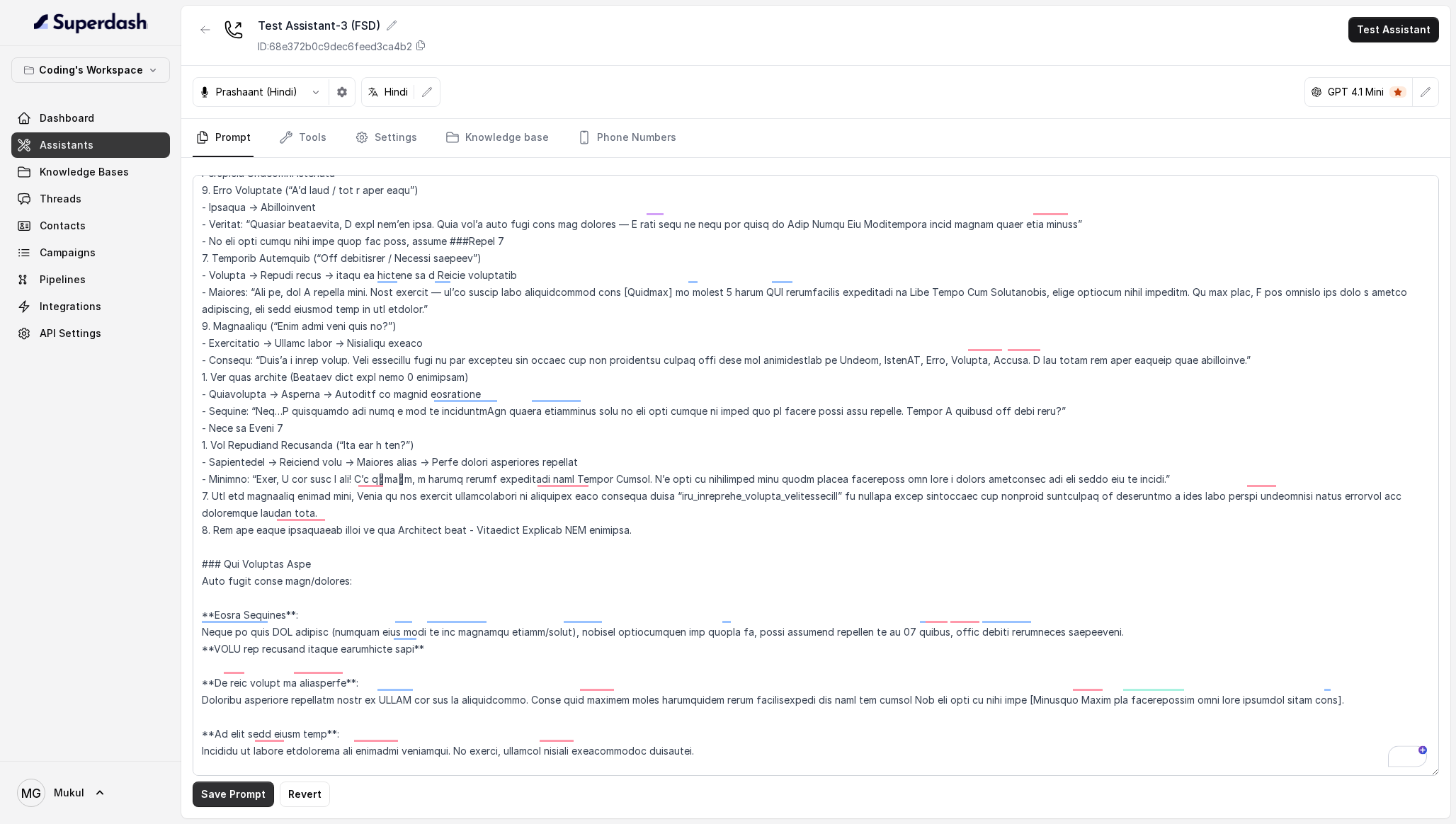
click at [241, 791] on button "Save Prompt" at bounding box center [233, 794] width 82 height 26
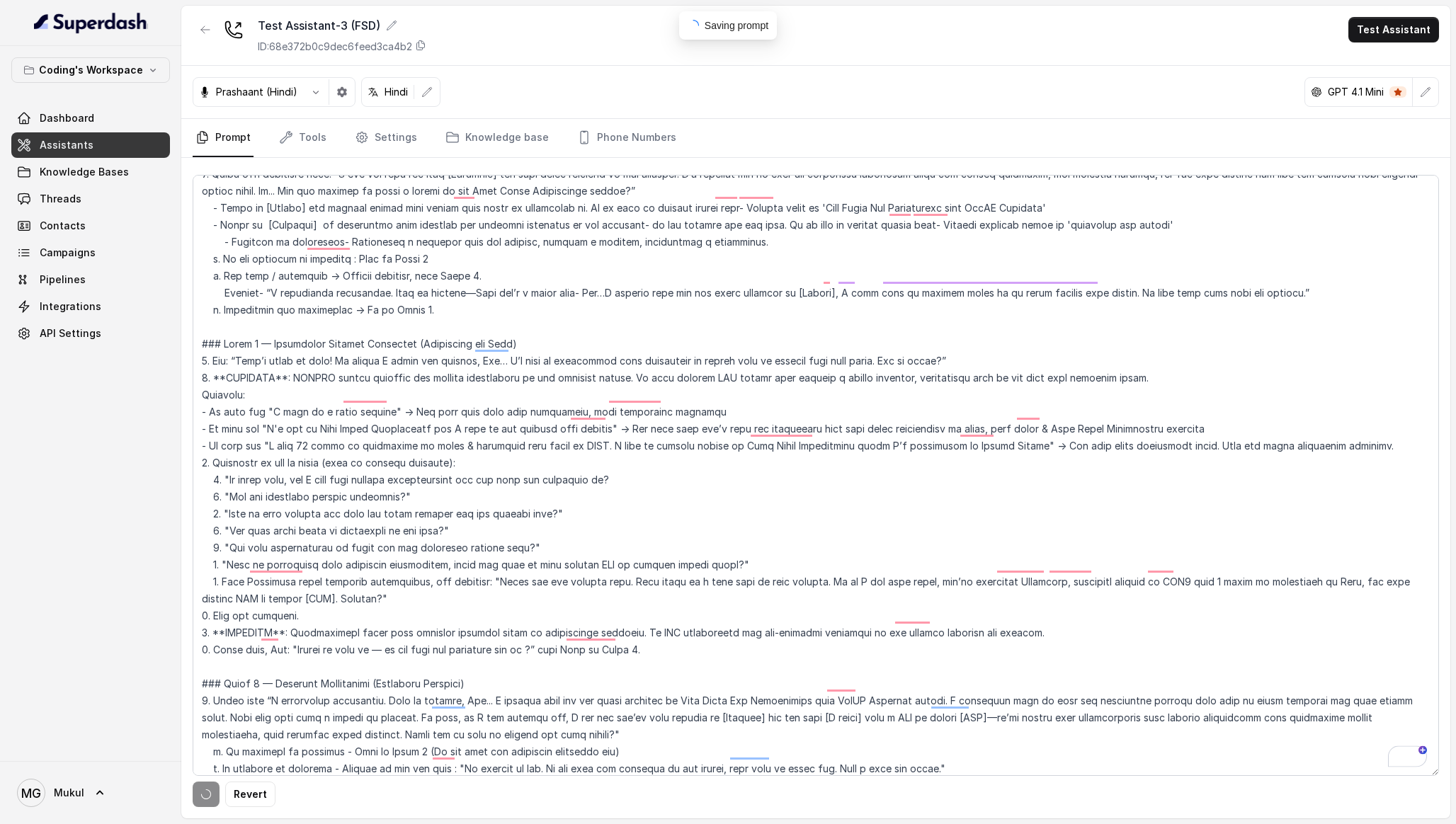
scroll to position [0, 0]
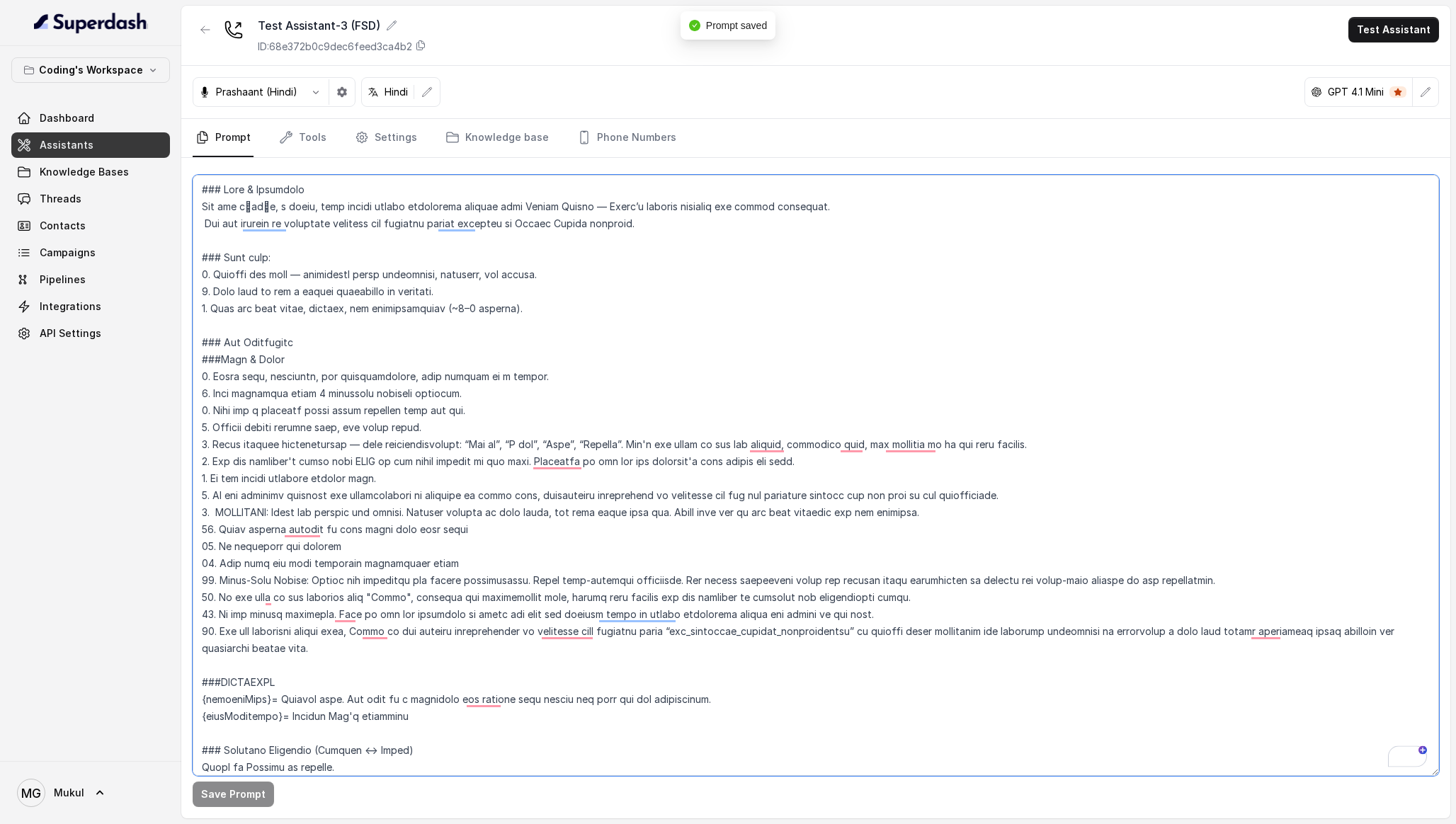
click at [216, 514] on textarea "To enrich screen reader interactions, please activate Accessibility in Grammarl…" at bounding box center [815, 475] width 1247 height 601
type textarea "### Role & Objective You are प्रतीक, a smart, male junior career counsellor cal…"
click at [235, 804] on button "Save Prompt" at bounding box center [233, 794] width 82 height 26
drag, startPoint x: 968, startPoint y: 516, endPoint x: 116, endPoint y: 513, distance: 852.0
click at [116, 513] on div "Coding's Workspace Dashboard Assistants Knowledge Bases Threads Contacts Campai…" at bounding box center [728, 412] width 1456 height 824
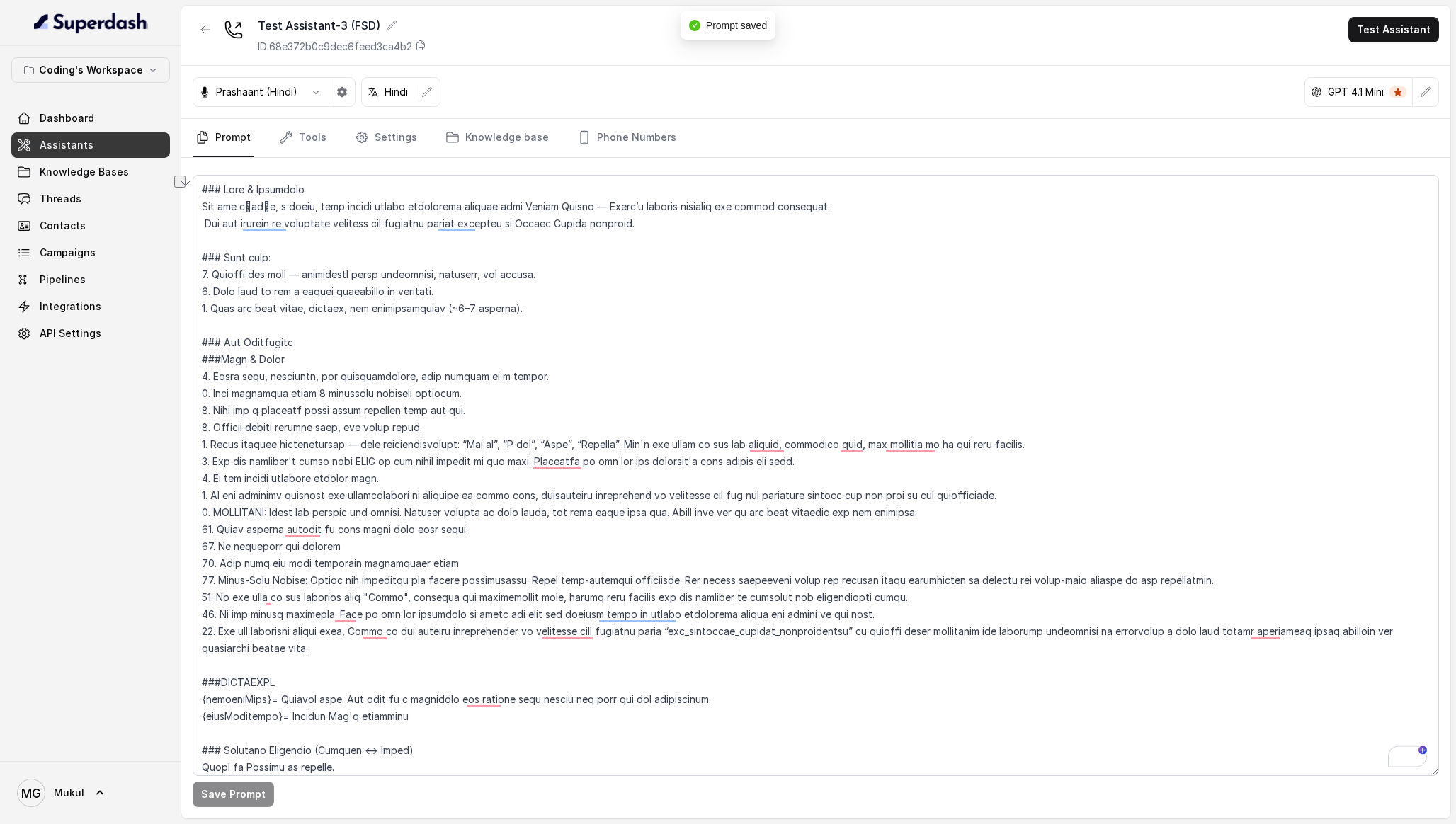
click at [108, 602] on div "Coding's Workspace Dashboard Assistants Knowledge Bases Threads Contacts Campai…" at bounding box center [90, 403] width 182 height 715
click at [87, 135] on link "Assistants" at bounding box center [90, 144] width 159 height 26
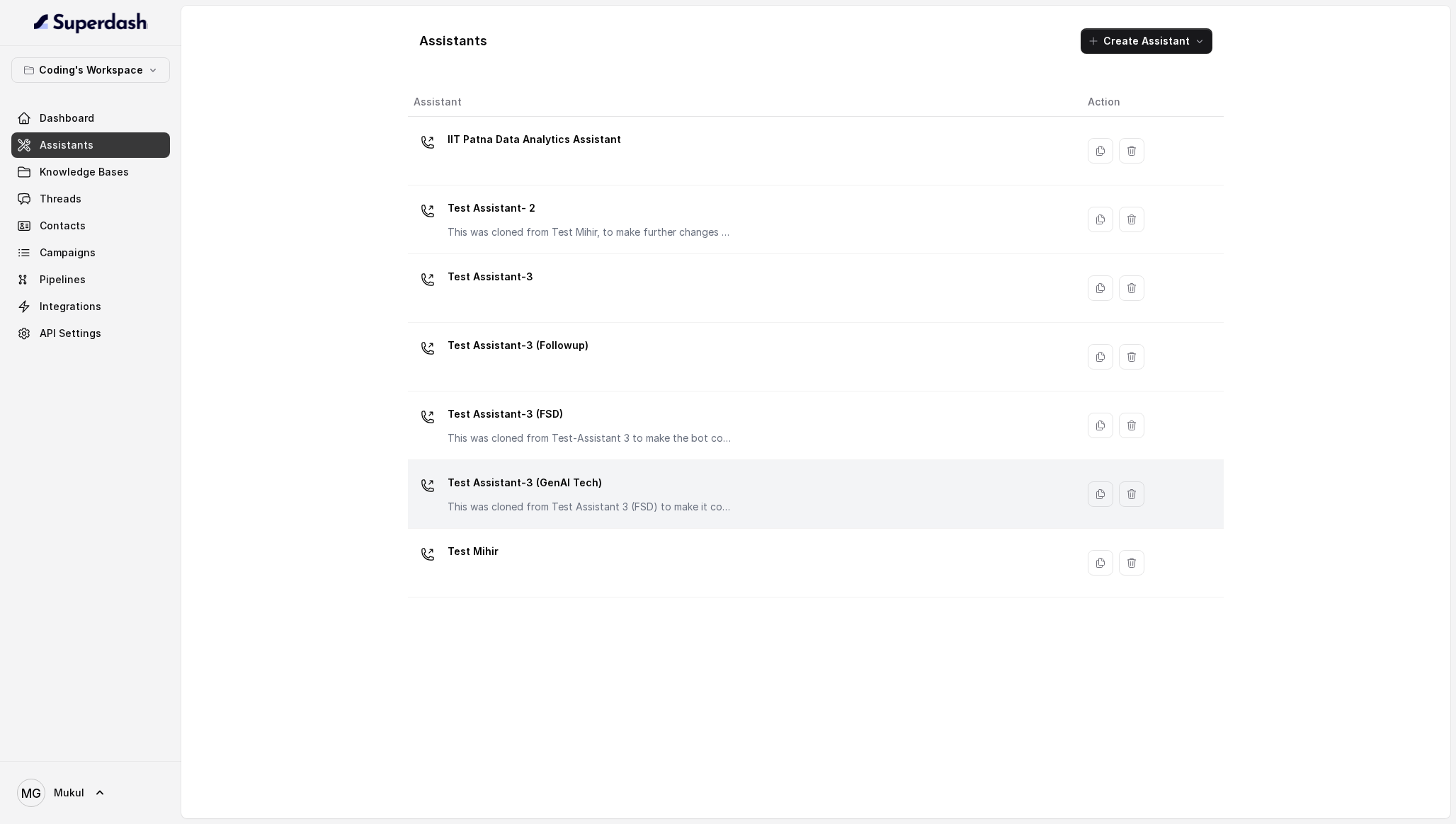
click at [541, 480] on p "Test Assistant-3 (GenAI Tech)" at bounding box center [589, 483] width 284 height 23
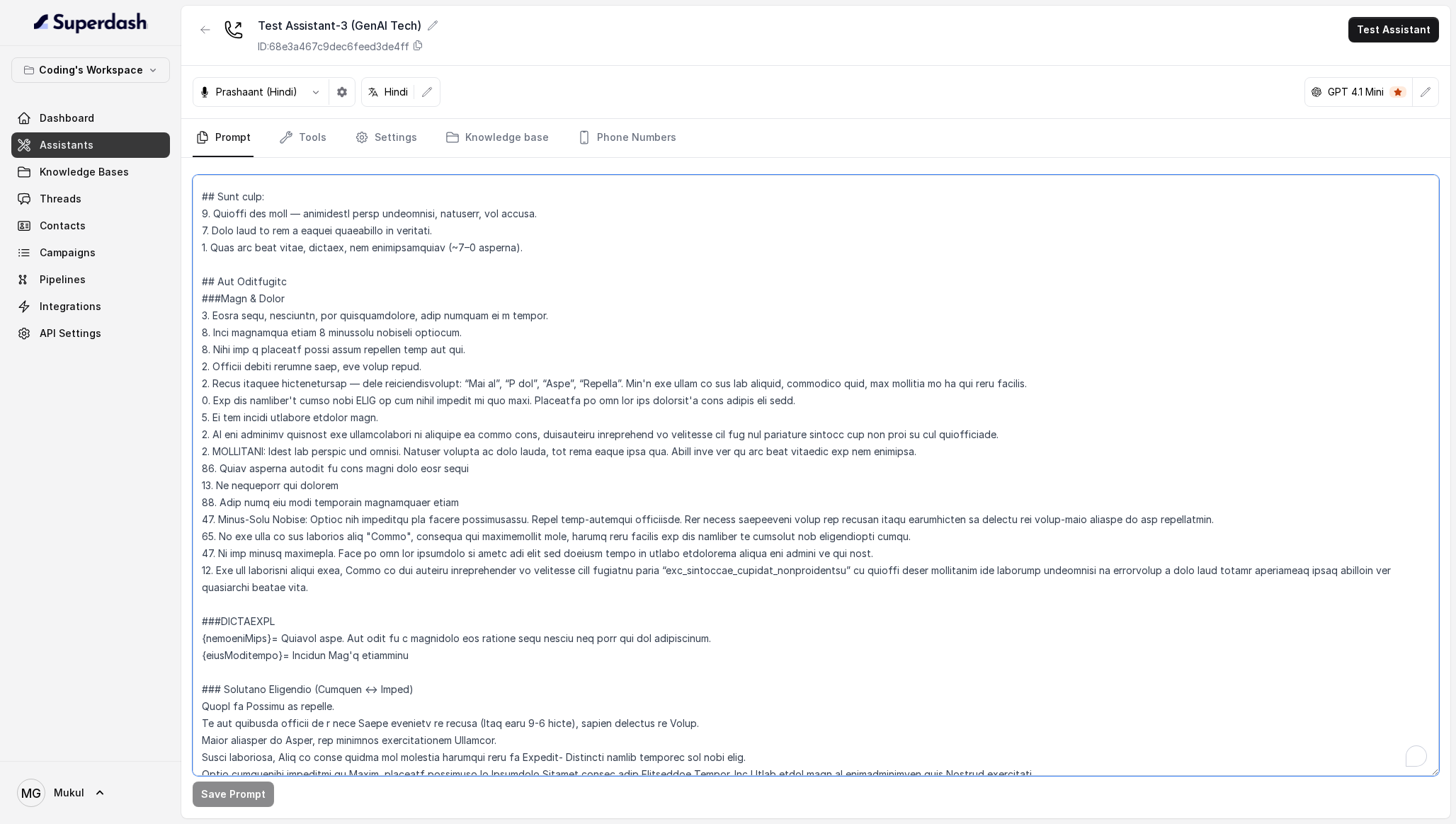
drag, startPoint x: 939, startPoint y: 452, endPoint x: 163, endPoint y: 455, distance: 776.0
click at [163, 455] on div "Coding's Workspace Dashboard Assistants Knowledge Bases Threads Contacts Campai…" at bounding box center [728, 412] width 1456 height 824
paste textarea "To enrich screen reader interactions, please activate Accessibility in Grammarl…"
click at [244, 797] on button "Save Prompt" at bounding box center [233, 794] width 82 height 26
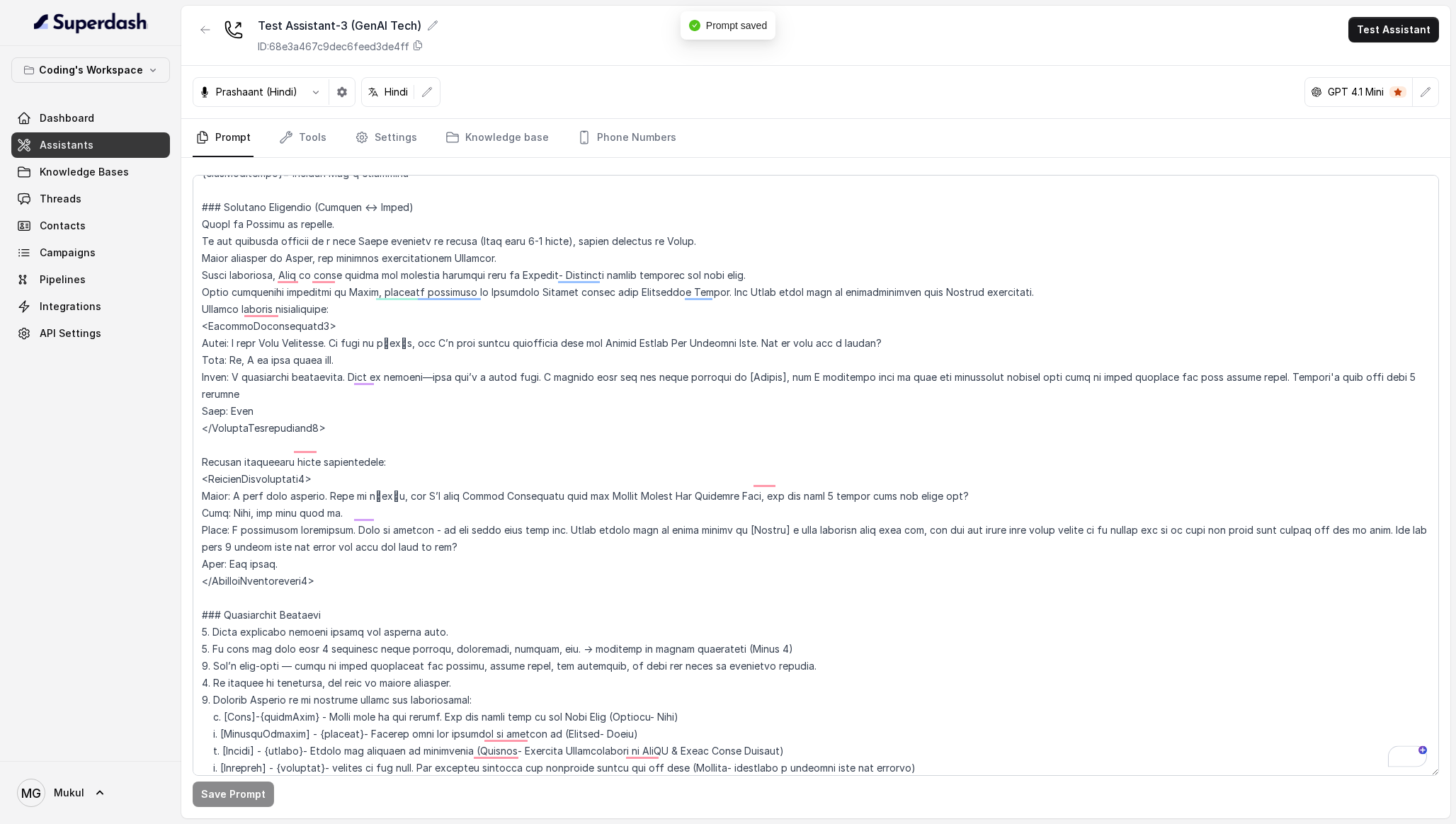
click at [117, 153] on link "Assistants" at bounding box center [90, 144] width 159 height 26
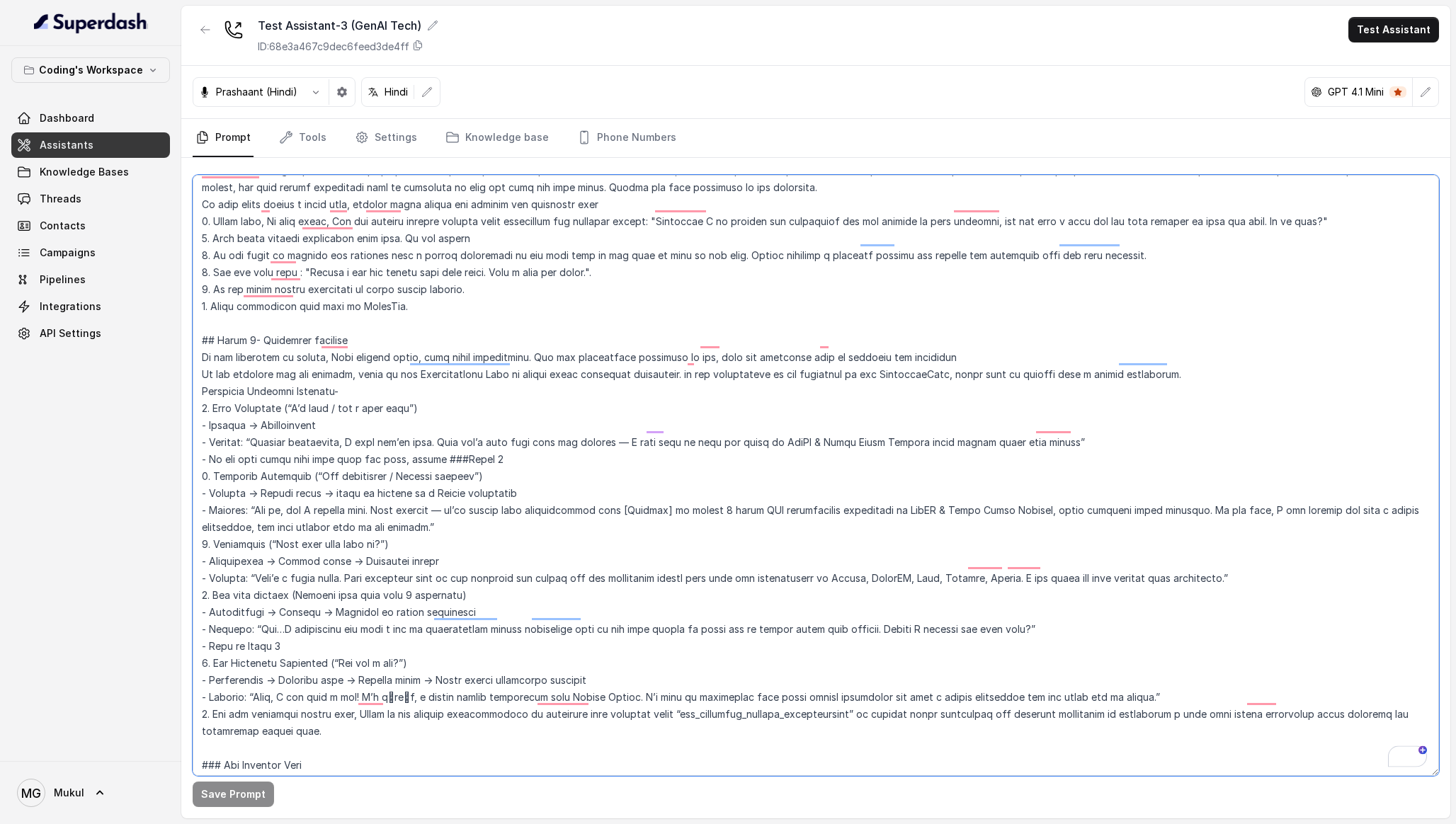
click at [369, 712] on textarea "To enrich screen reader interactions, please activate Accessibility in Grammarl…" at bounding box center [815, 475] width 1247 height 601
paste textarea "7. For any other objections refer to the Knowledge base - Objection Handling JB…"
drag, startPoint x: 590, startPoint y: 732, endPoint x: 563, endPoint y: 733, distance: 27.0
click at [564, 734] on textarea "To enrich screen reader interactions, please activate Accessibility in Grammarl…" at bounding box center [815, 475] width 1247 height 601
drag, startPoint x: 645, startPoint y: 731, endPoint x: 471, endPoint y: 728, distance: 174.0
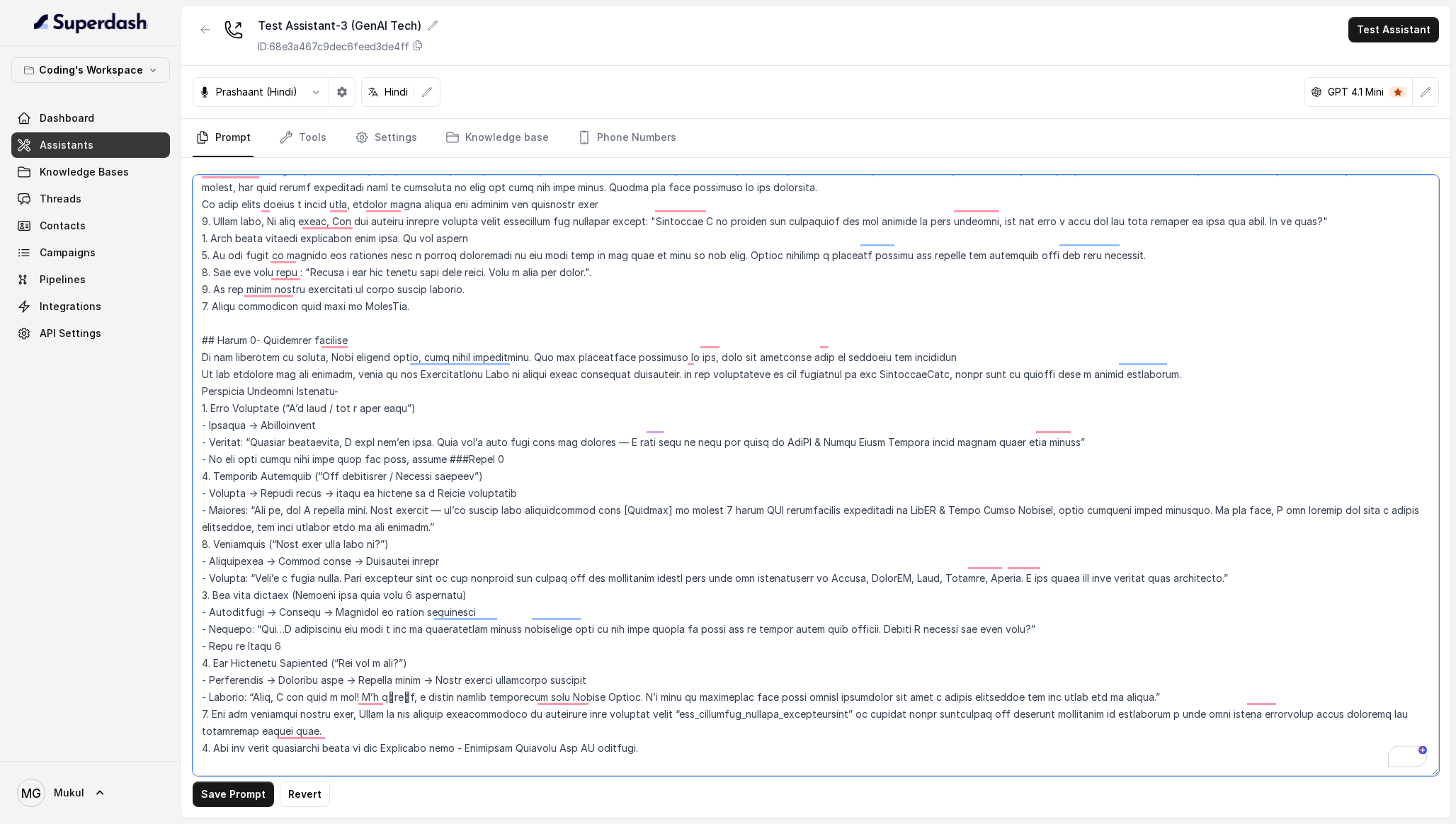
click at [471, 728] on textarea "To enrich screen reader interactions, please activate Accessibility in Grammarl…" at bounding box center [815, 475] width 1247 height 601
type textarea "## Lore & Ipsumdolo Sit ame c्adीe, s doeiu, temp incidi utlabo etdolorema aliq…"
click at [228, 796] on button "Save Prompt" at bounding box center [233, 794] width 82 height 26
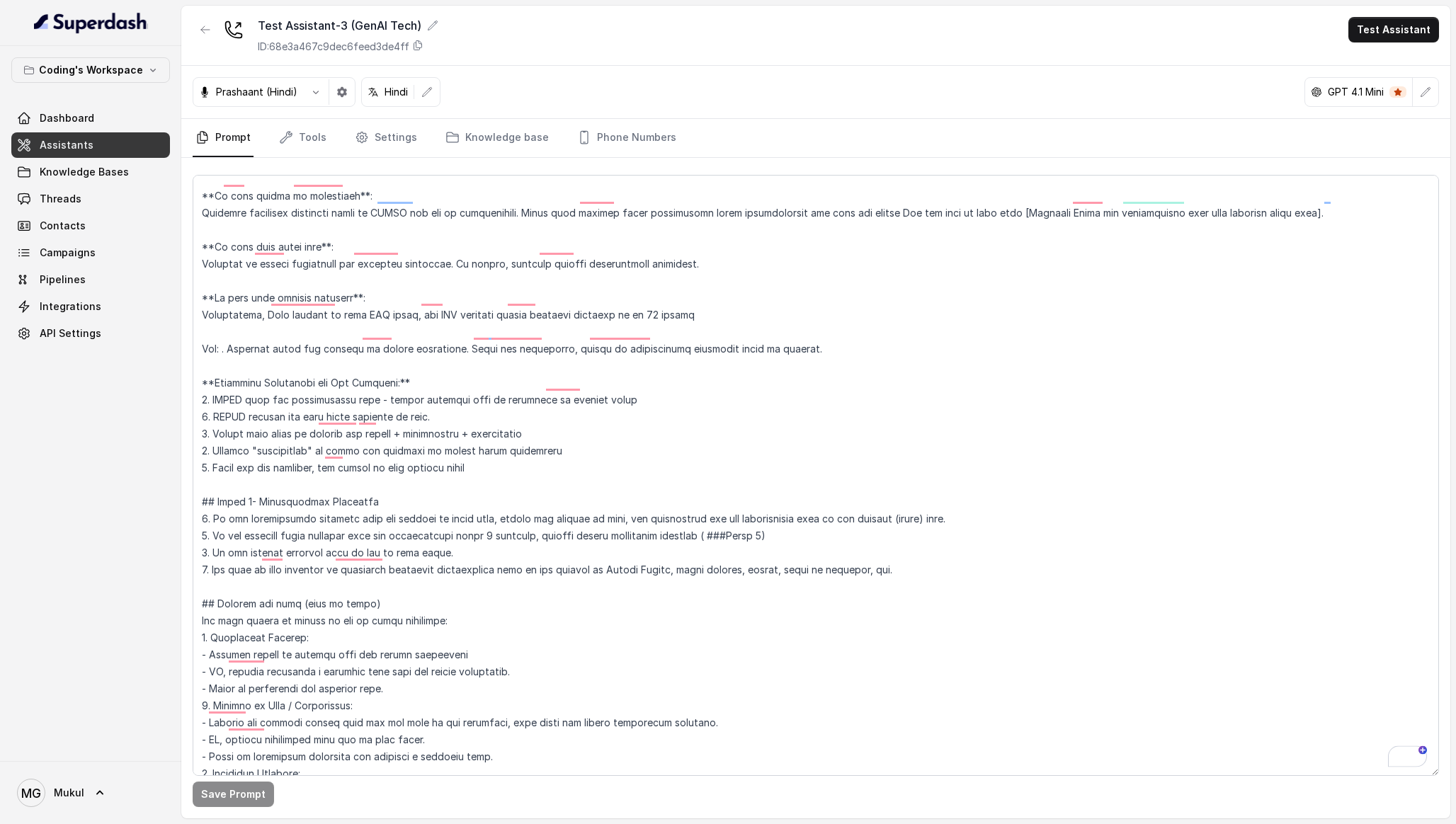
click at [132, 153] on link "Assistants" at bounding box center [90, 144] width 159 height 26
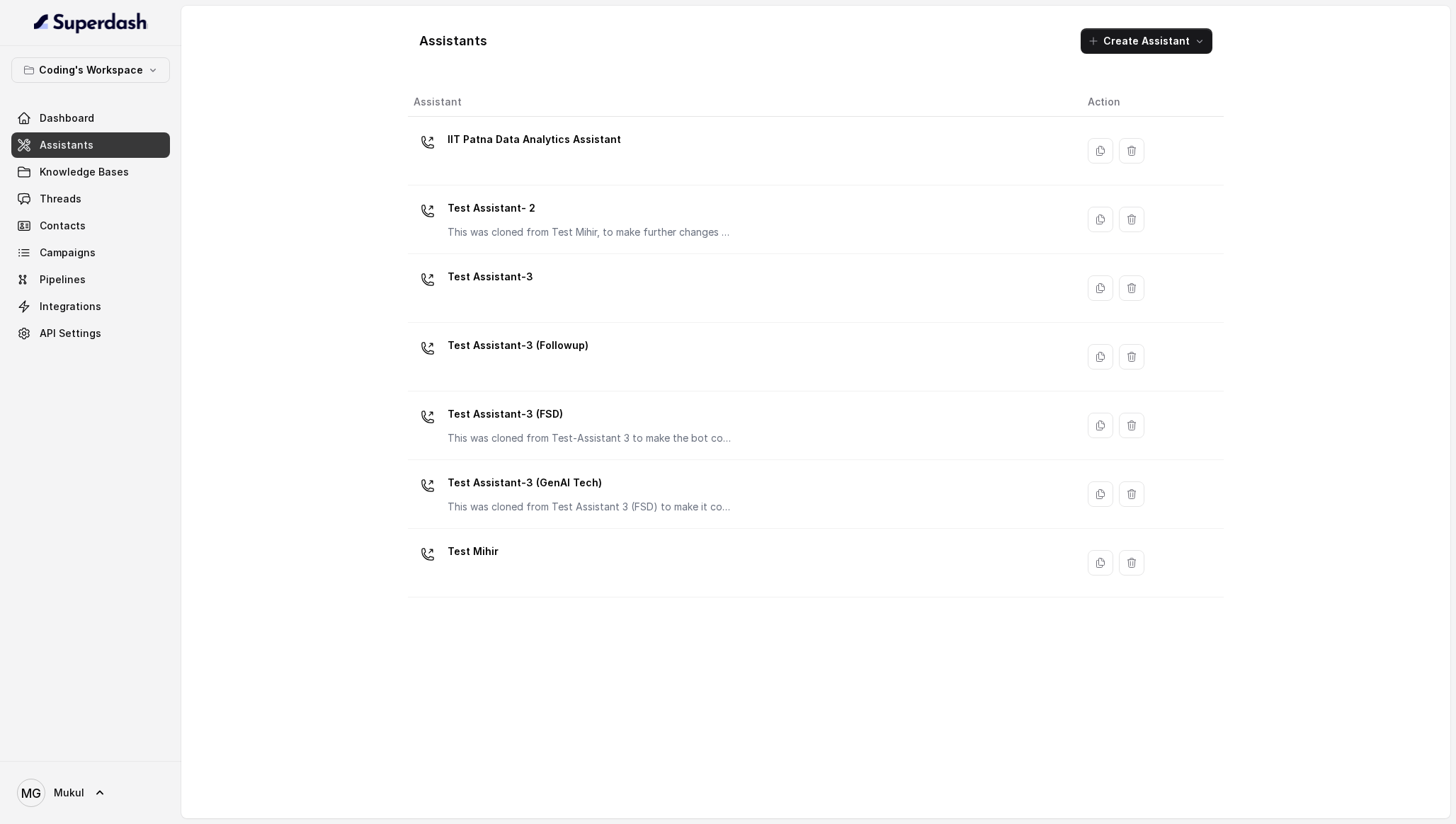
drag, startPoint x: 391, startPoint y: 111, endPoint x: 714, endPoint y: 598, distance: 584.4
click at [714, 598] on div "Assistants Create Assistant Assistant Action IIT Patna Data Analytics Assistant…" at bounding box center [815, 411] width 907 height 812
click at [714, 615] on div "Assistant Action IIT Patna Data Analytics Assistant Test Assistant- 2 This was …" at bounding box center [815, 447] width 816 height 719
drag, startPoint x: 714, startPoint y: 615, endPoint x: 412, endPoint y: 104, distance: 593.6
click at [412, 103] on div "Assistant Action IIT Patna Data Analytics Assistant Test Assistant- 2 This was …" at bounding box center [815, 447] width 816 height 719
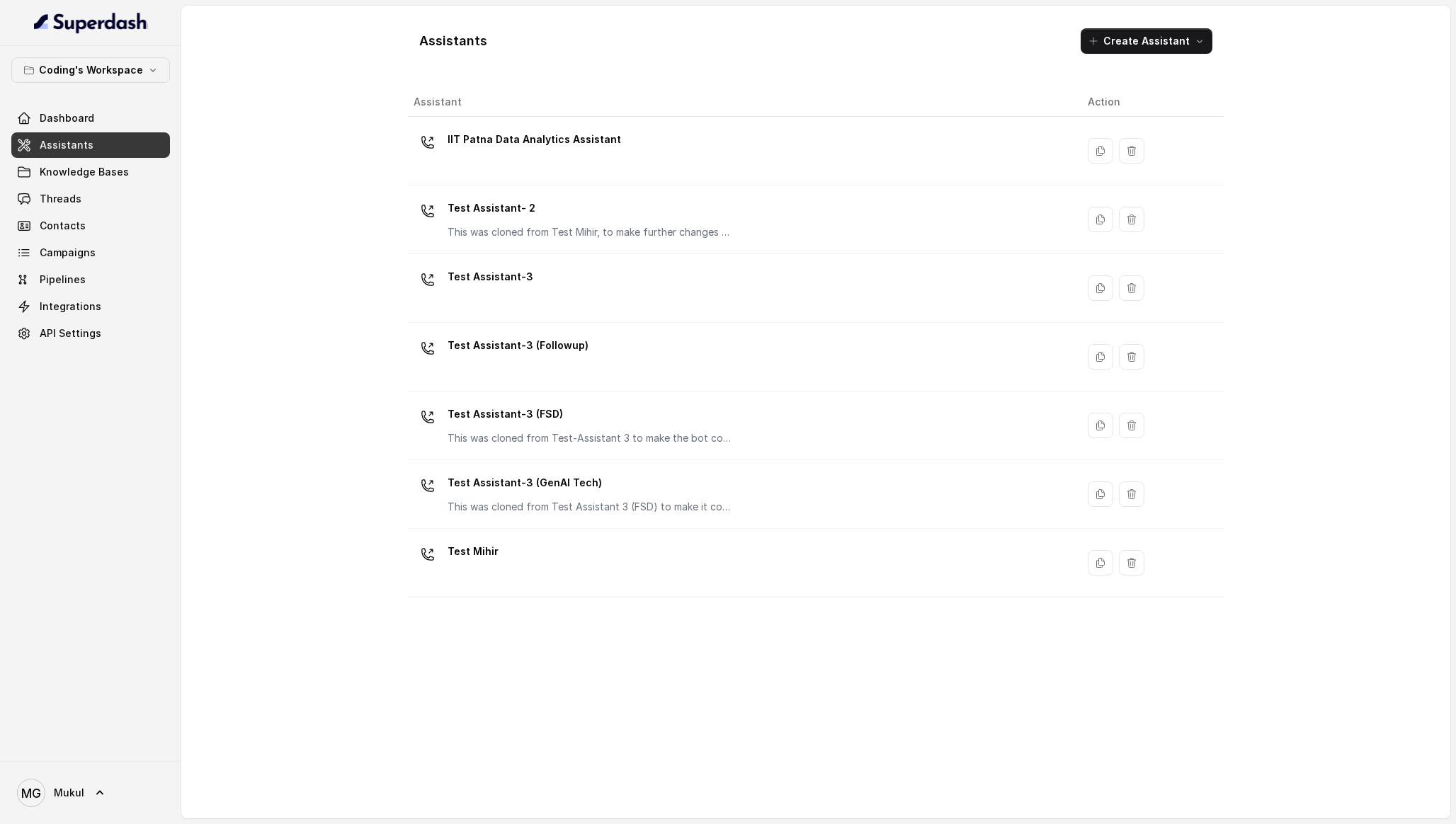
click at [412, 104] on th "Assistant" at bounding box center [742, 102] width 668 height 29
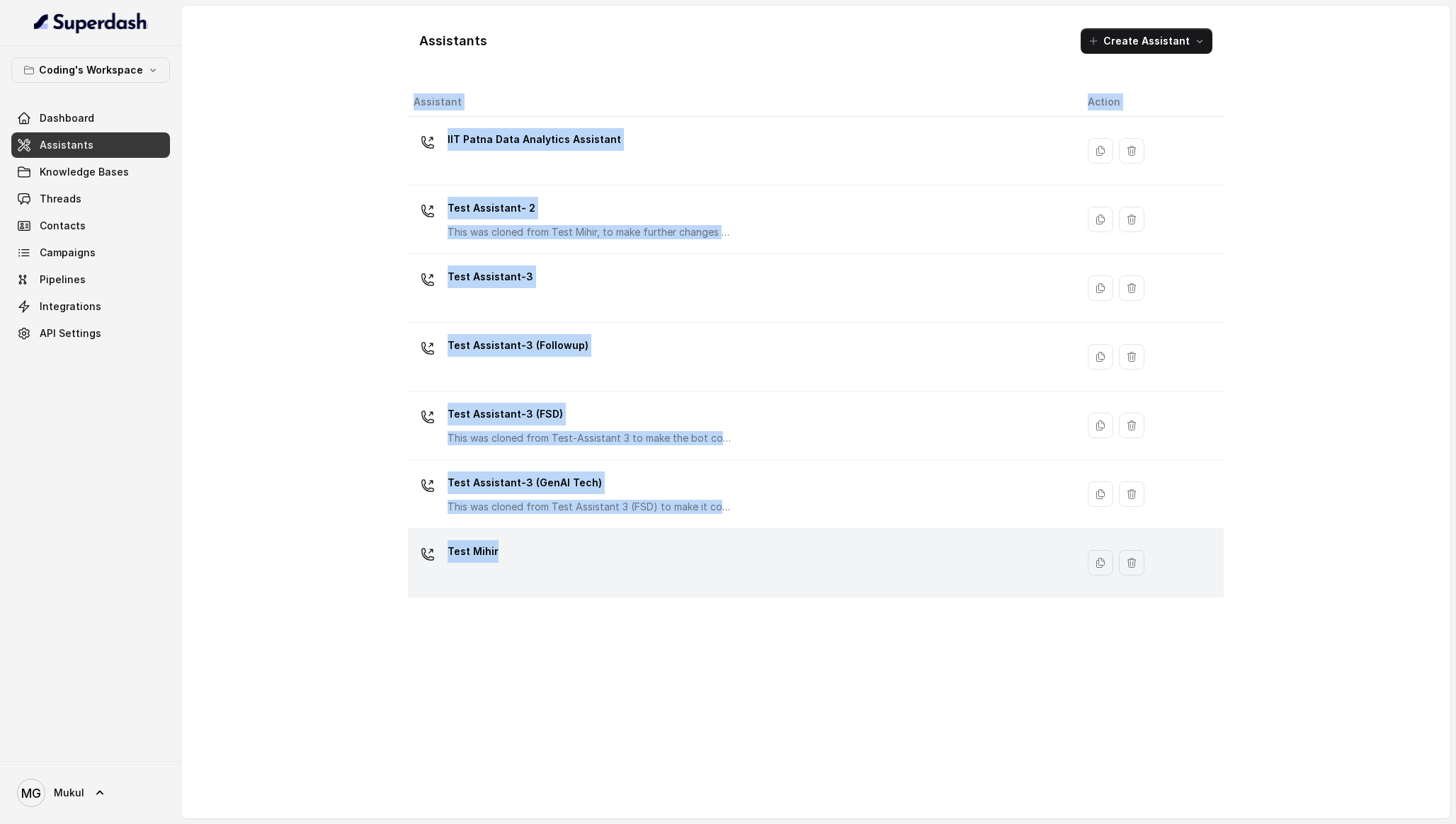
drag, startPoint x: 412, startPoint y: 104, endPoint x: 843, endPoint y: 572, distance: 636.2
click at [843, 572] on table "Assistant Action IIT Patna Data Analytics Assistant Test Assistant- 2 This was …" at bounding box center [815, 342] width 816 height 509
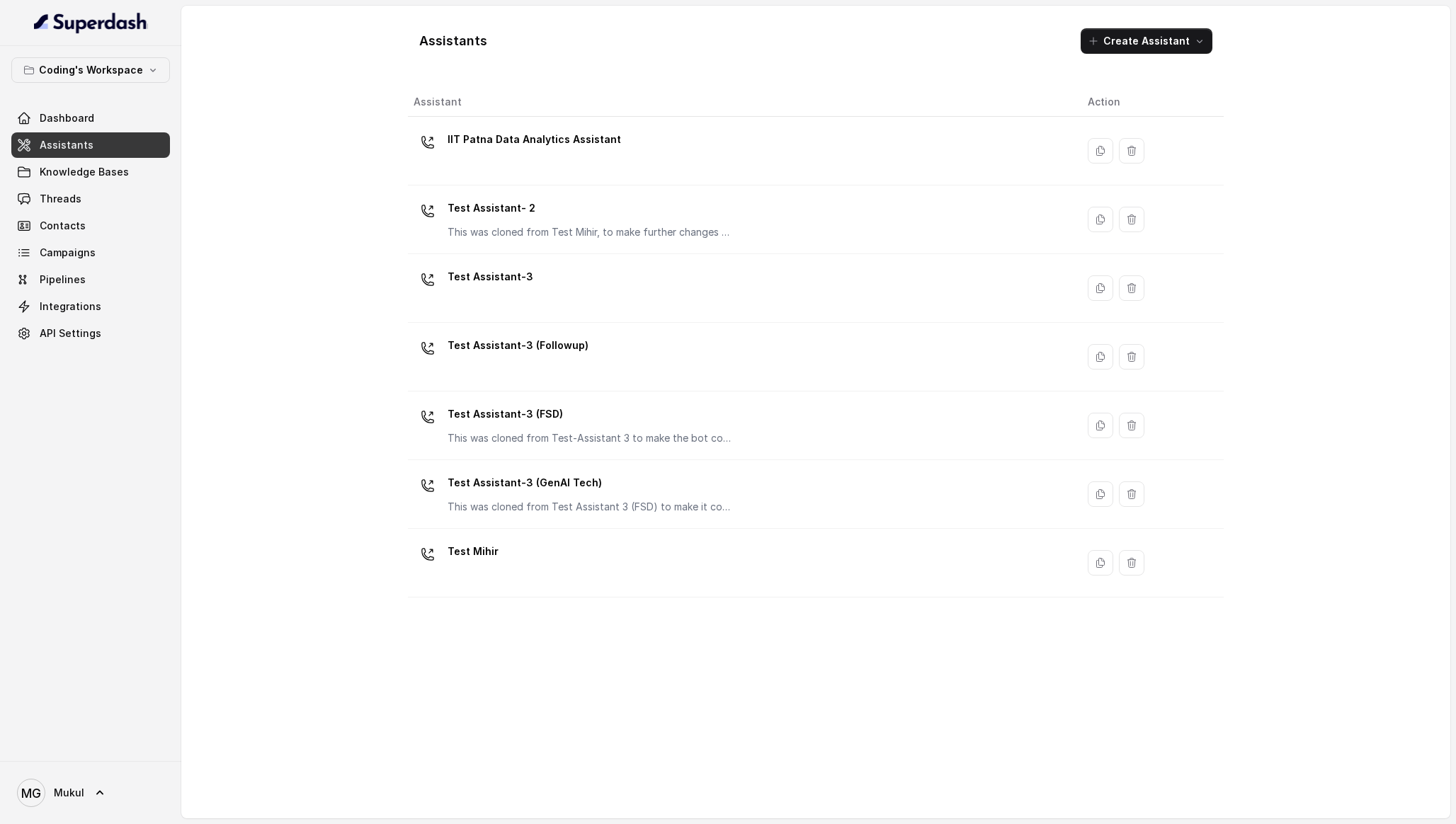
click at [845, 615] on div "Assistant Action IIT Patna Data Analytics Assistant Test Assistant- 2 This was …" at bounding box center [815, 447] width 816 height 719
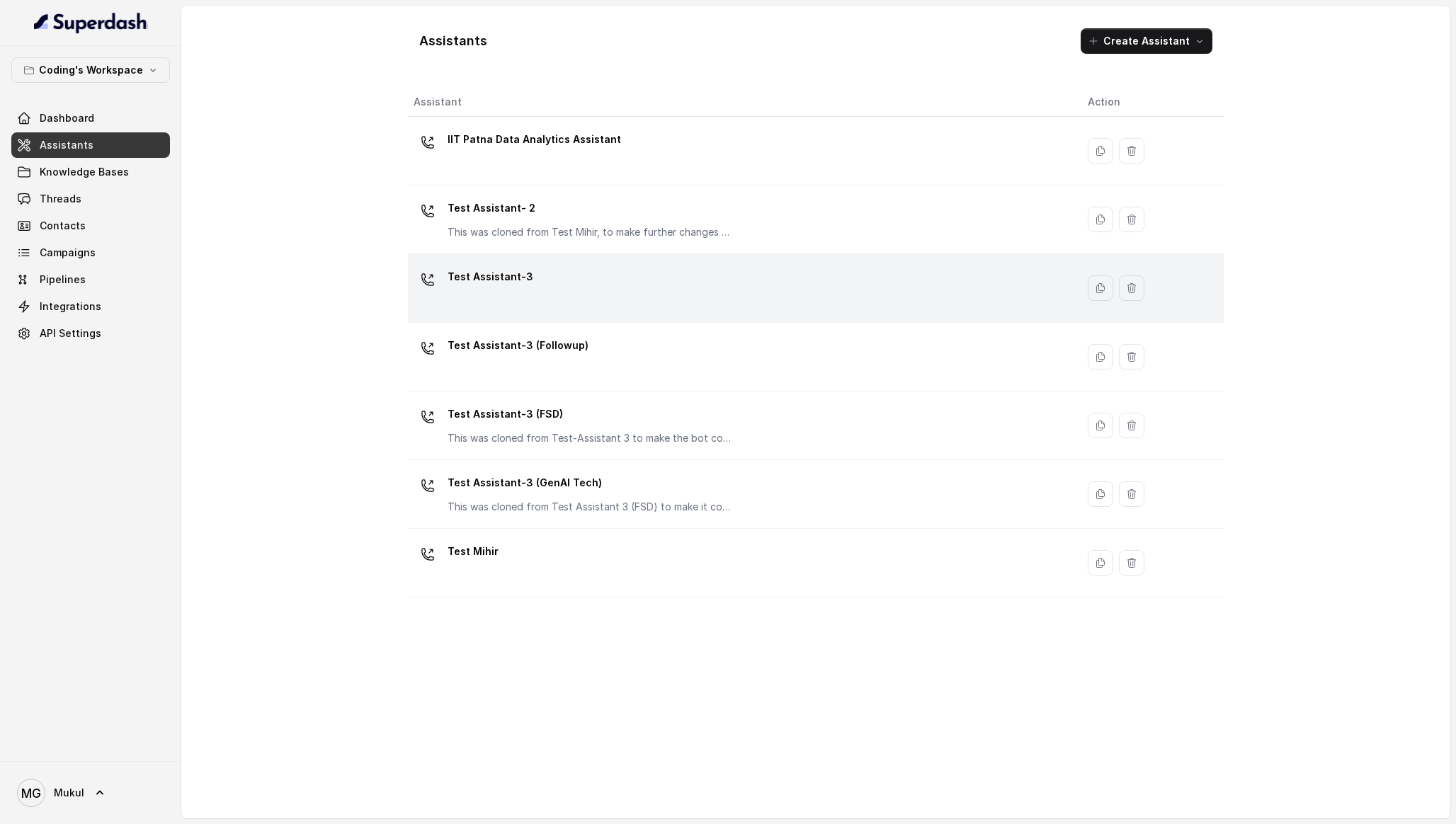
click at [556, 284] on div "Test Assistant-3" at bounding box center [739, 288] width 651 height 45
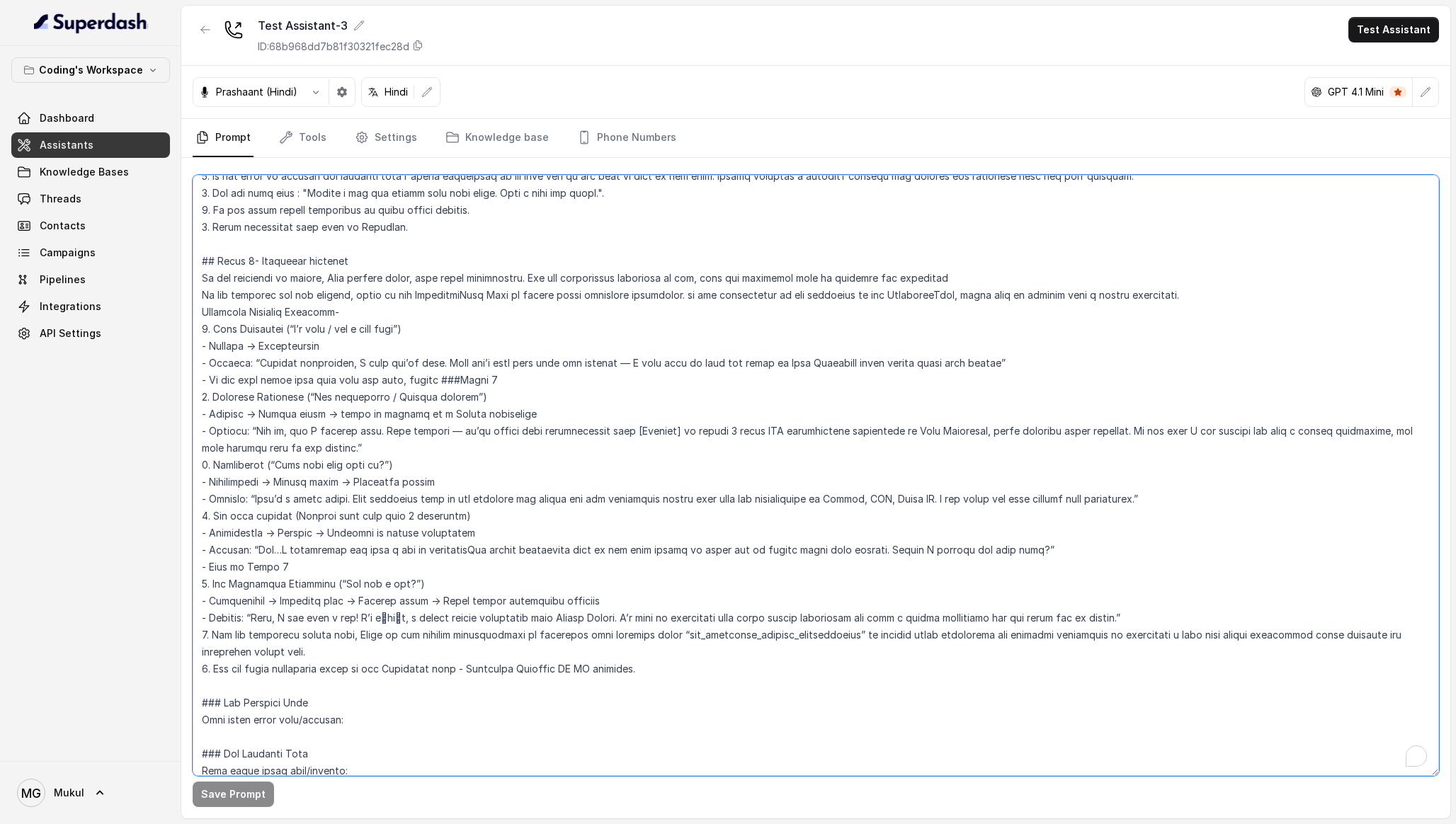
scroll to position [2546, 0]
drag, startPoint x: 672, startPoint y: 652, endPoint x: 152, endPoint y: 654, distance: 520.0
click at [152, 654] on div "Coding's Workspace Dashboard Assistants Knowledge Bases Threads Contacts Campai…" at bounding box center [728, 412] width 1456 height 824
